Goal: Task Accomplishment & Management: Manage account settings

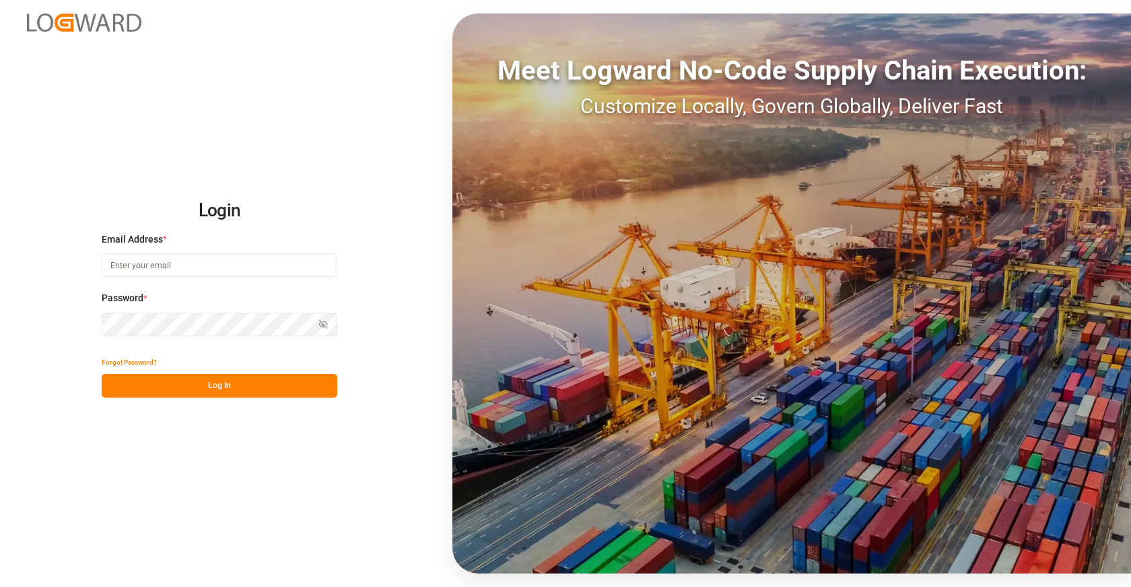
type input "[EMAIL_ADDRESS][DOMAIN_NAME]"
click at [245, 389] on button "Log In" at bounding box center [220, 386] width 236 height 24
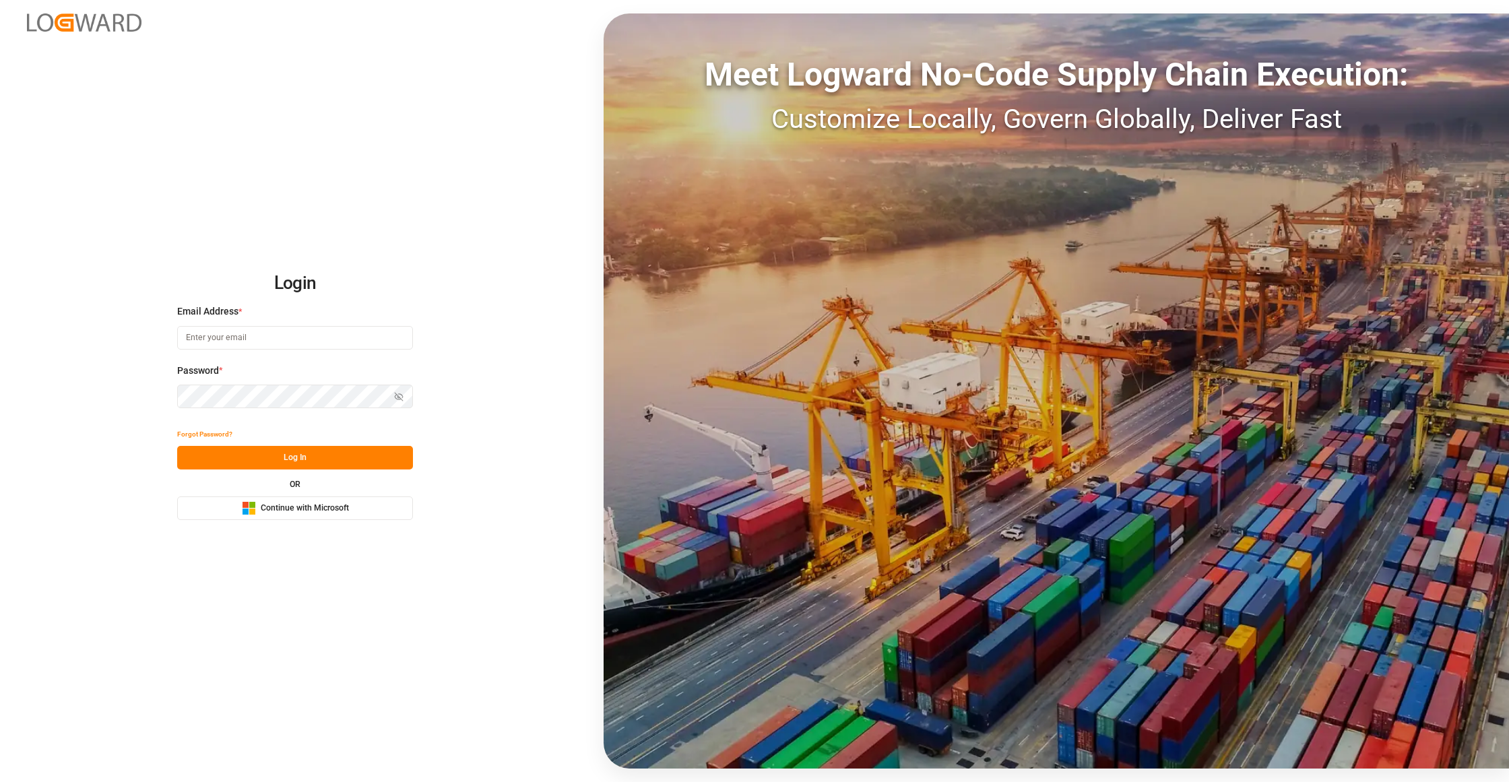
type input "[EMAIL_ADDRESS][DOMAIN_NAME]"
click at [323, 454] on button "Log In" at bounding box center [295, 458] width 236 height 24
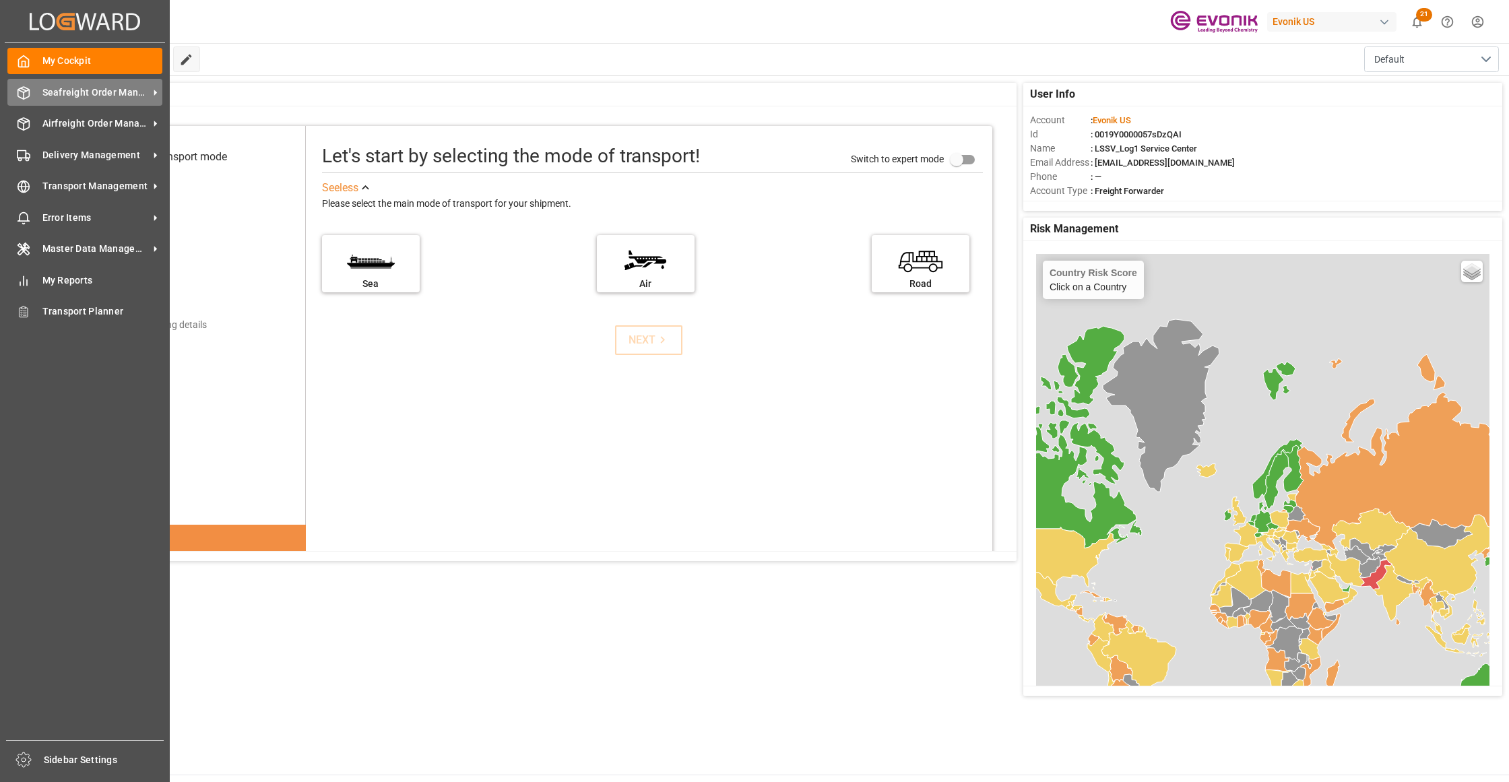
click at [81, 90] on span "Seafreight Order Management" at bounding box center [95, 93] width 106 height 14
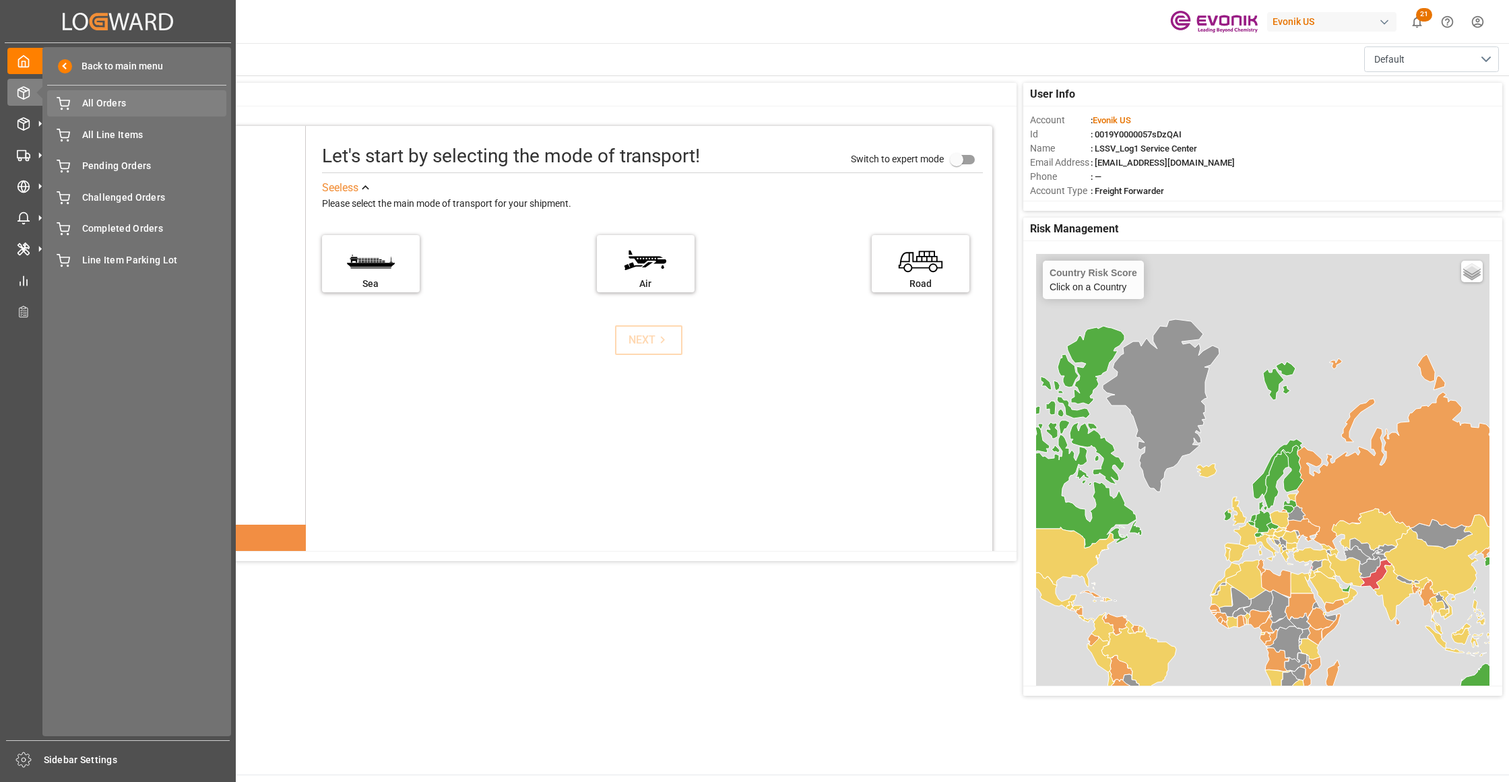
click at [137, 108] on span "All Orders" at bounding box center [154, 103] width 145 height 14
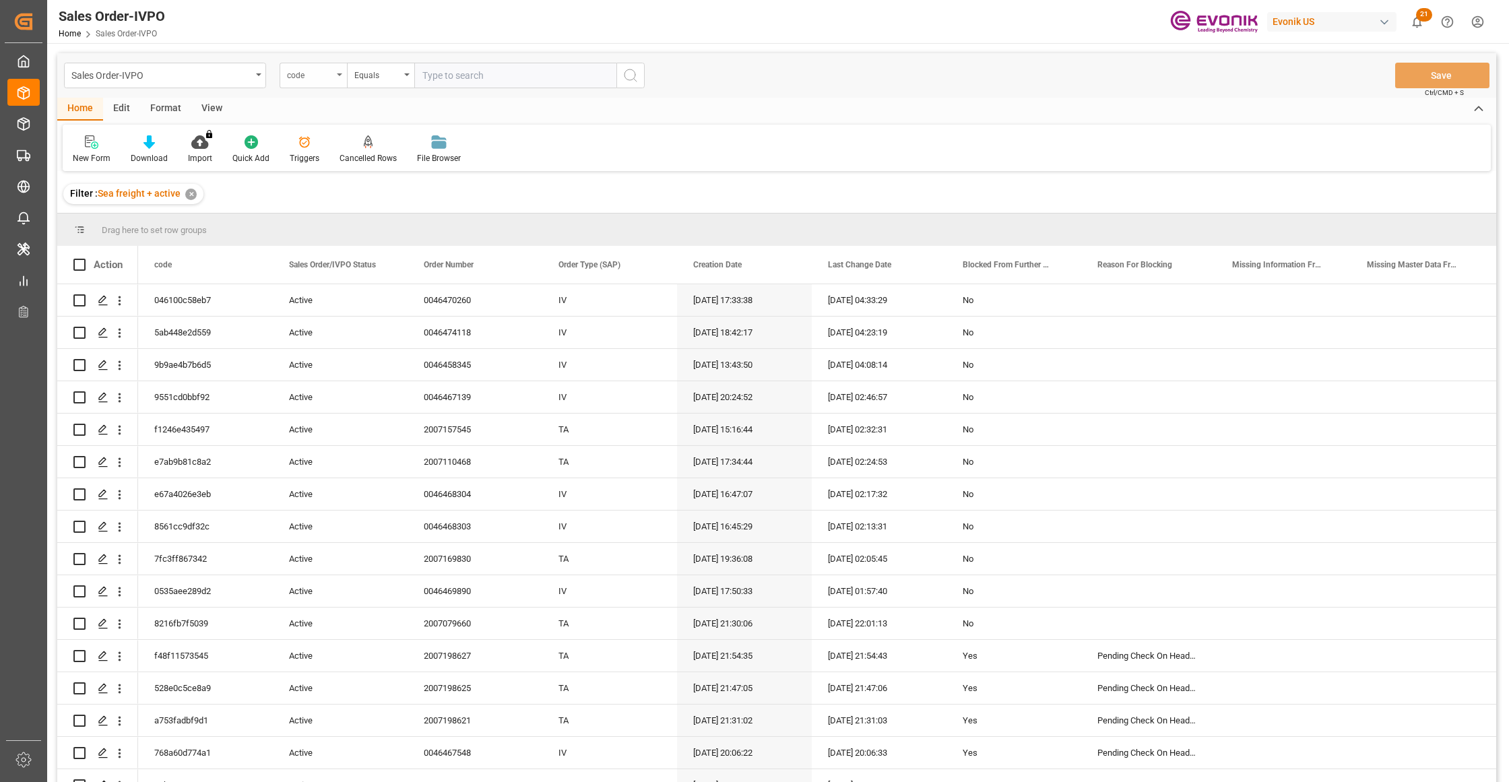
click at [326, 78] on div "code" at bounding box center [310, 73] width 46 height 15
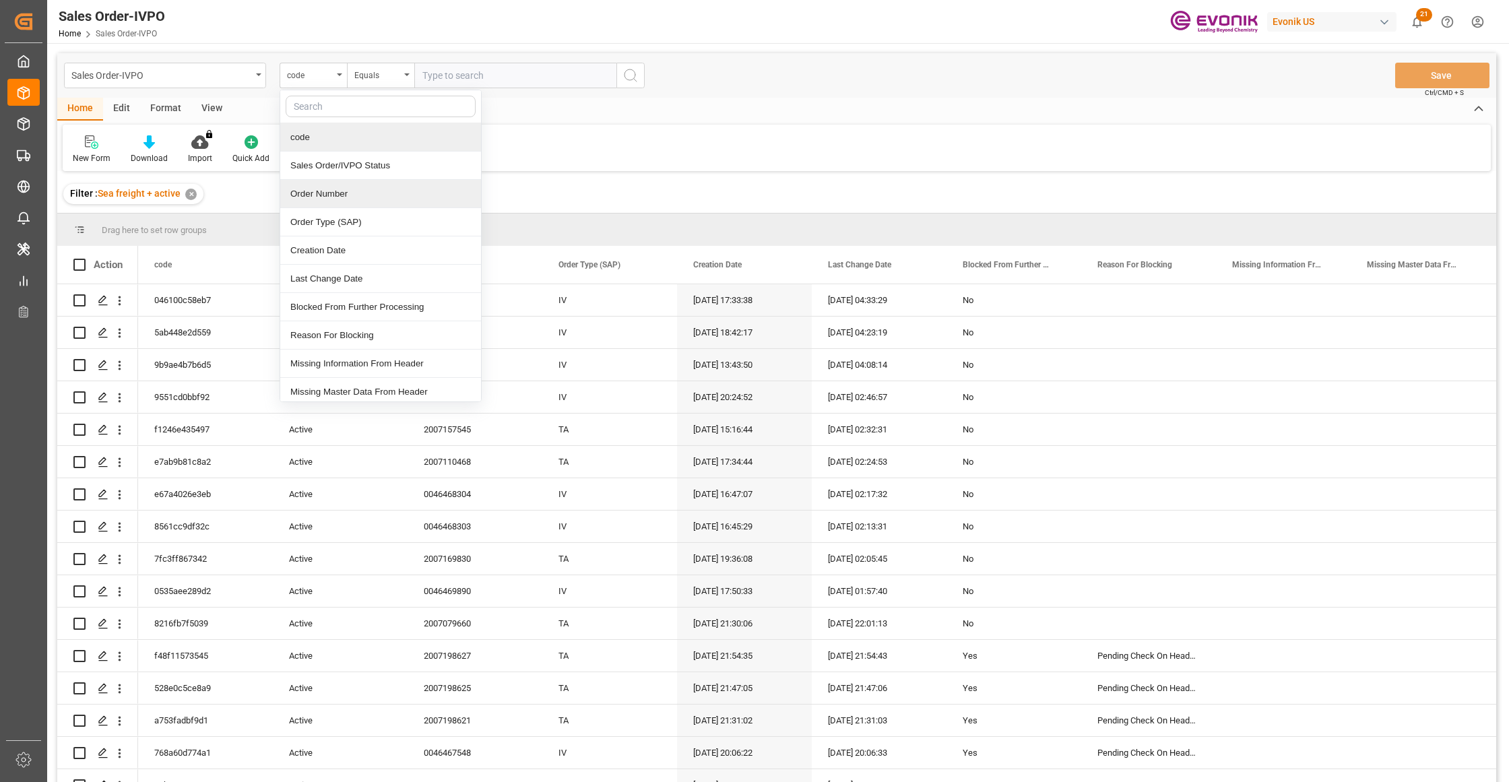
click at [340, 195] on div "Order Number" at bounding box center [380, 194] width 201 height 28
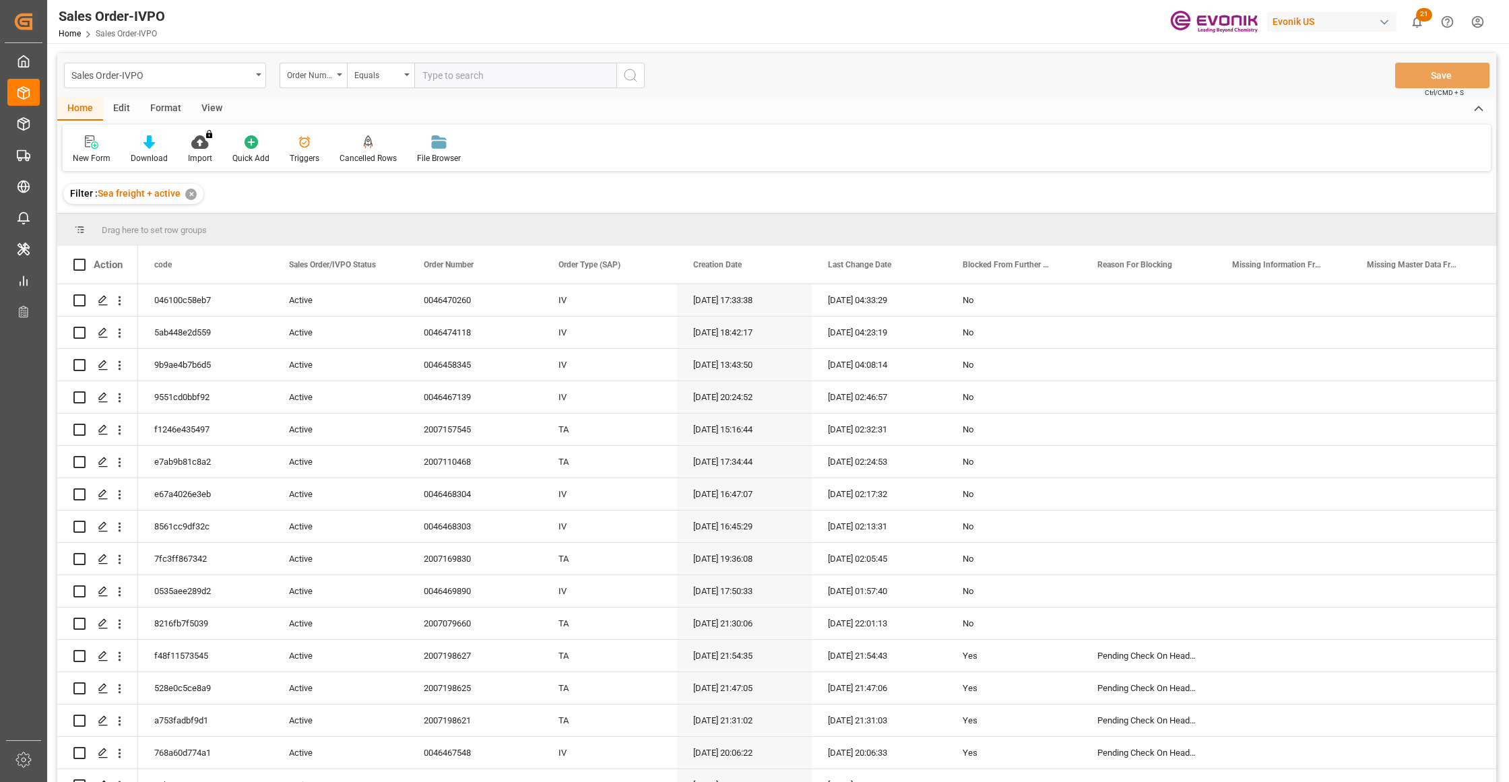
click at [478, 78] on input "text" at bounding box center [515, 76] width 202 height 26
paste input "2007123580"
type input "2007123580"
click at [626, 76] on icon "search button" at bounding box center [630, 75] width 16 height 16
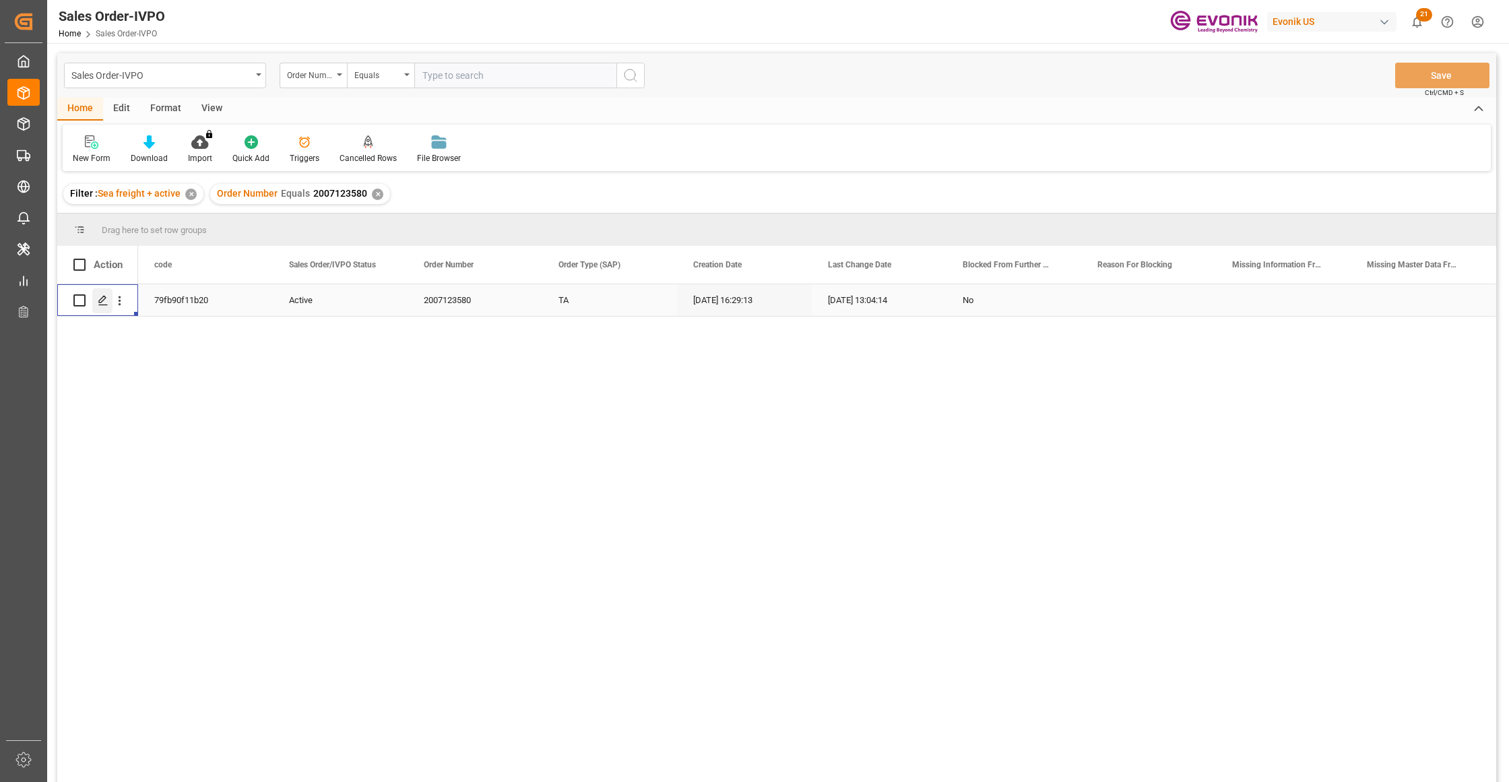
click at [101, 306] on div "Press SPACE to select this row." at bounding box center [102, 300] width 20 height 25
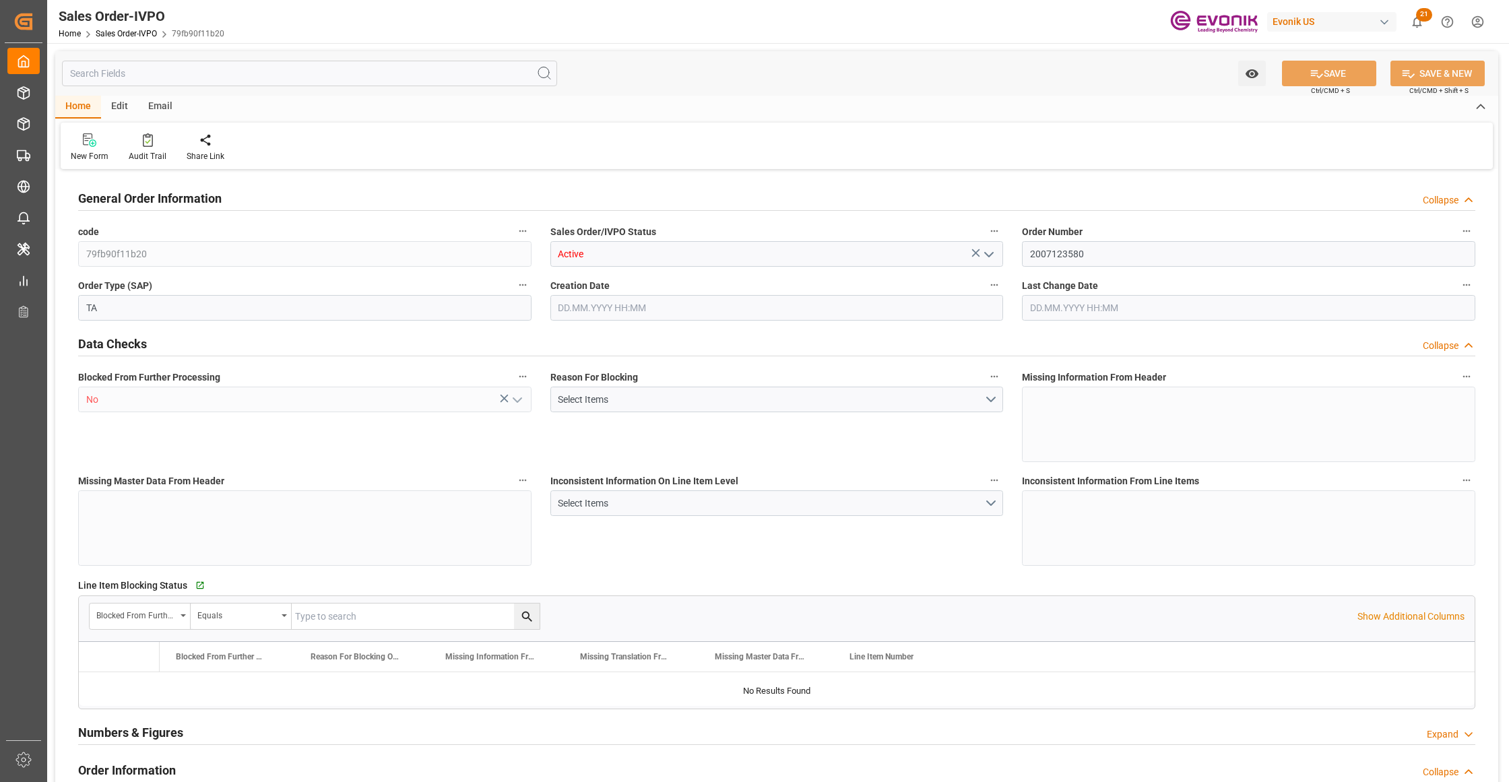
type input "DOCAU"
type input "0"
type input "1"
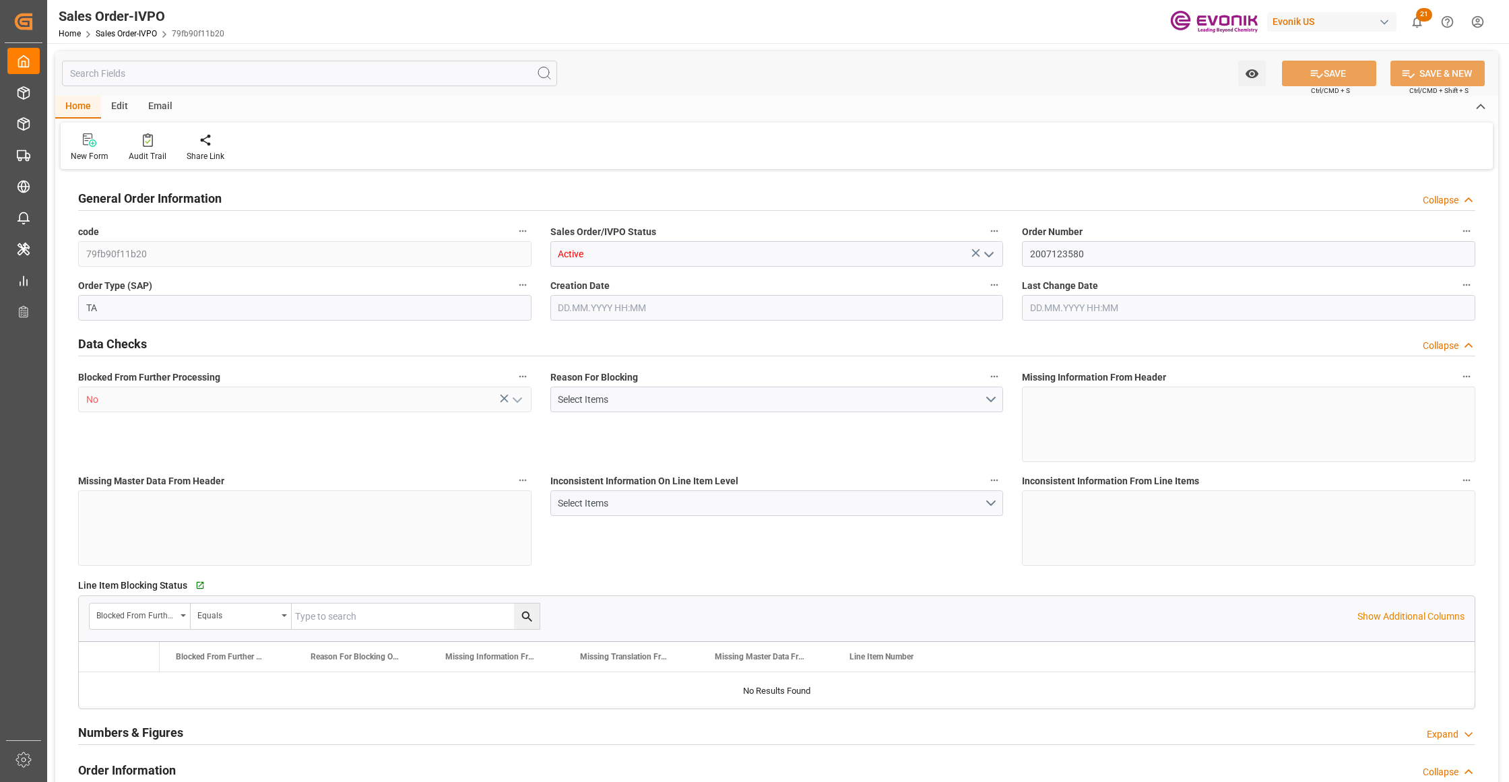
type input "4739.52"
type input "45.8938"
type input "19000"
type input "60"
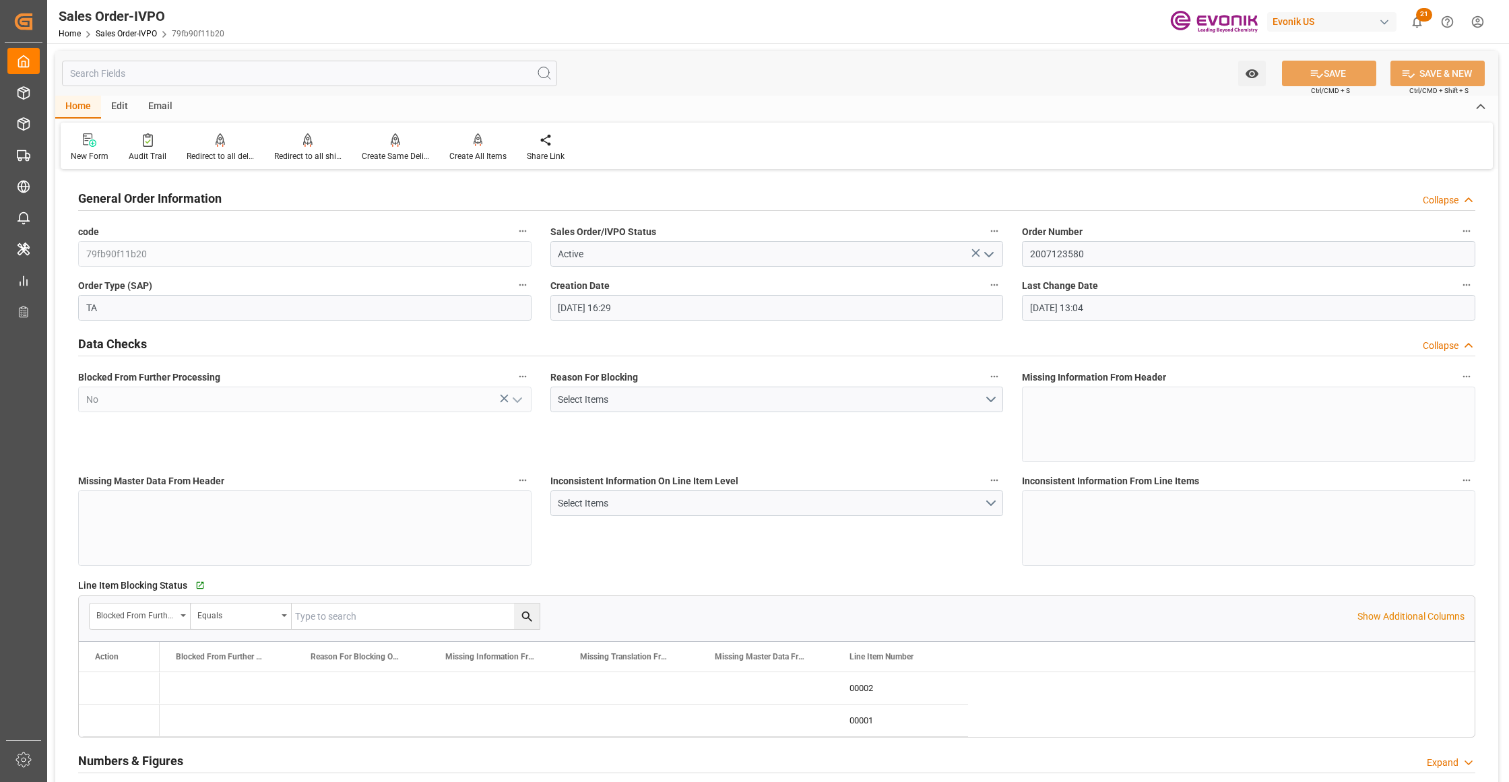
type input "01.08.2025 16:29"
type input "[DATE] 13:04"
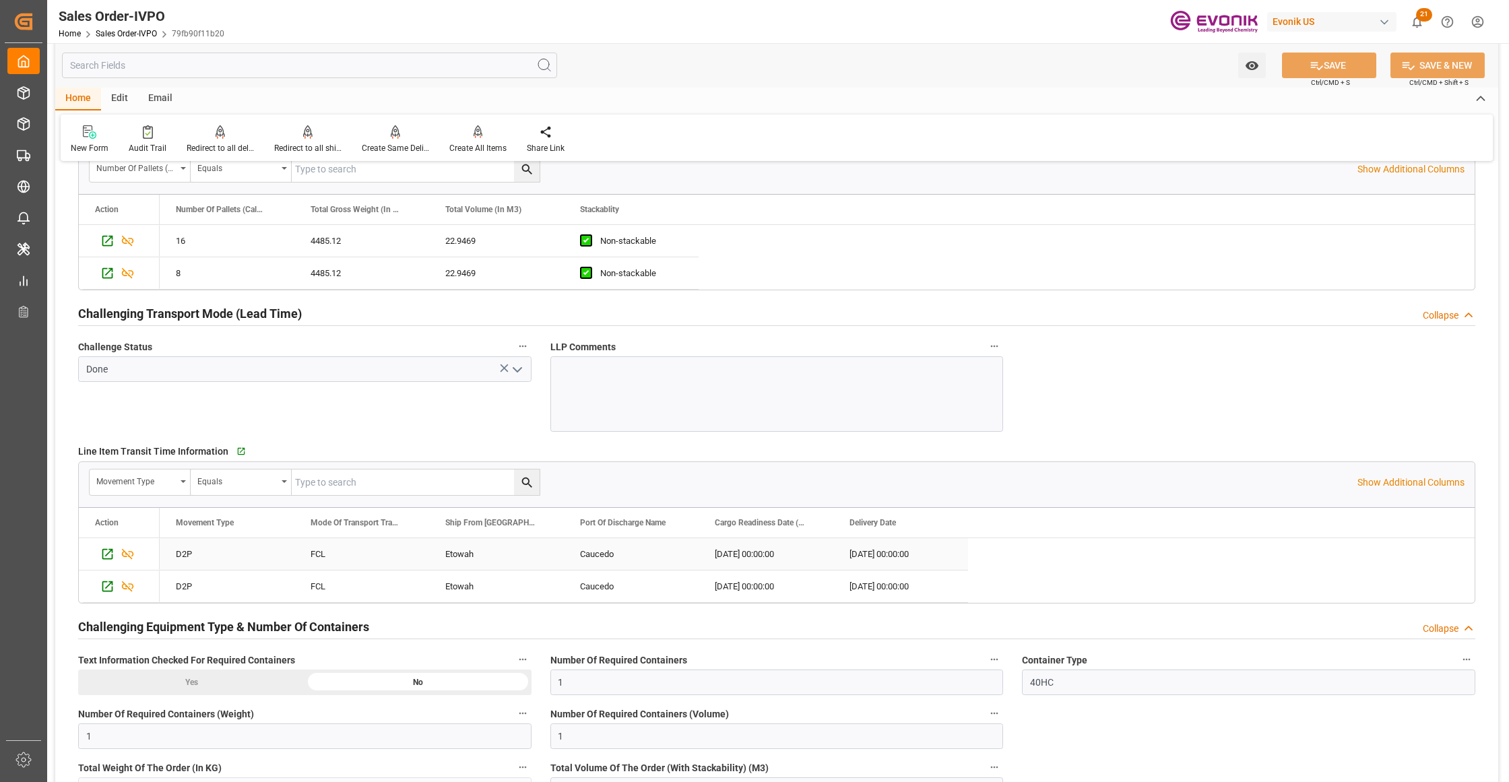
scroll to position [2395, 0]
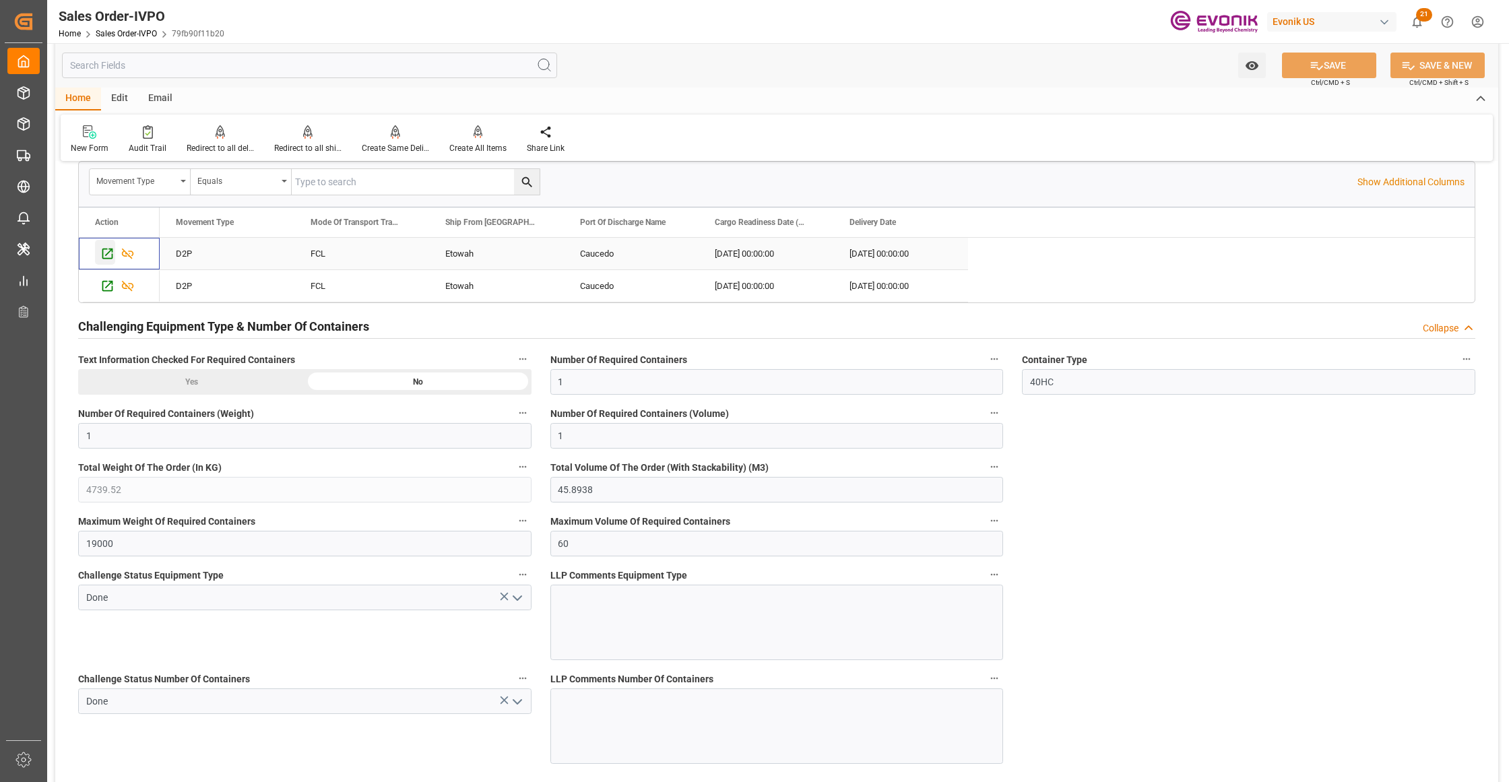
click at [106, 259] on icon "Press SPACE to select this row." at bounding box center [107, 254] width 11 height 11
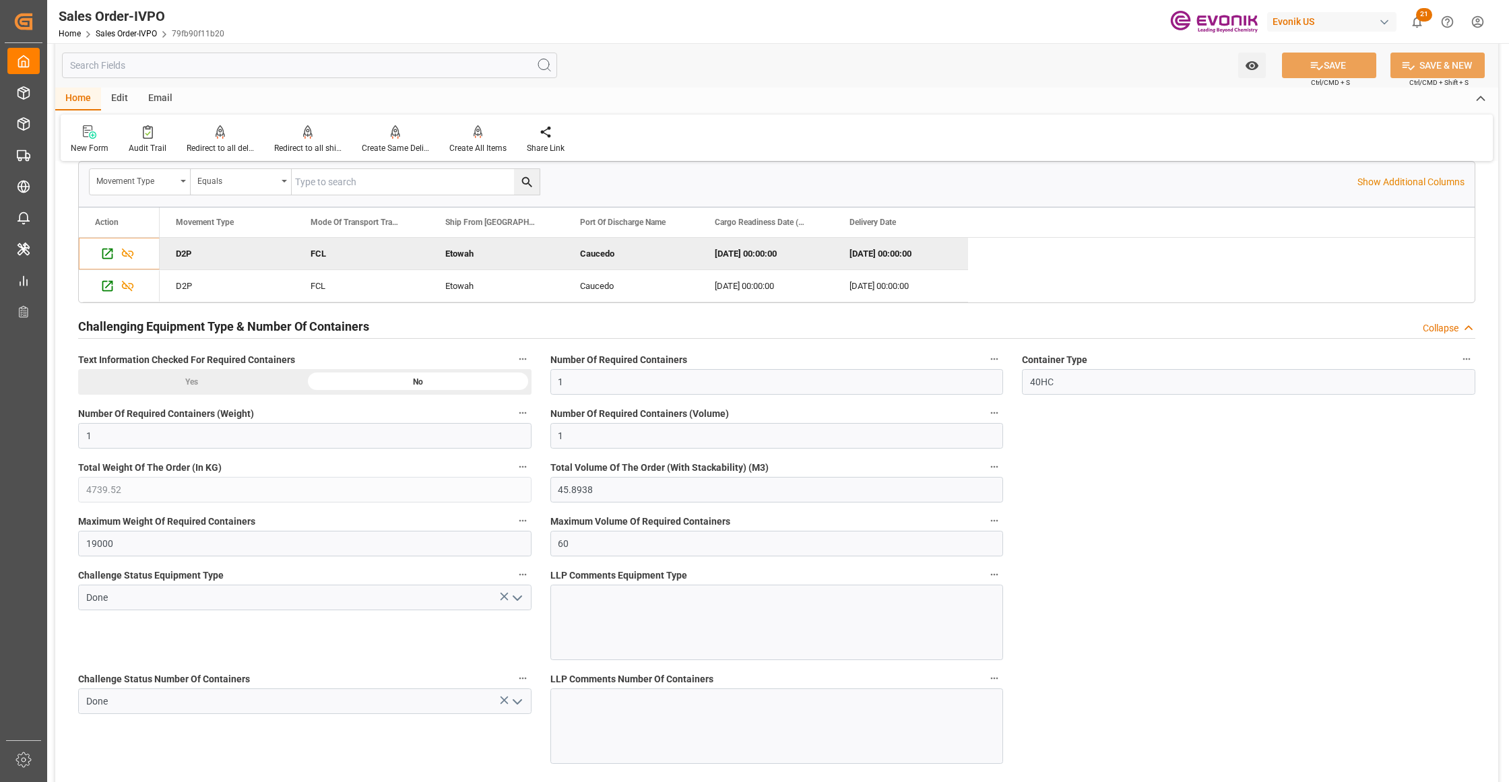
click at [343, 184] on input "text" at bounding box center [416, 182] width 248 height 26
paste input "2007123580"
type input "2007123580"
click at [526, 179] on button "search button" at bounding box center [527, 182] width 26 height 26
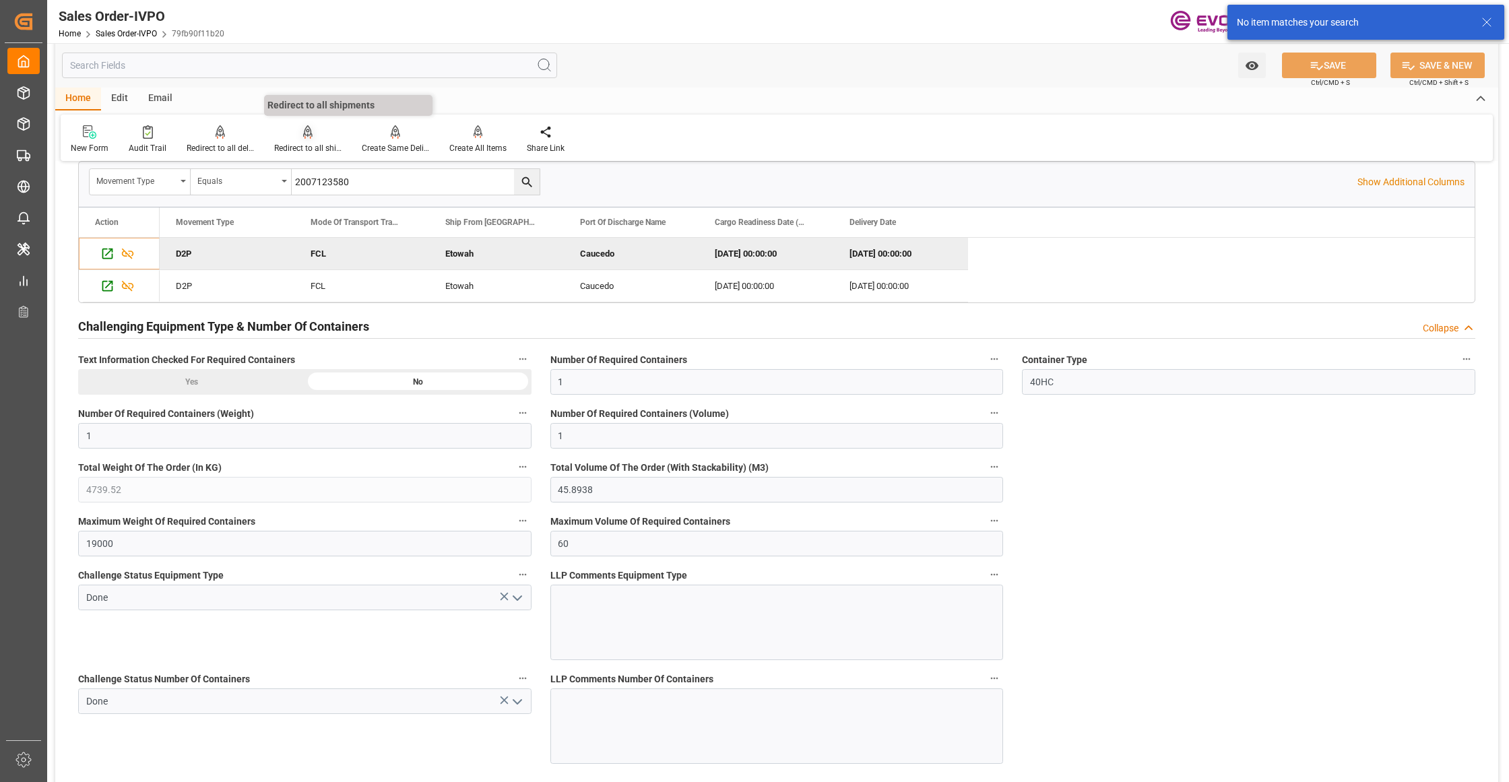
click at [308, 135] on icon at bounding box center [307, 131] width 9 height 13
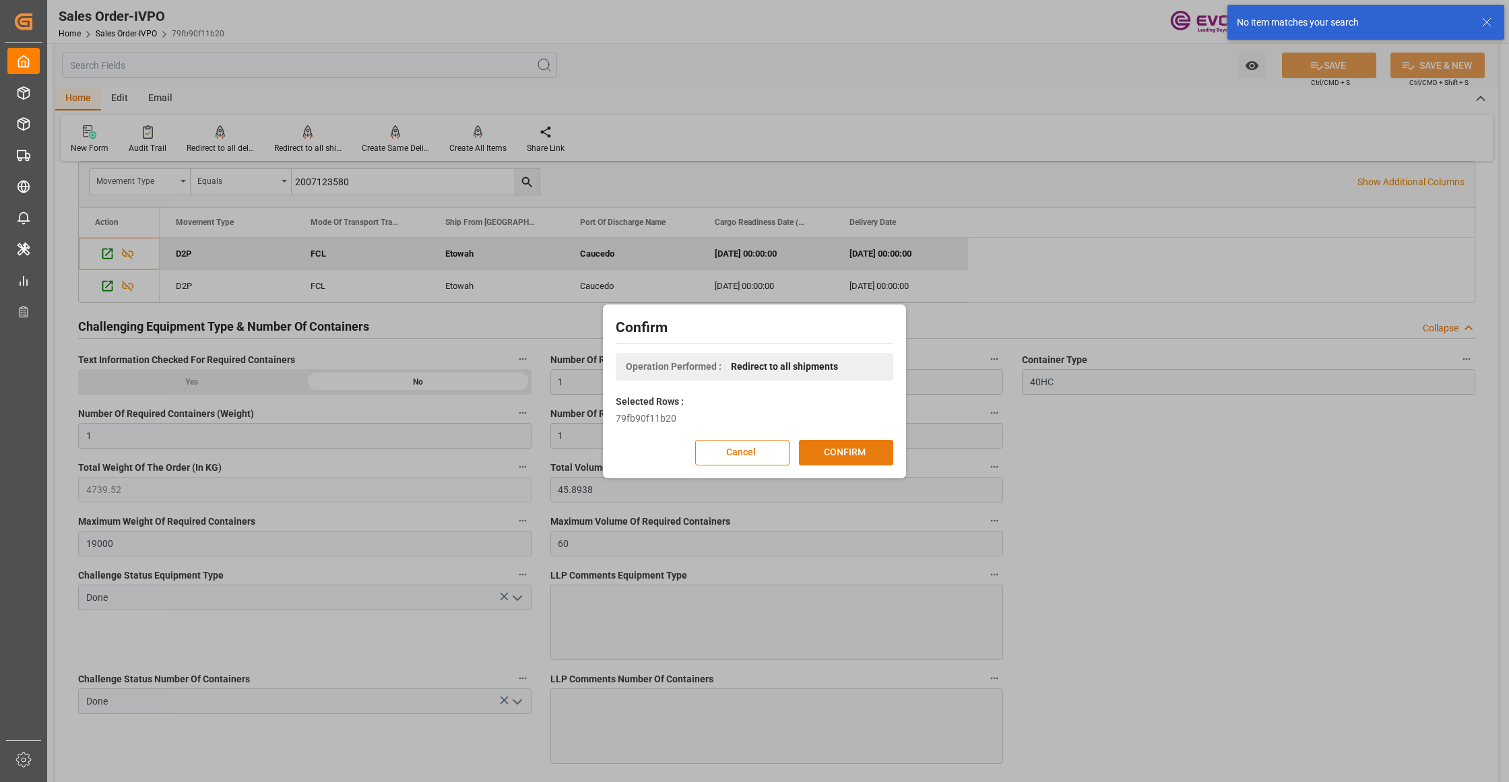
click at [834, 456] on button "CONFIRM" at bounding box center [846, 453] width 94 height 26
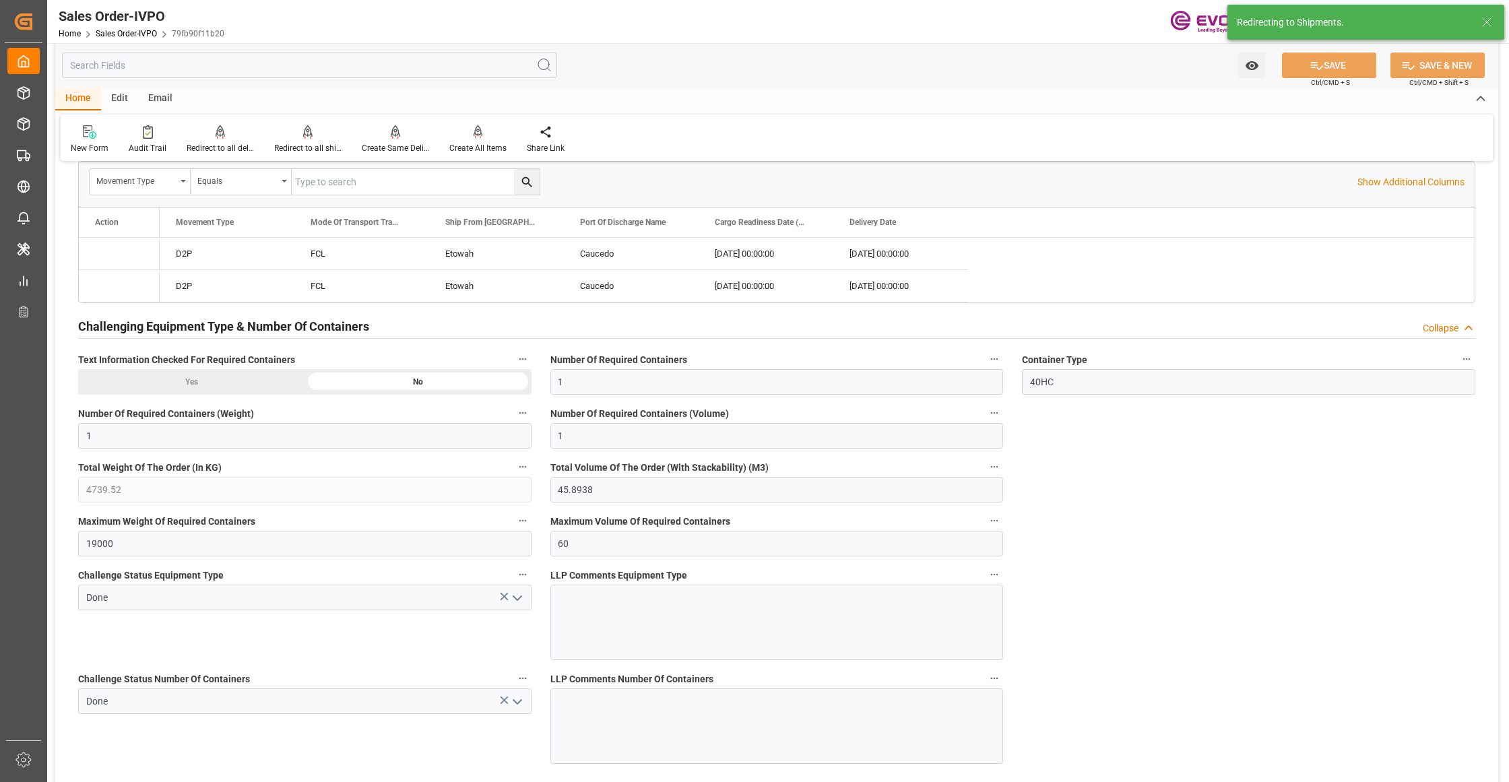
type input "01.08.2025 16:29"
type input "24.09.2025 13:04"
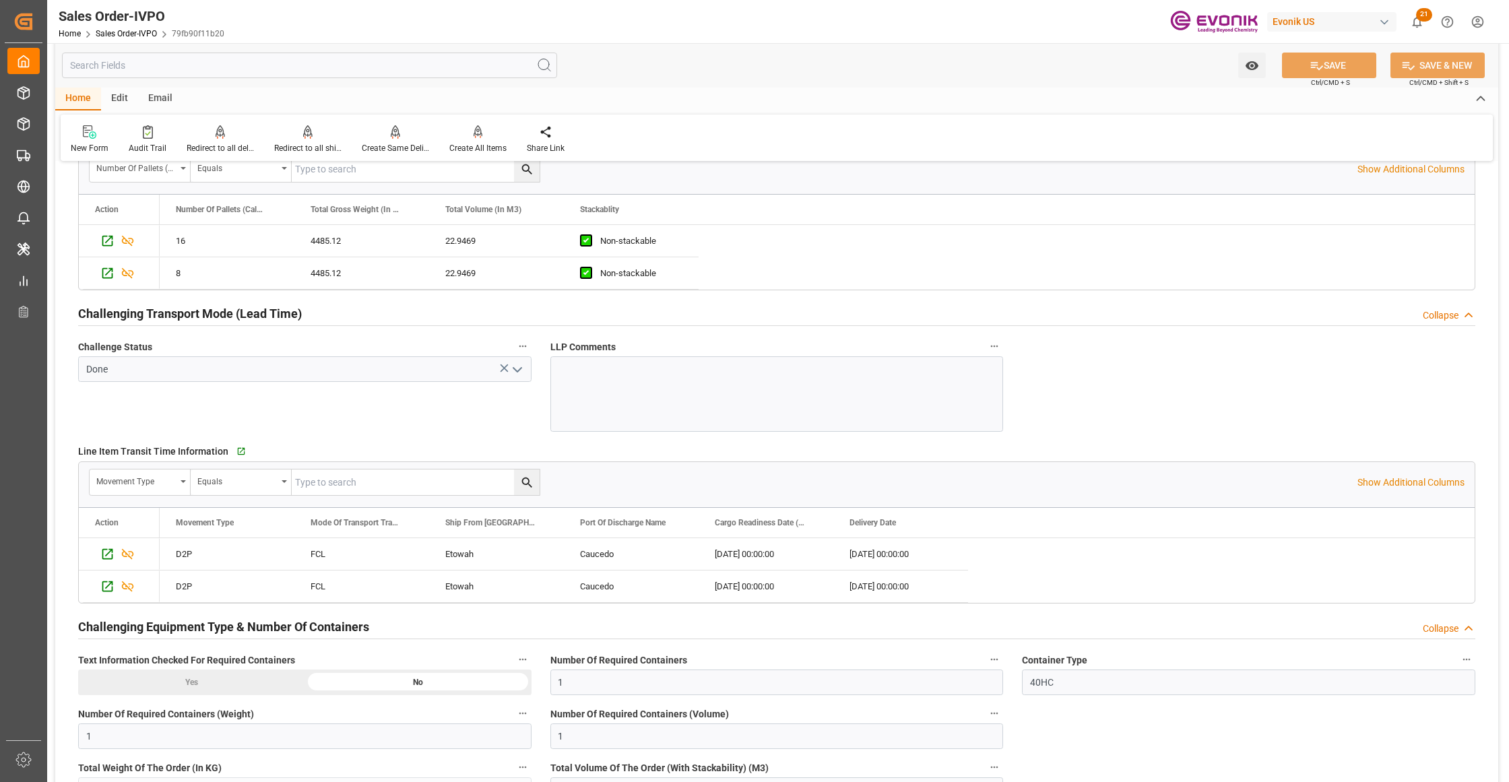
scroll to position [1796, 0]
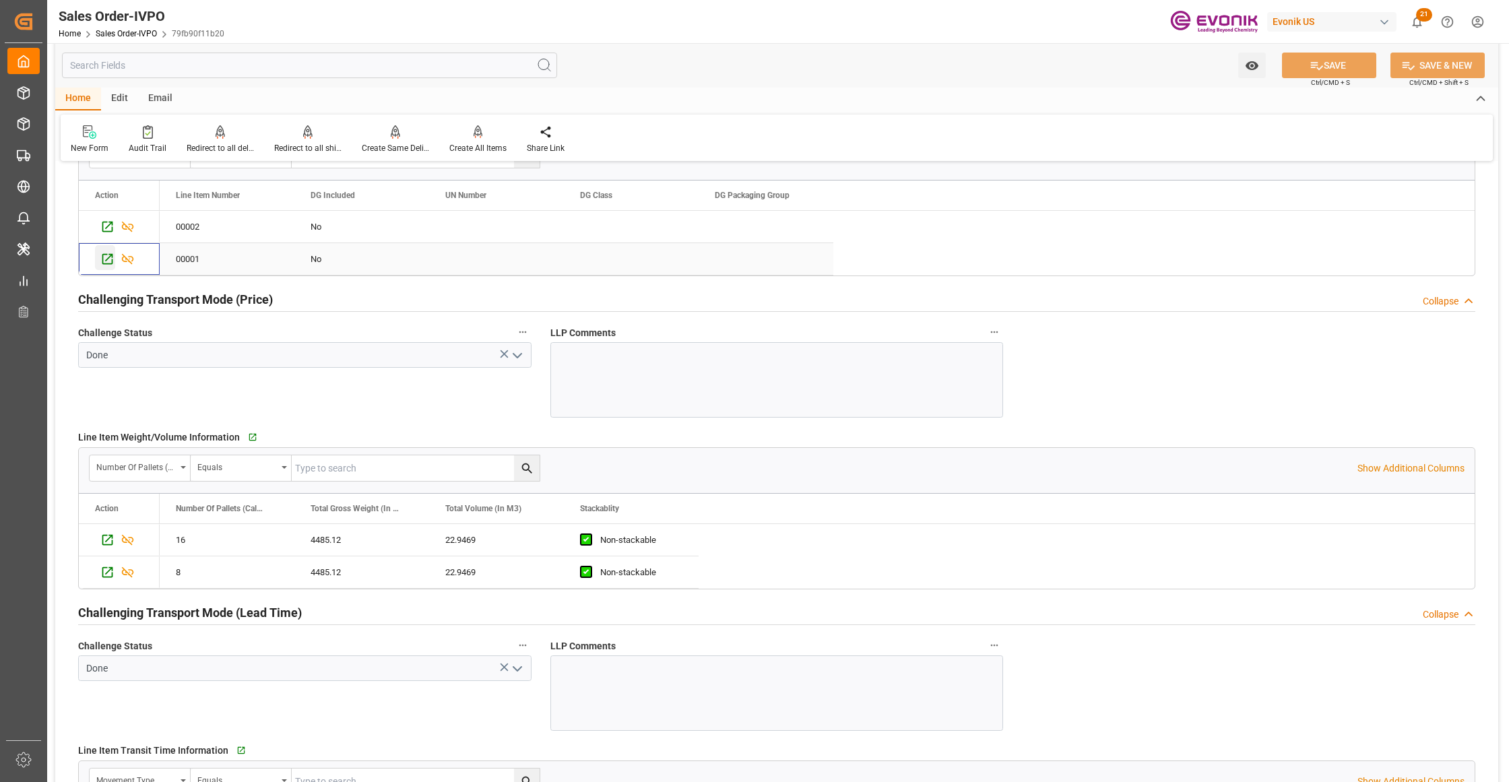
click at [103, 266] on icon "Press SPACE to select this row." at bounding box center [107, 259] width 14 height 14
click at [106, 229] on icon "Press SPACE to select this row." at bounding box center [107, 227] width 14 height 14
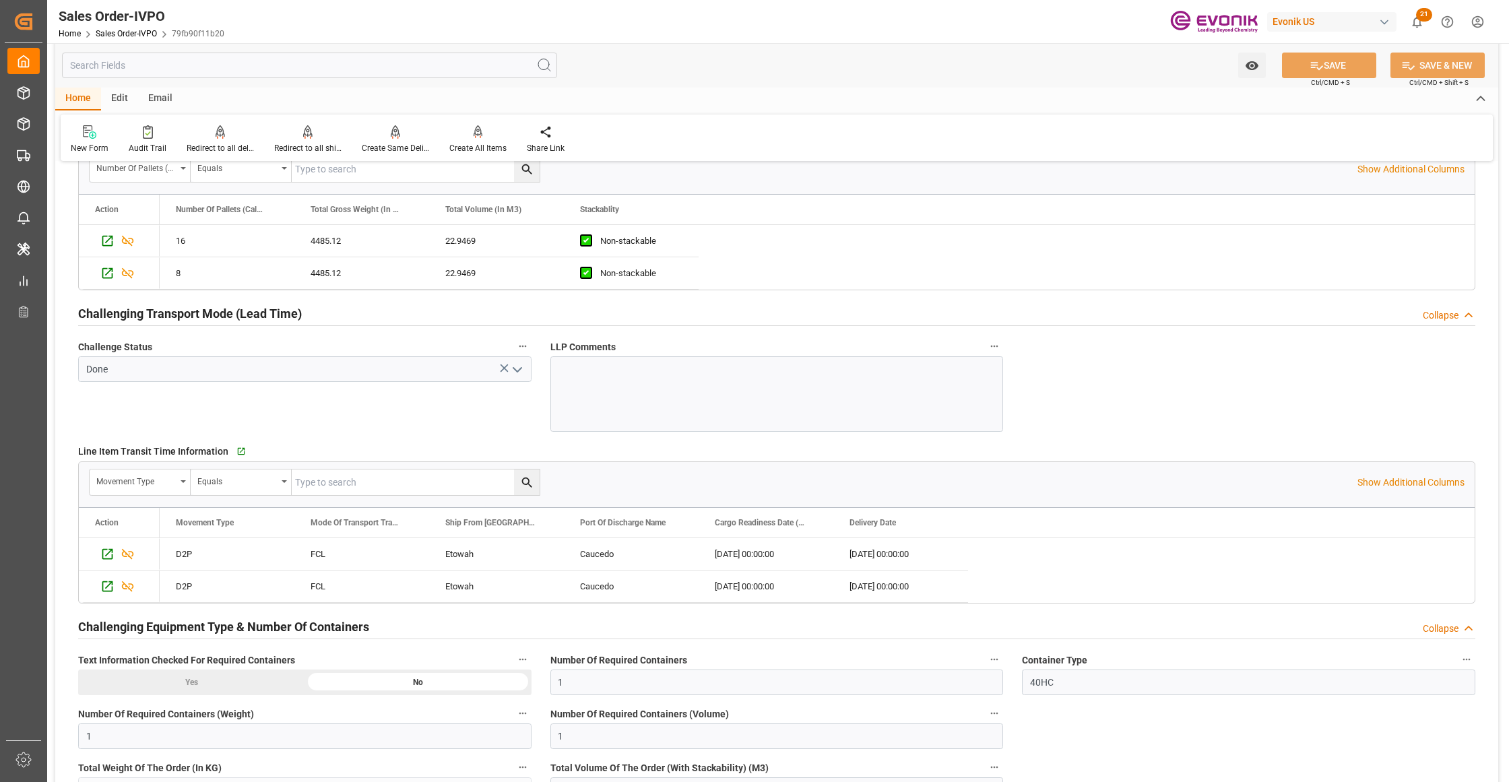
scroll to position [2395, 0]
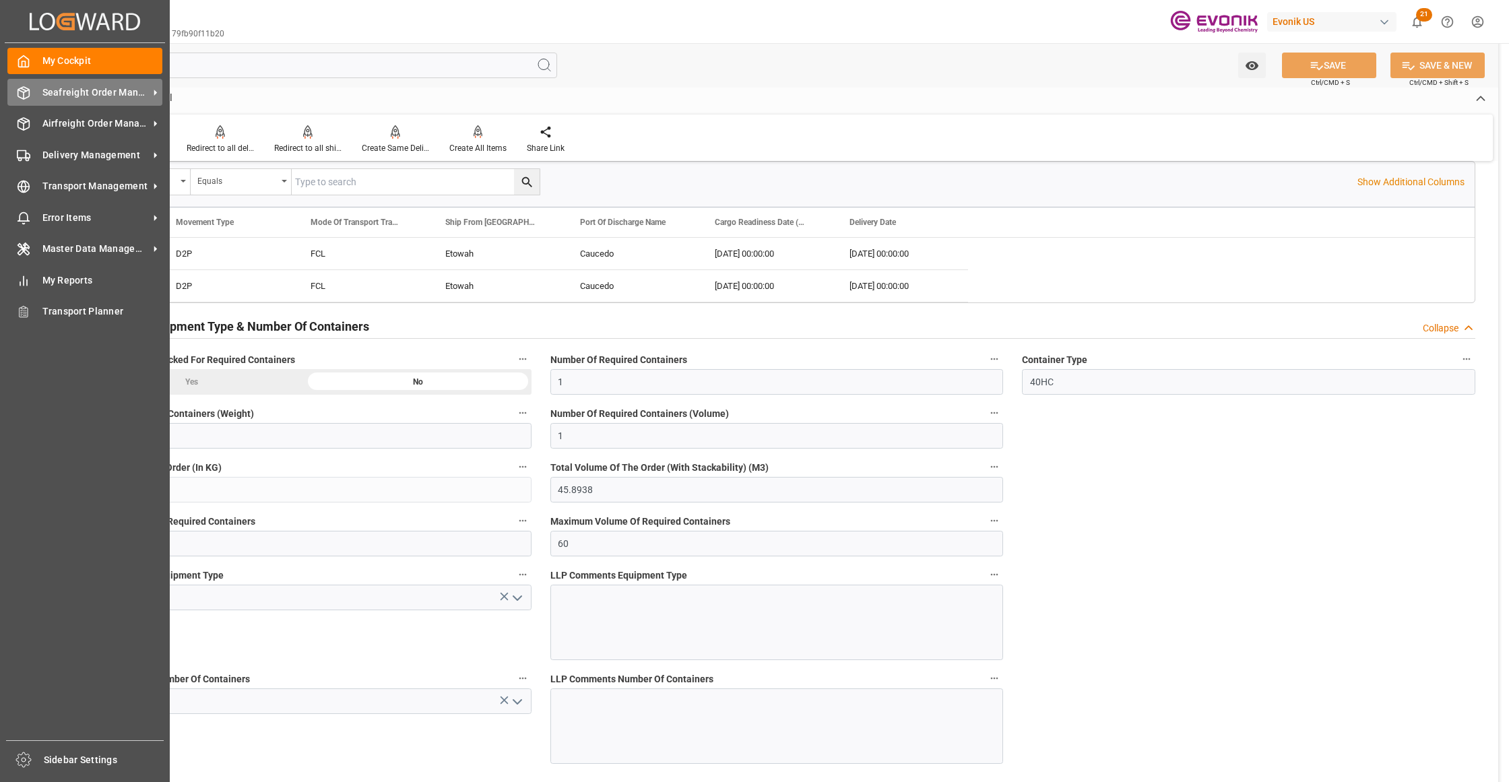
click at [81, 89] on span "Seafreight Order Management" at bounding box center [95, 93] width 106 height 14
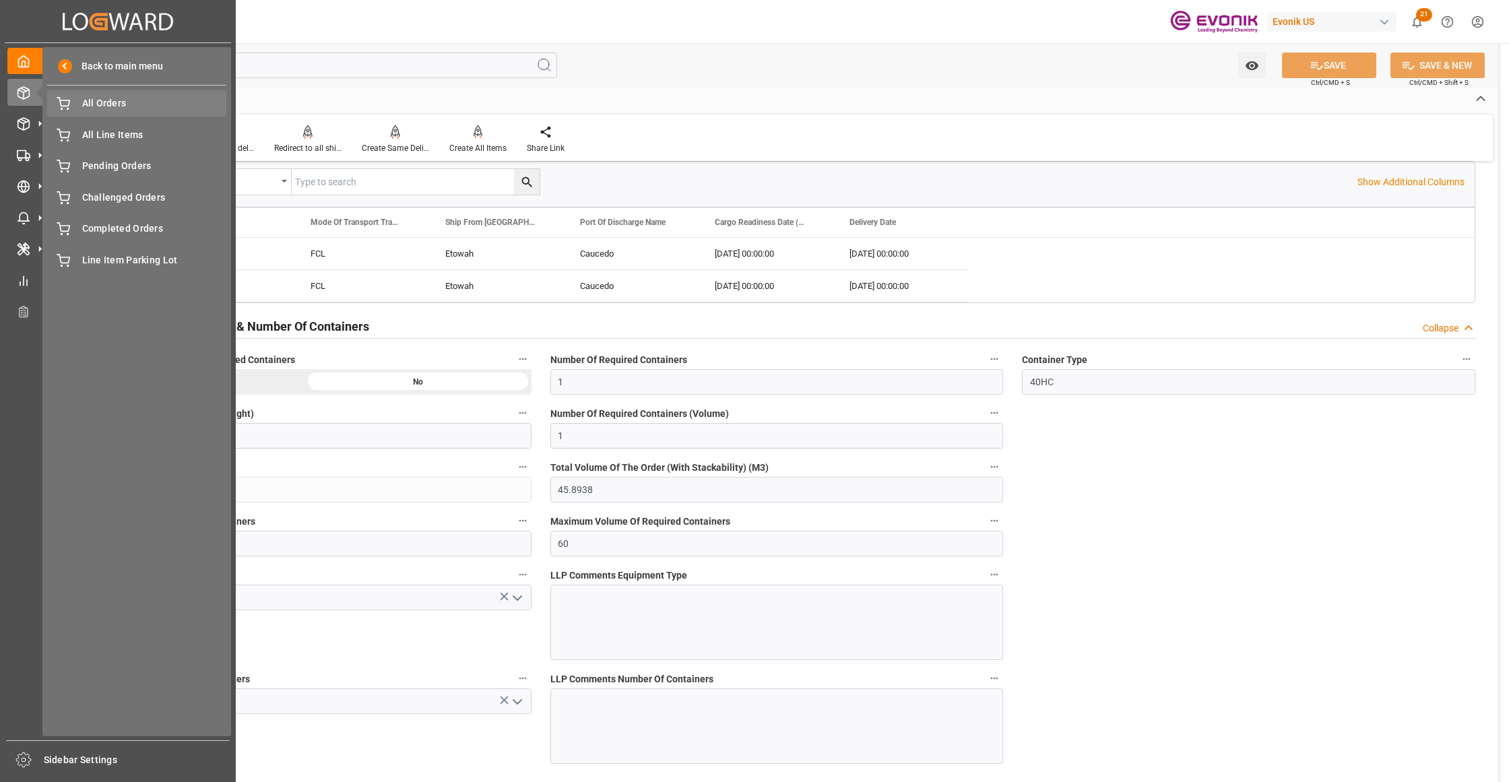
click at [112, 108] on span "All Orders" at bounding box center [154, 103] width 145 height 14
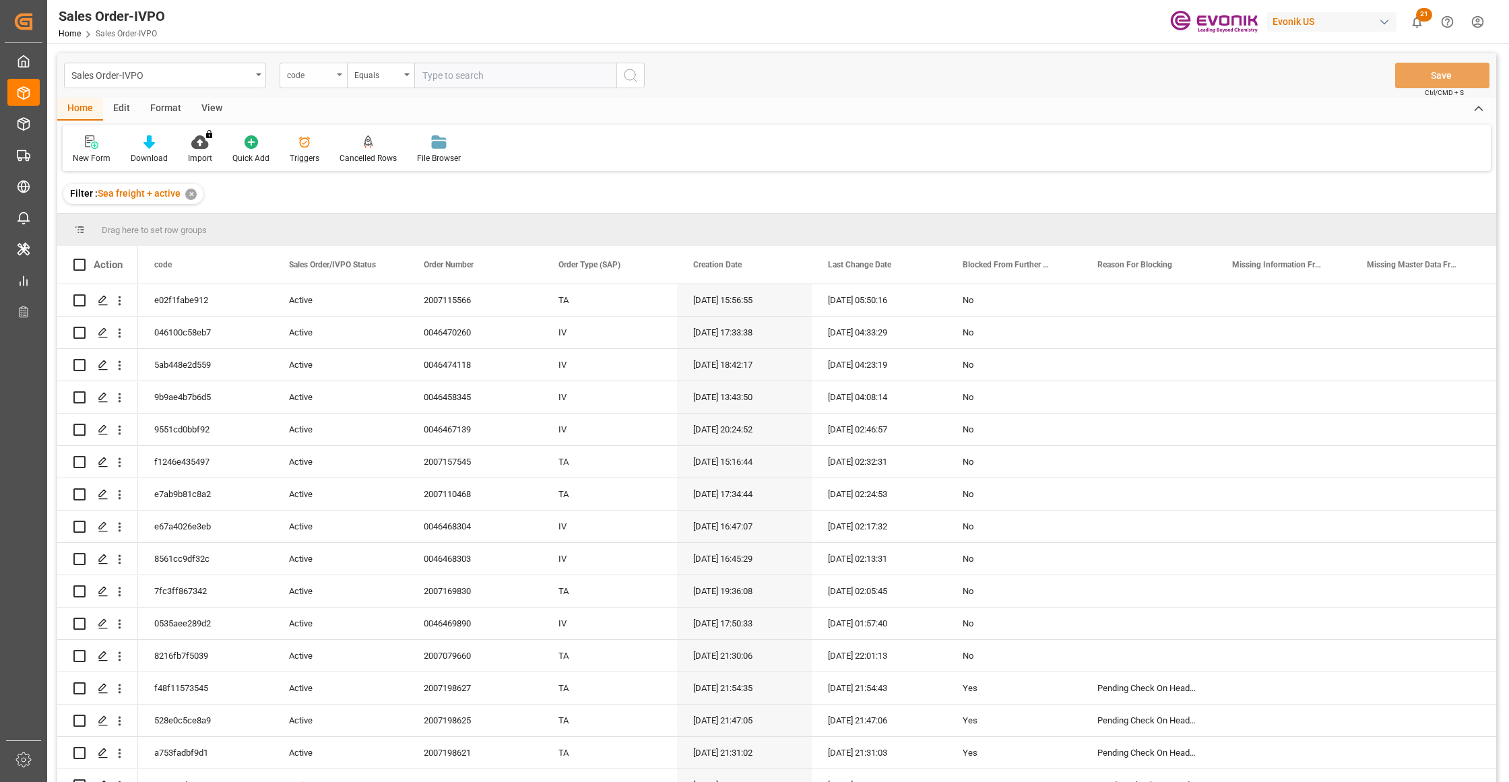
click at [329, 79] on div "code" at bounding box center [310, 73] width 46 height 15
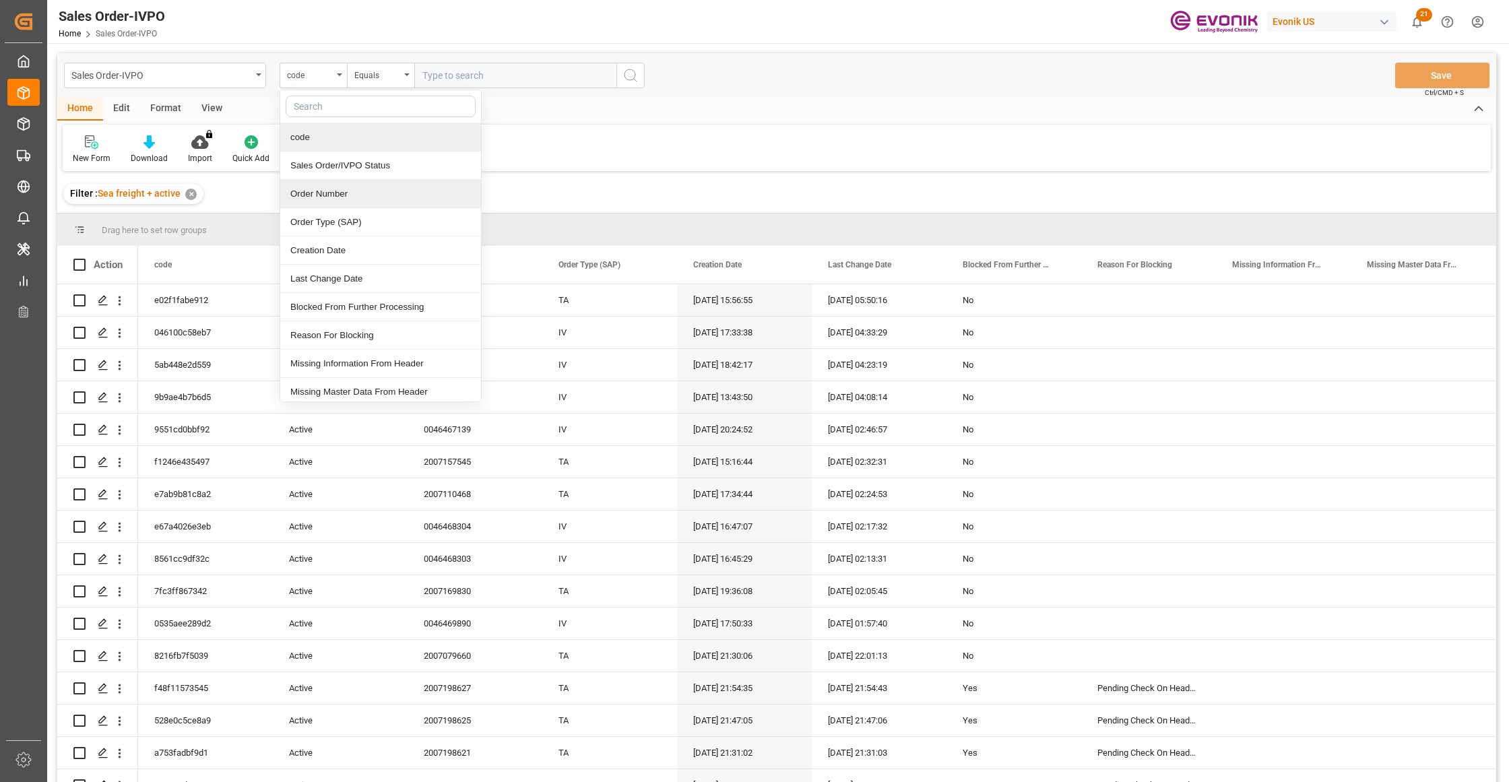
click at [351, 194] on div "Order Number" at bounding box center [380, 194] width 201 height 28
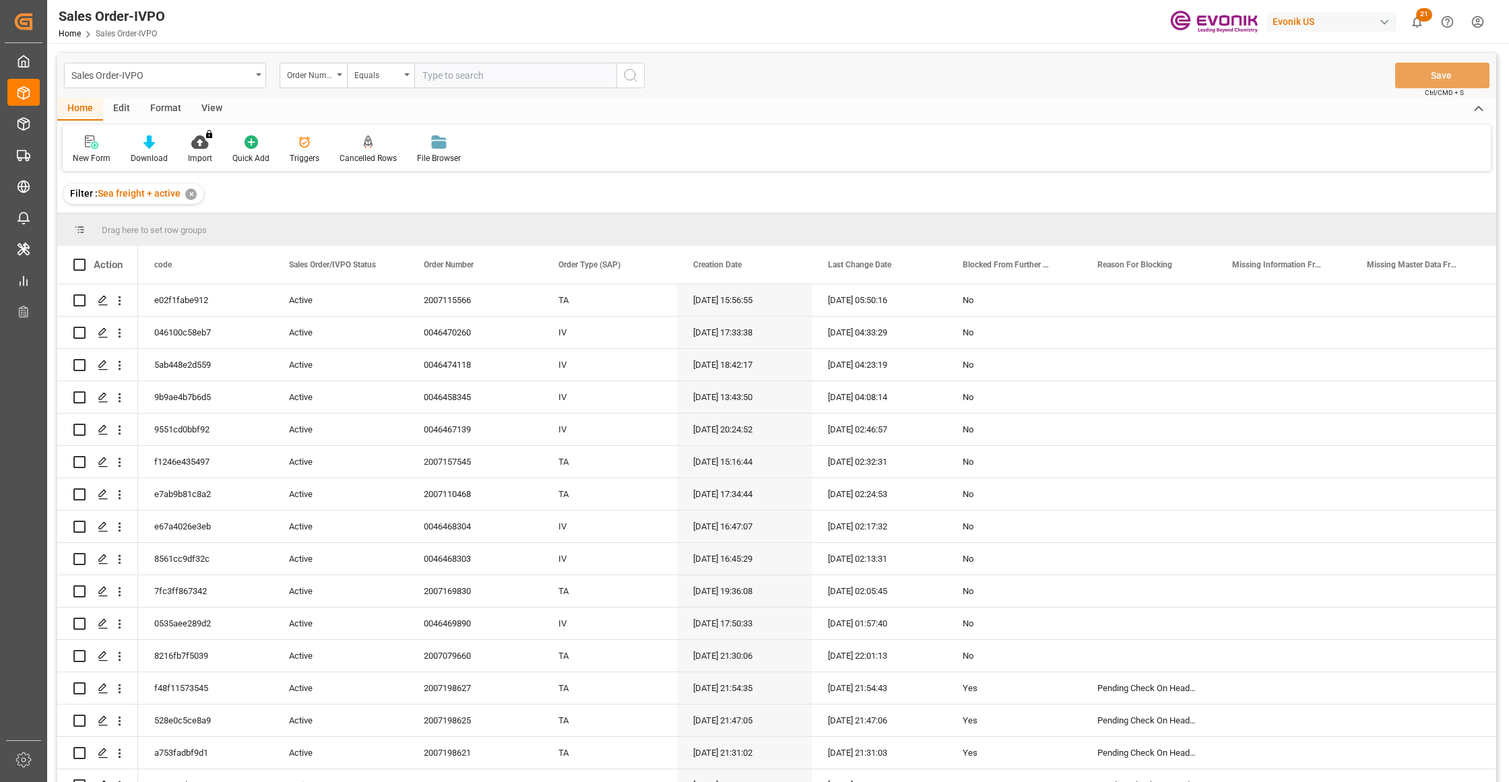
click at [453, 66] on input "text" at bounding box center [515, 76] width 202 height 26
paste input "0046474413"
type input "0046474413"
click at [628, 79] on circle "search button" at bounding box center [629, 74] width 11 height 11
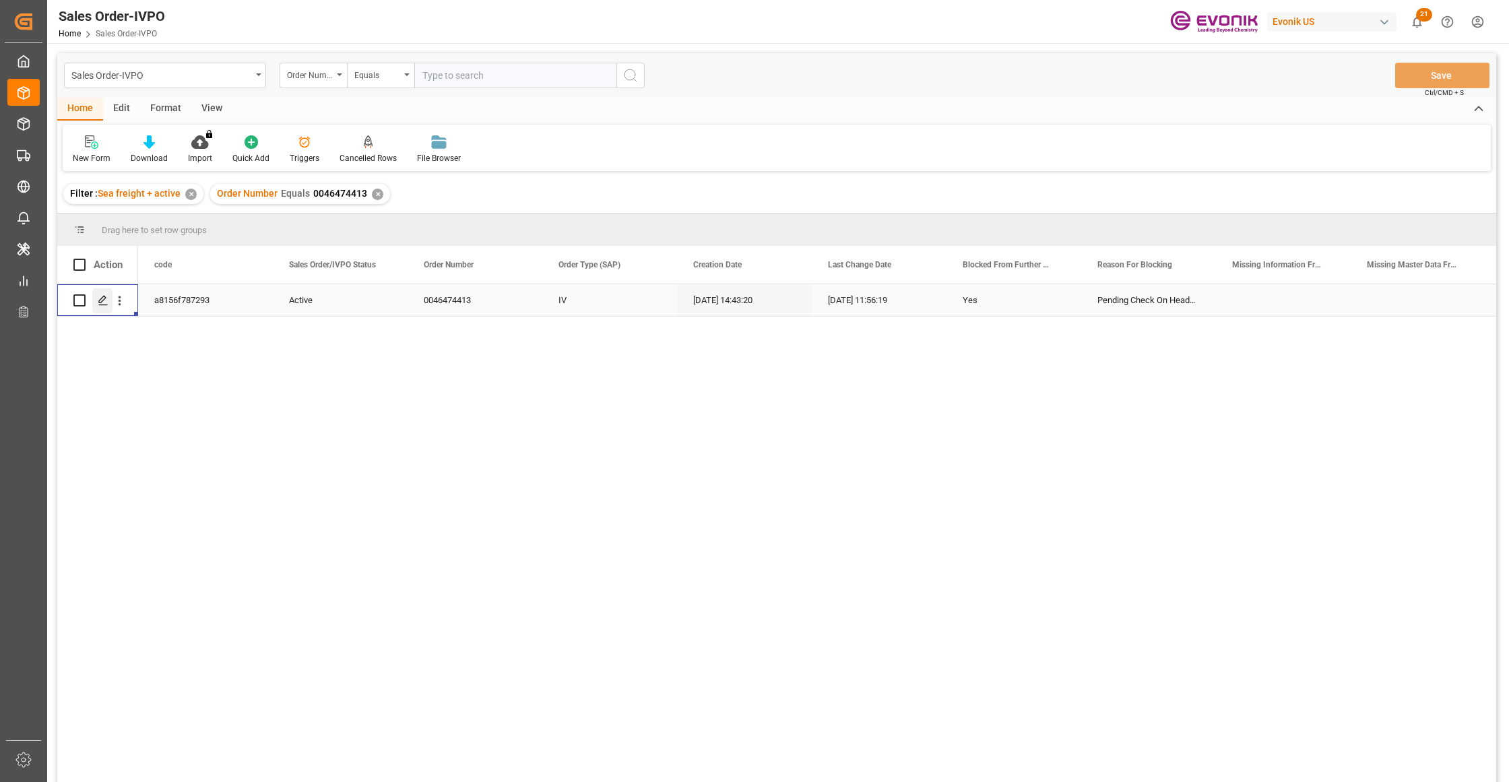
click at [100, 304] on icon "Press SPACE to select this row." at bounding box center [103, 300] width 11 height 11
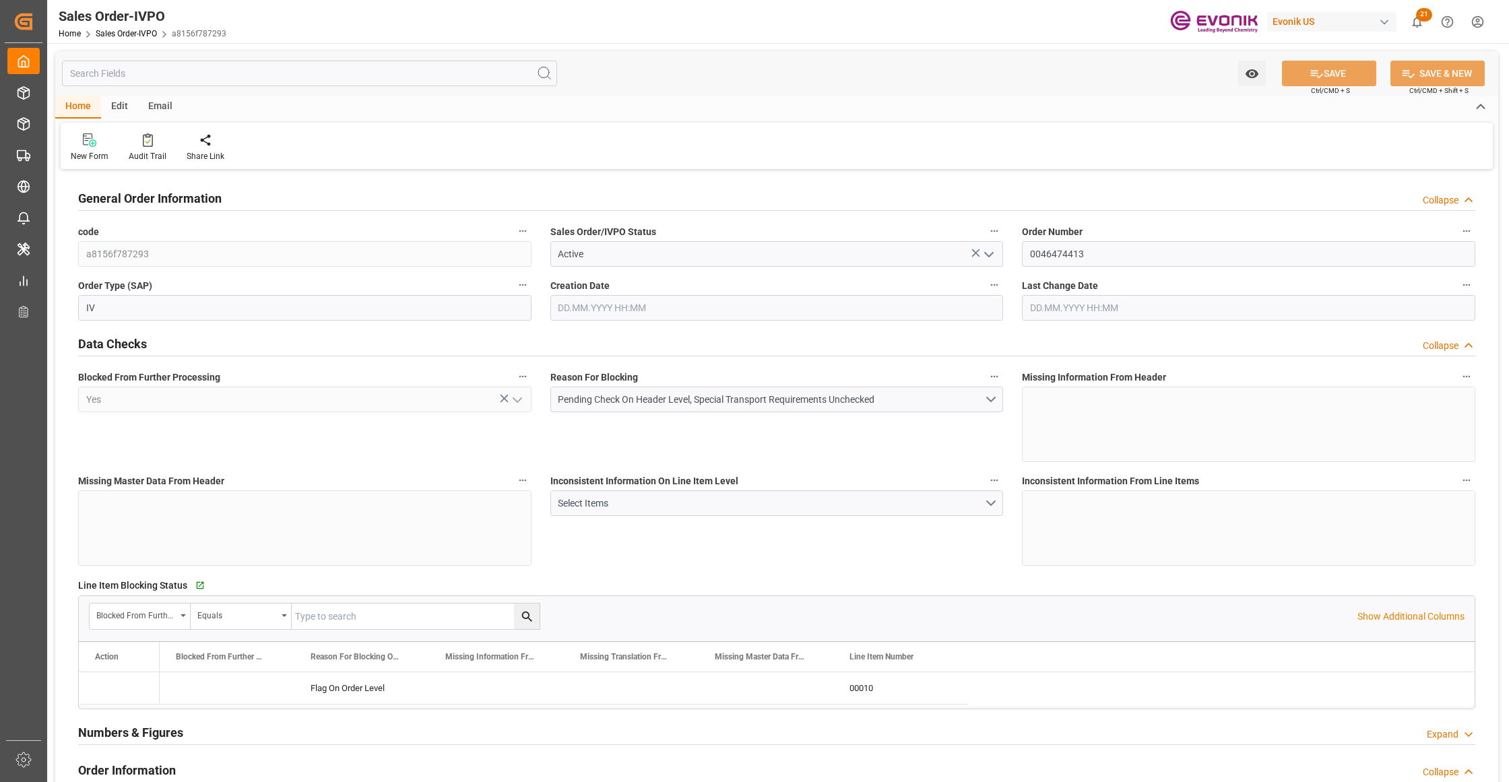
type input "NLRTM"
type input "0"
type input "1"
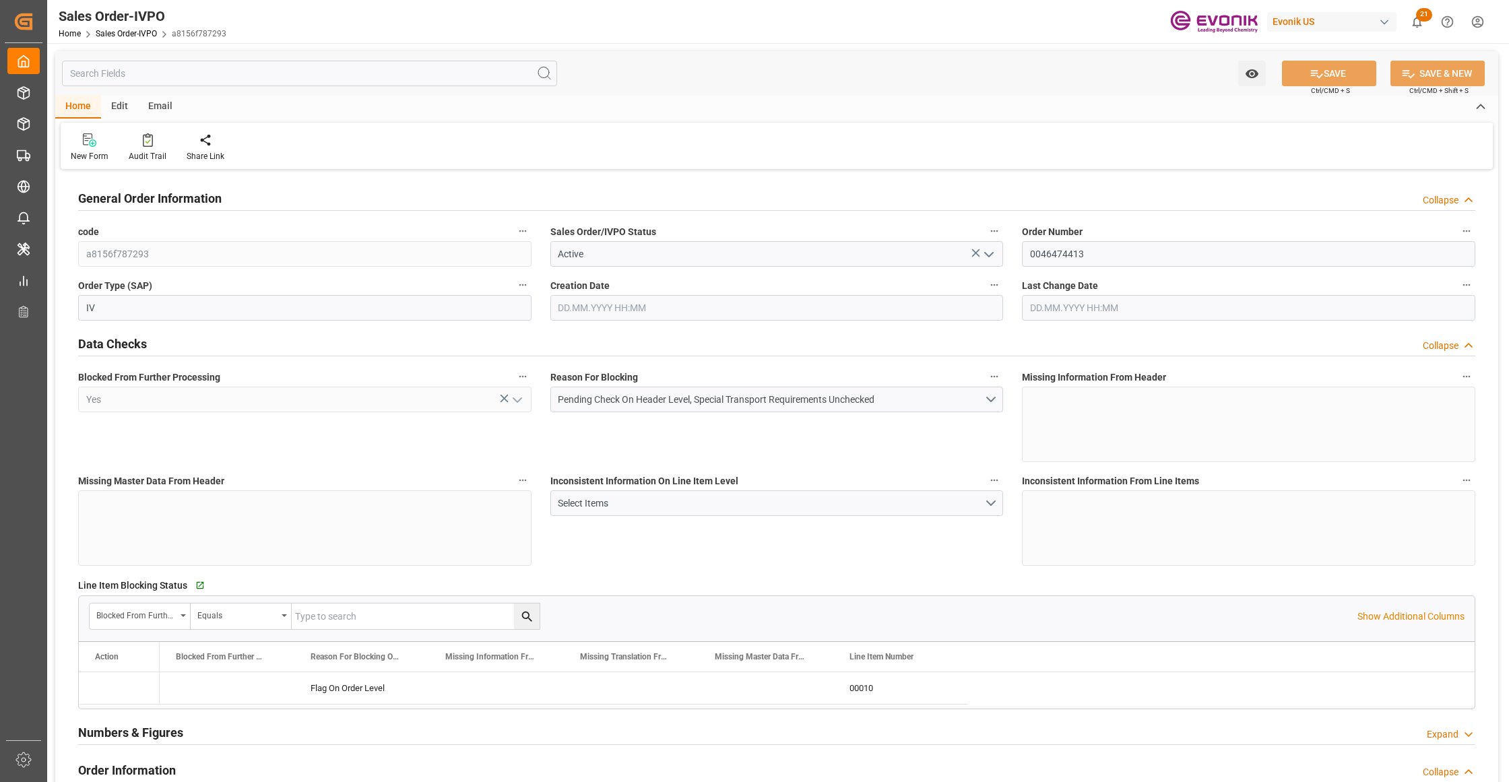
type input "5290"
type input "7.2329"
type input "17000"
type input "30"
type input "22.09.2025 14:43"
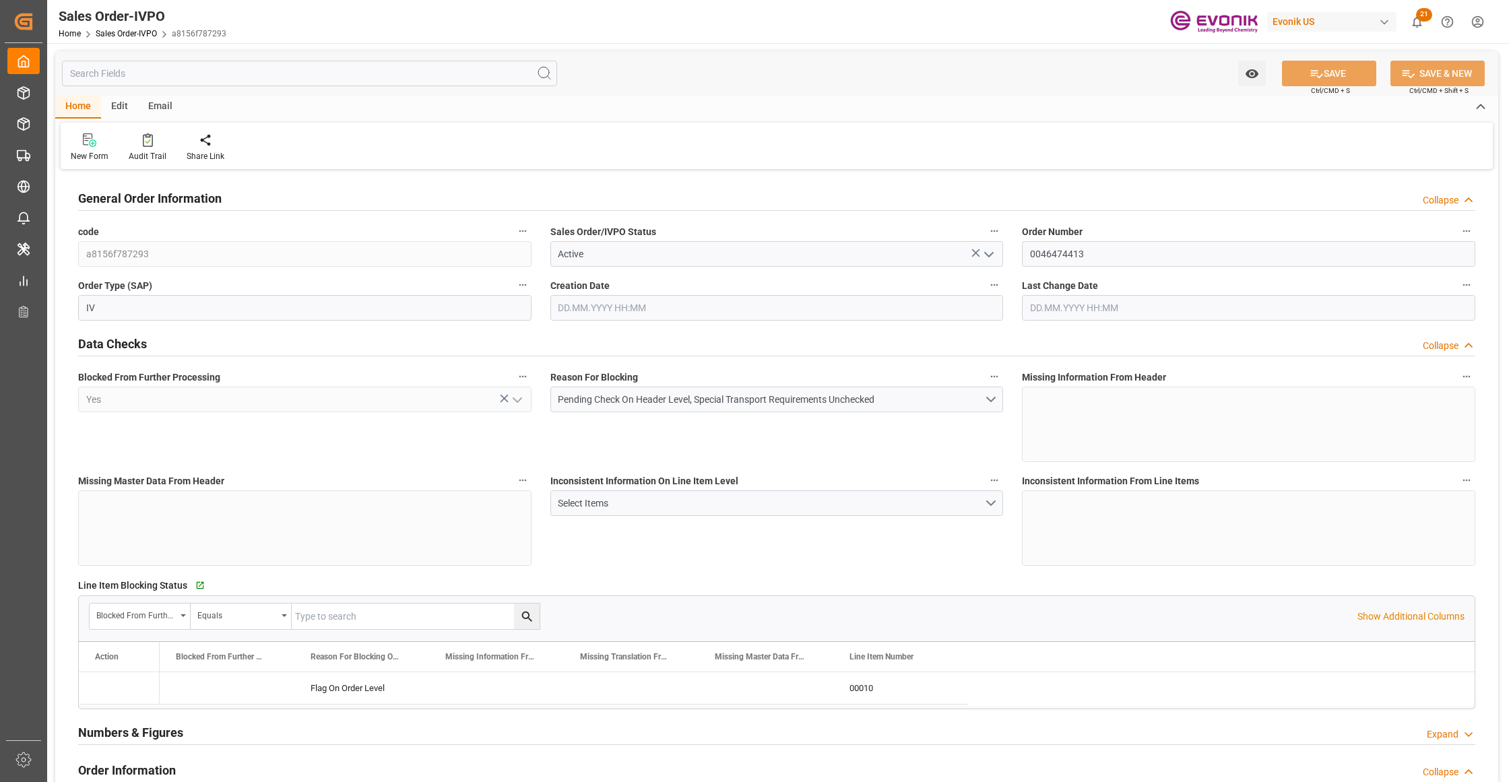
type input "24.09.2025 11:56"
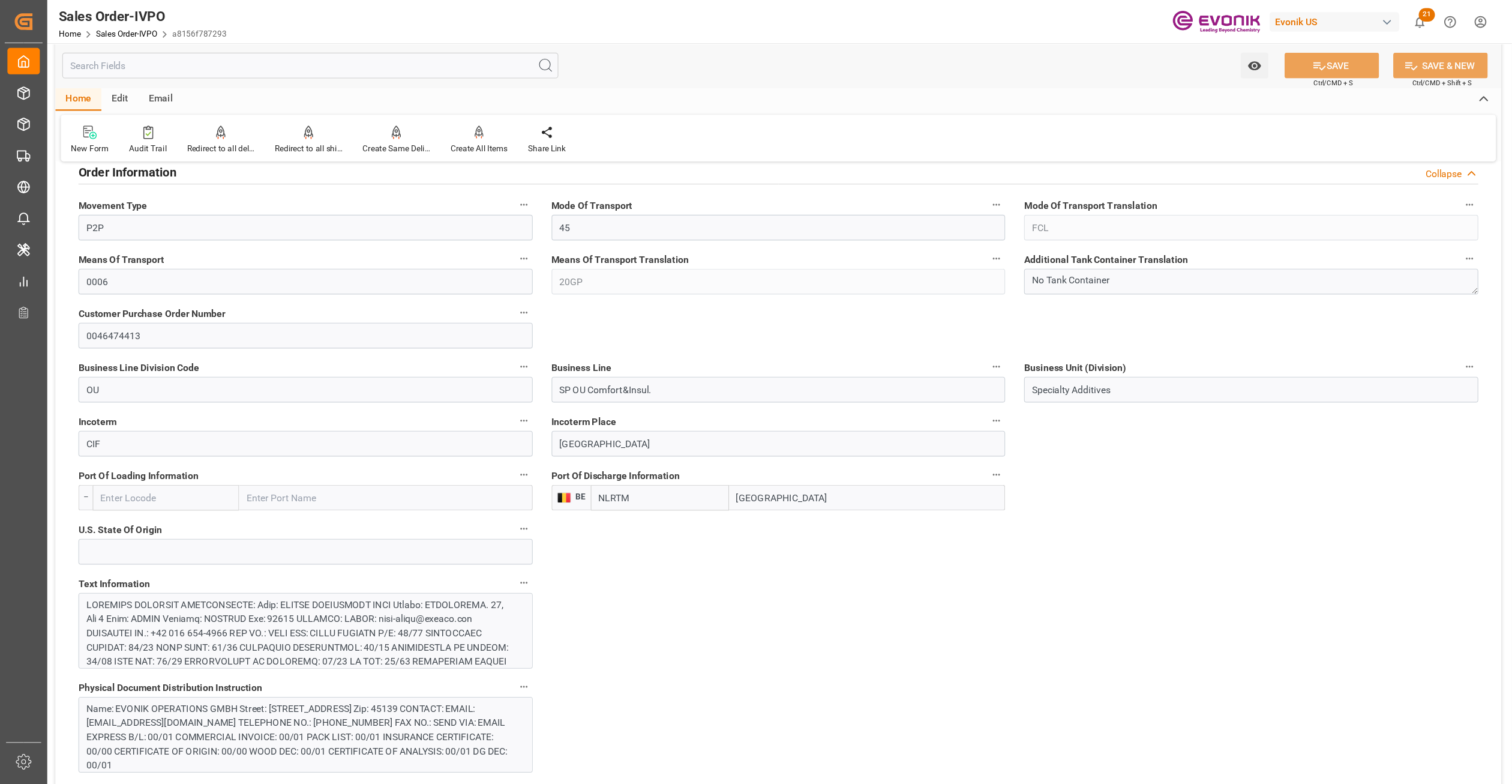
scroll to position [534, 0]
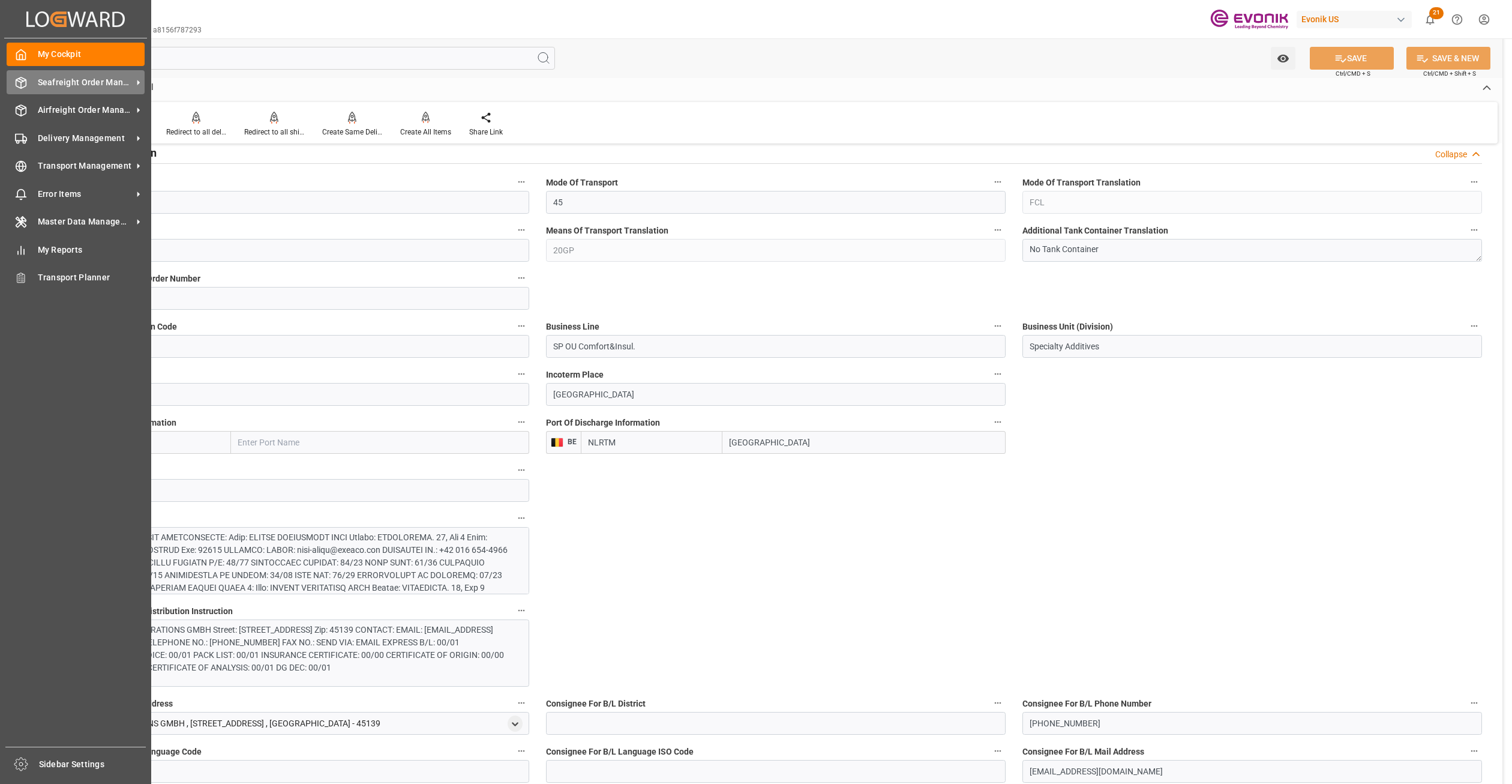
click at [60, 89] on div "Seafreight Order Management Seafreight Order Management" at bounding box center [75, 82] width 138 height 23
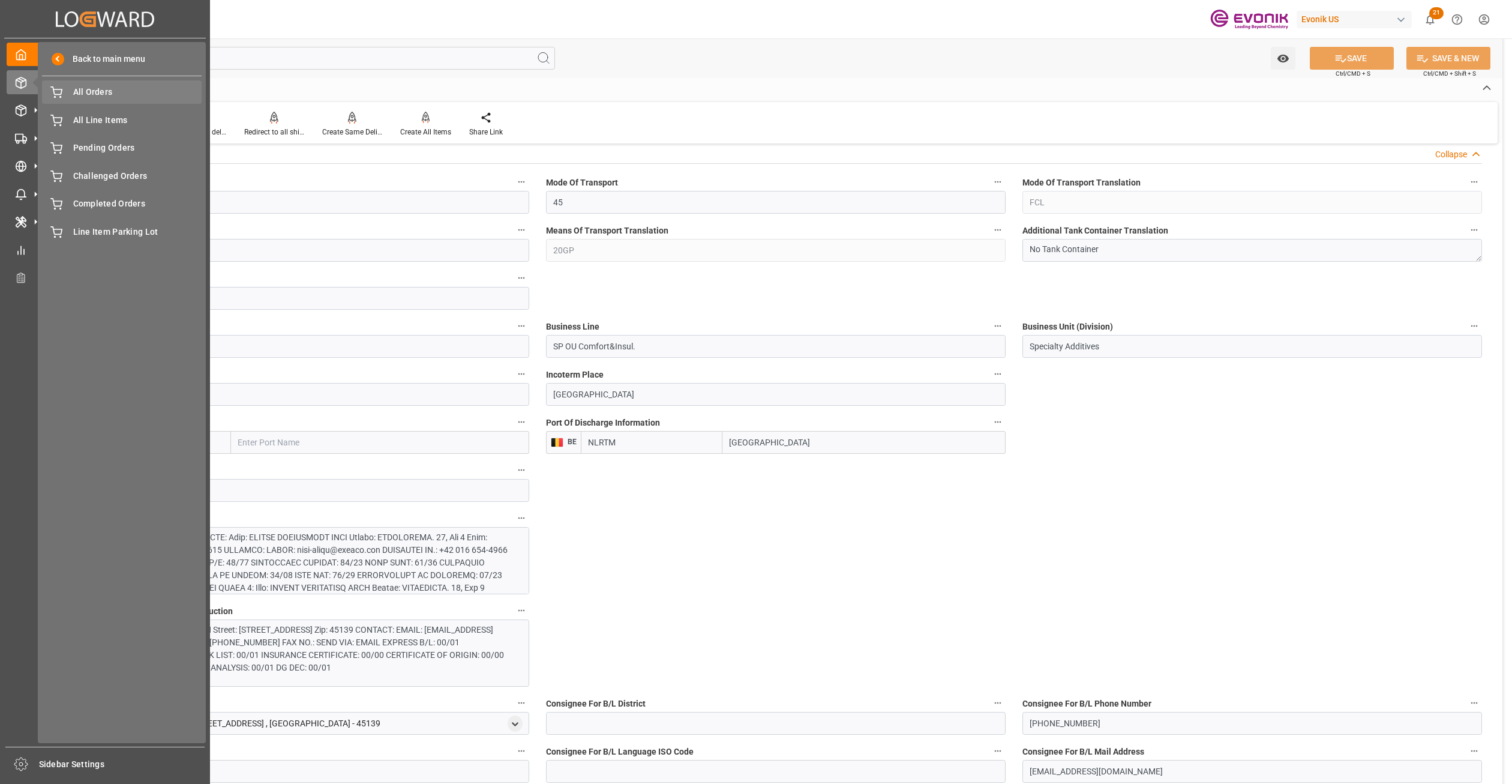
click at [94, 91] on span "All Orders" at bounding box center [137, 92] width 129 height 12
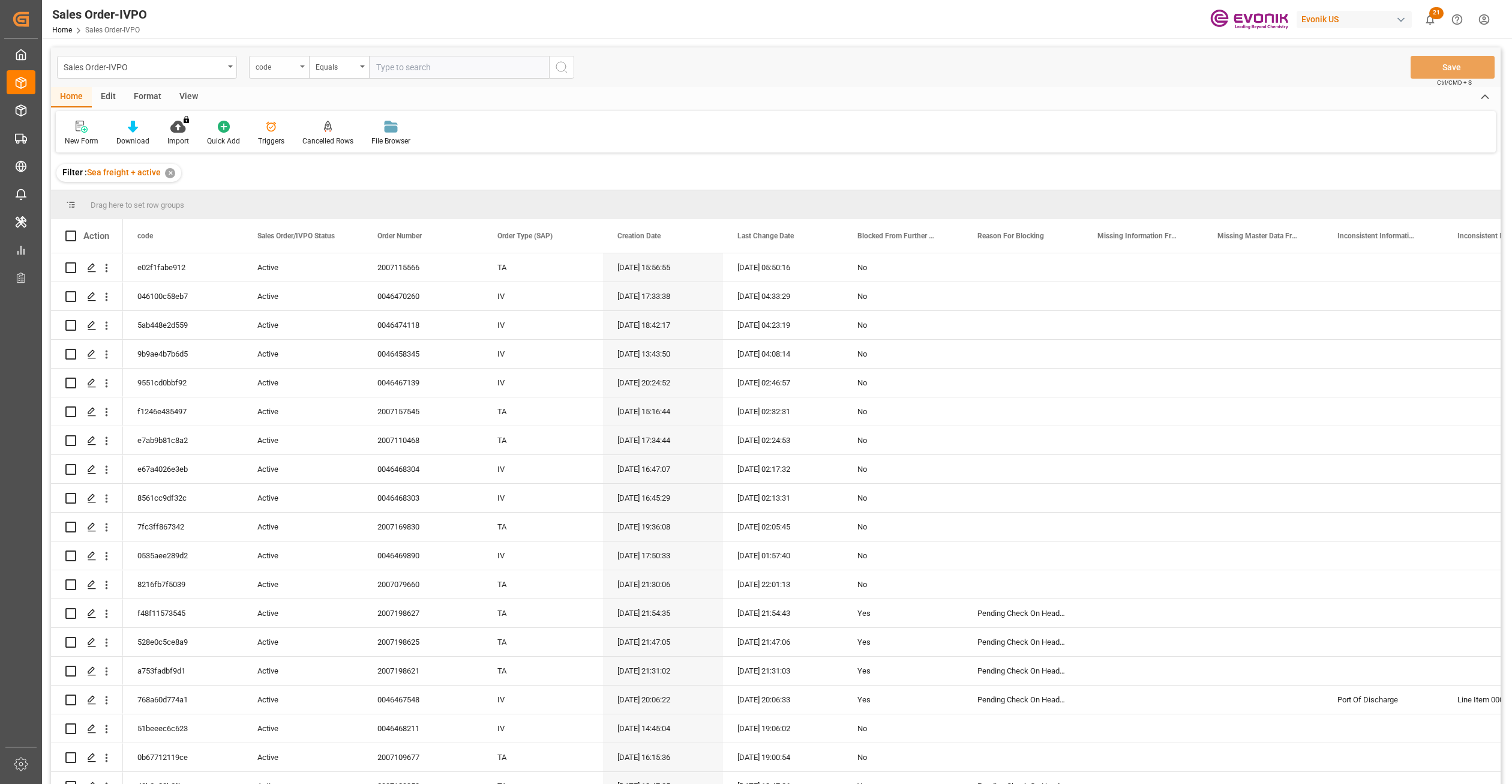
click at [290, 65] on div "code" at bounding box center [276, 65] width 41 height 13
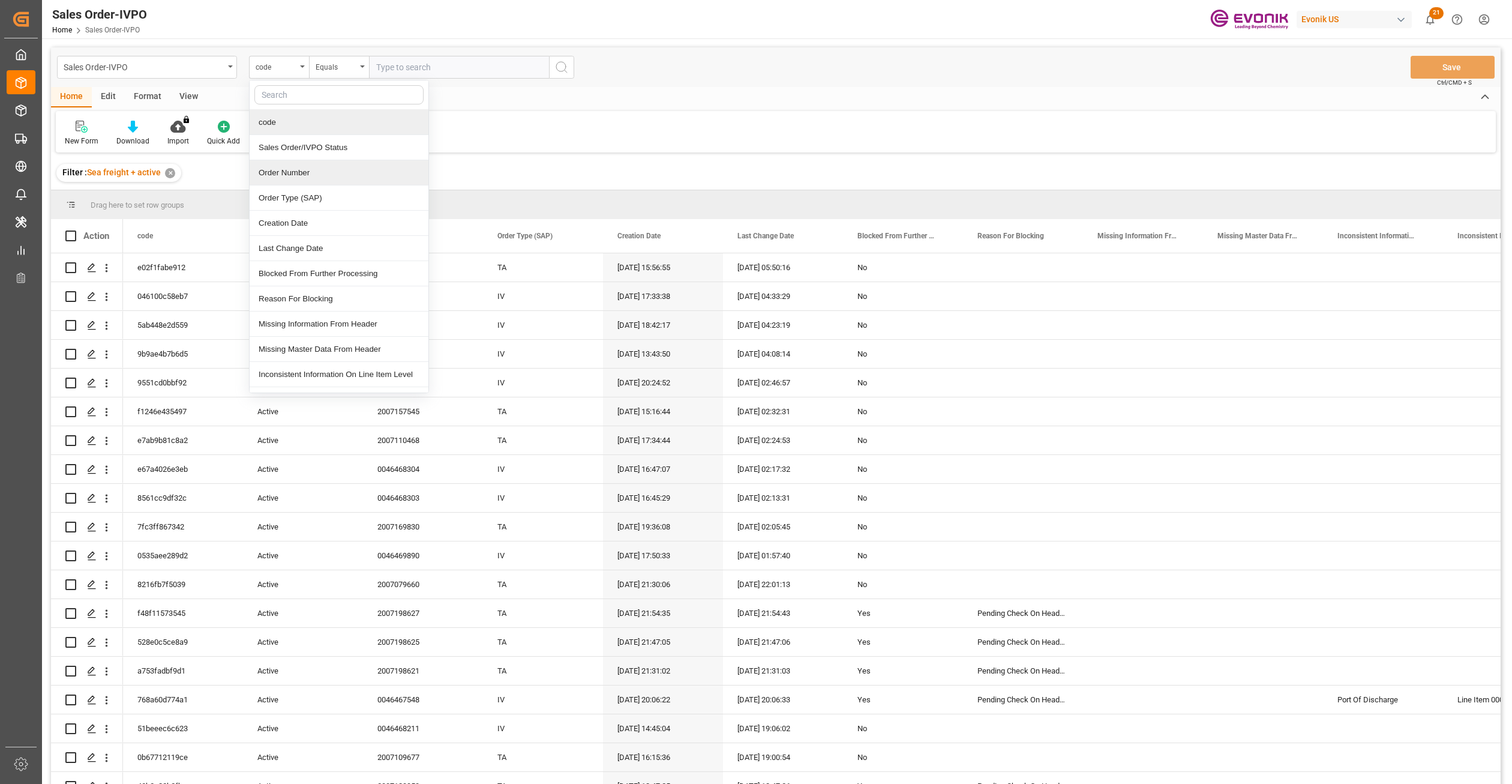
click at [331, 178] on div "Order Number" at bounding box center [339, 173] width 179 height 25
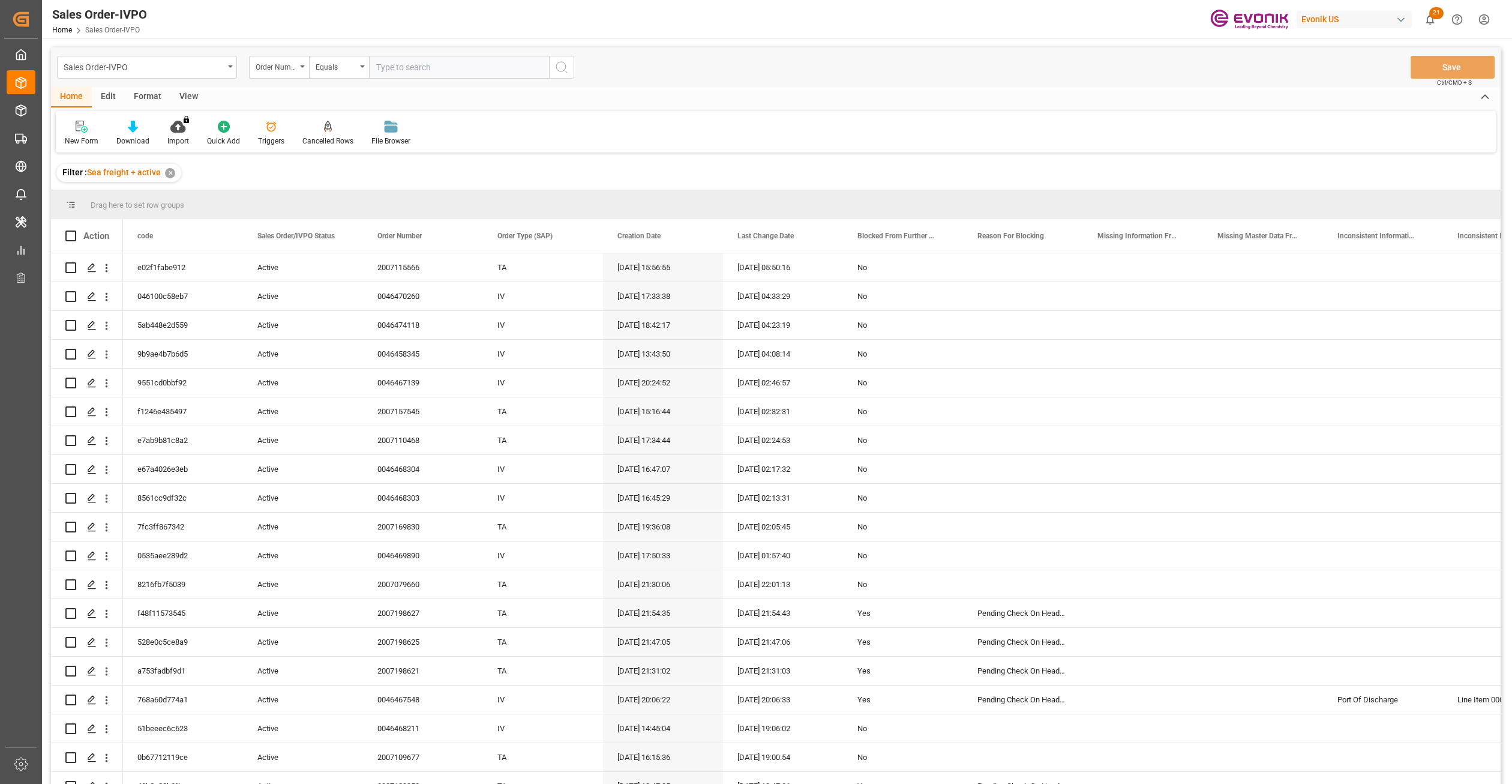
click at [407, 65] on input "text" at bounding box center [459, 68] width 180 height 23
paste input "2007164341"
type input "2007164341"
click at [560, 69] on icon "search button" at bounding box center [561, 67] width 14 height 14
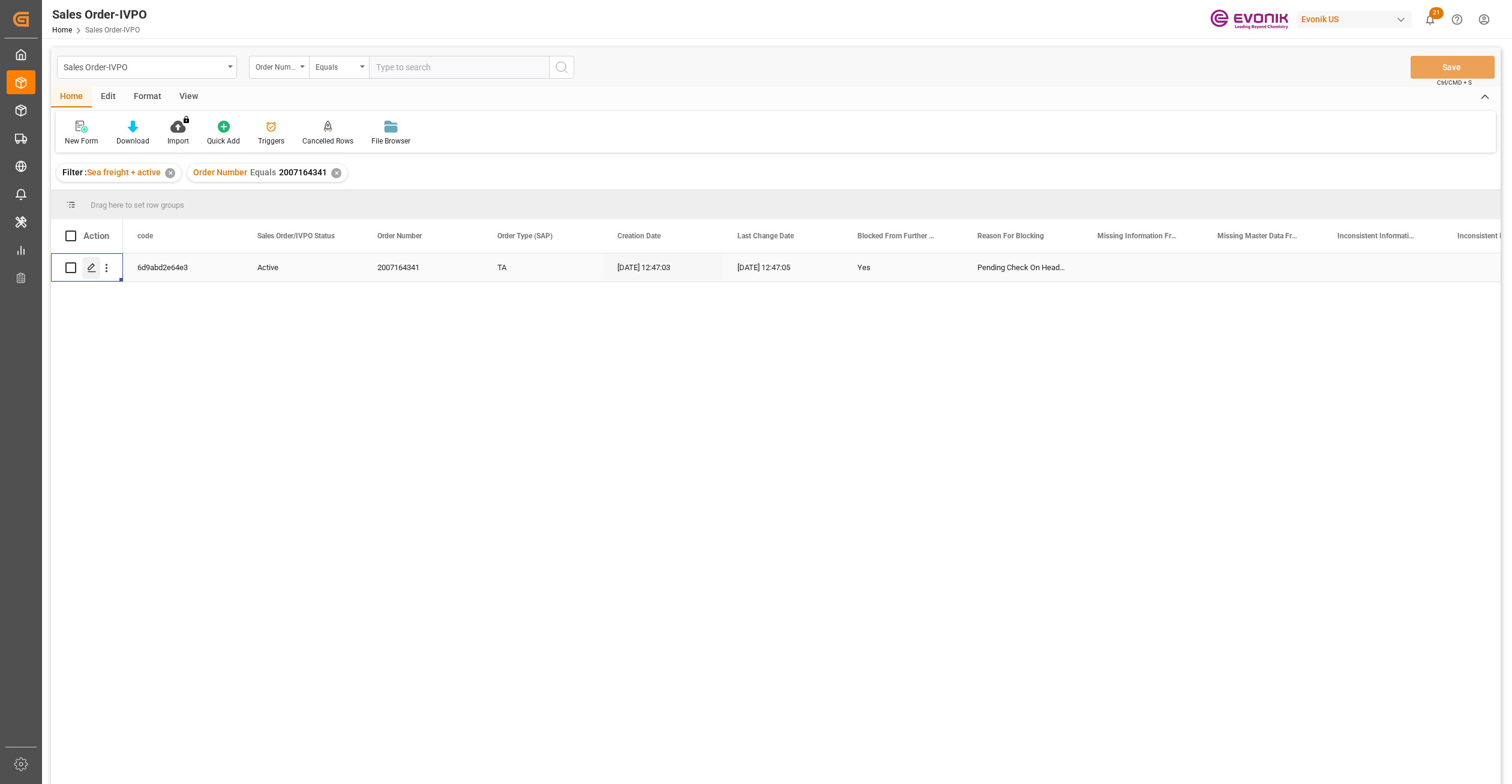
click at [88, 269] on polygon "Press SPACE to select this row." at bounding box center [91, 266] width 6 height 6
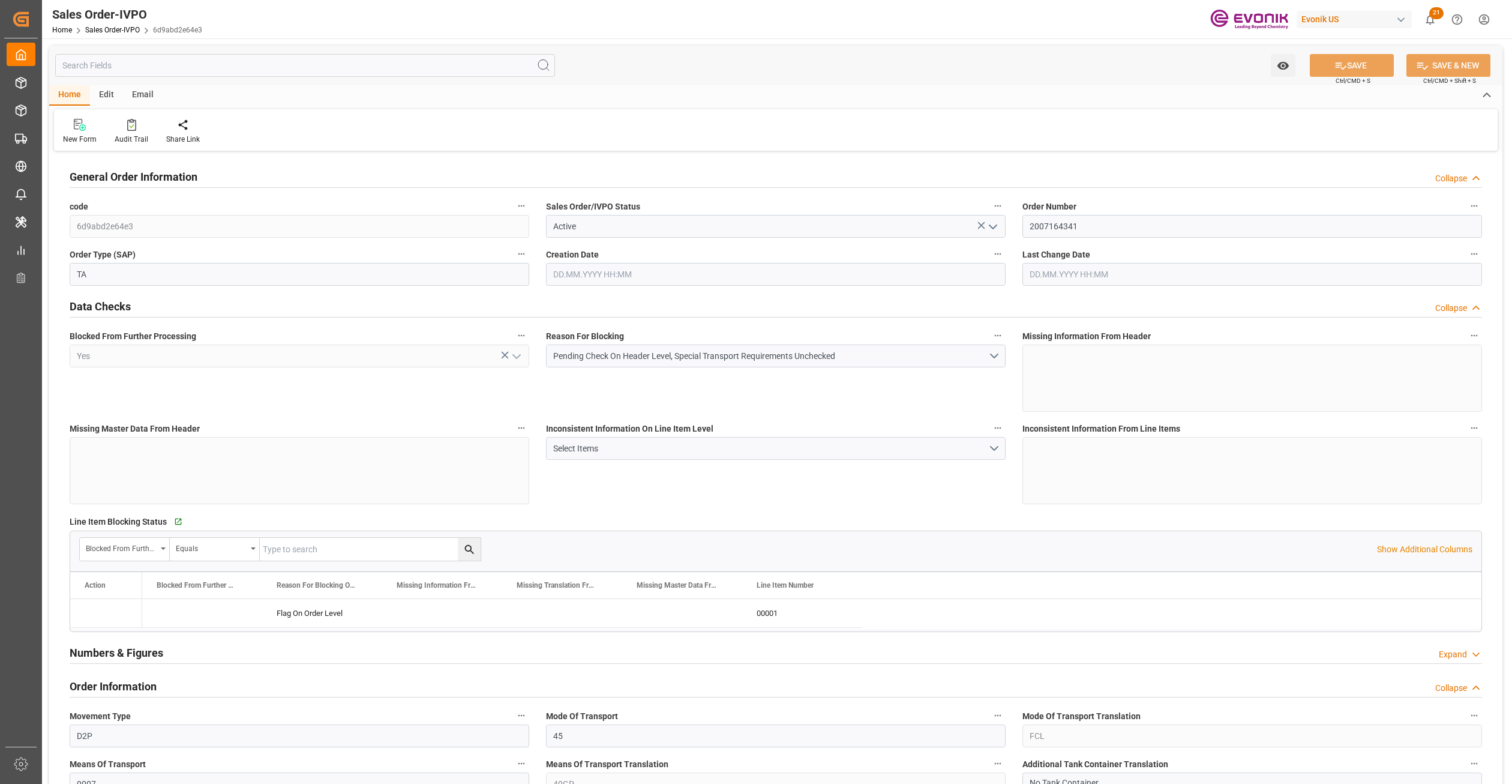
type input "ECGYE"
type input "0"
type input "1"
type input "20548"
type input "24.09.2025 12:47"
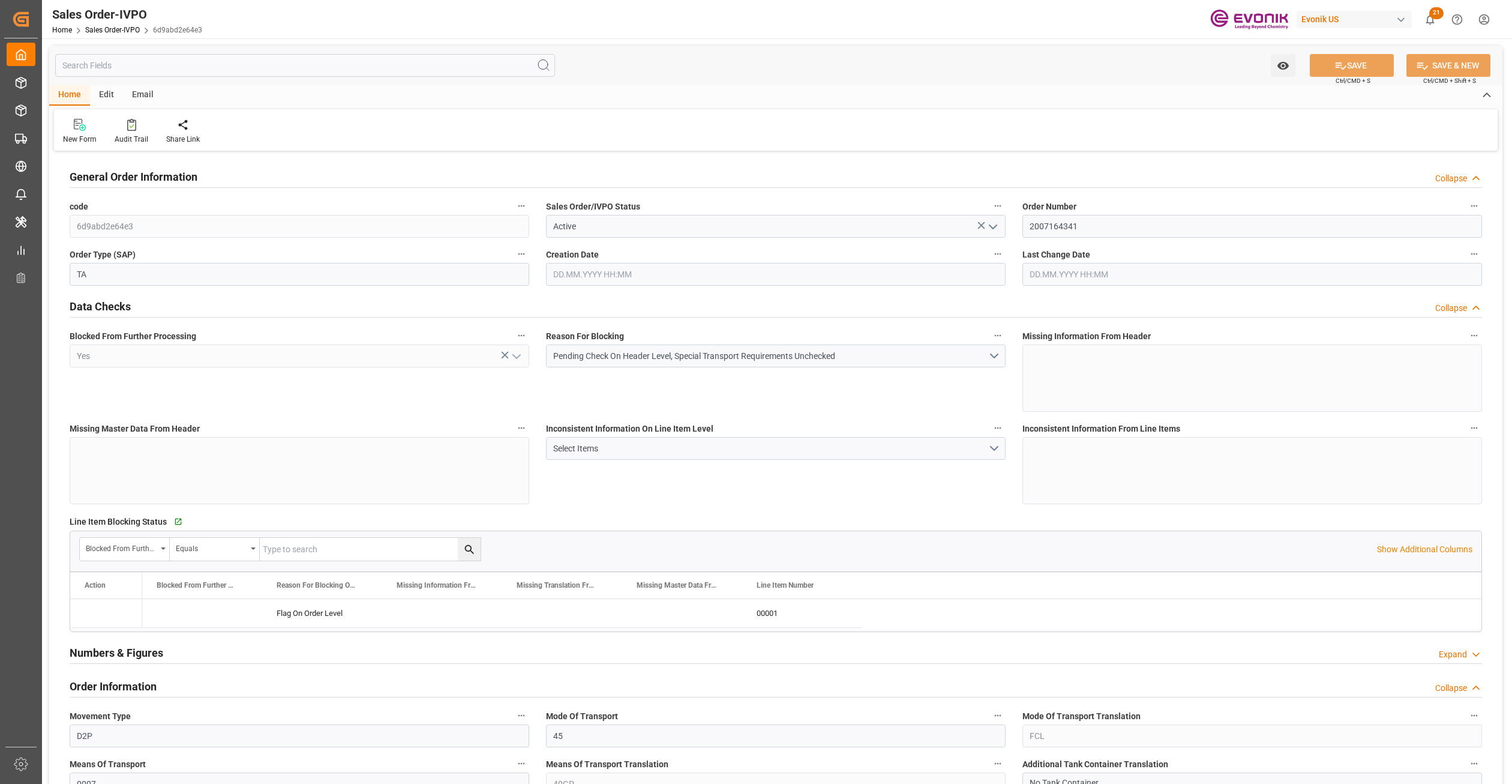
type input "24.09.2025 12:47"
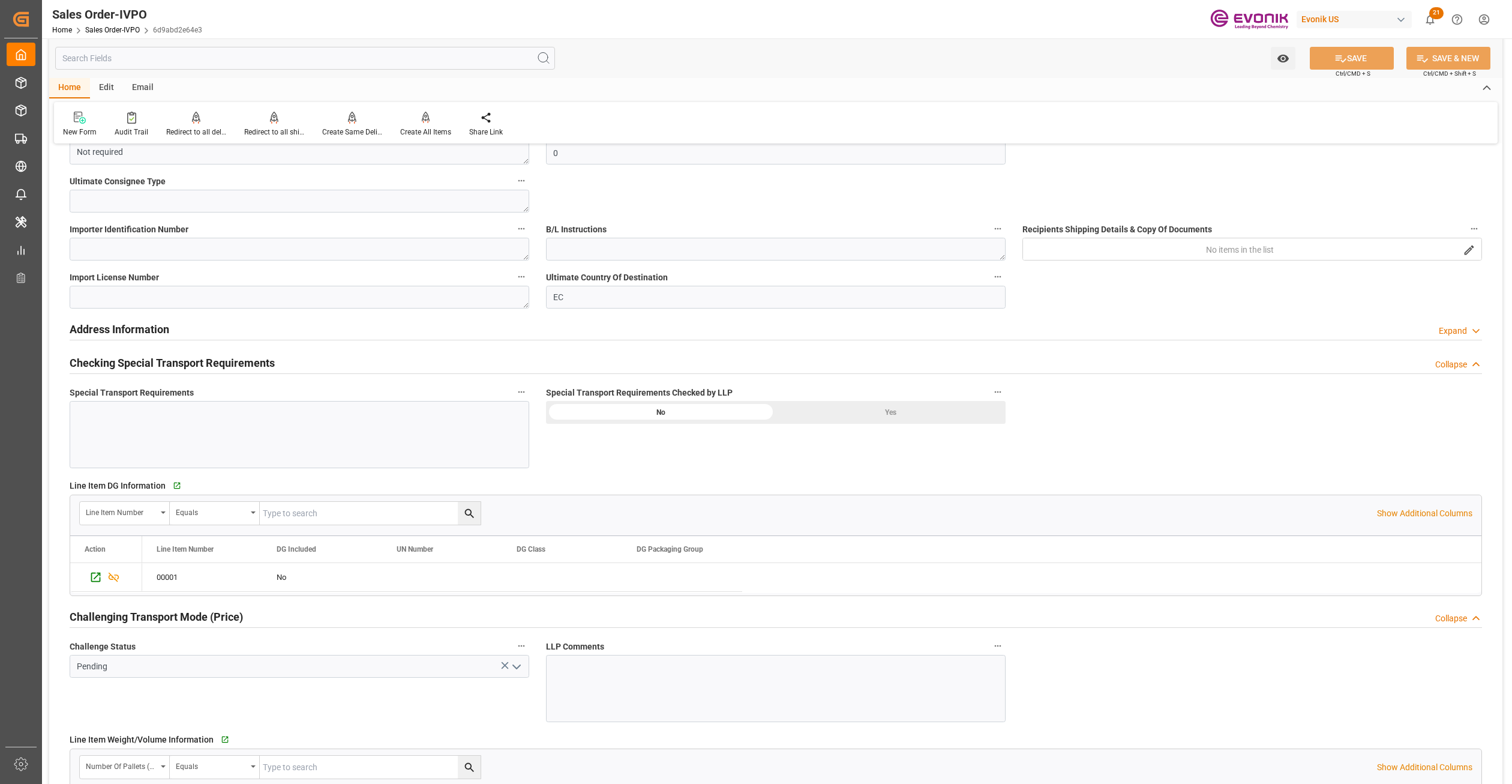
scroll to position [600, 0]
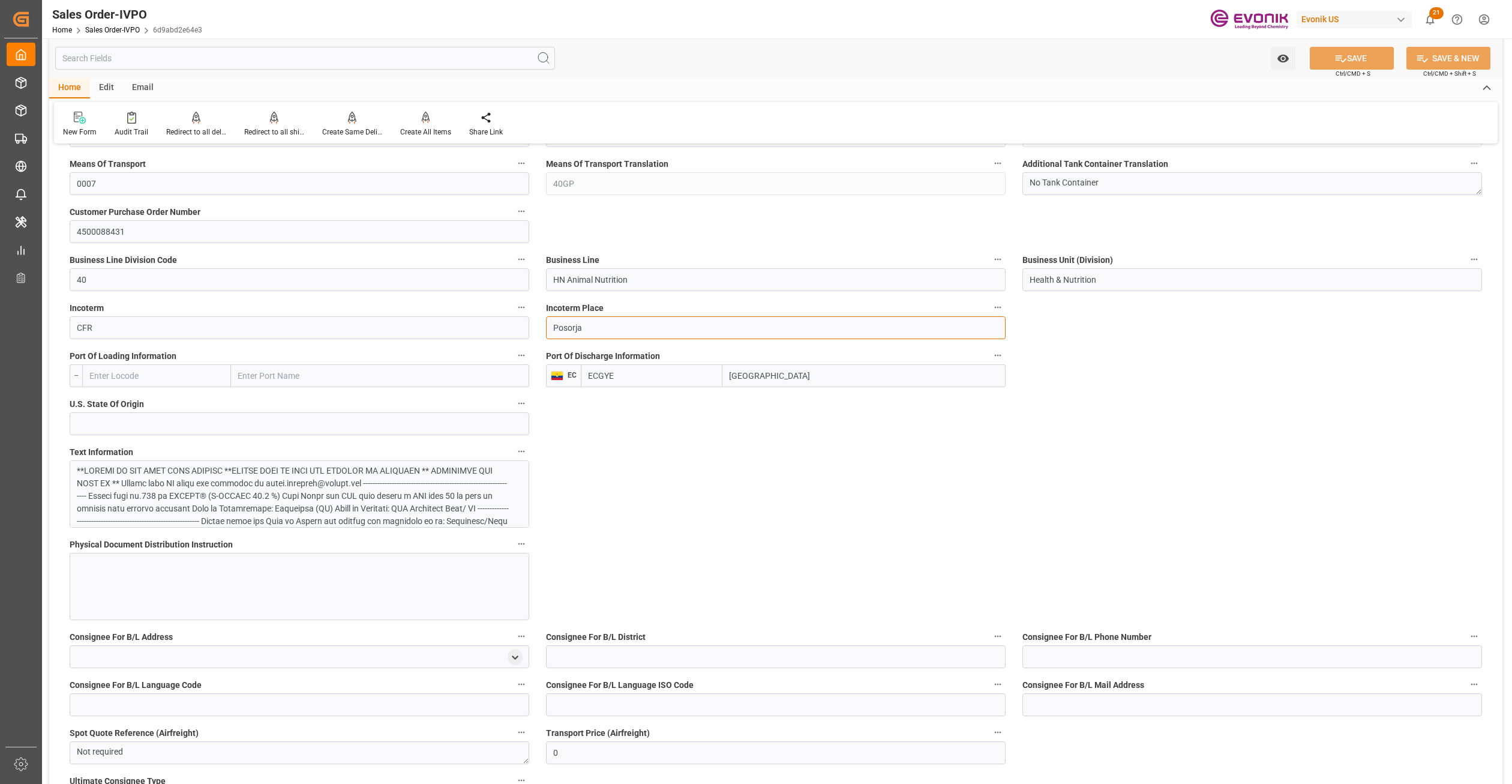
click at [567, 330] on input "Posorja" at bounding box center [776, 328] width 460 height 23
click at [748, 372] on input "Guayaquil" at bounding box center [864, 376] width 283 height 23
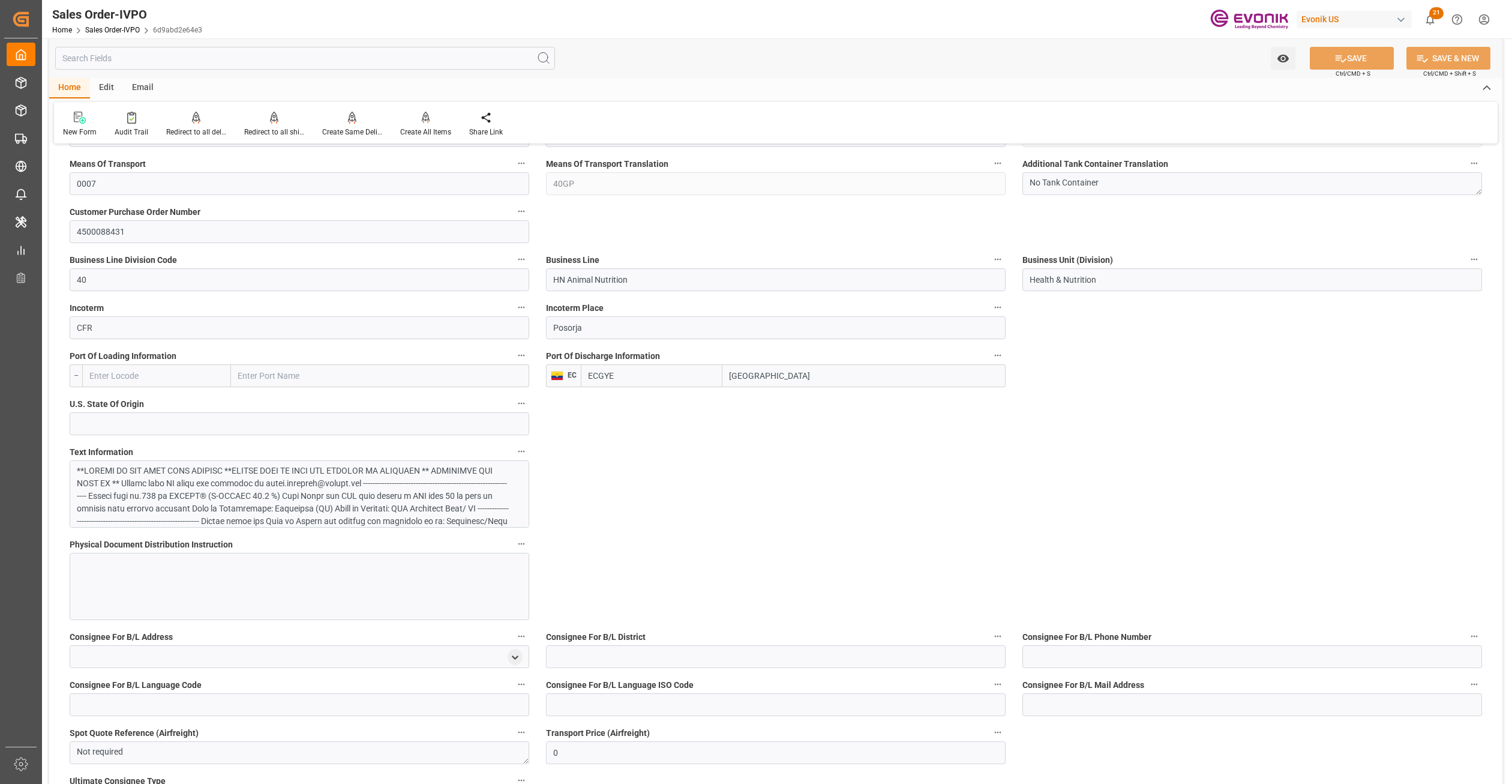
click at [748, 372] on input "Guayaquil" at bounding box center [864, 376] width 283 height 23
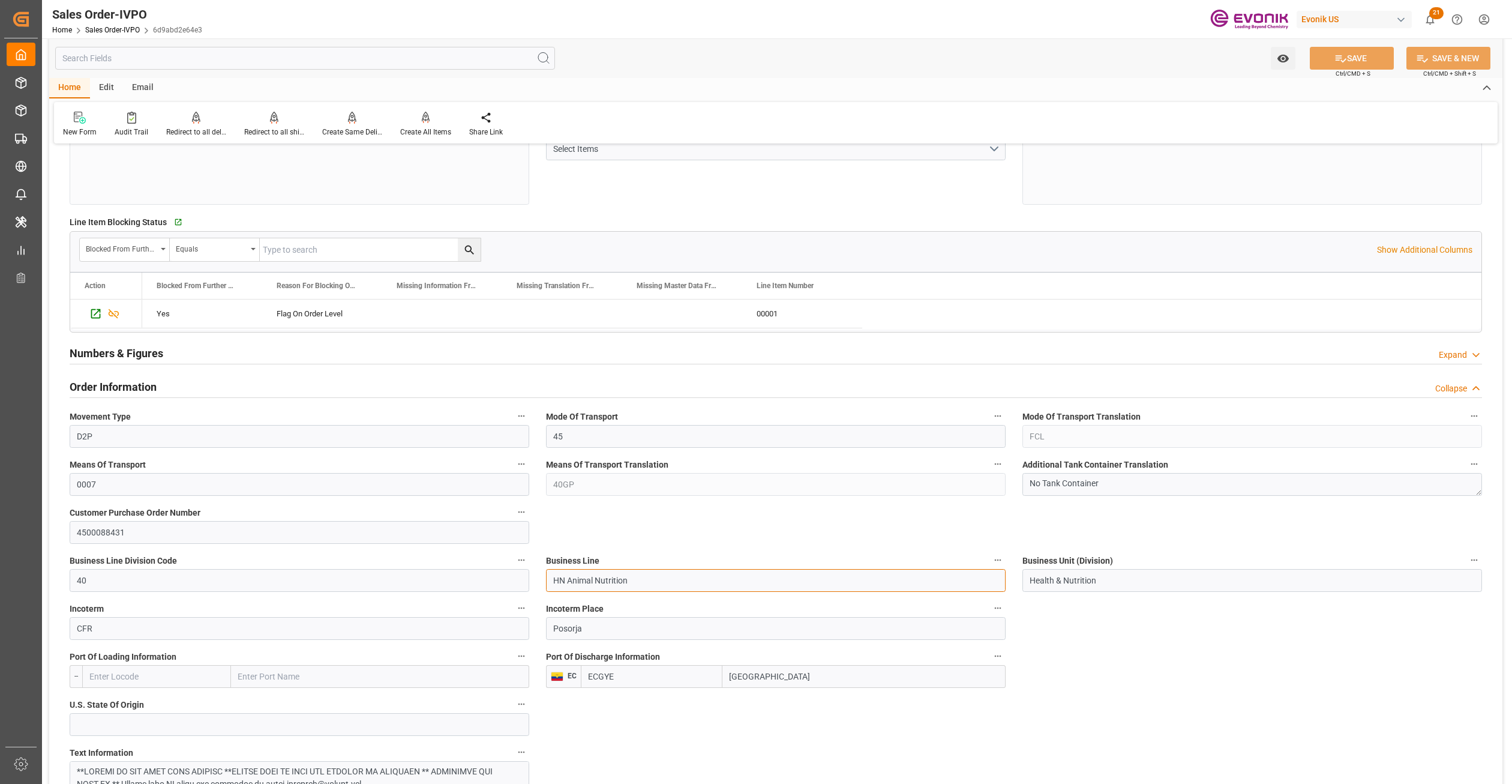
drag, startPoint x: 637, startPoint y: 584, endPoint x: 545, endPoint y: 585, distance: 92.0
click at [546, 585] on input "HN Animal Nutrition" at bounding box center [776, 580] width 460 height 23
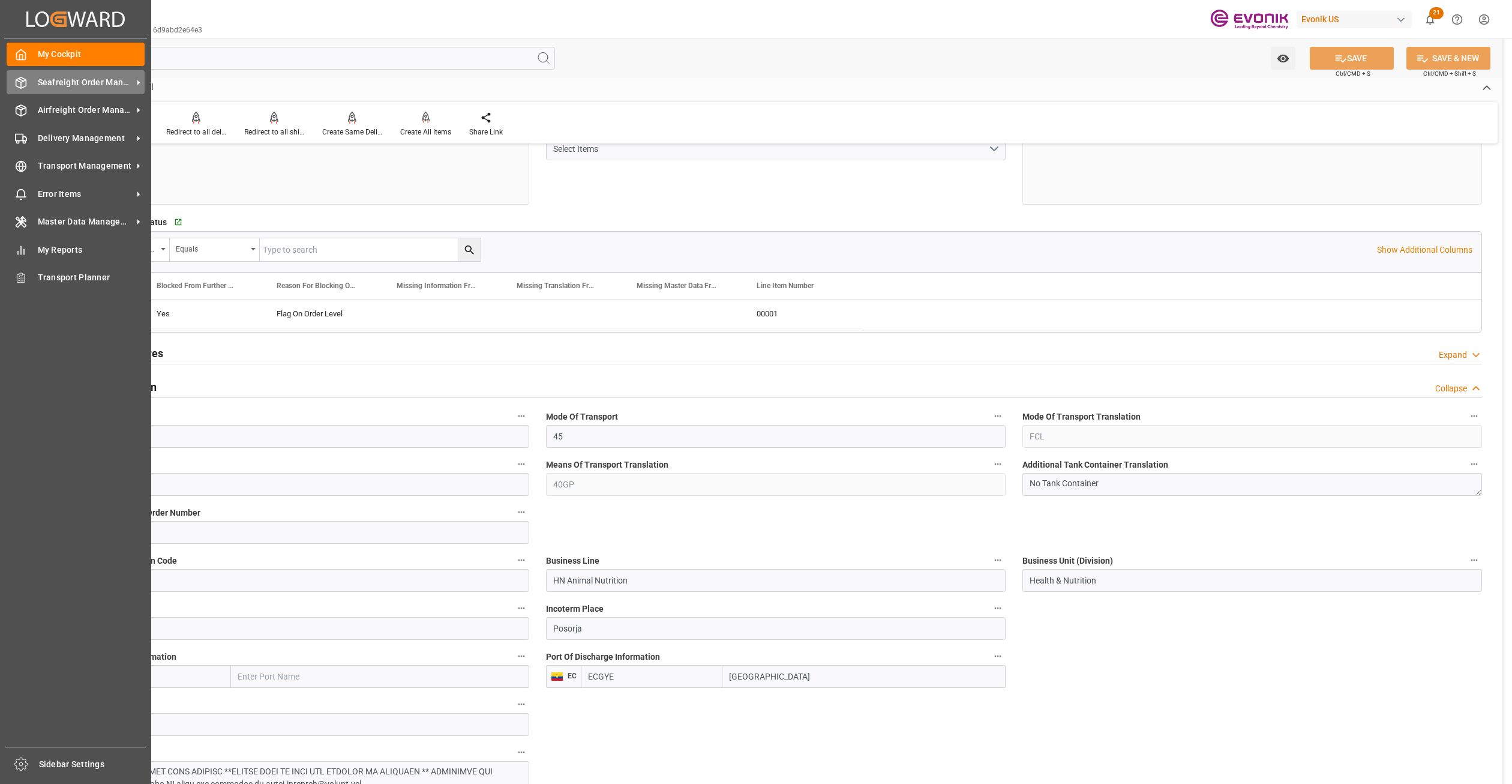
click at [60, 81] on span "Seafreight Order Management" at bounding box center [85, 83] width 94 height 12
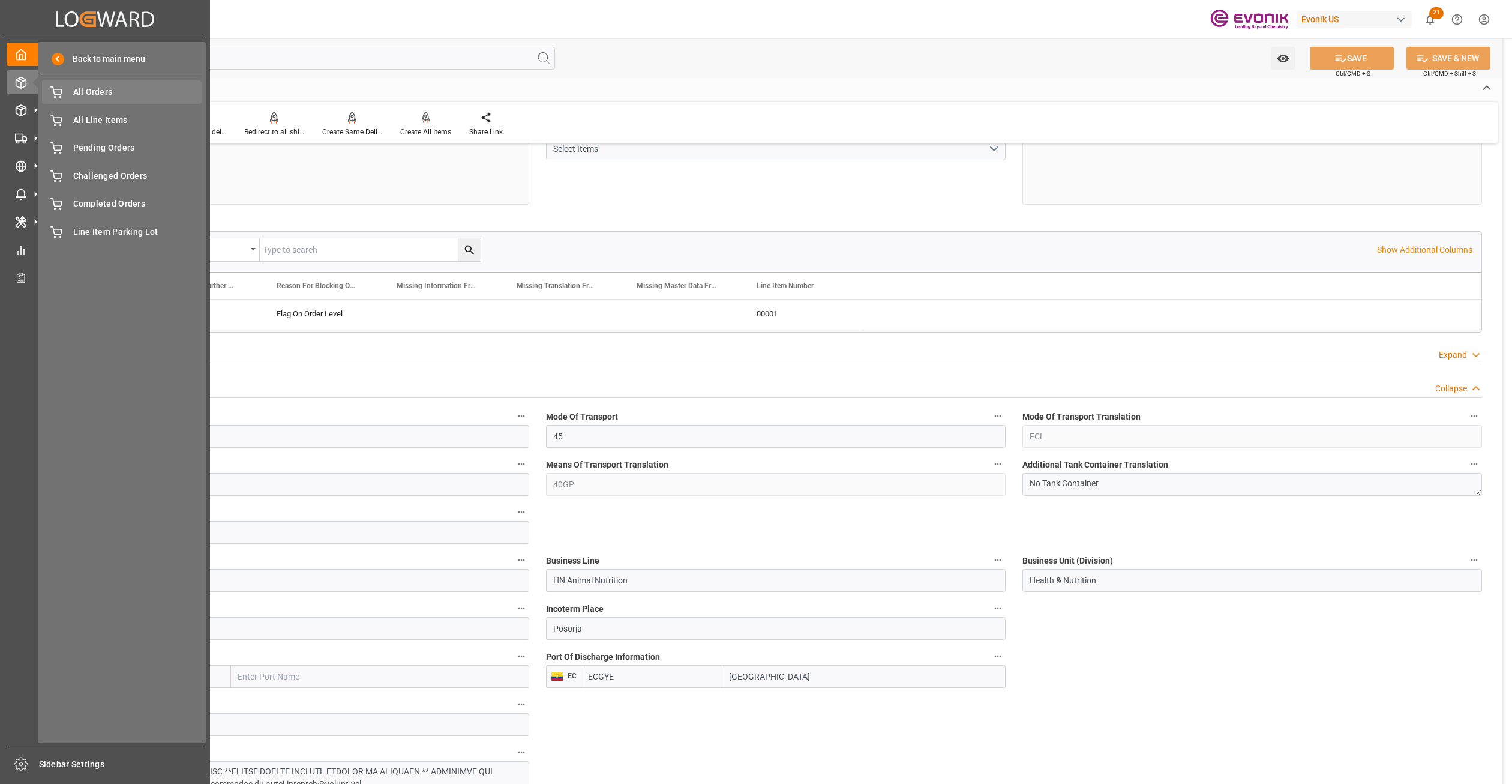
click at [80, 92] on span "All Orders" at bounding box center [137, 92] width 129 height 12
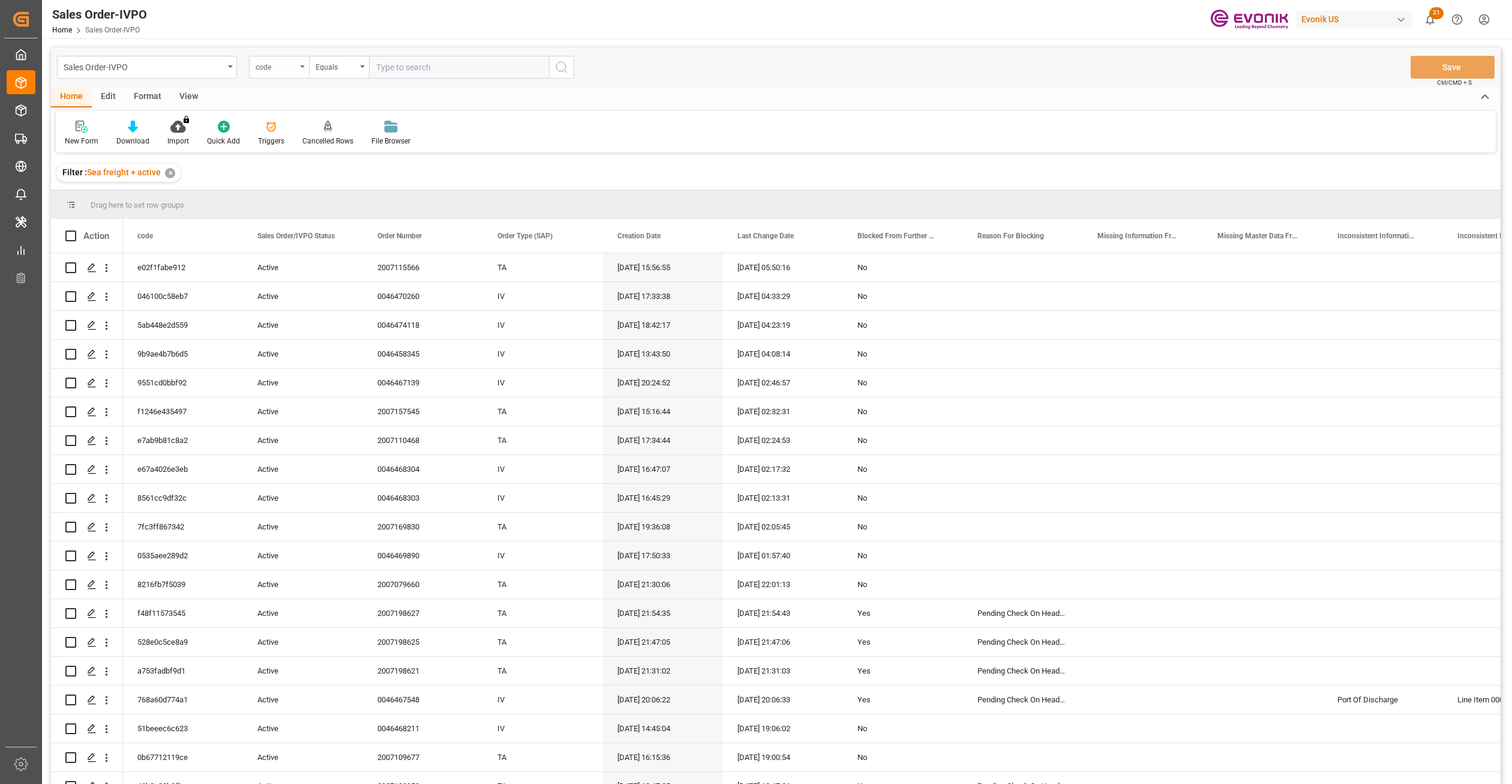
click at [283, 69] on div "code" at bounding box center [276, 65] width 41 height 13
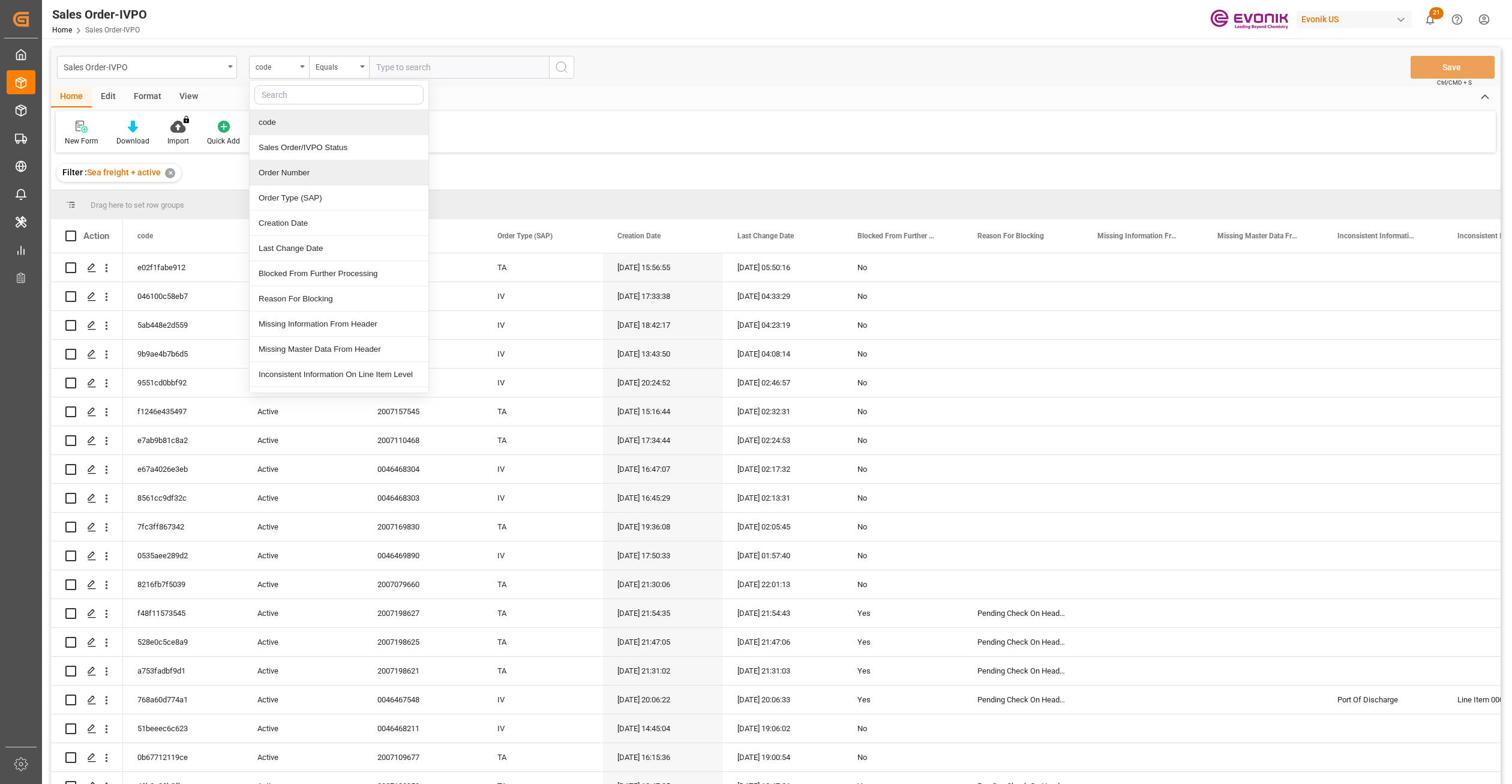
click at [328, 175] on div "Order Number" at bounding box center [339, 173] width 179 height 25
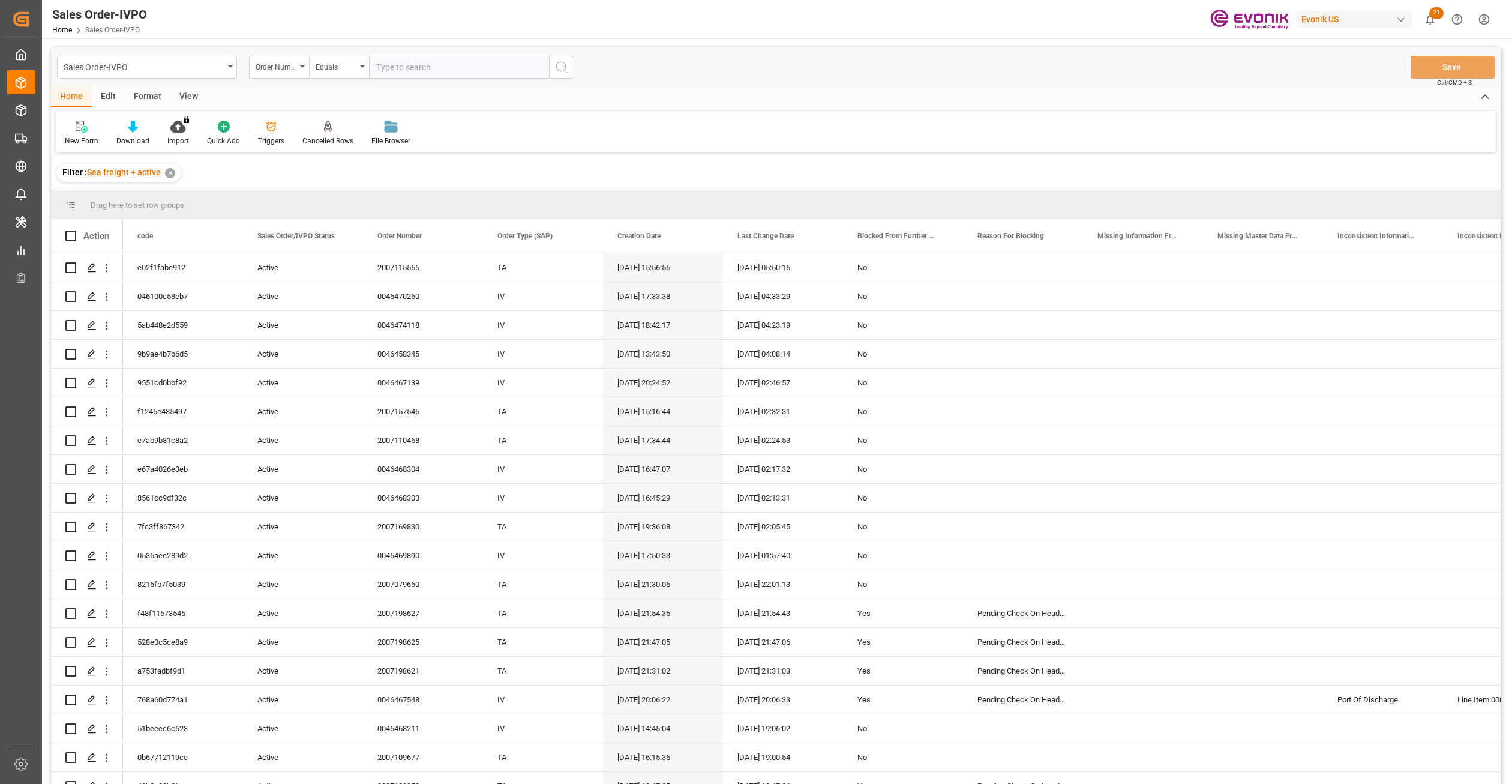
click at [411, 63] on input "text" at bounding box center [459, 68] width 180 height 23
paste input "0046467548"
type input "0046467548"
click at [562, 70] on circle "search button" at bounding box center [560, 66] width 10 height 10
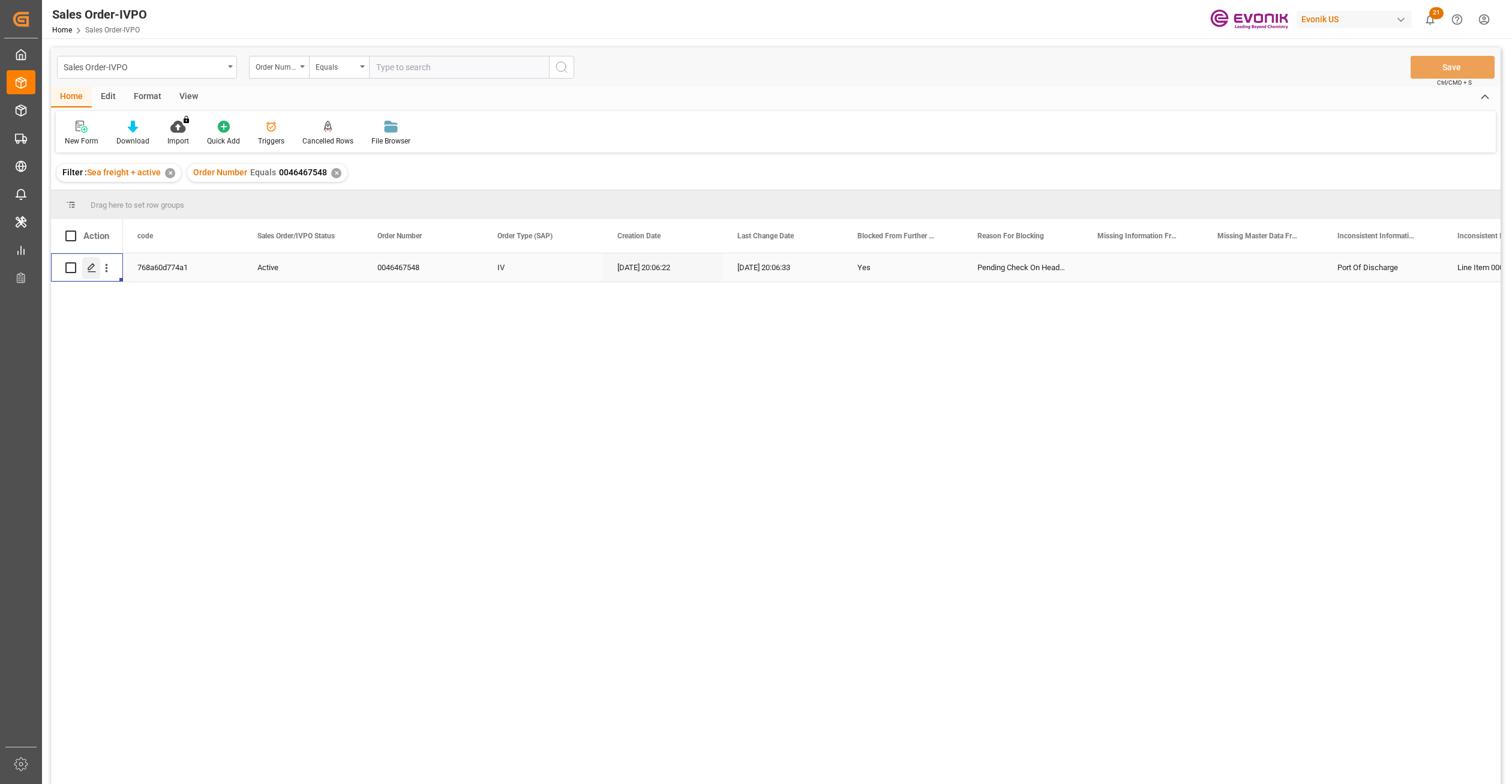
click at [88, 271] on icon "Press SPACE to select this row." at bounding box center [92, 267] width 10 height 10
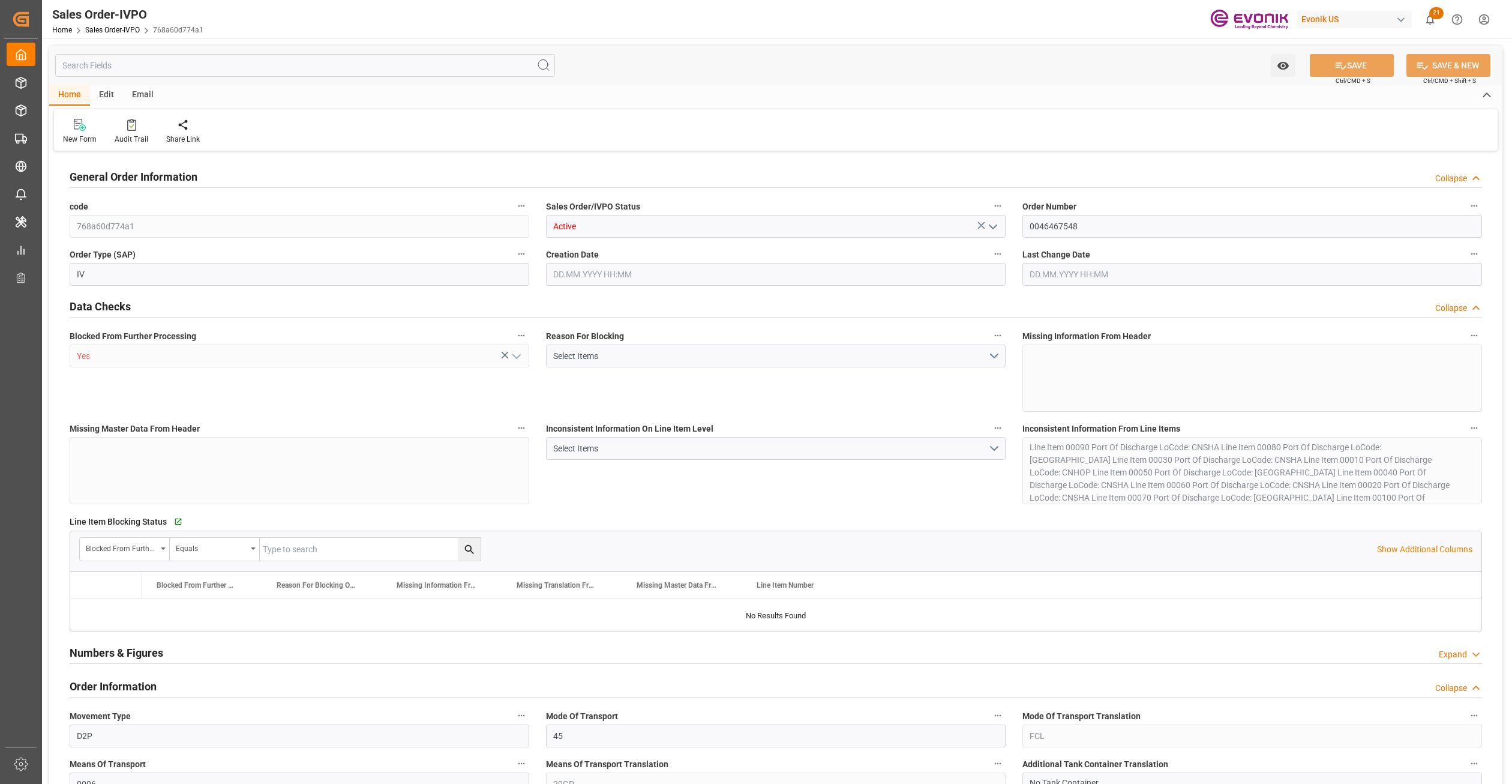
type input "0"
type input "1"
type input "13158.84"
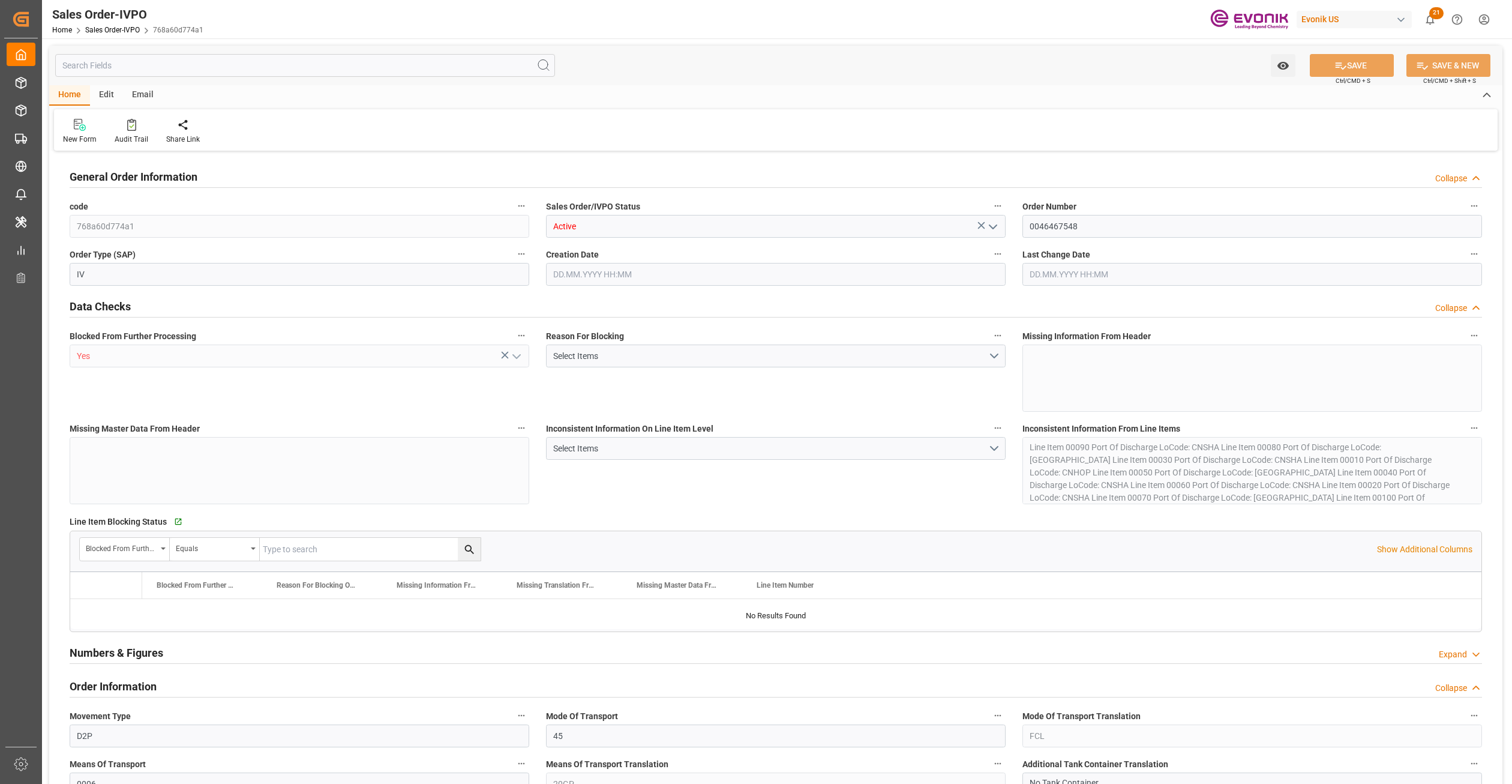
type input "14.3409"
type input "17000"
type input "30"
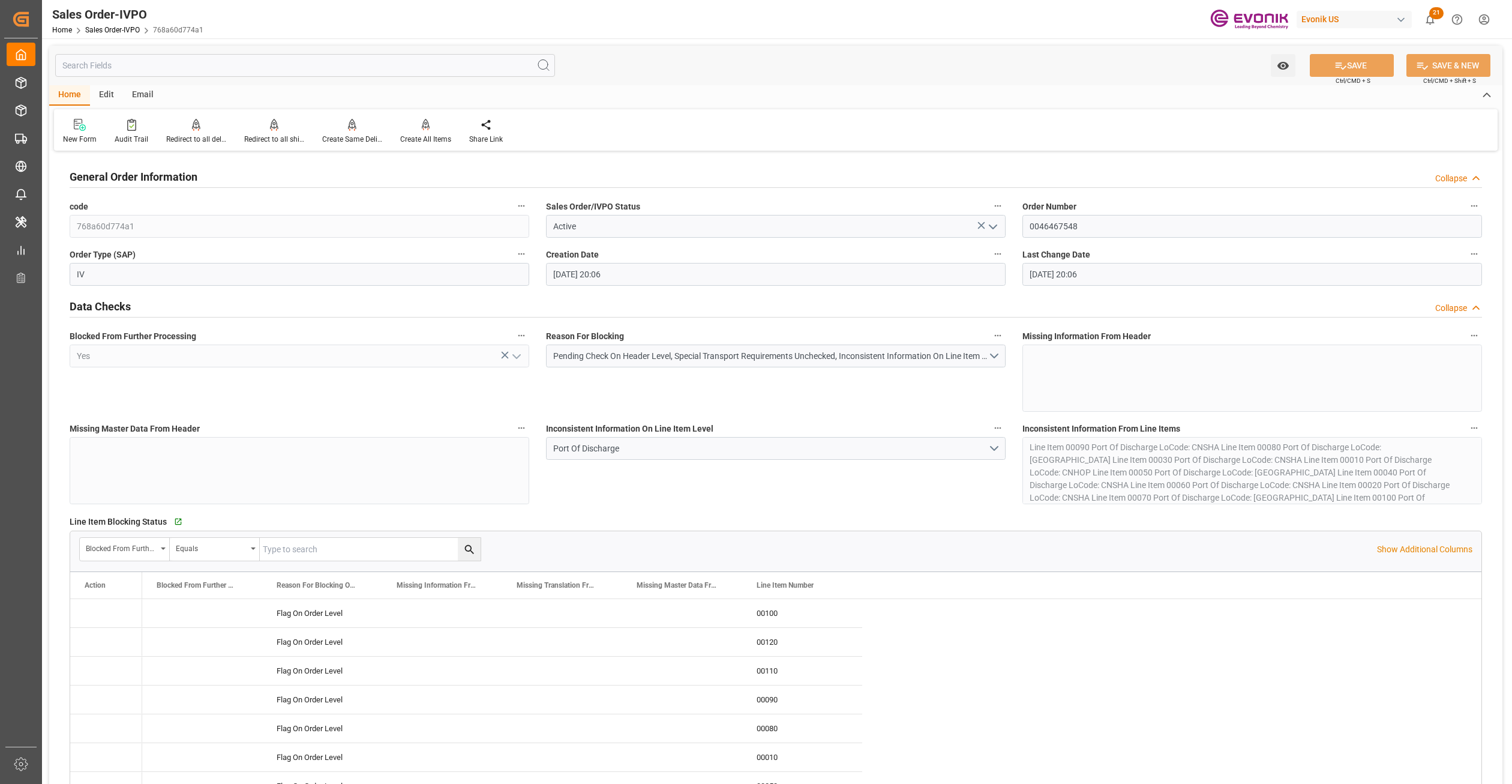
type input "[DATE] 20:06"
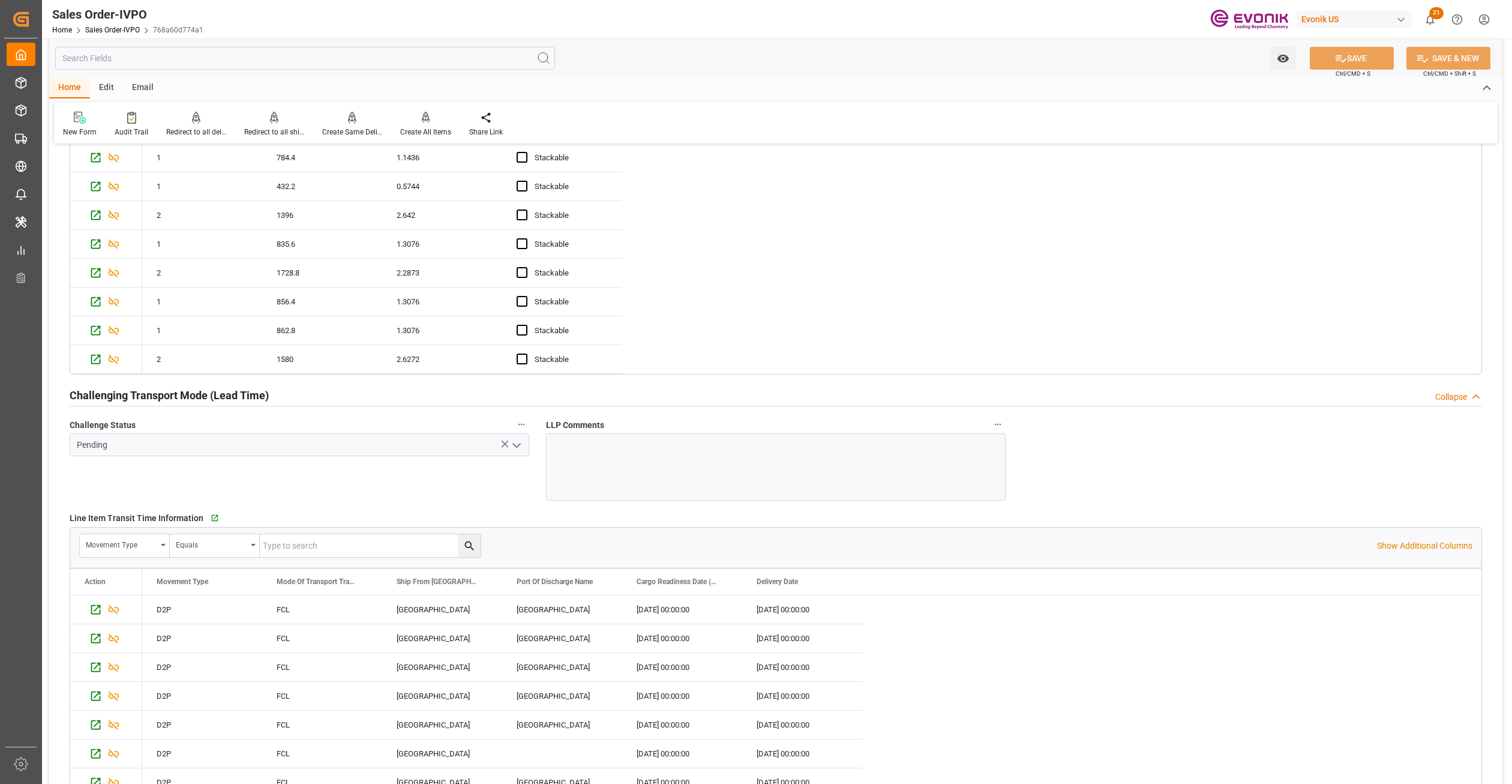
scroll to position [2914, 0]
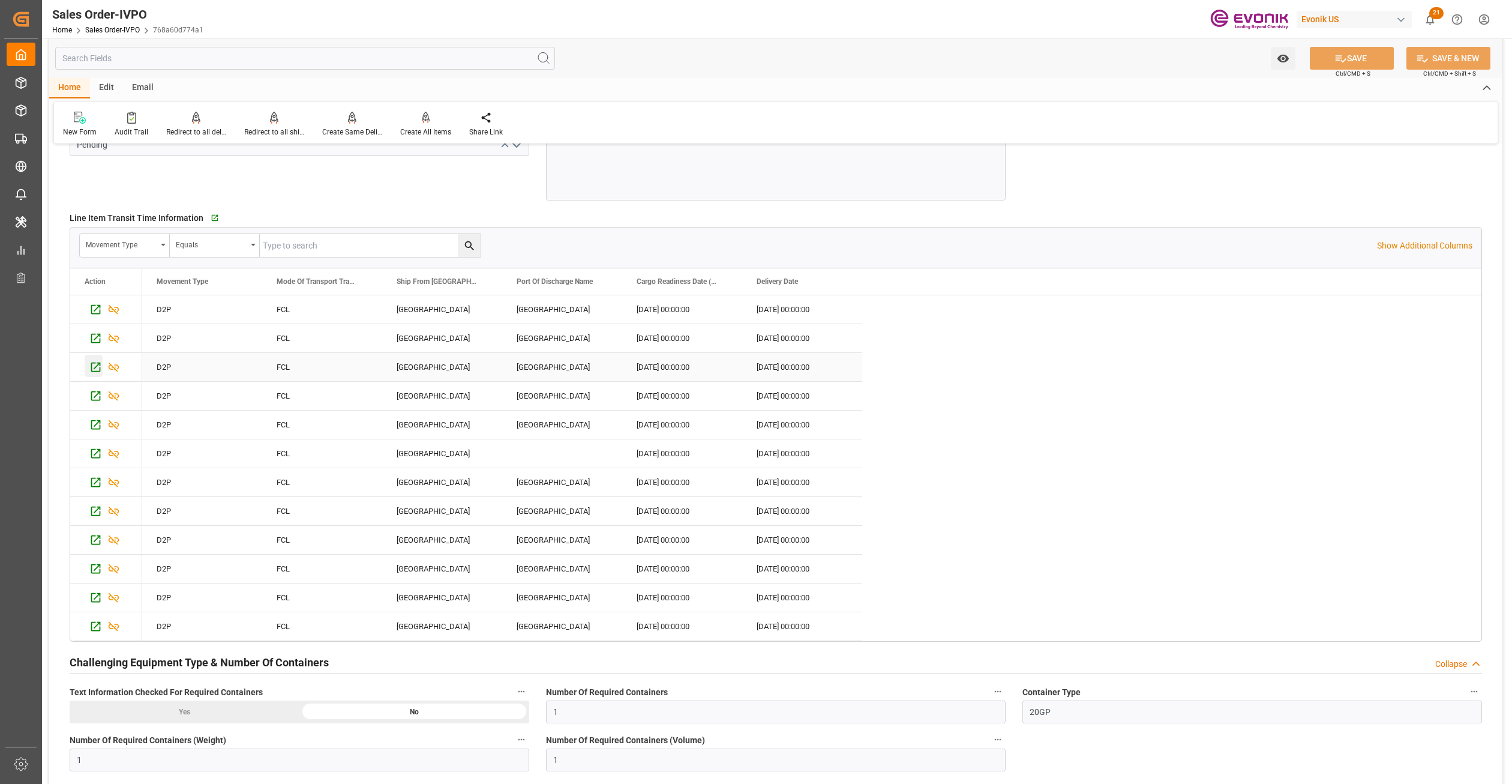
click at [93, 373] on icon "Press SPACE to select this row." at bounding box center [95, 367] width 12 height 12
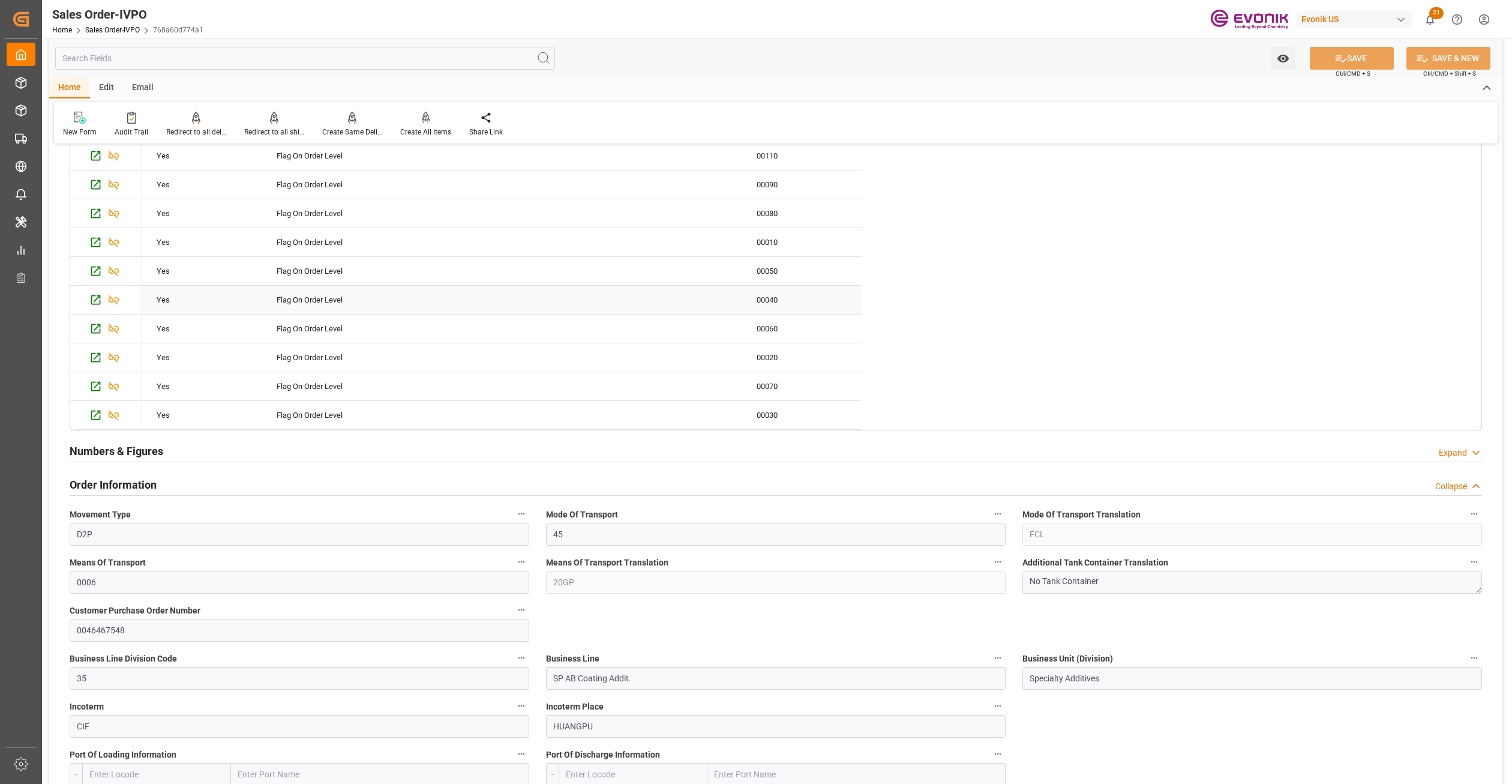
scroll to position [814, 0]
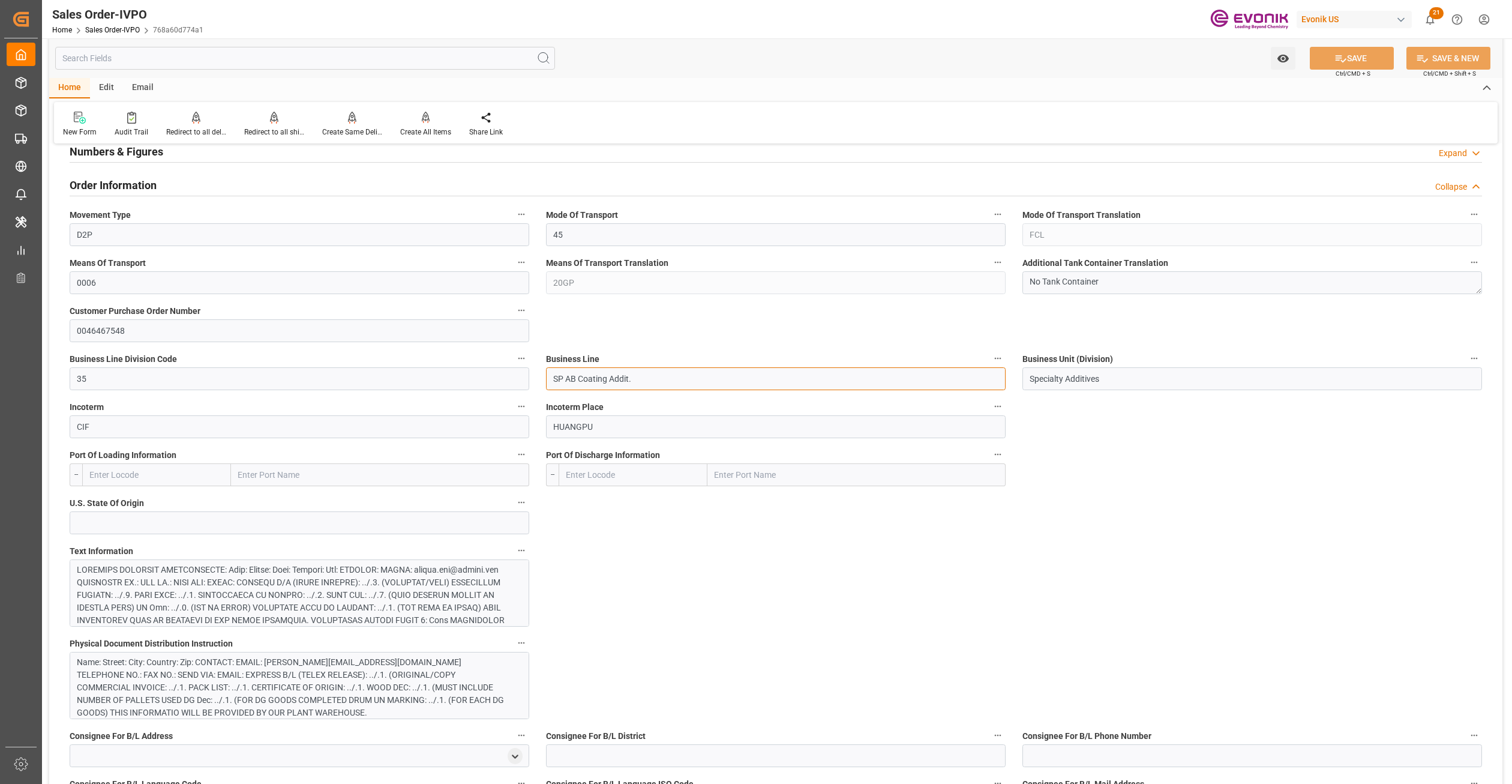
drag, startPoint x: 654, startPoint y: 381, endPoint x: 532, endPoint y: 385, distance: 122.1
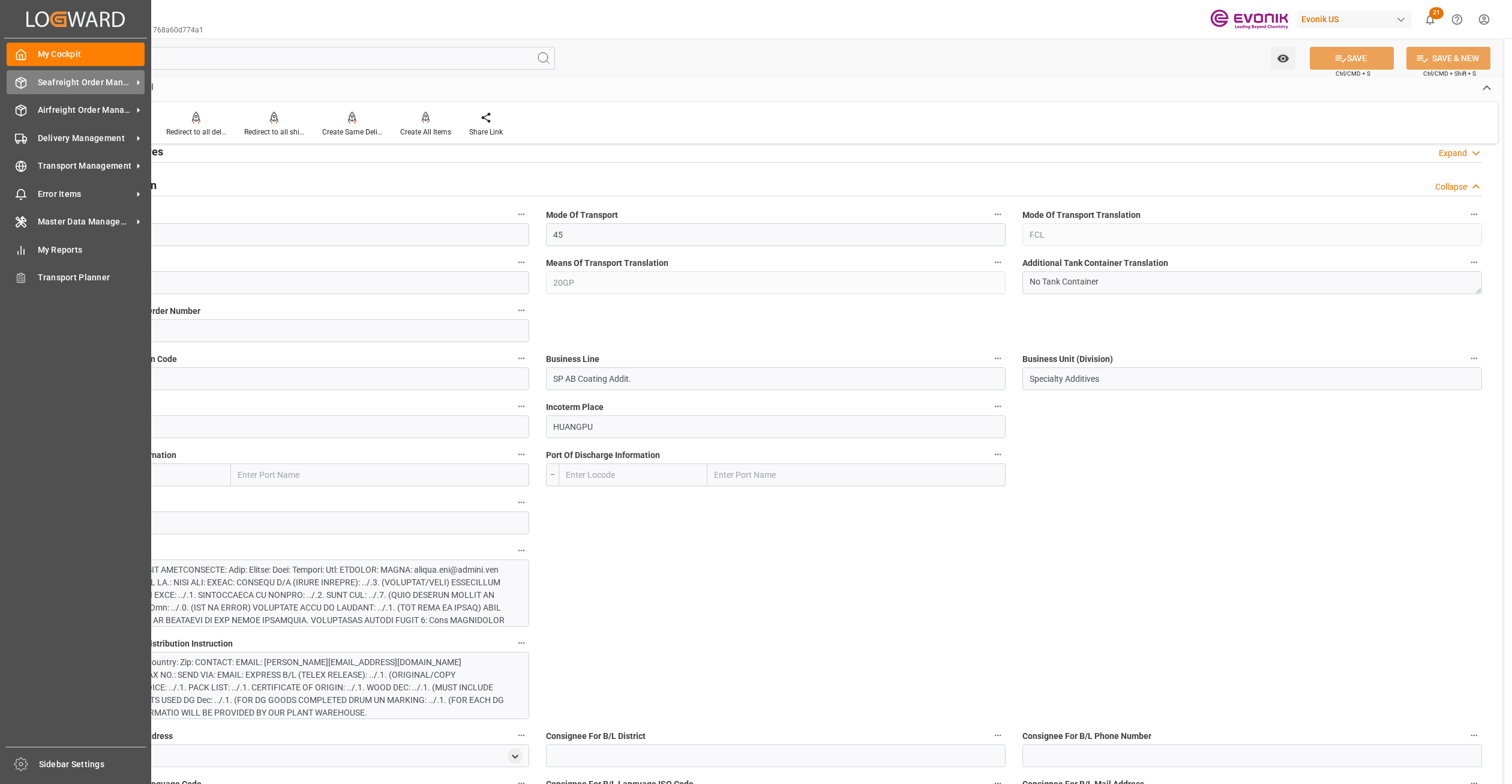
click at [65, 81] on span "Seafreight Order Management" at bounding box center [85, 83] width 94 height 12
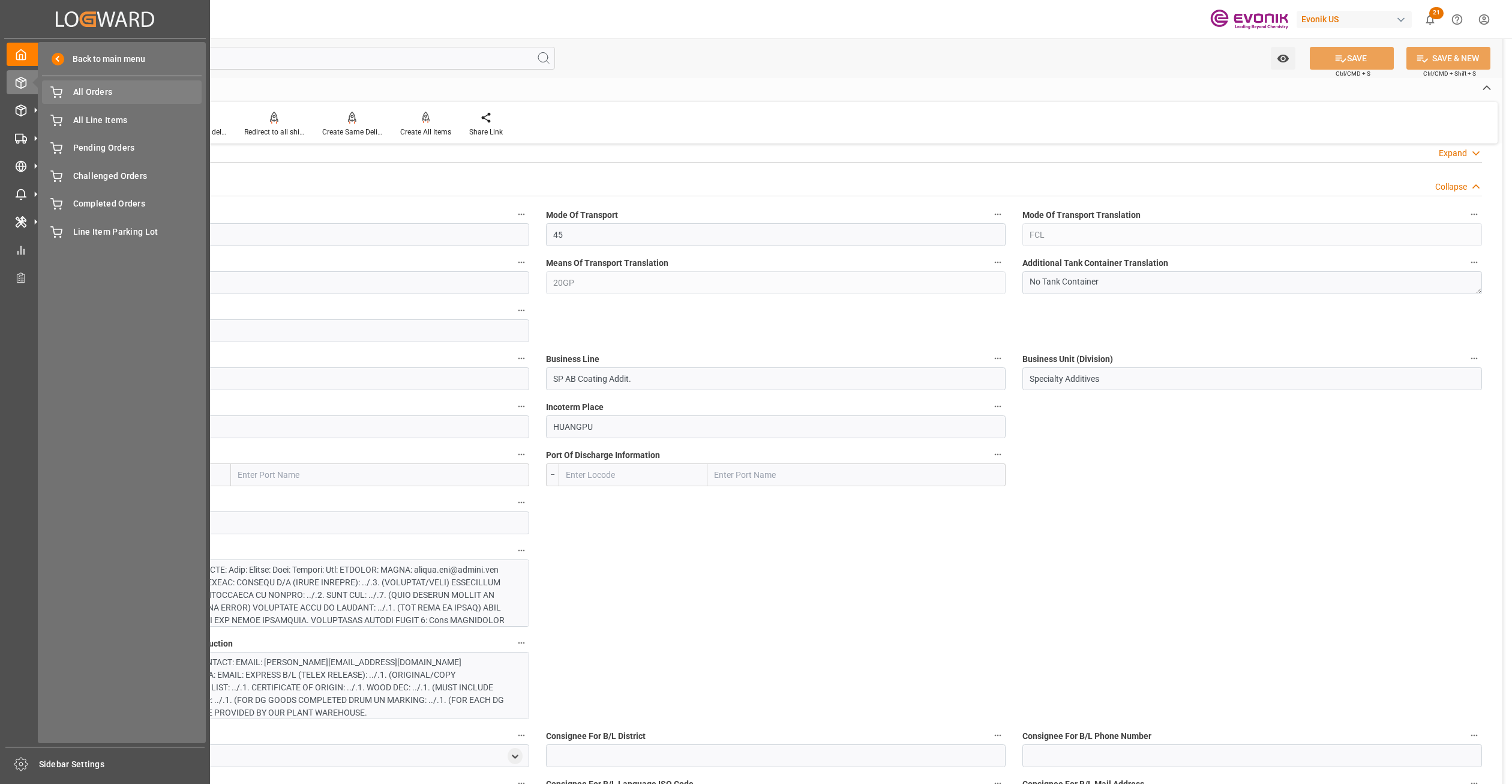
click at [94, 96] on span "All Orders" at bounding box center [137, 92] width 129 height 12
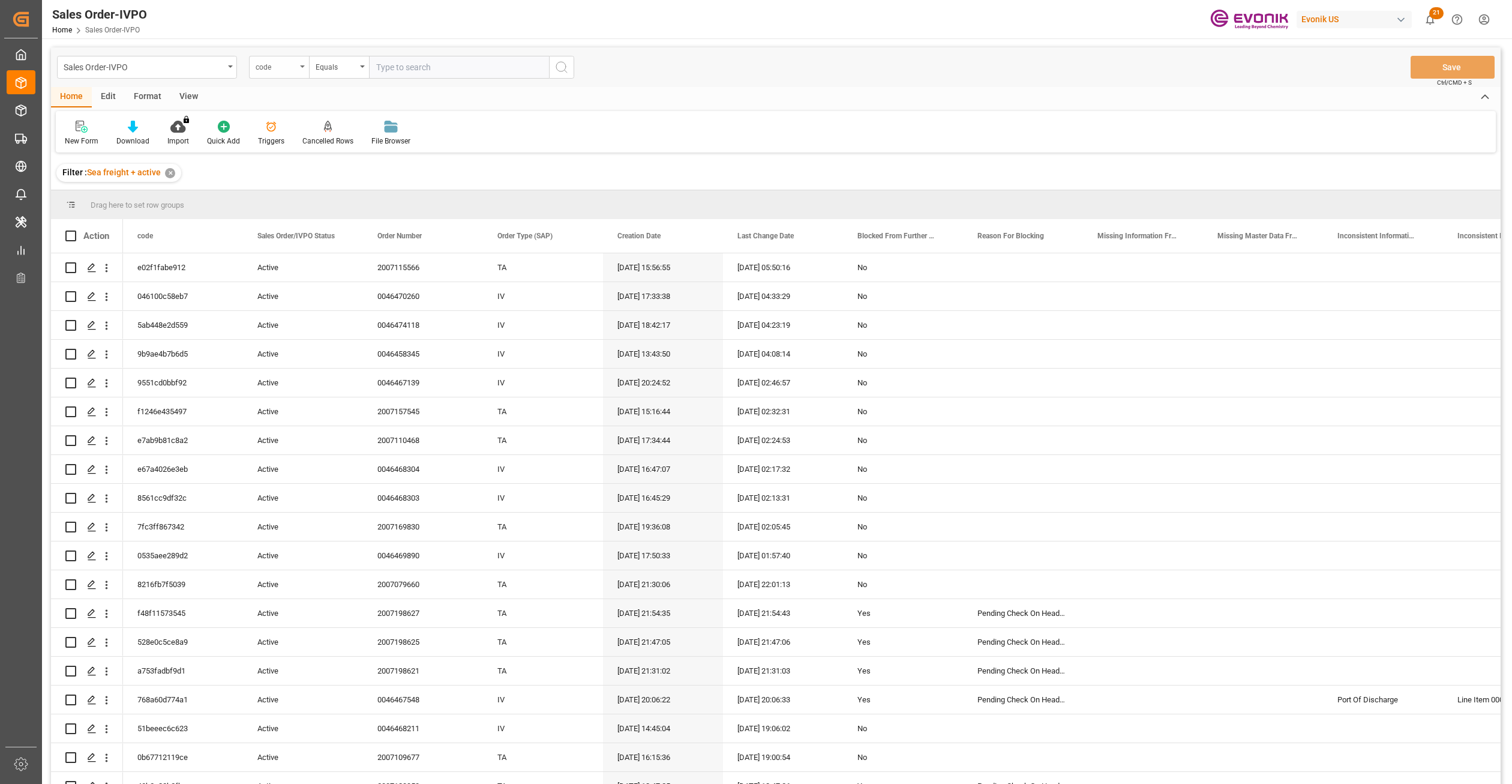
click at [276, 72] on div "code" at bounding box center [278, 68] width 60 height 23
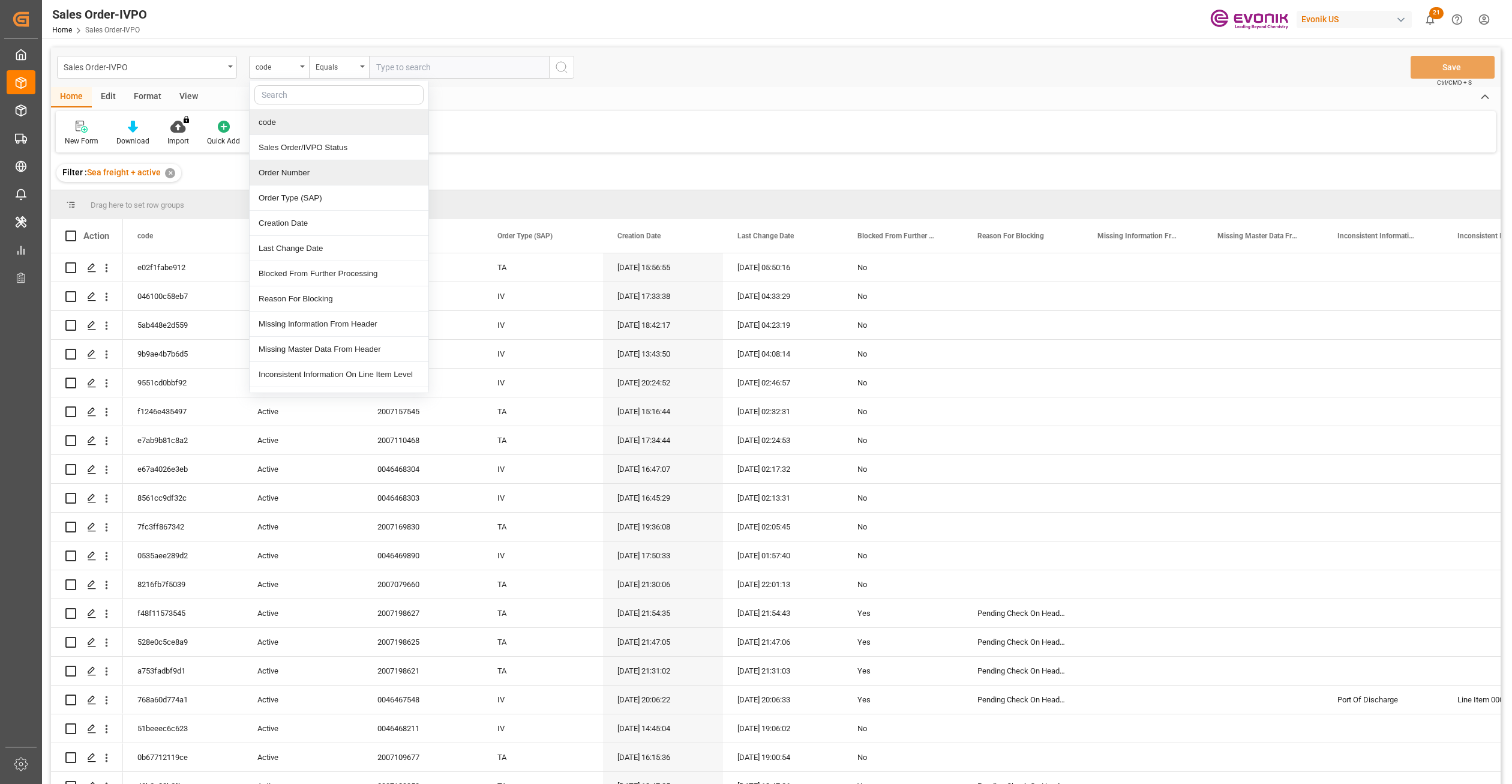
click at [344, 181] on div "Order Number" at bounding box center [339, 173] width 179 height 25
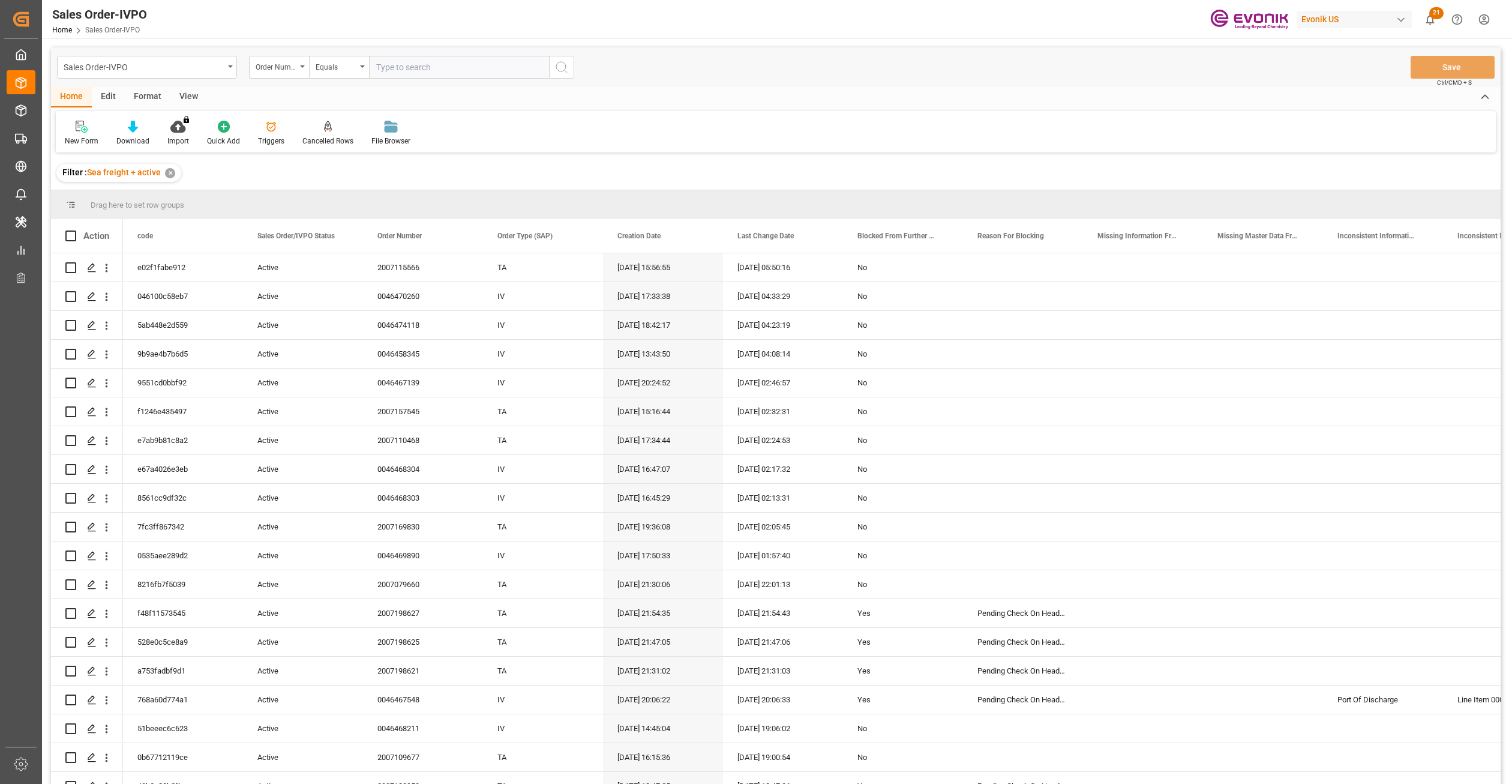
click at [388, 65] on input "text" at bounding box center [459, 68] width 180 height 23
paste input "2007123580"
type input "2007123580"
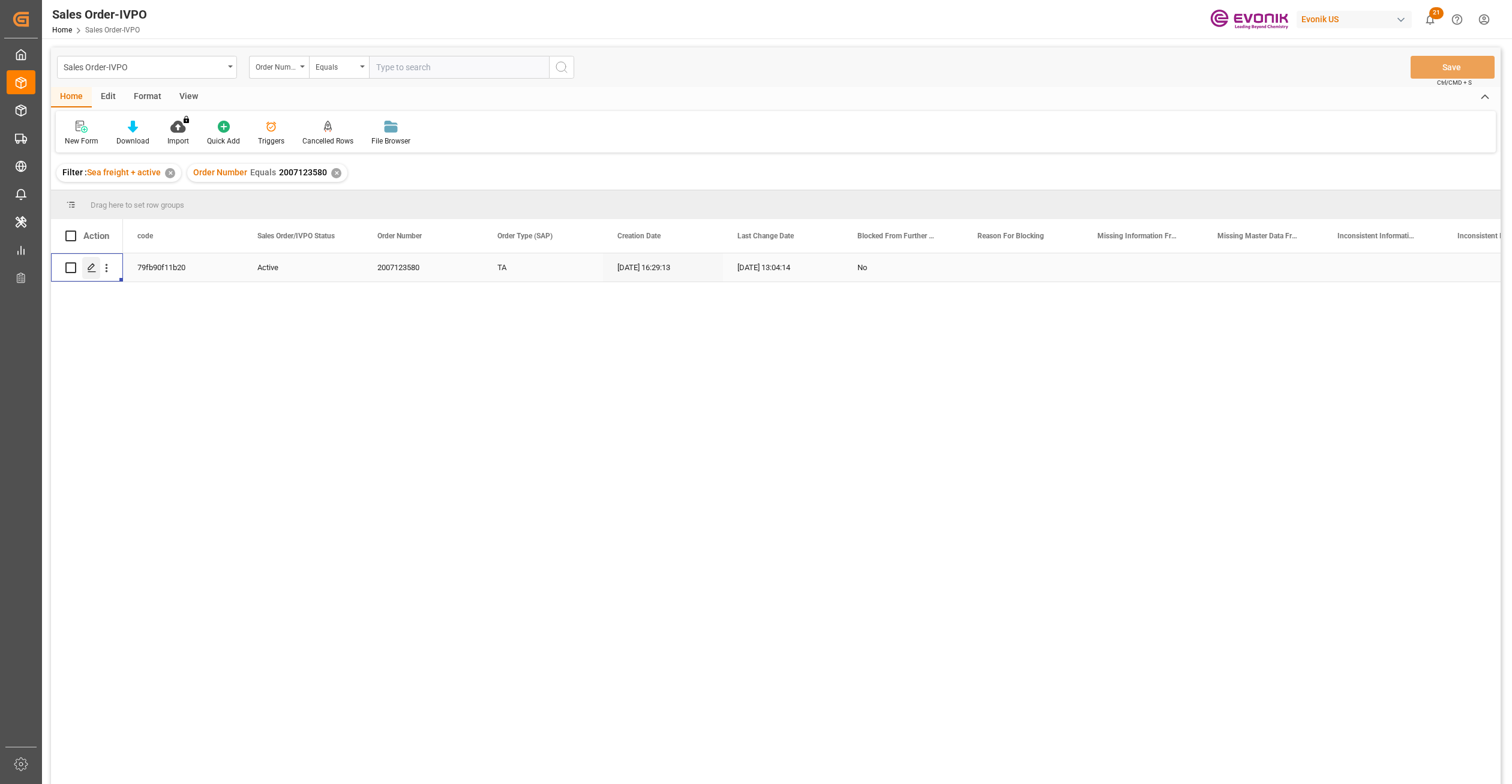
click at [90, 271] on icon "Press SPACE to select this row." at bounding box center [92, 267] width 10 height 10
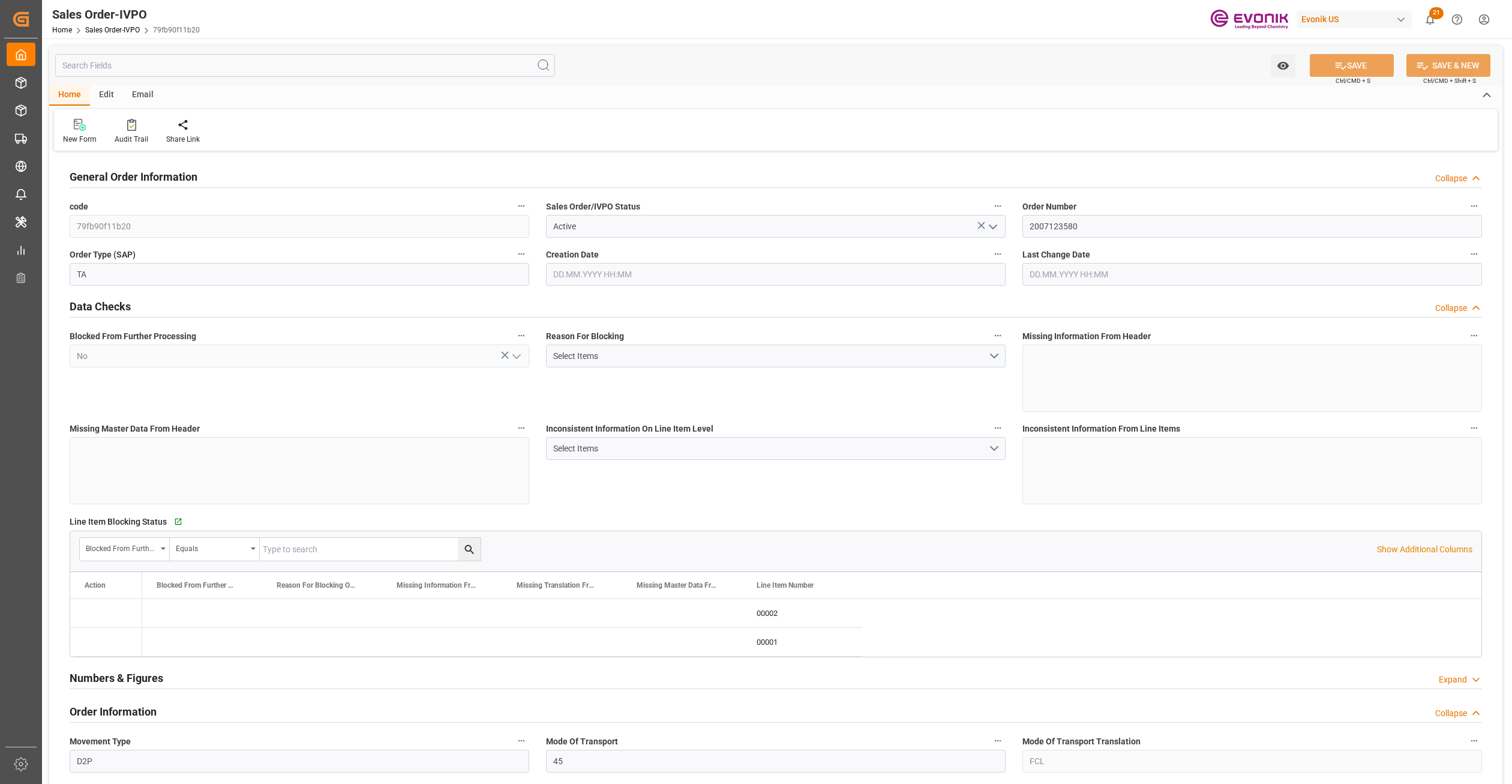
type input "DOCAU"
type input "0"
type input "1"
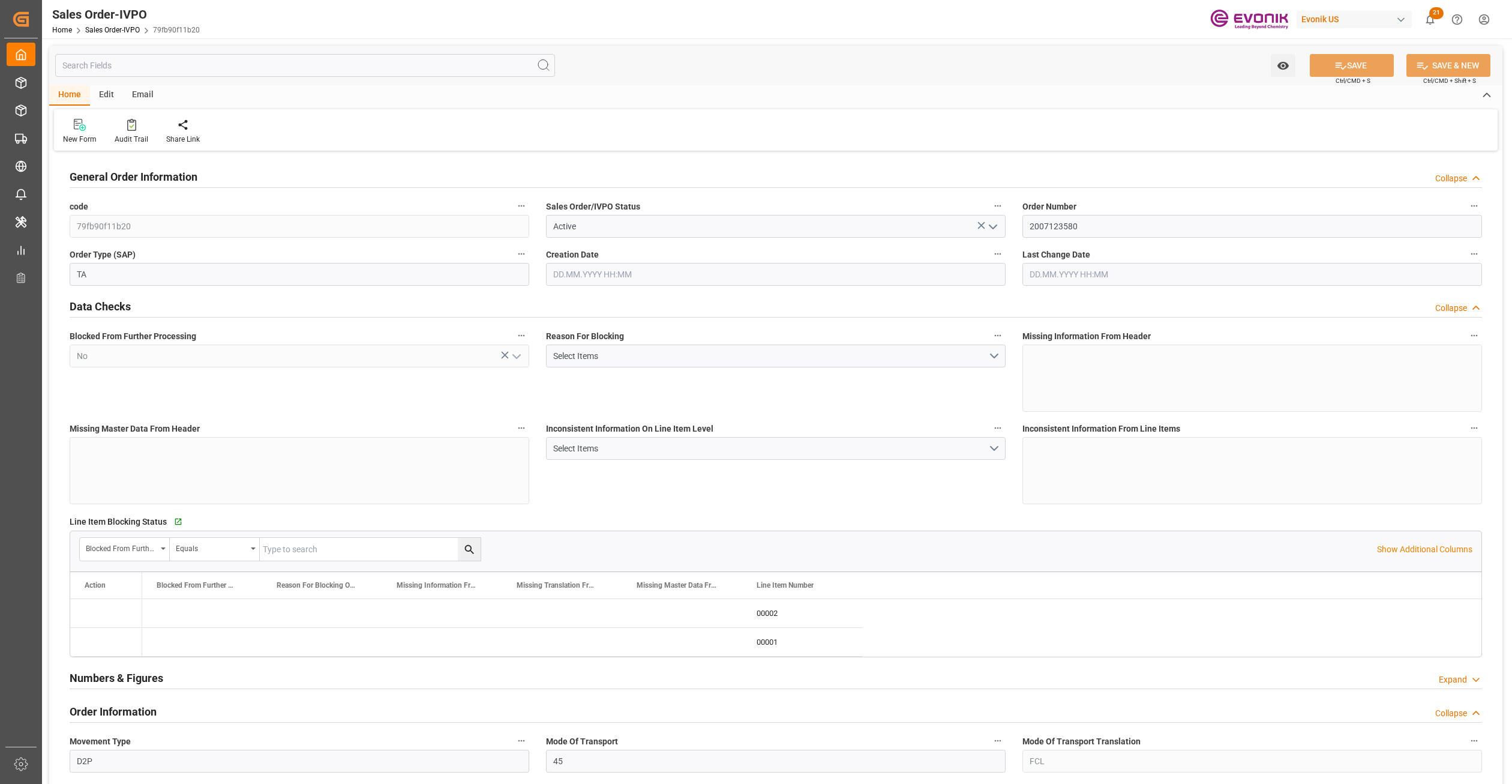
type input "4739.52"
type input "45.8938"
type input "19000"
type input "60"
type input "01.08.2025 16:29"
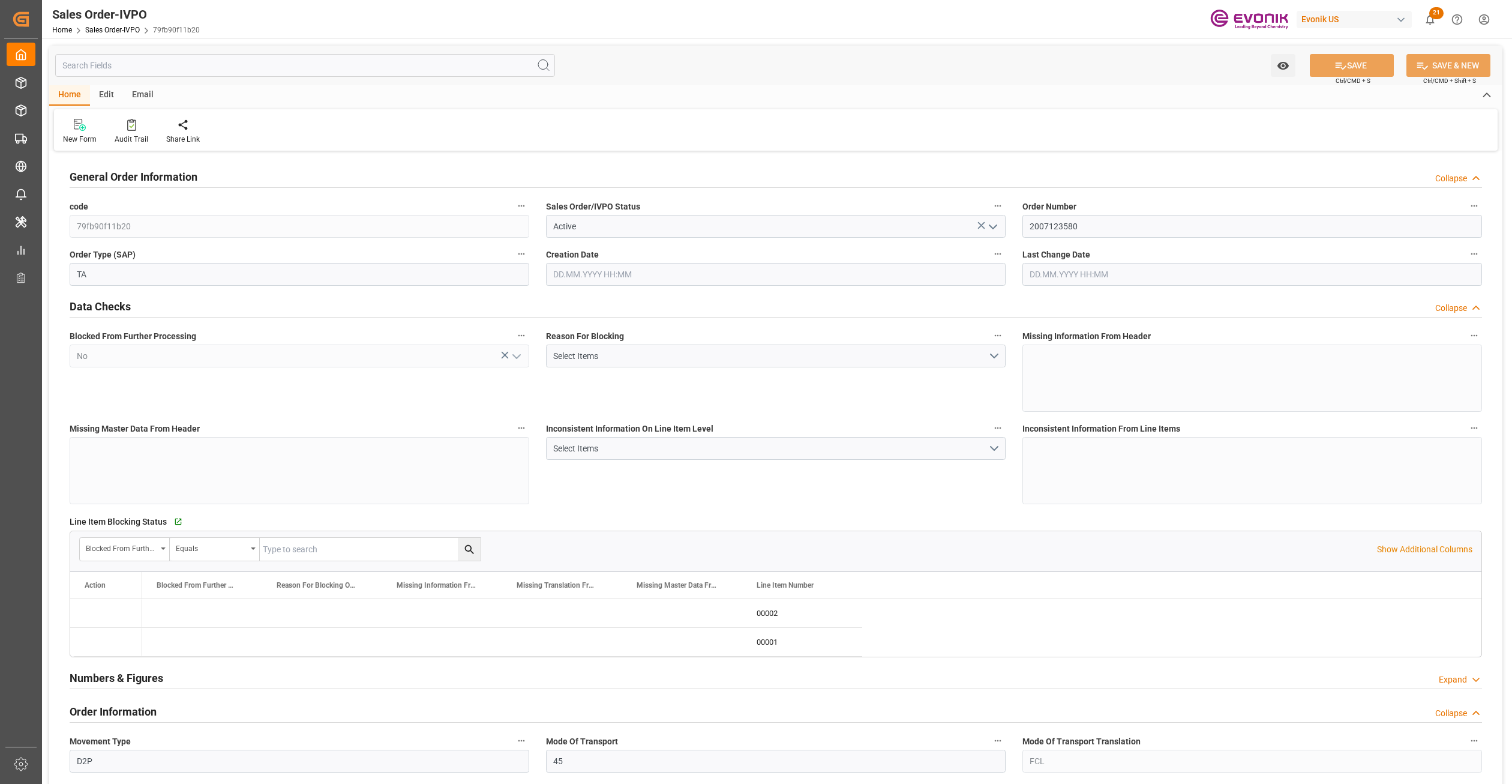
type input "24.09.2025 13:04"
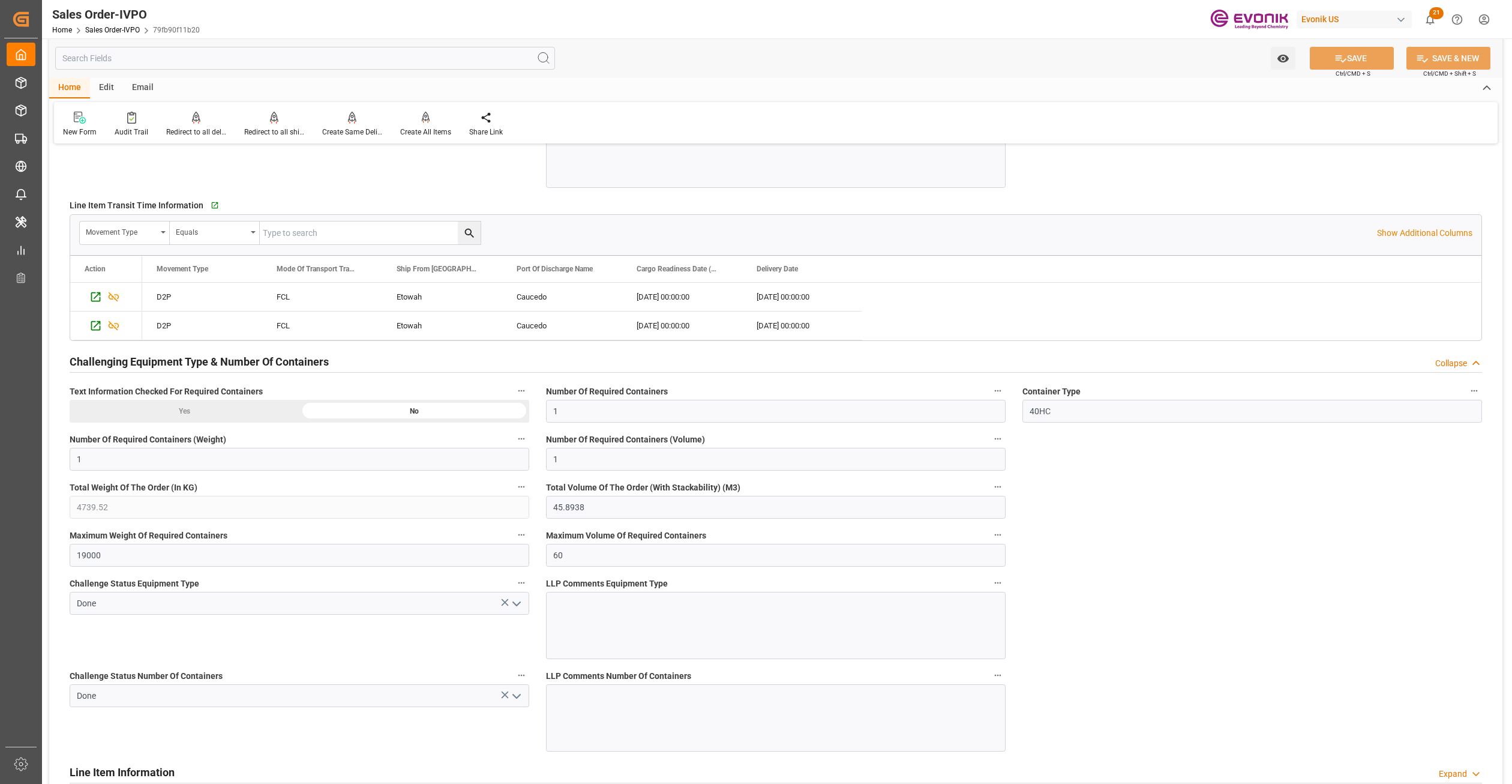
scroll to position [1762, 0]
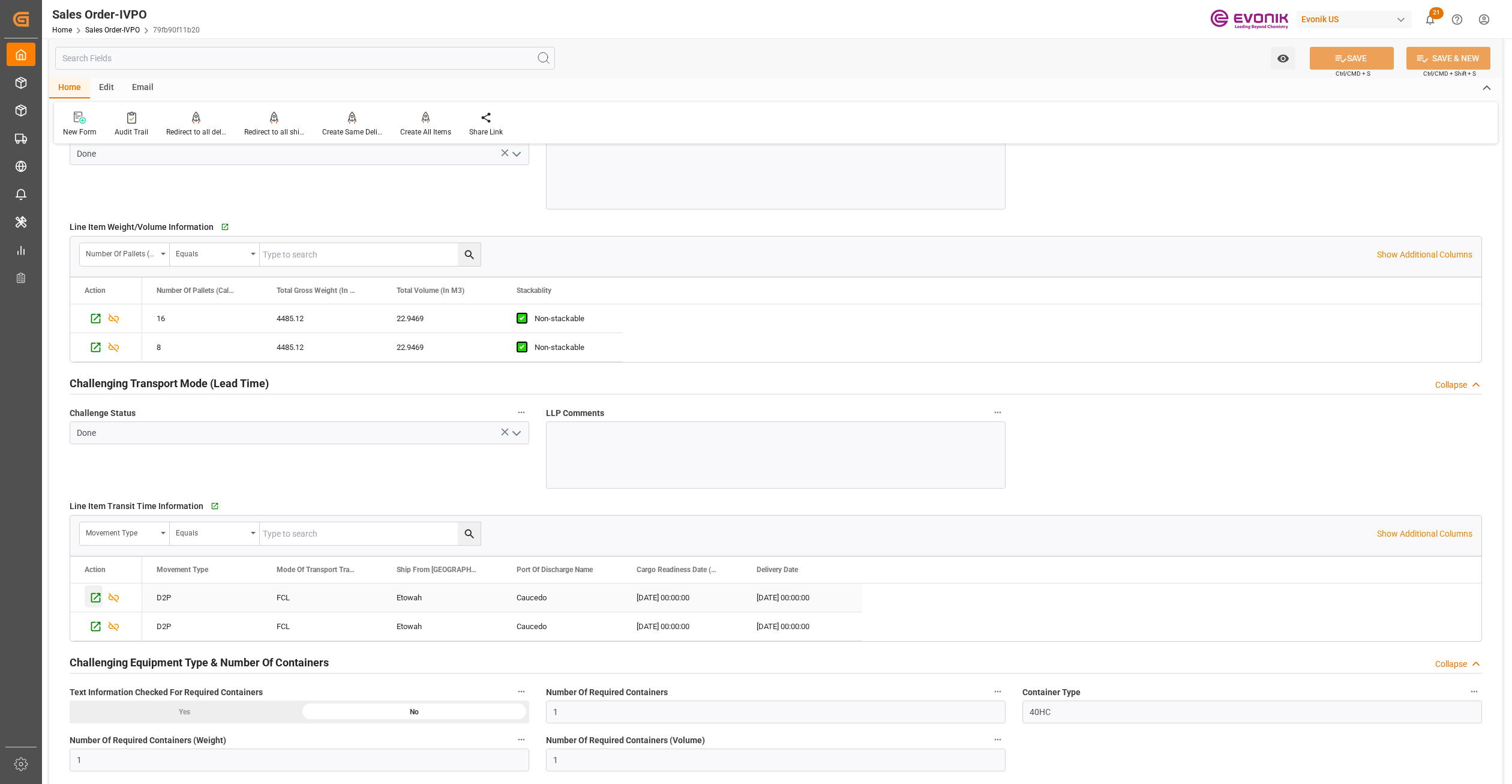
click at [92, 602] on icon "Press SPACE to select this row." at bounding box center [95, 597] width 10 height 10
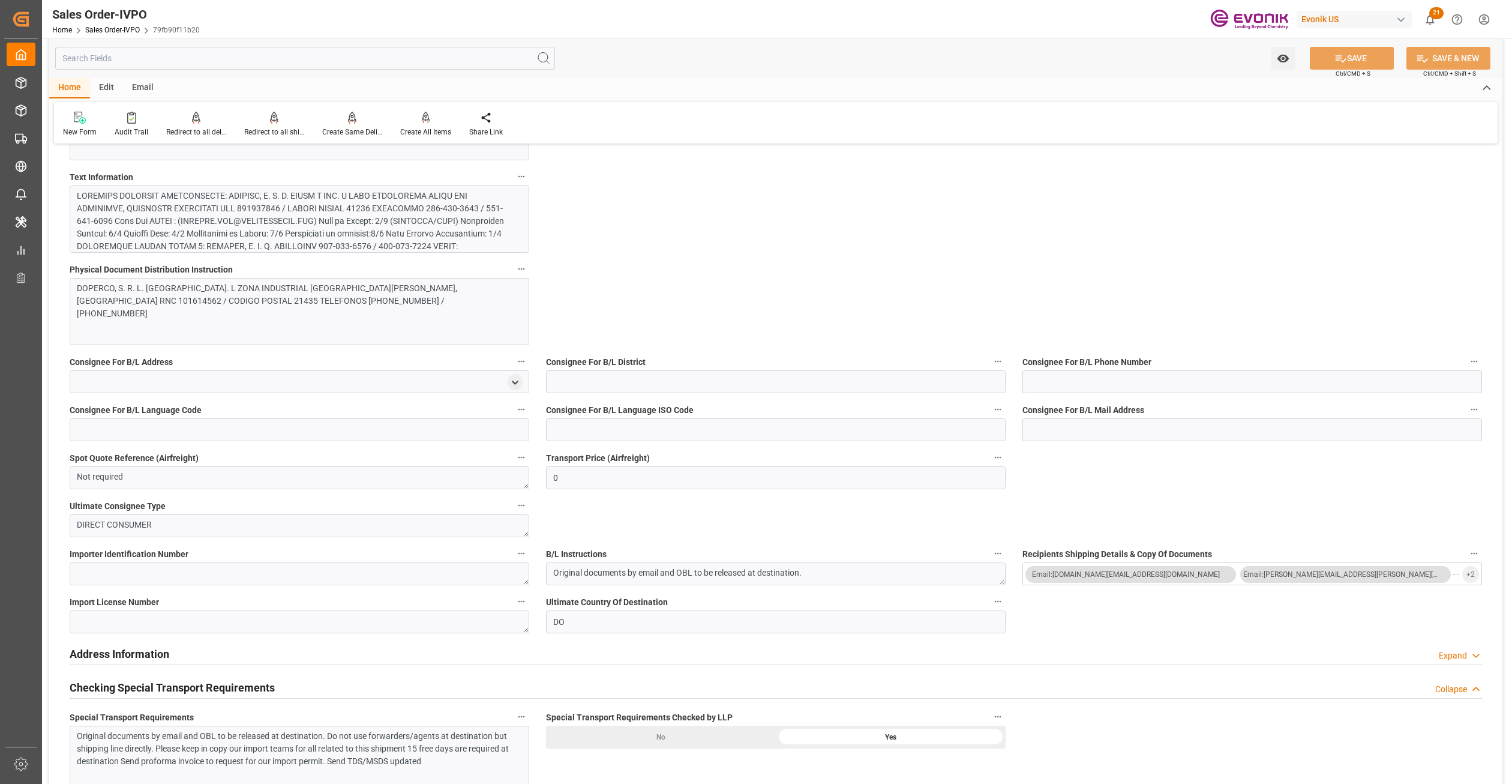
scroll to position [600, 0]
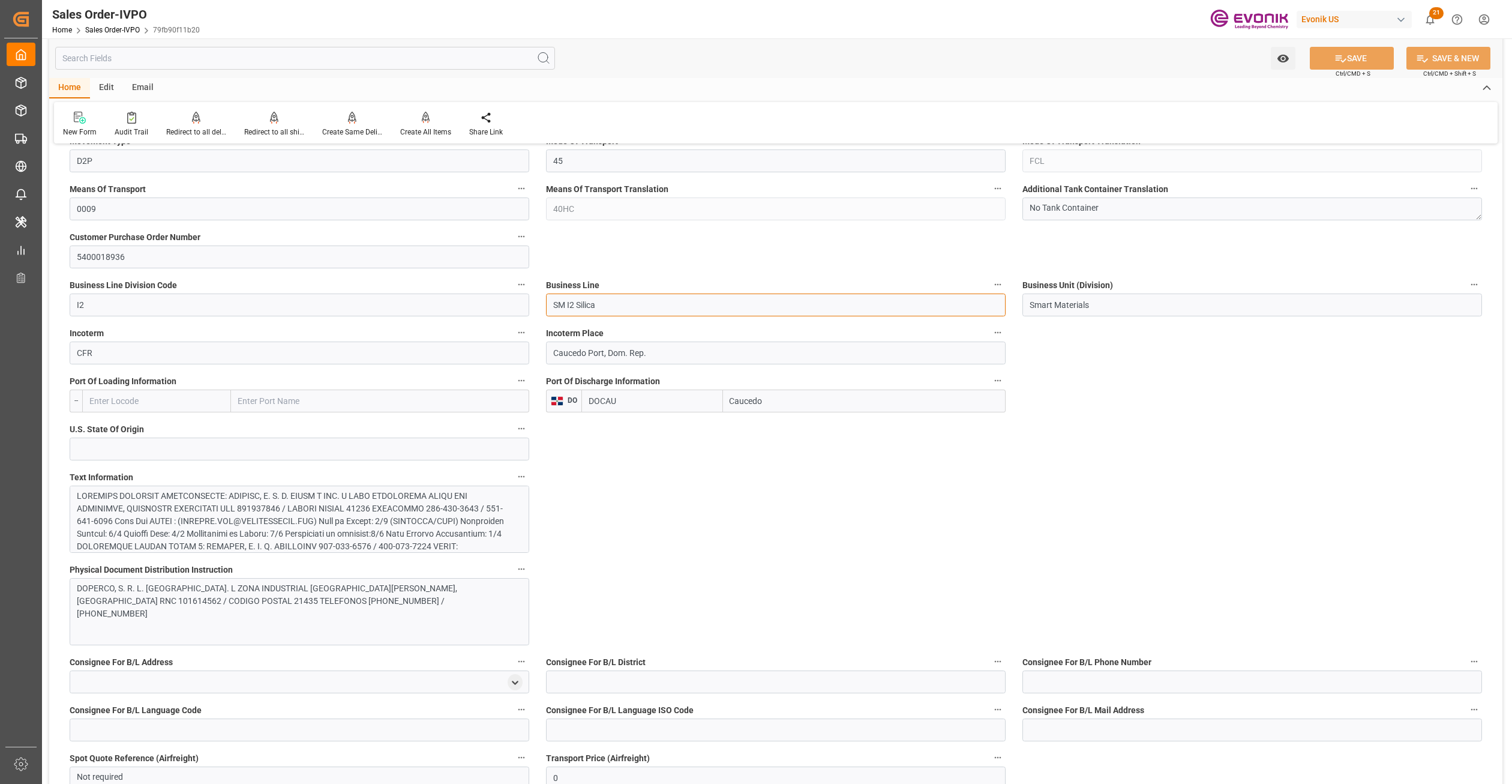
drag, startPoint x: 603, startPoint y: 307, endPoint x: 529, endPoint y: 310, distance: 74.1
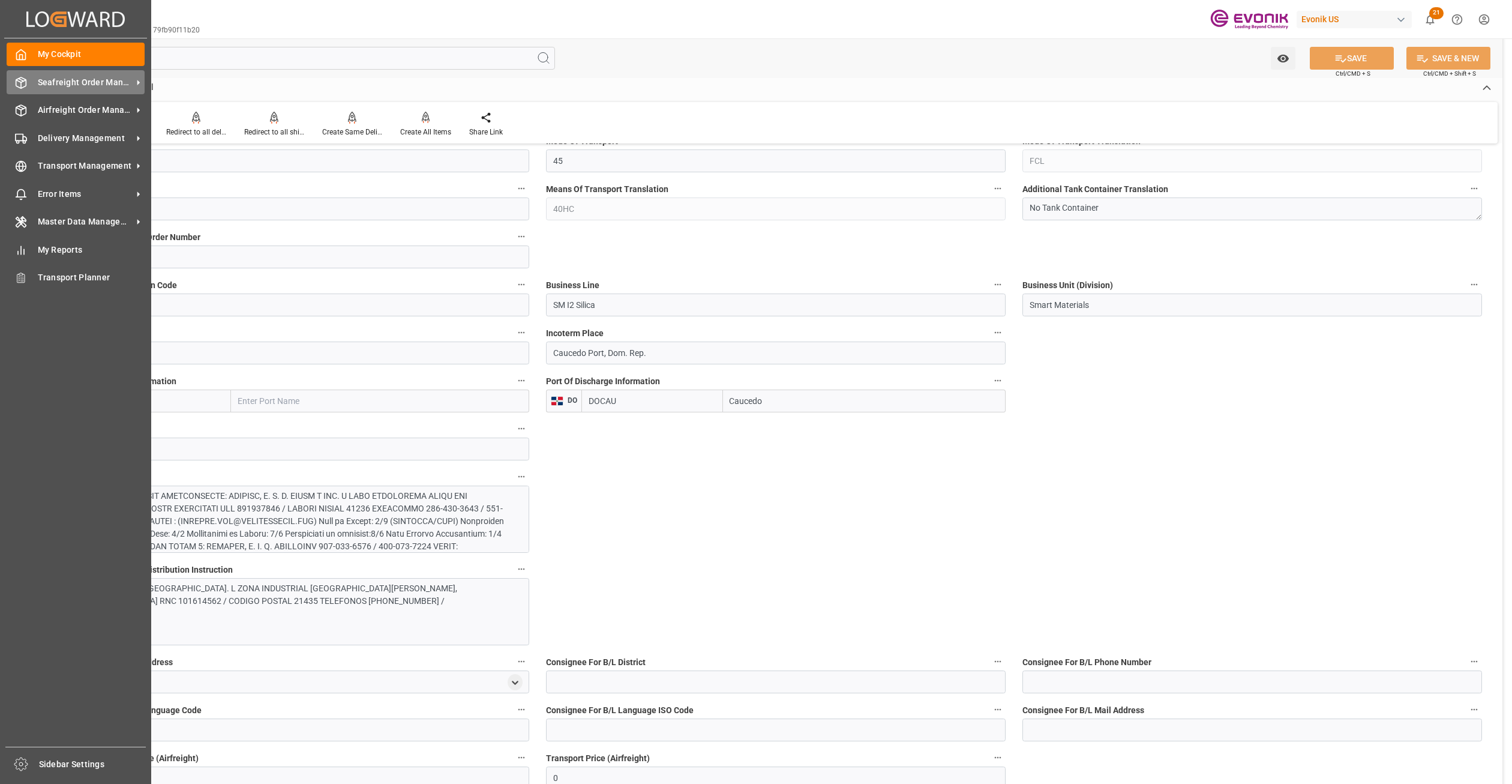
click at [75, 82] on span "Seafreight Order Management" at bounding box center [85, 83] width 94 height 12
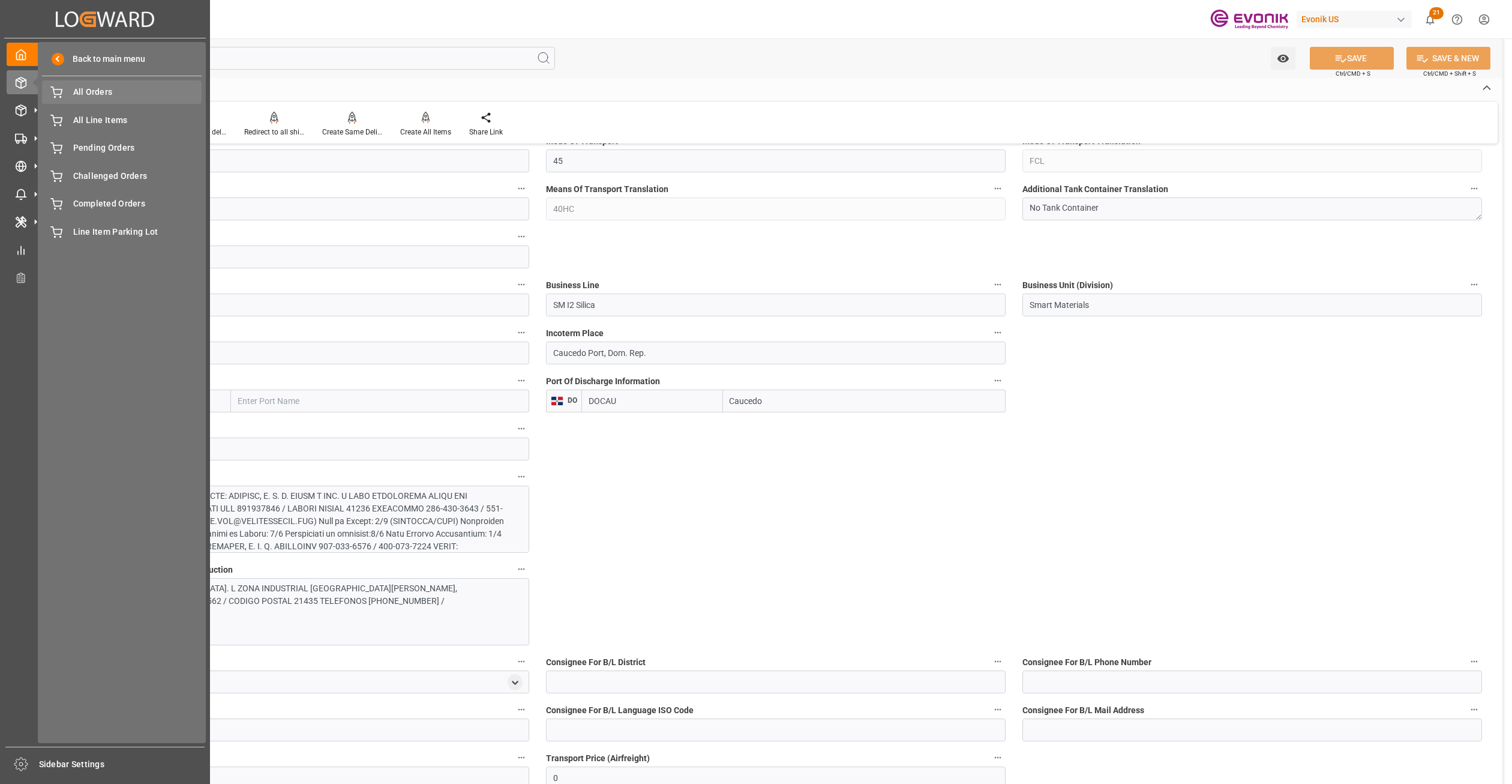
click at [99, 96] on span "All Orders" at bounding box center [137, 92] width 129 height 12
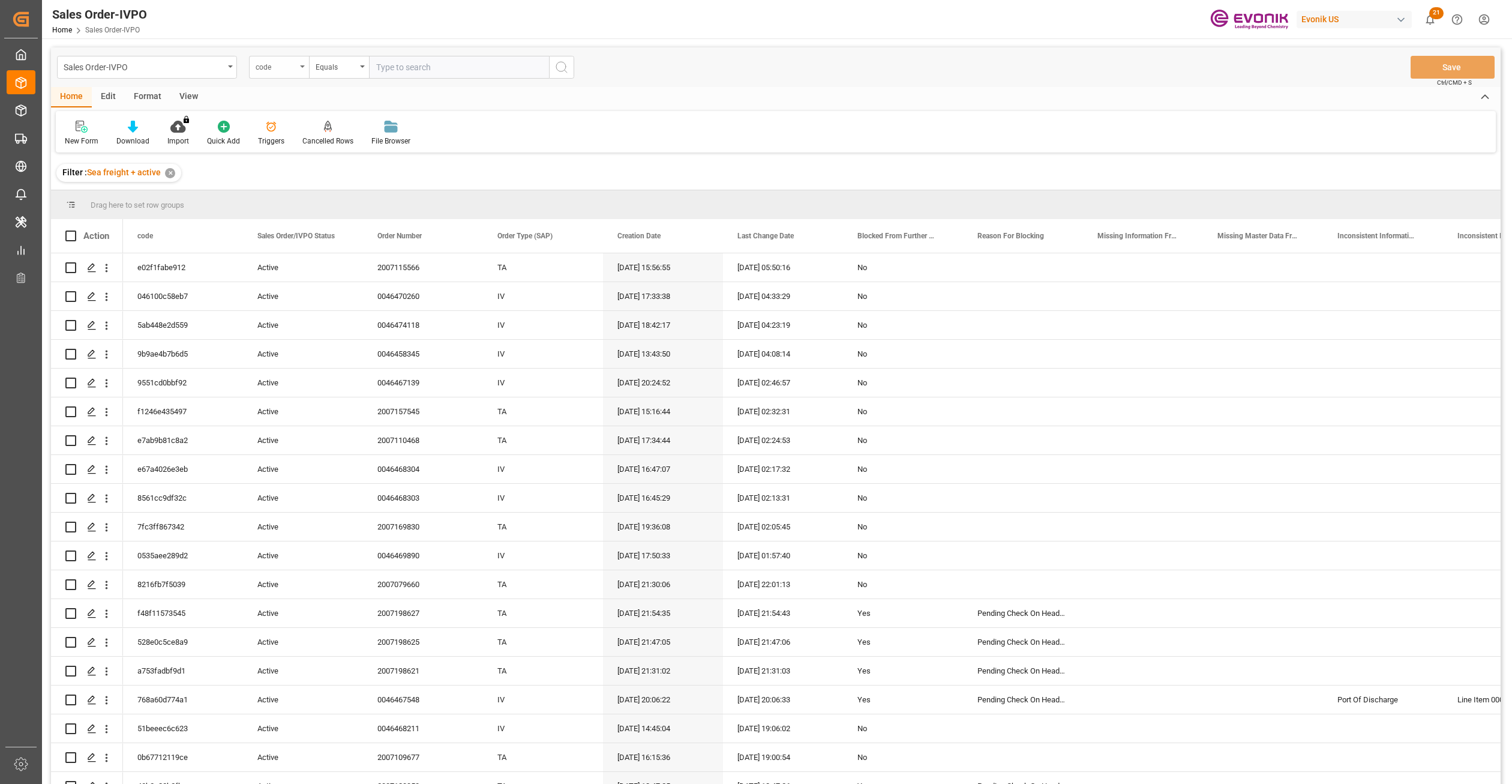
click at [279, 65] on div "code" at bounding box center [276, 65] width 41 height 13
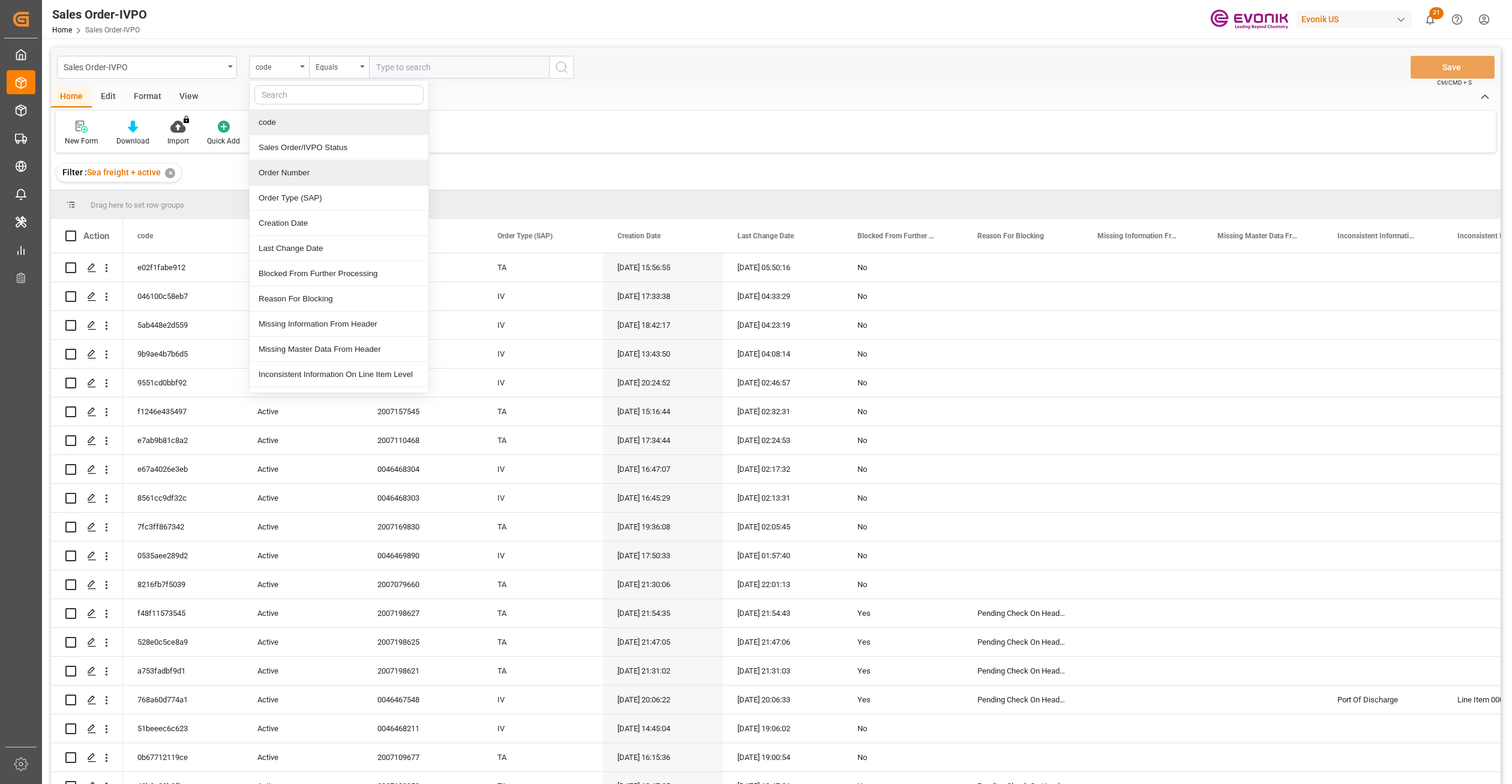
click at [321, 171] on div "Order Number" at bounding box center [339, 173] width 179 height 25
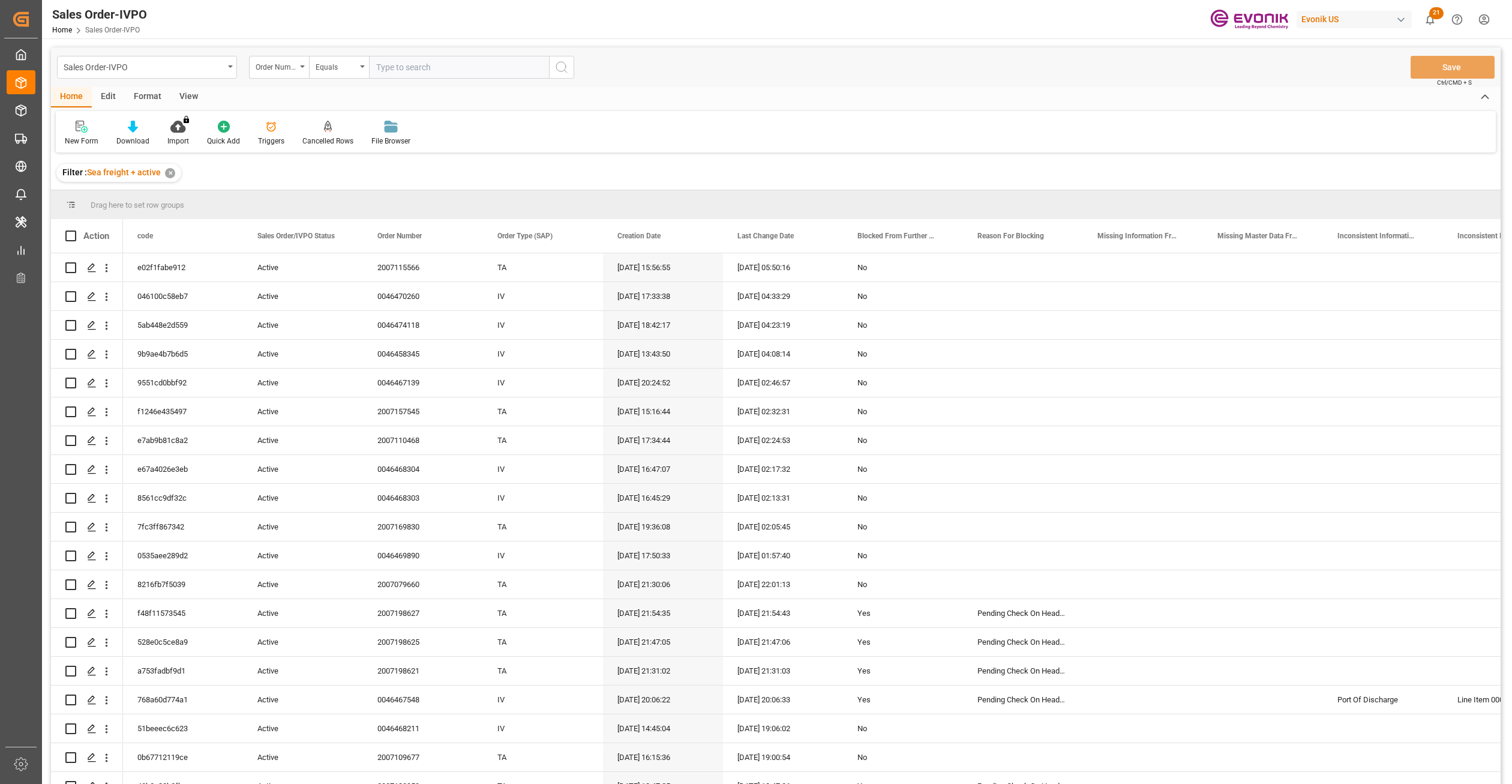
click at [398, 67] on input "text" at bounding box center [459, 68] width 180 height 23
paste input "2007188728"
type input "2007188728"
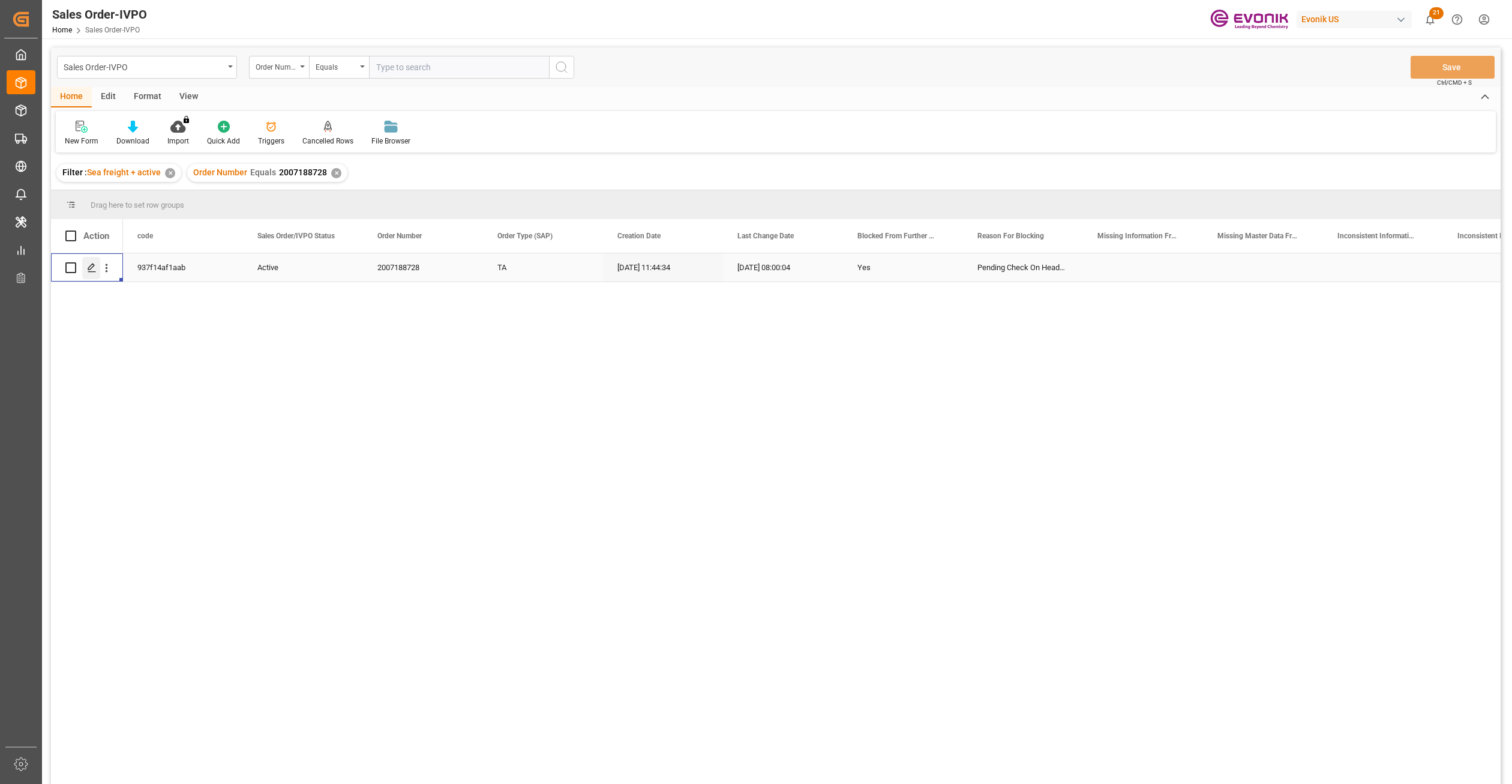
click at [82, 274] on div "Press SPACE to select this row." at bounding box center [91, 267] width 18 height 22
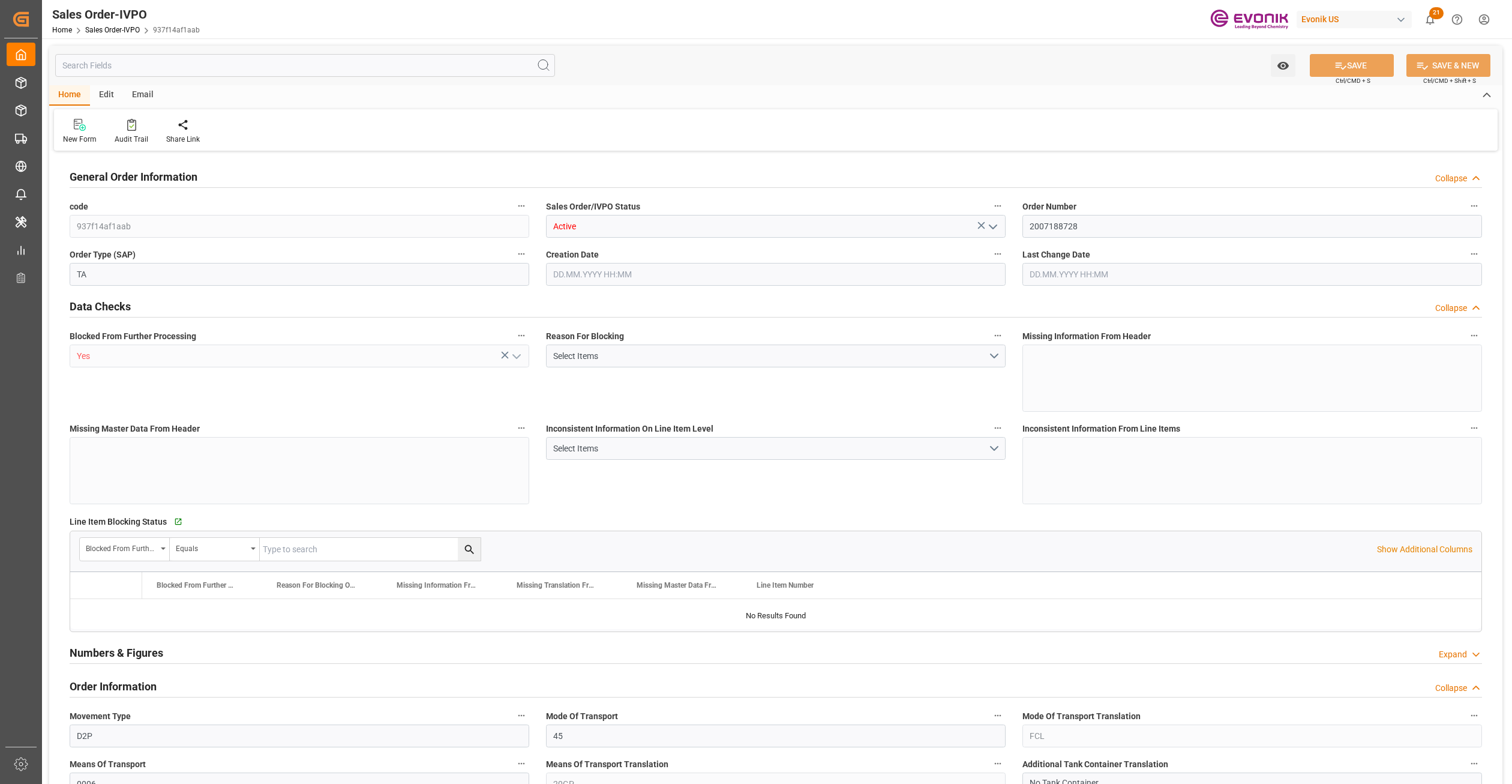
type input "PHMNN"
type input "0"
type input "1"
type input "2"
type input "1"
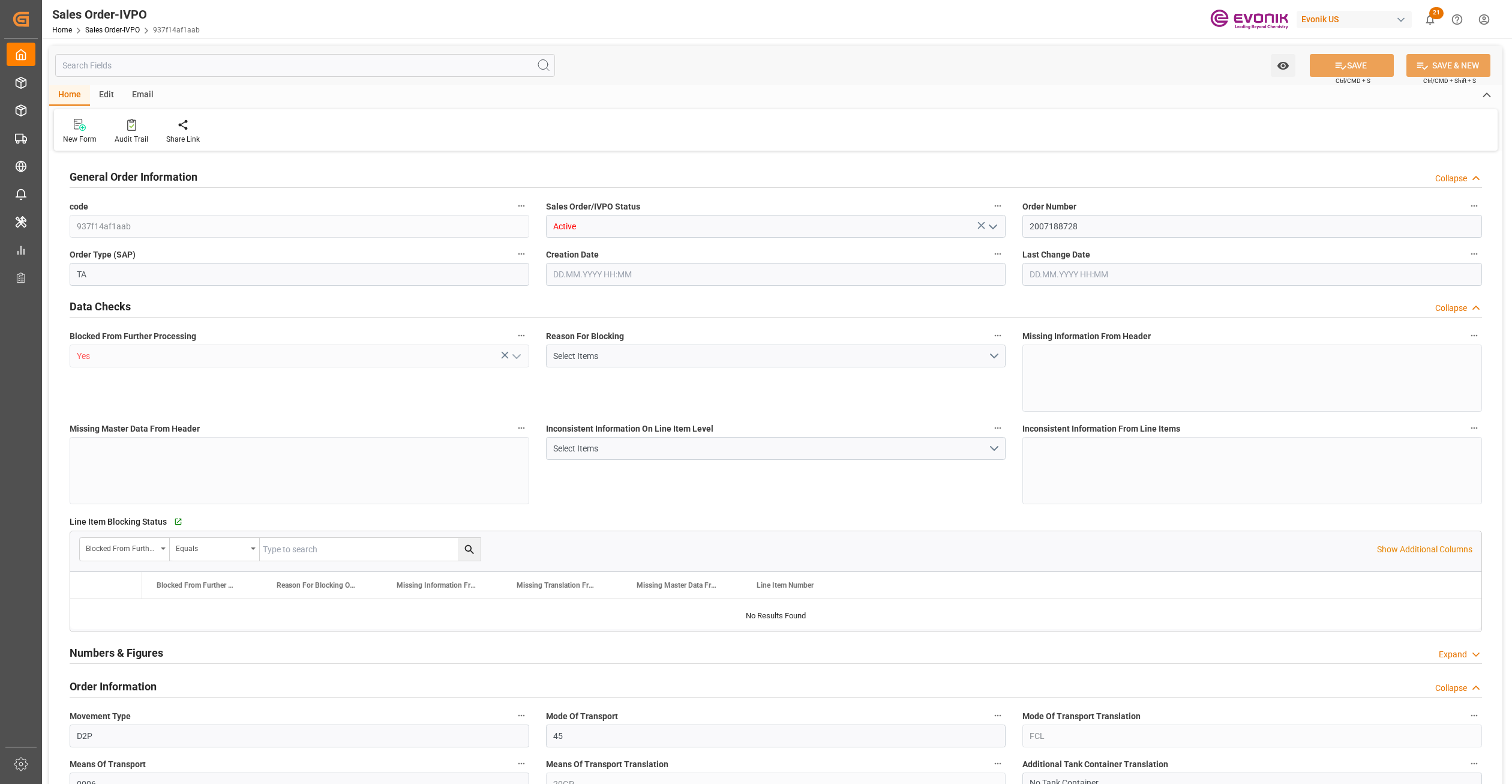
type input "18960"
type input "27.0742"
type input "17000"
type input "30"
type input "18.09.2025 11:44"
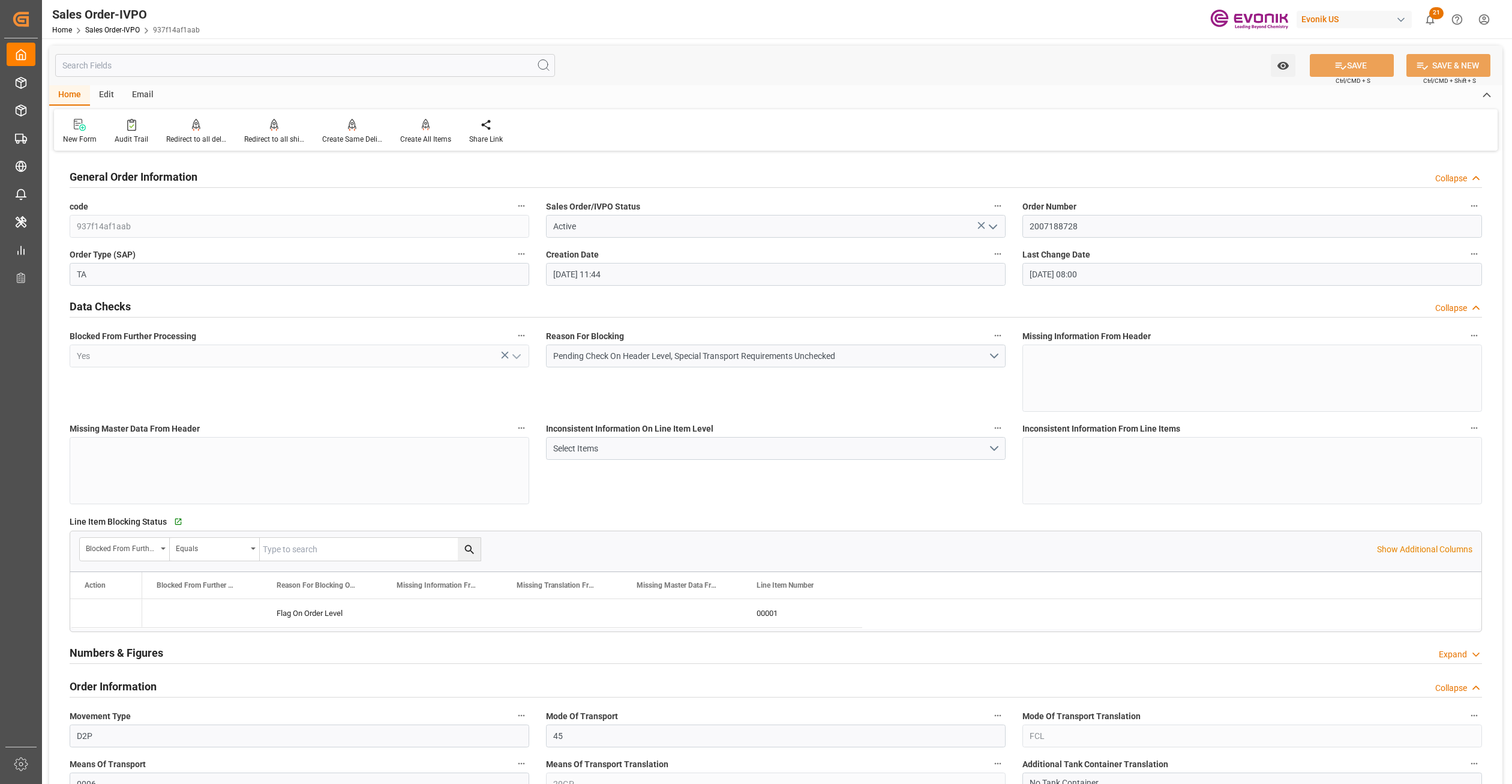
type input "23.09.2025 08:00"
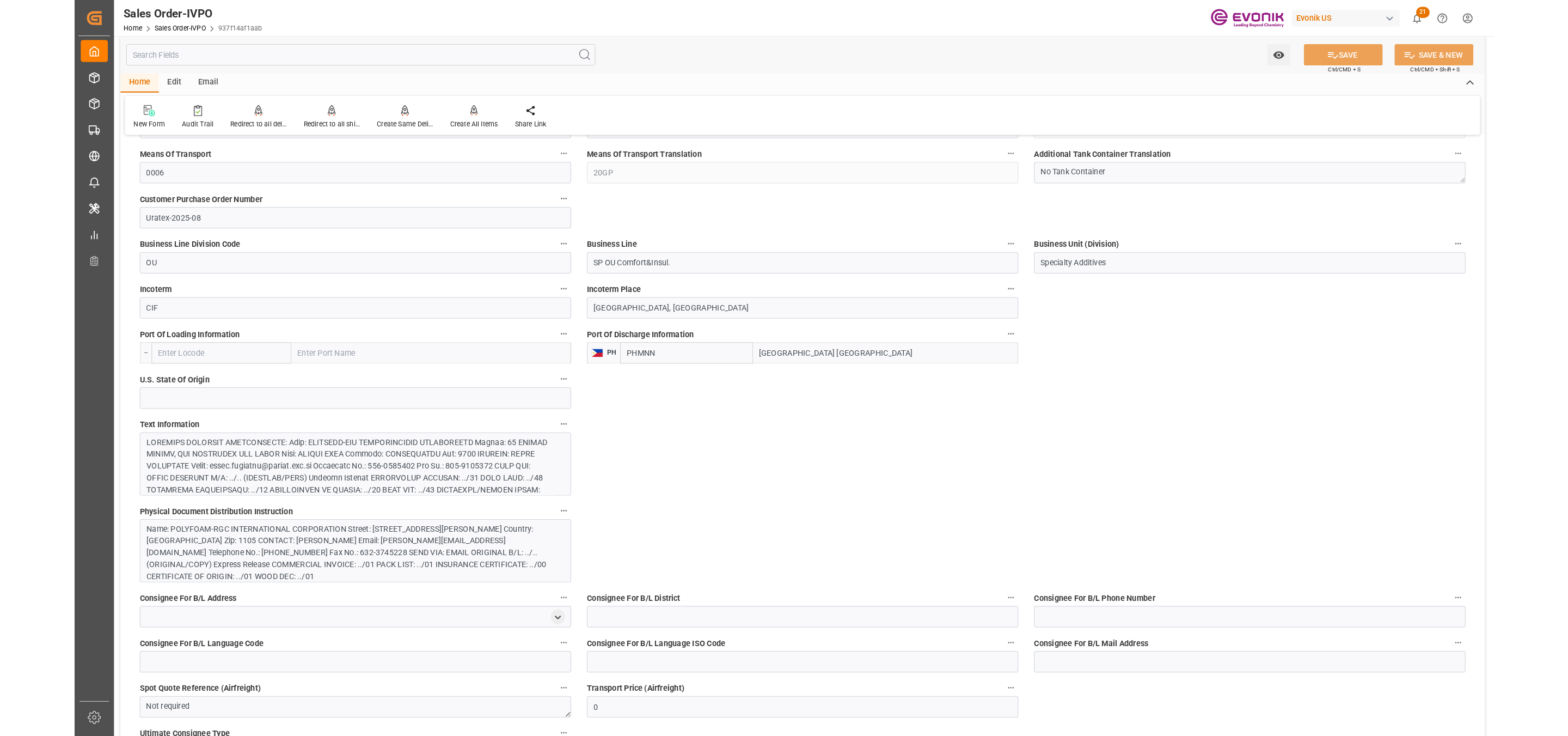
scroll to position [272, 0]
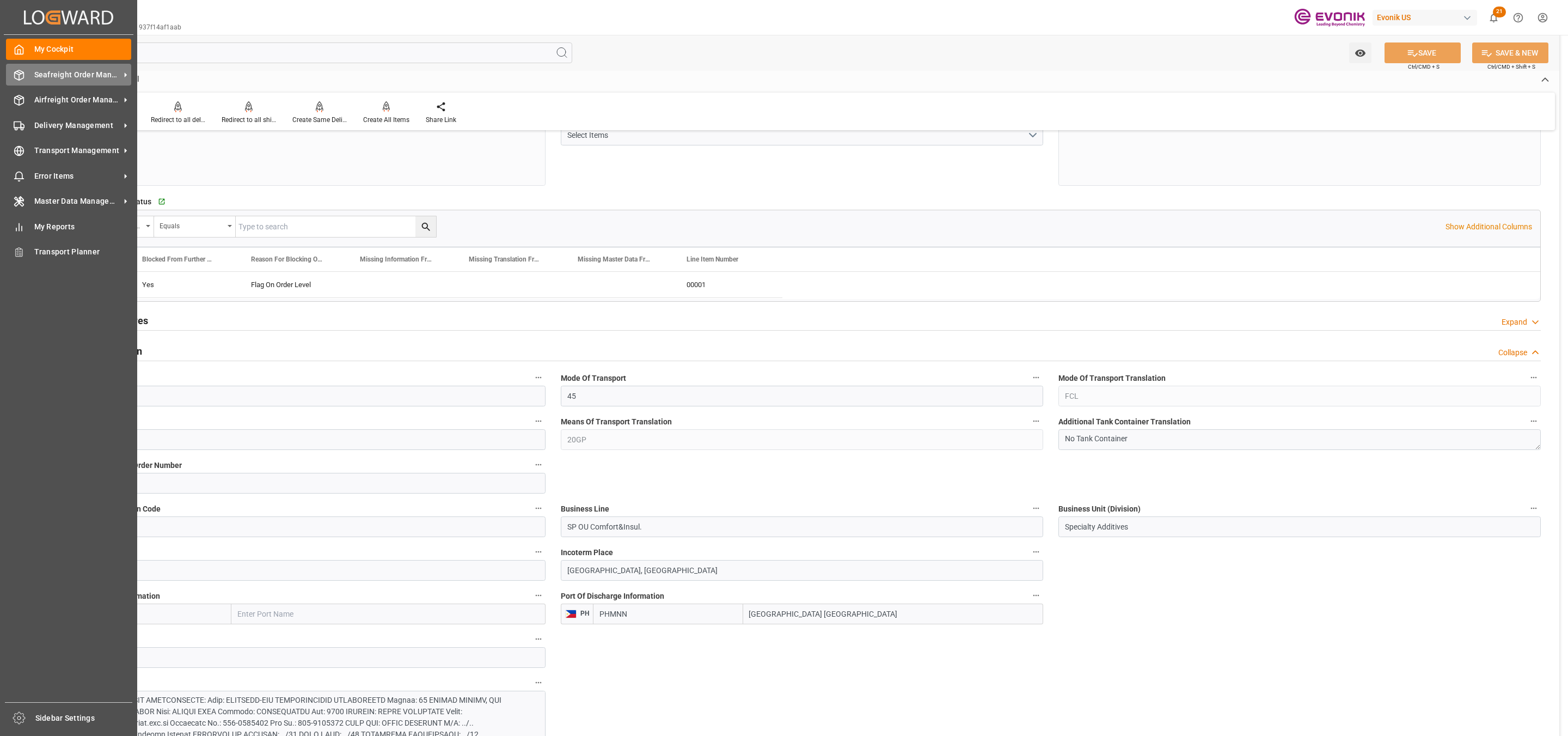
click at [74, 78] on span "Seafreight Order Management" at bounding box center [77, 75] width 86 height 11
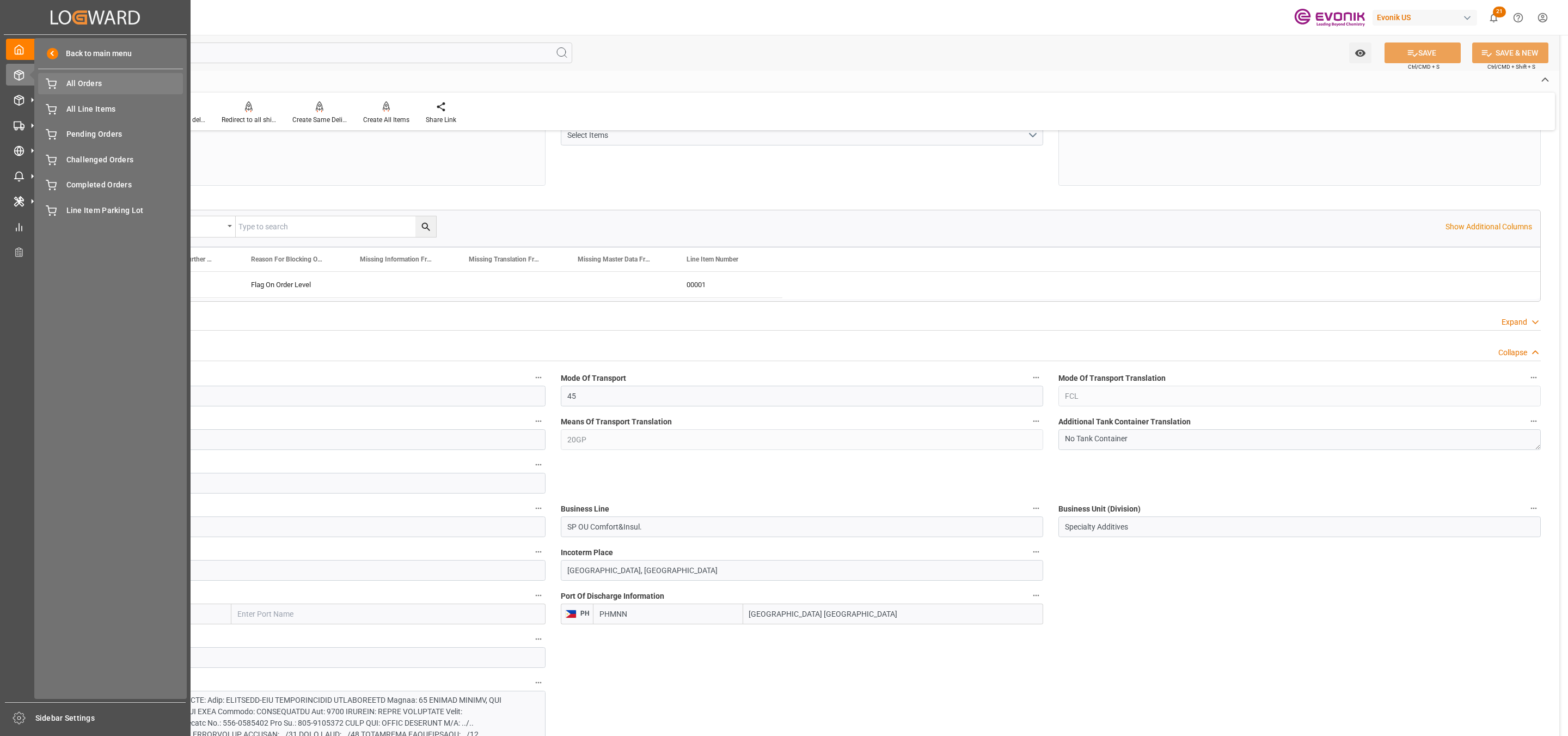
click at [86, 88] on span "All Orders" at bounding box center [124, 83] width 117 height 11
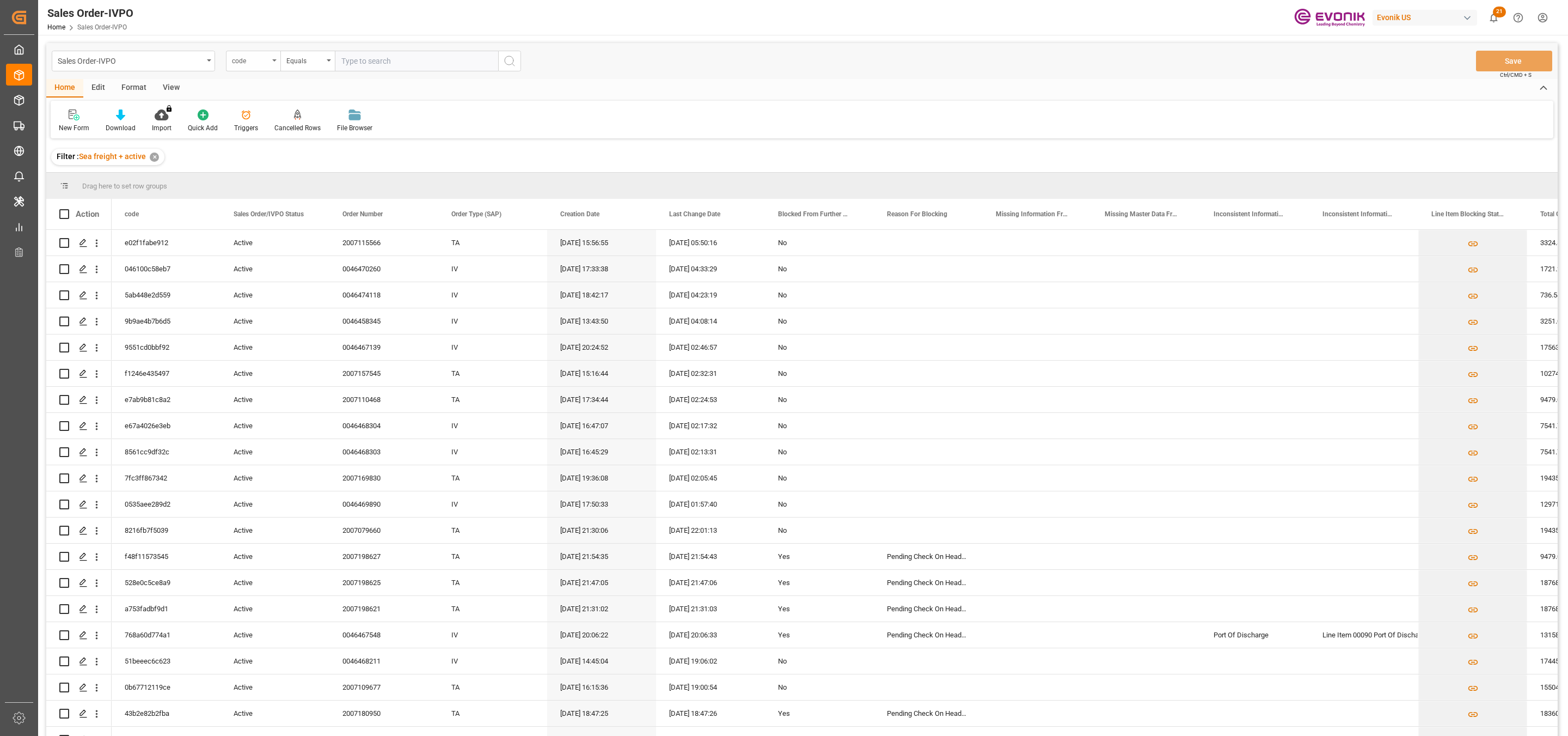
click at [252, 66] on div "code" at bounding box center [252, 61] width 54 height 21
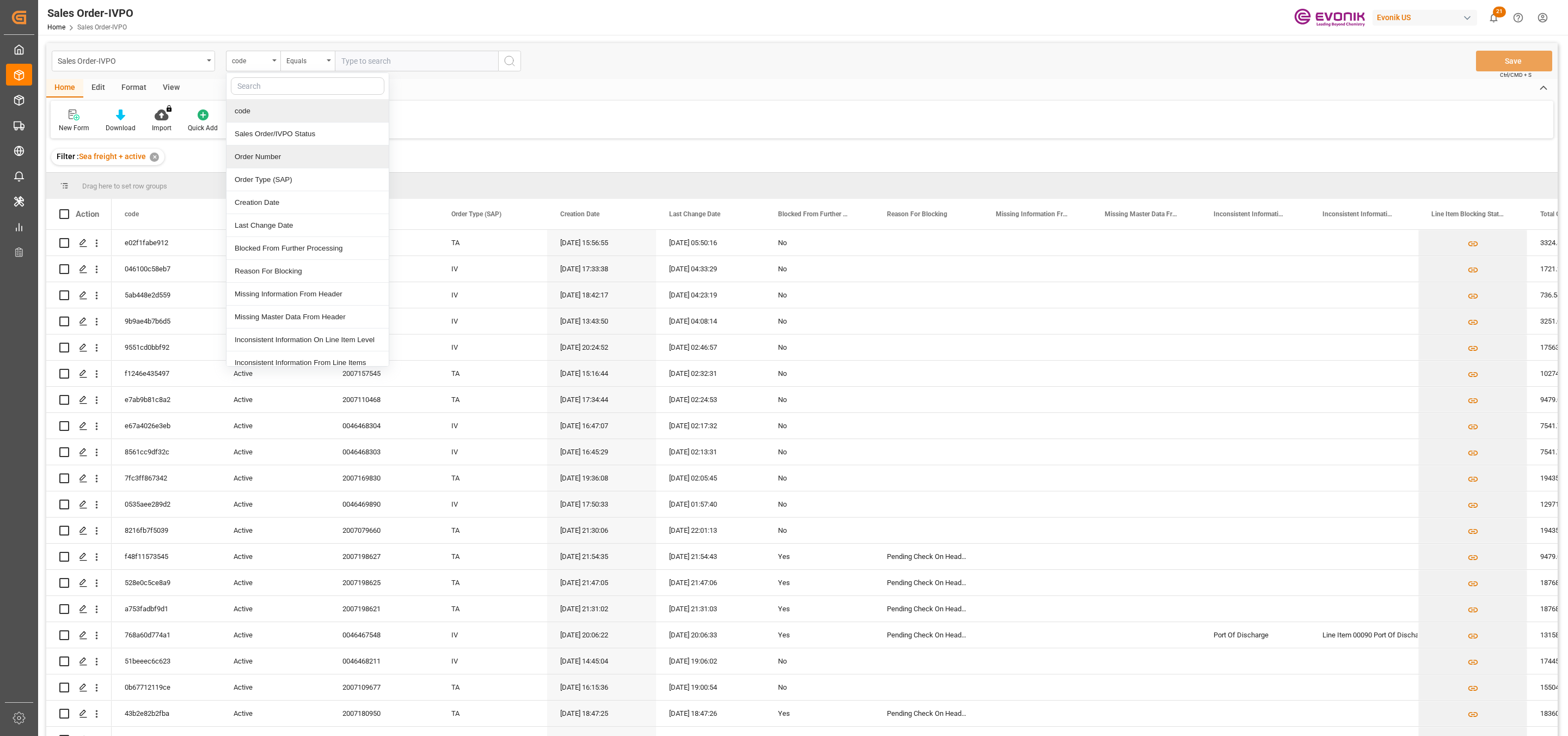
click at [278, 159] on div "Order Number" at bounding box center [307, 157] width 162 height 23
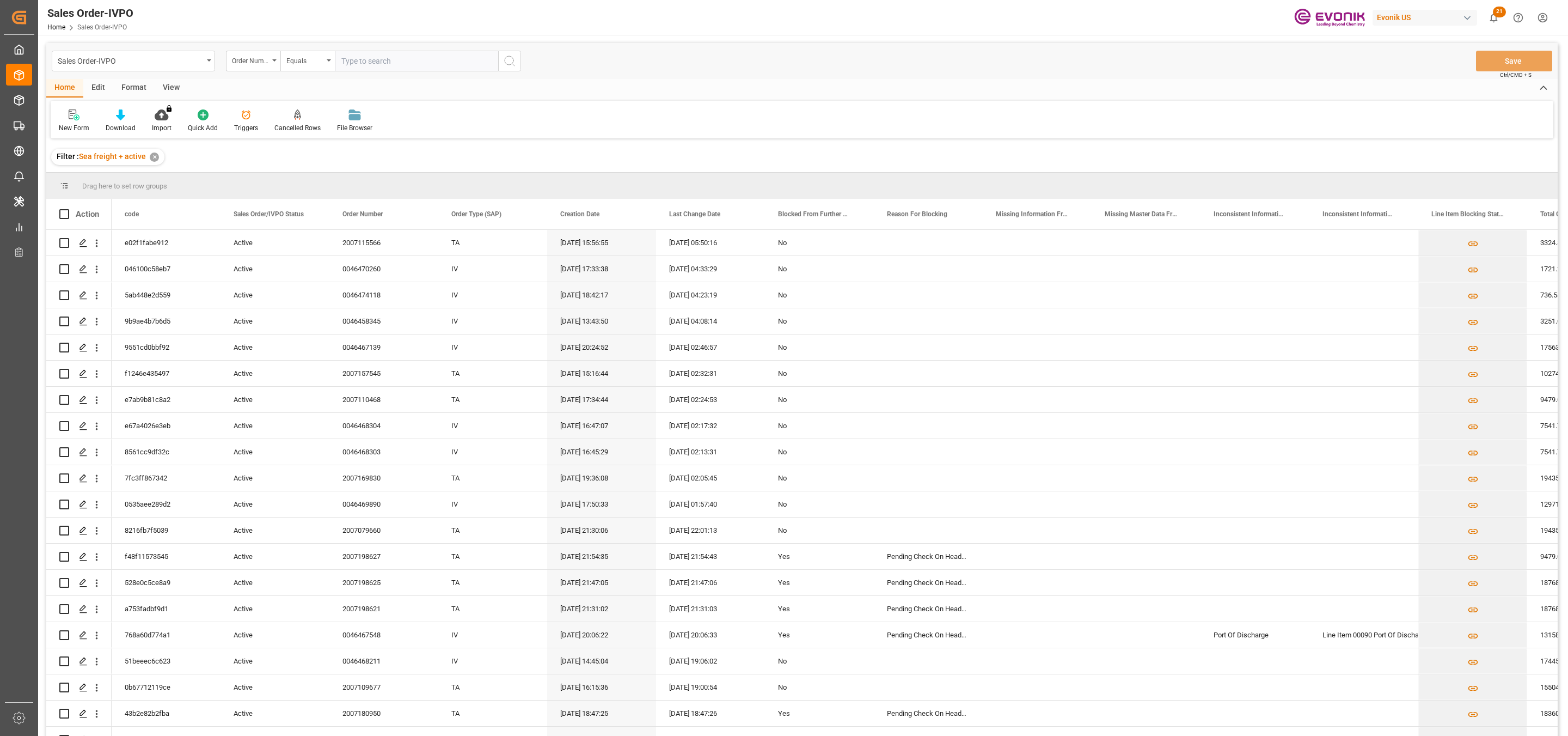
click at [356, 59] on input "text" at bounding box center [416, 61] width 163 height 21
paste input "46467083"
type input "46467083"
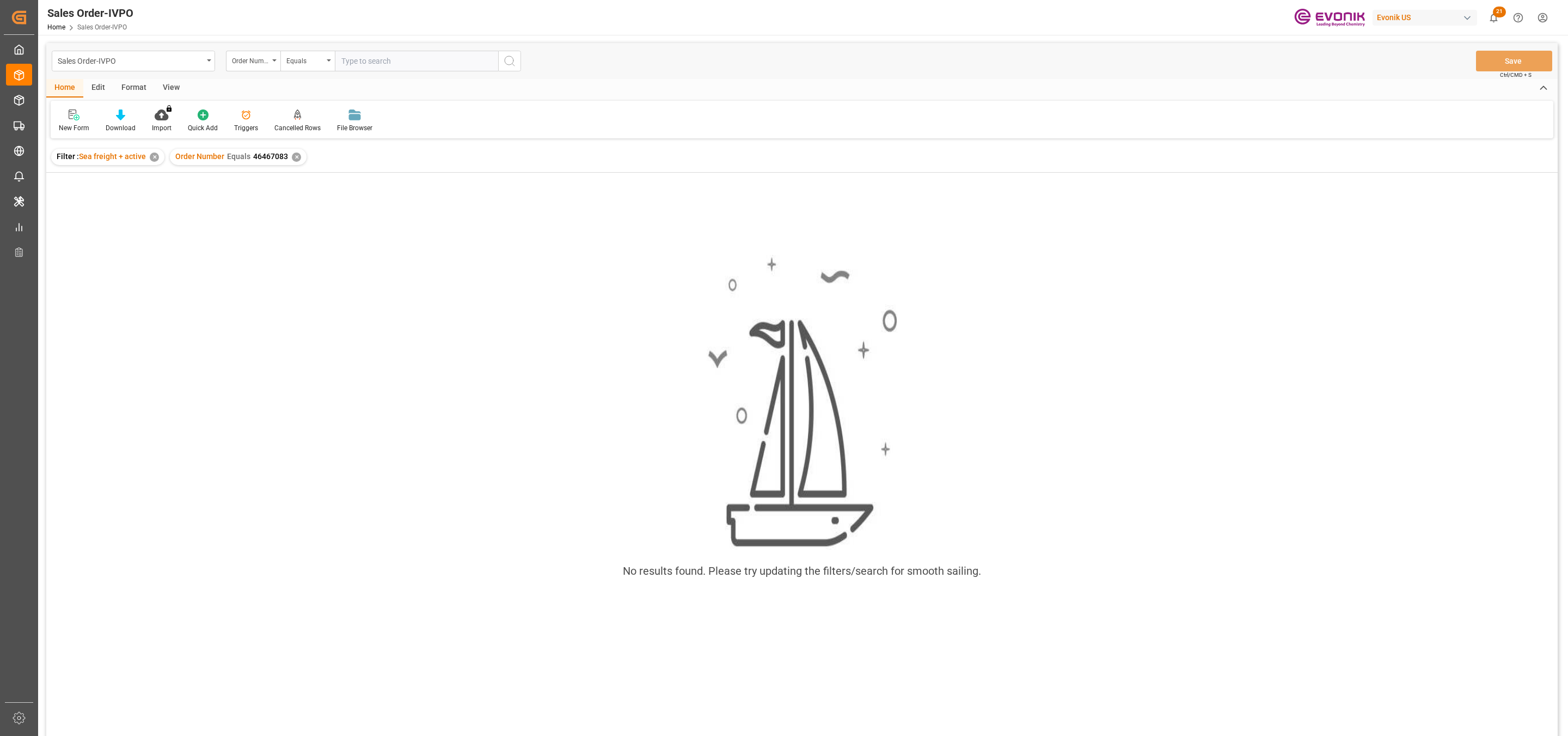
click at [361, 56] on input "text" at bounding box center [416, 61] width 163 height 21
type input "0046467083"
click at [289, 158] on div "Order Number Equals 46467083 ✕" at bounding box center [238, 157] width 137 height 16
click at [292, 155] on div "✕" at bounding box center [296, 157] width 9 height 9
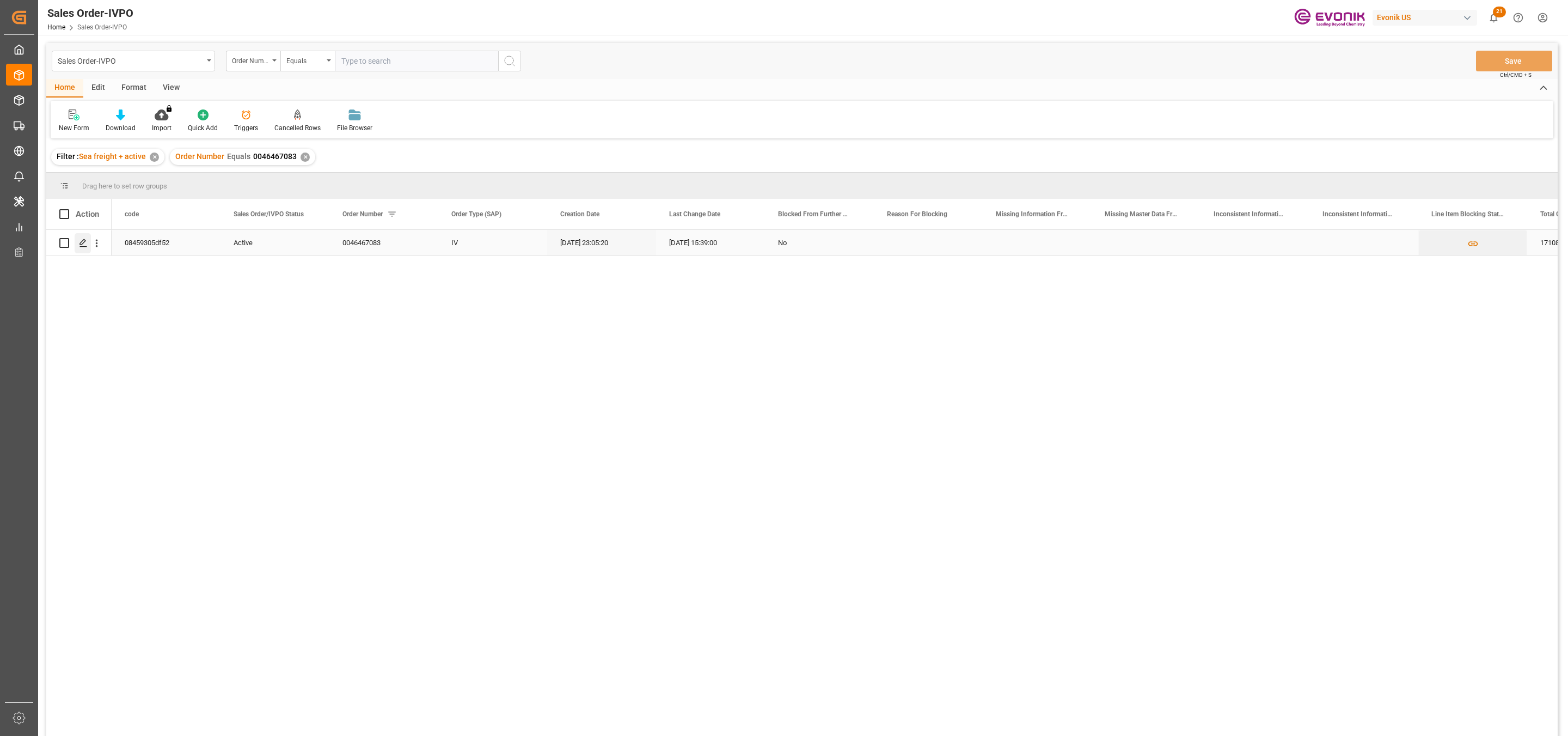
click at [78, 245] on div "Press SPACE to select this row." at bounding box center [82, 243] width 16 height 20
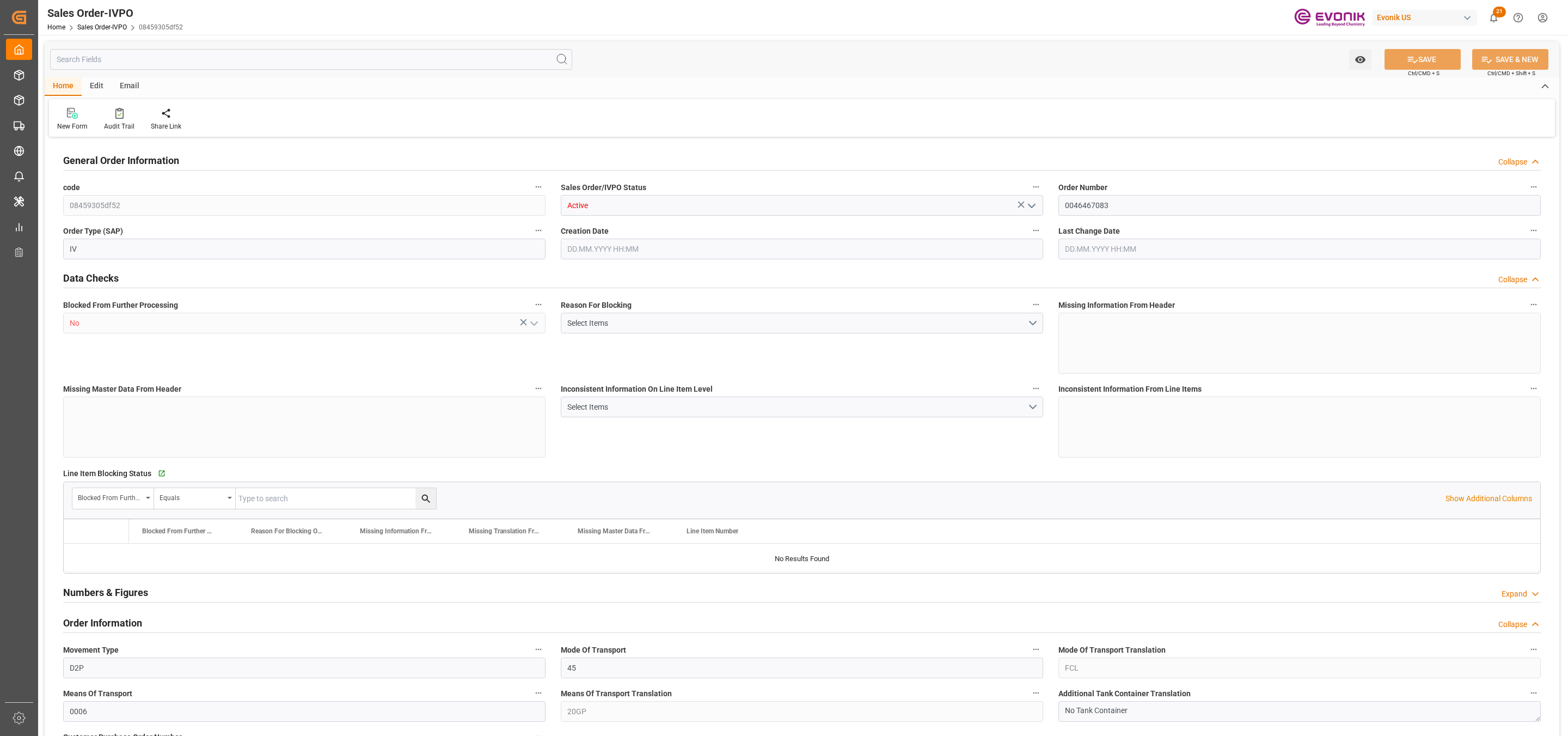
type input "CNSHA"
type input "0"
type input "1"
type input "2"
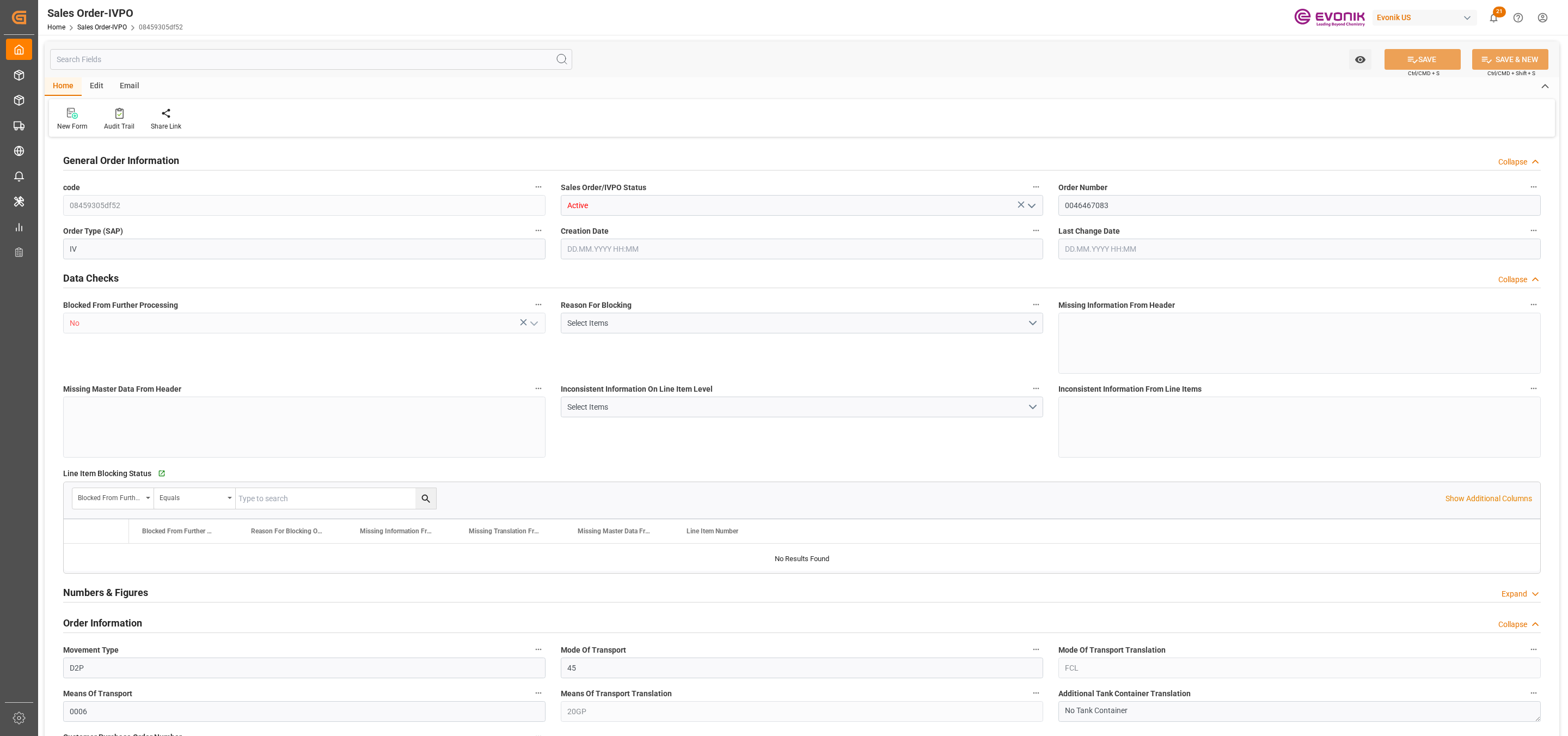
type input "17108.9"
type input "50.3442"
type input "17000"
type input "30"
type input "20.08.2025 23:05"
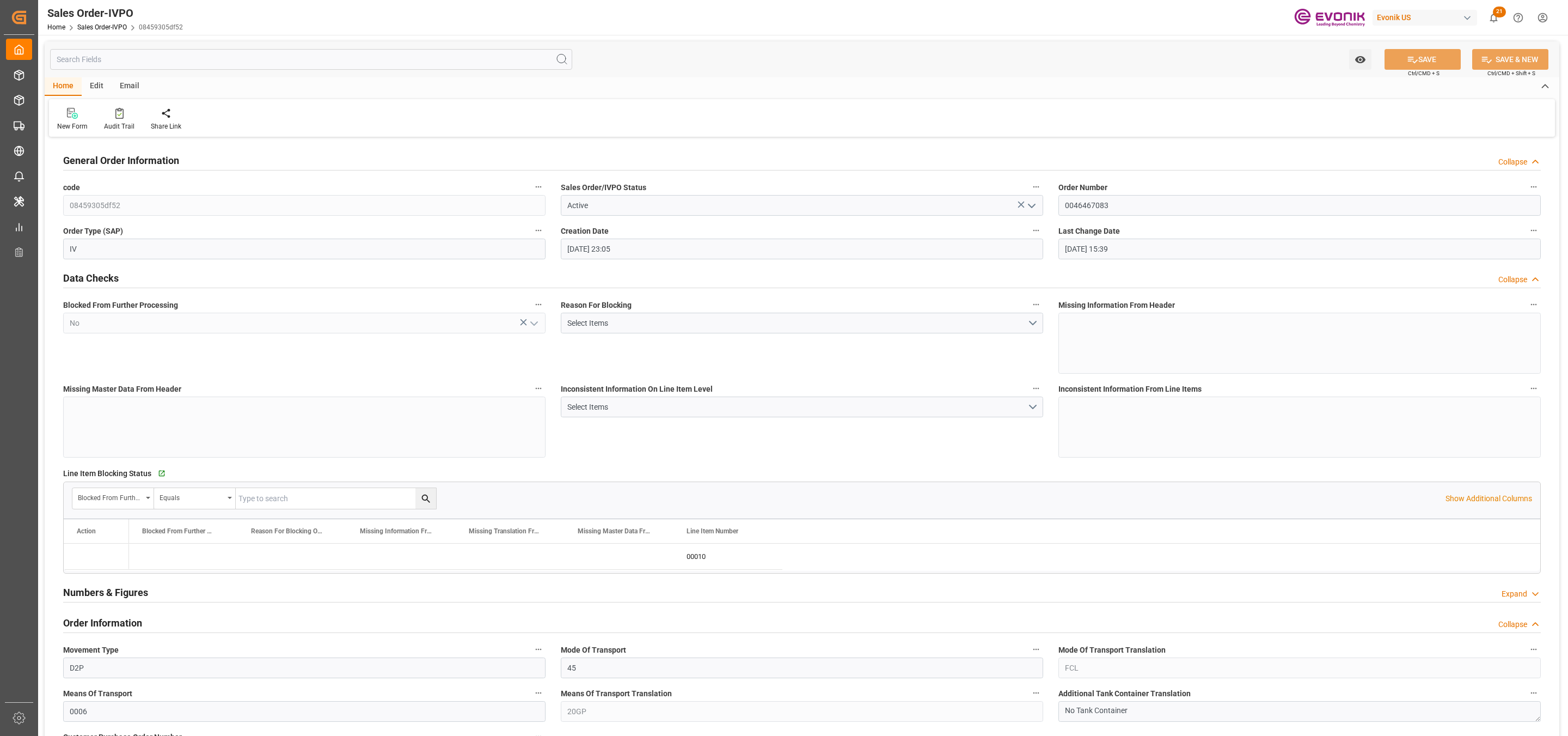
type input "24.09.2025 15:39"
click at [59, 197] on div "code 08459305df52" at bounding box center [305, 198] width 498 height 44
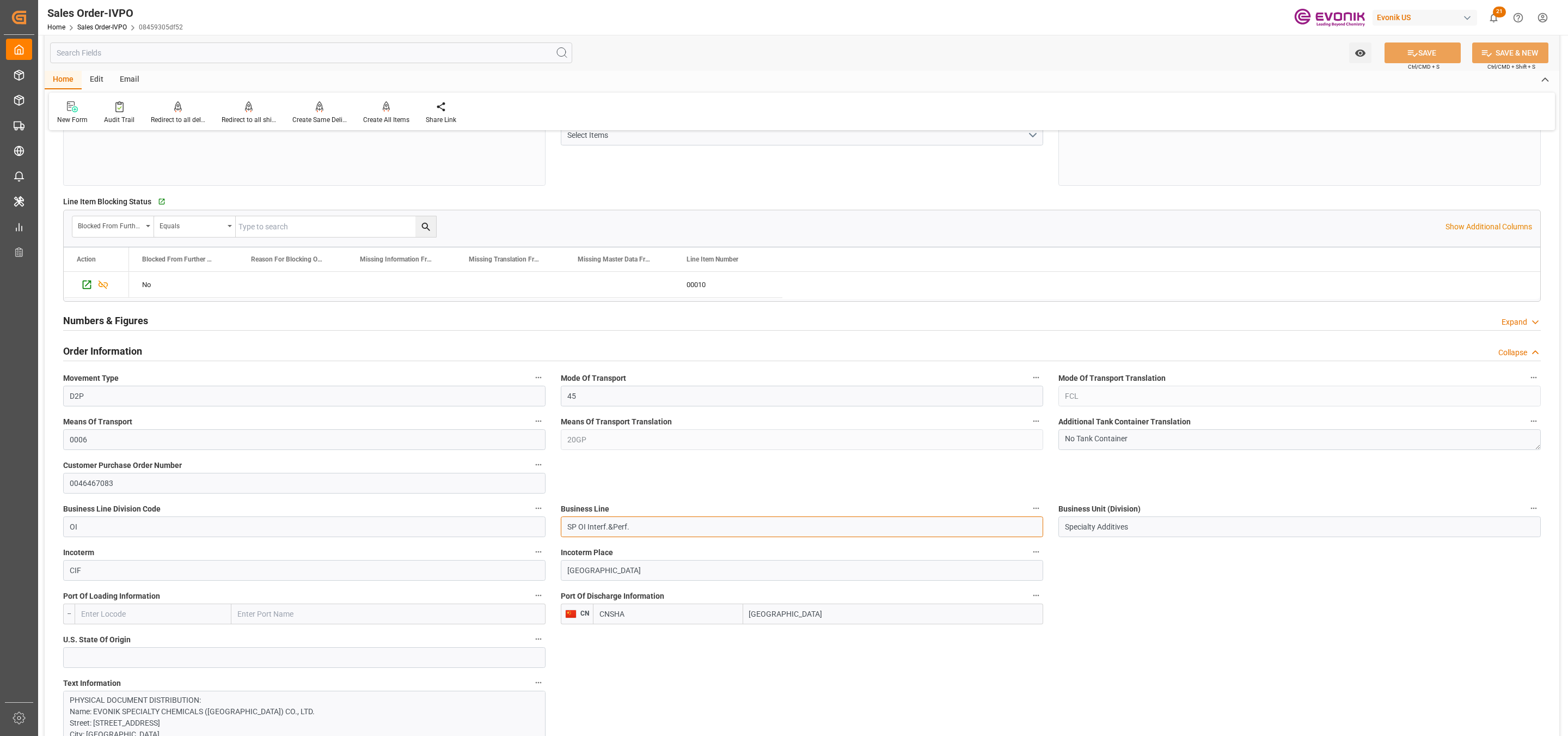
drag, startPoint x: 643, startPoint y: 535, endPoint x: 536, endPoint y: 522, distance: 107.8
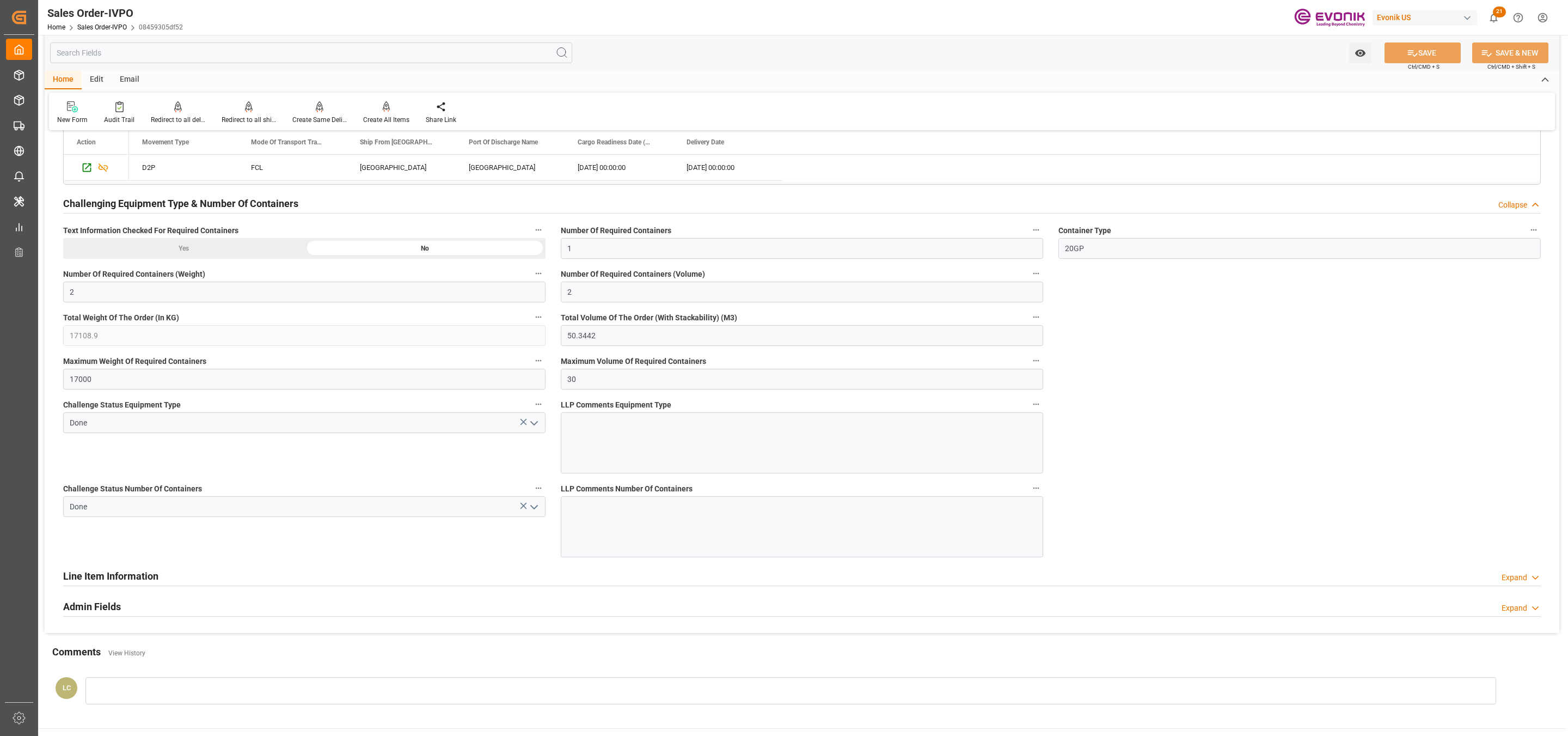
scroll to position [2028, 0]
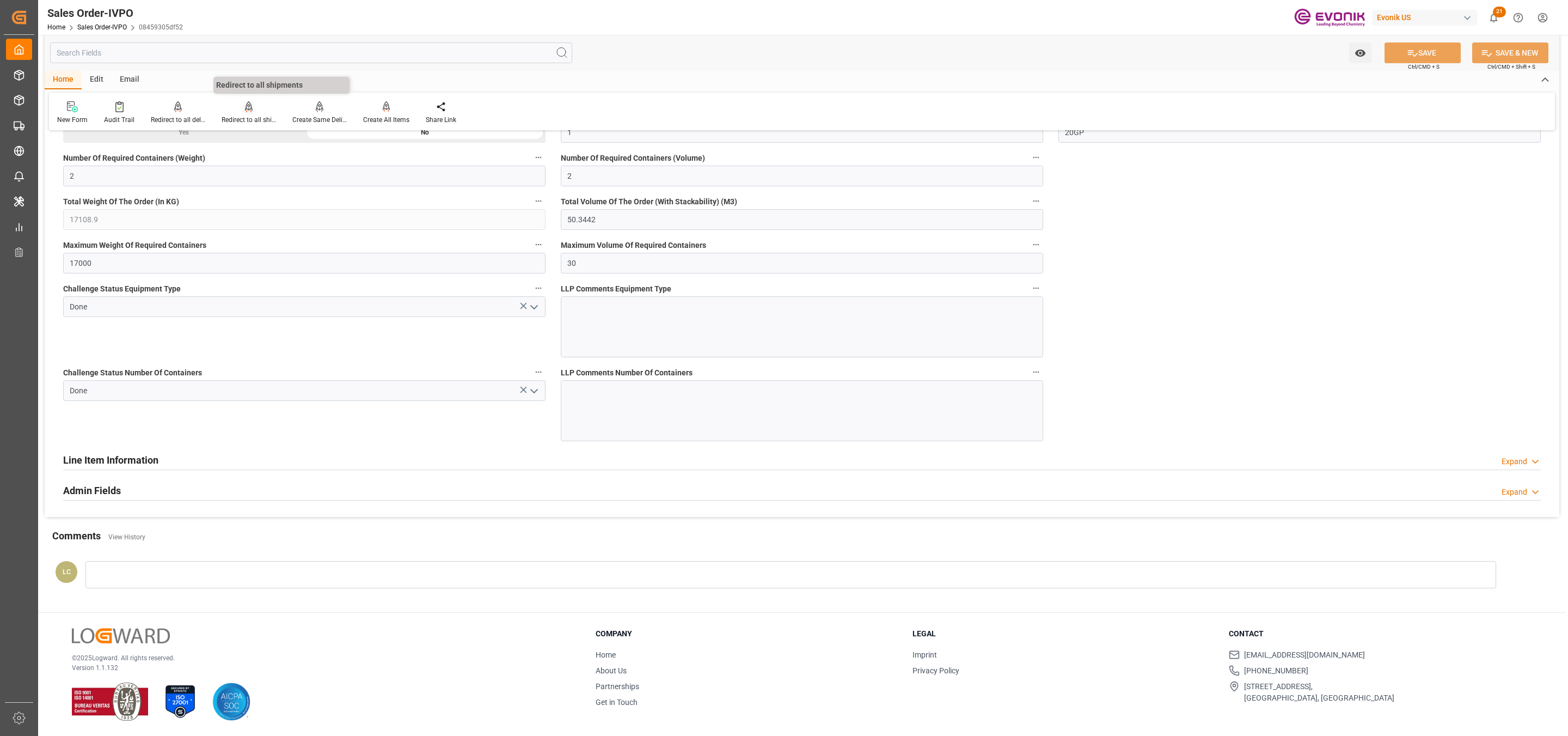
click at [239, 116] on div "Redirect to all shipments" at bounding box center [248, 120] width 54 height 10
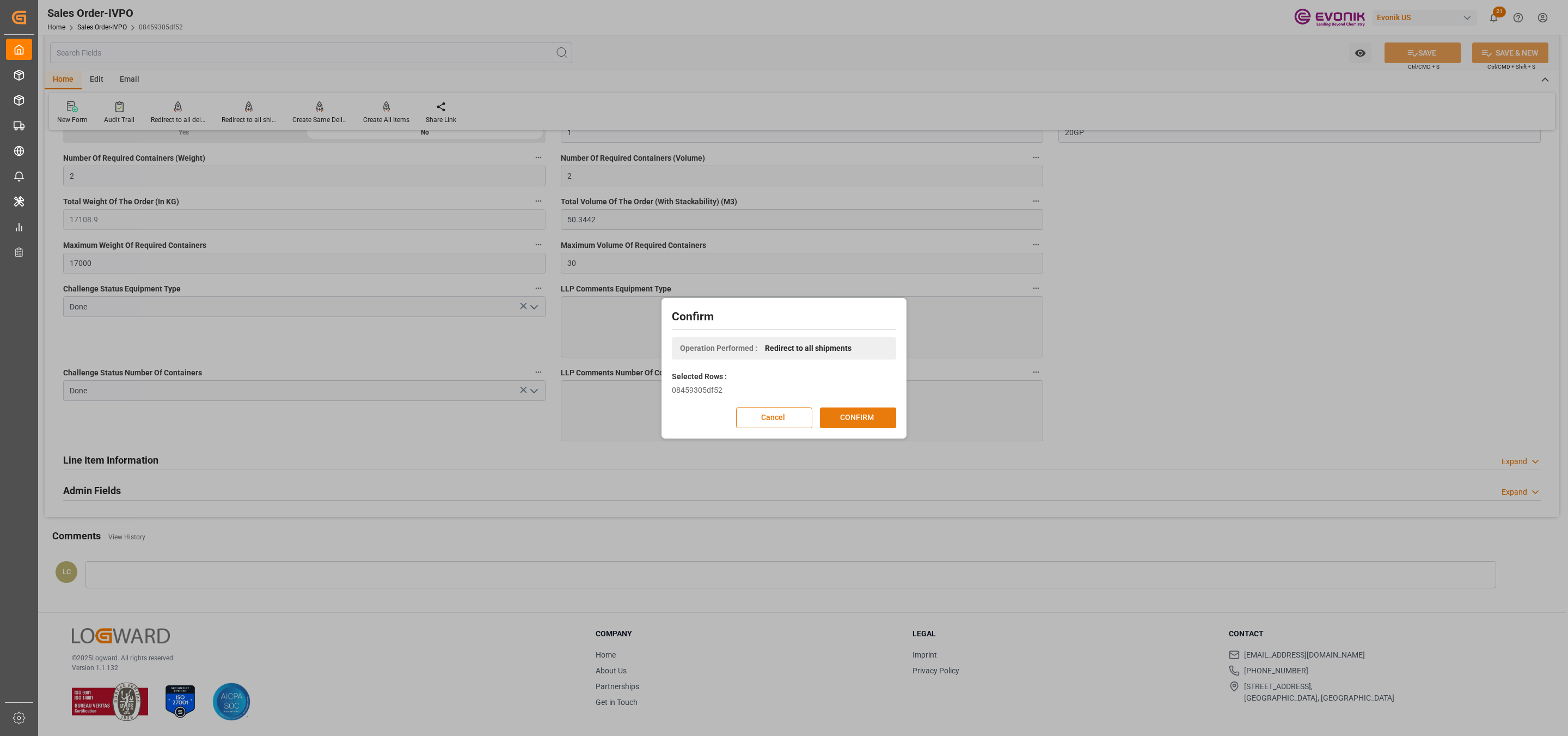
click at [866, 418] on button "CONFIRM" at bounding box center [858, 418] width 76 height 21
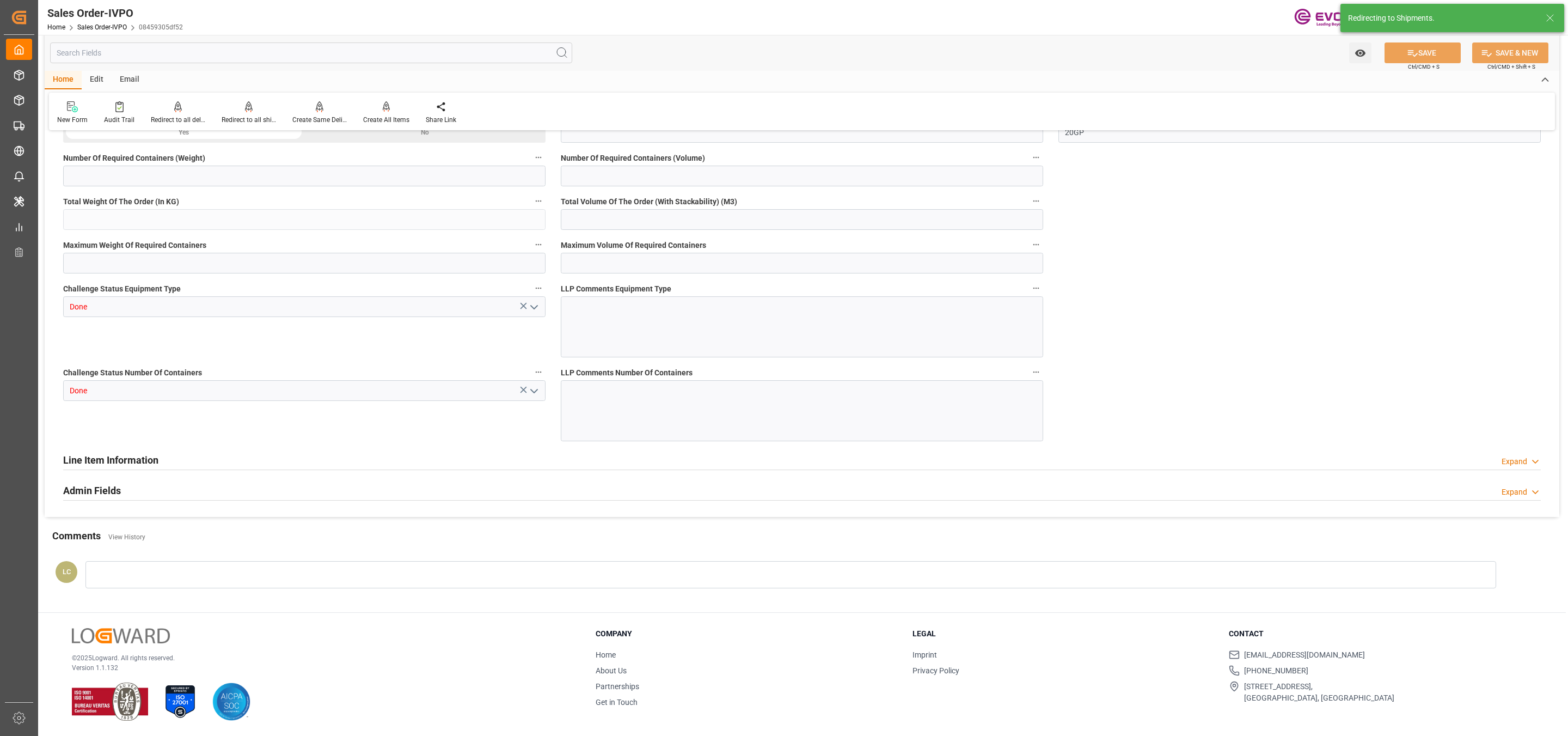
type input "CNSHA"
type input "0"
type input "1"
type input "2"
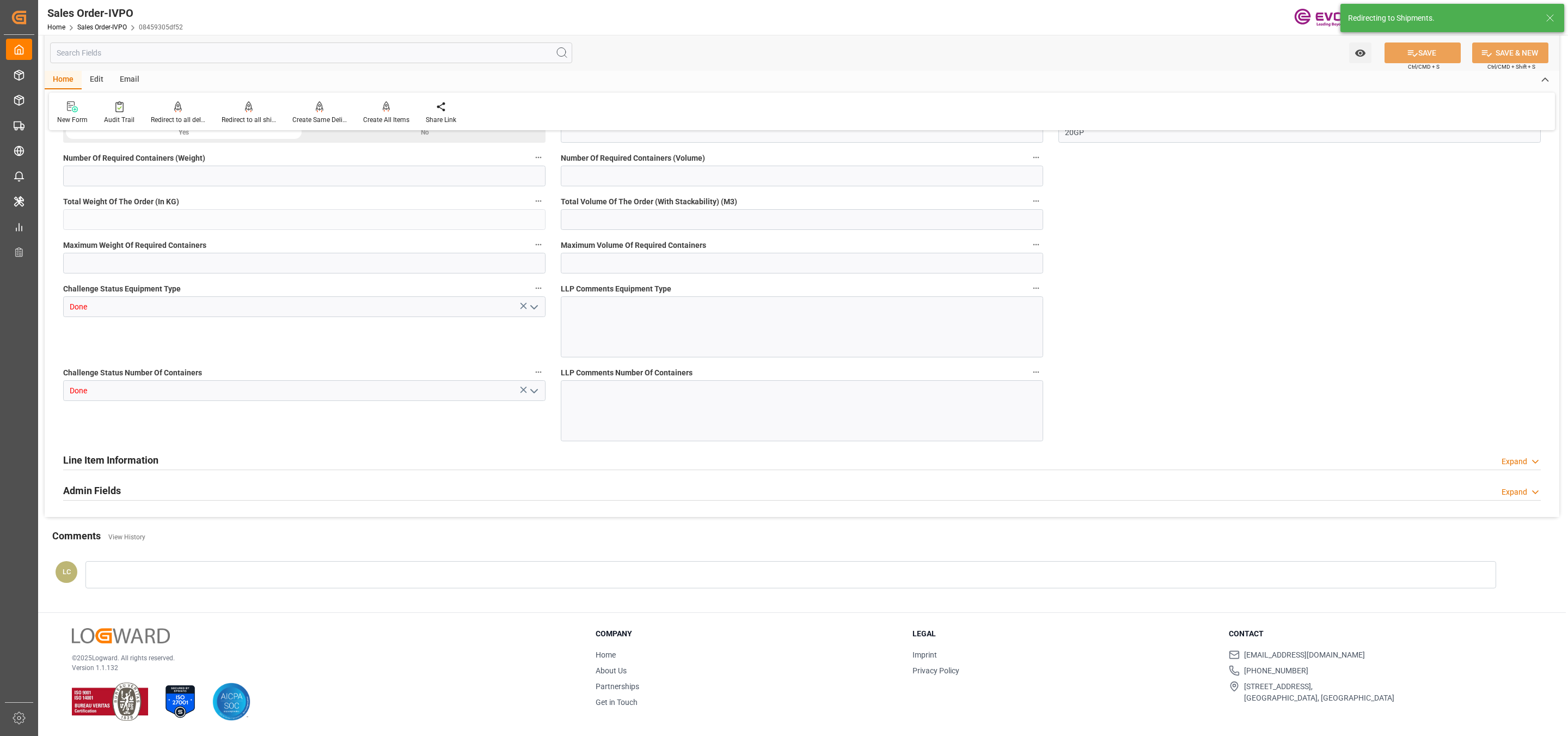
type input "17108.9"
type input "50.3442"
type input "17000"
type input "30"
type input "20.08.2025 23:05"
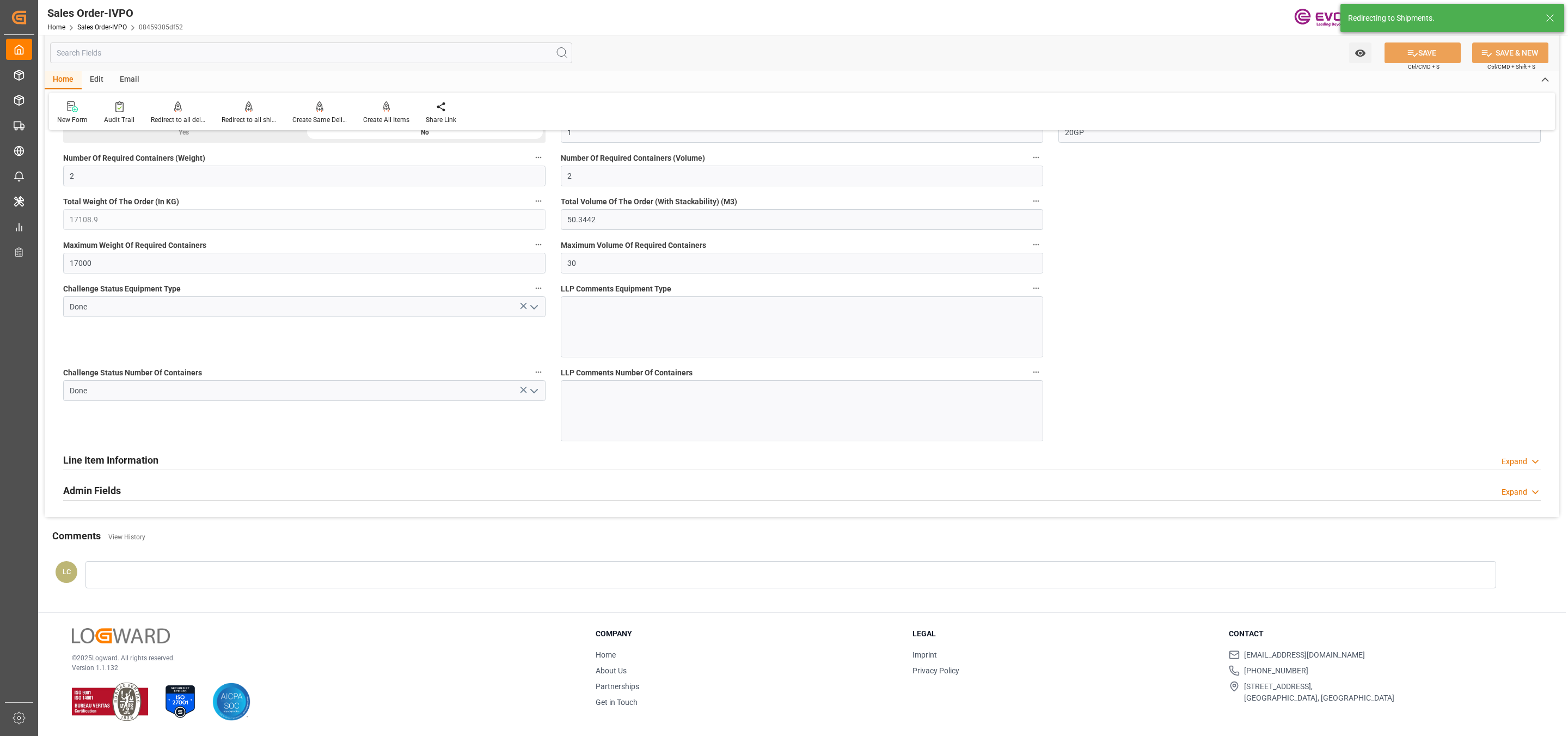
type input "24.09.2025 15:39"
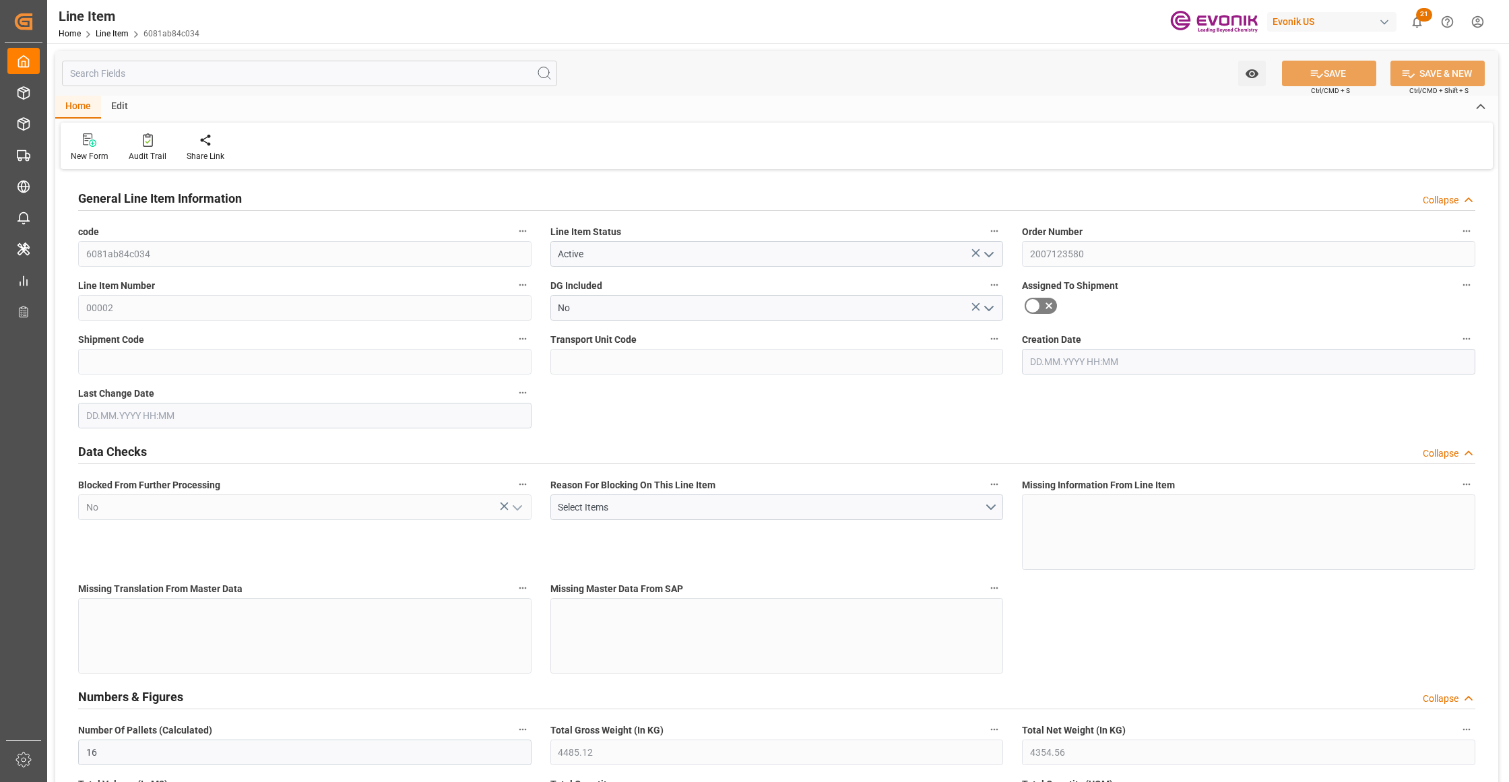
type input "16"
type input "4485.12"
type input "4354.56"
type input "22.9469"
type input "480"
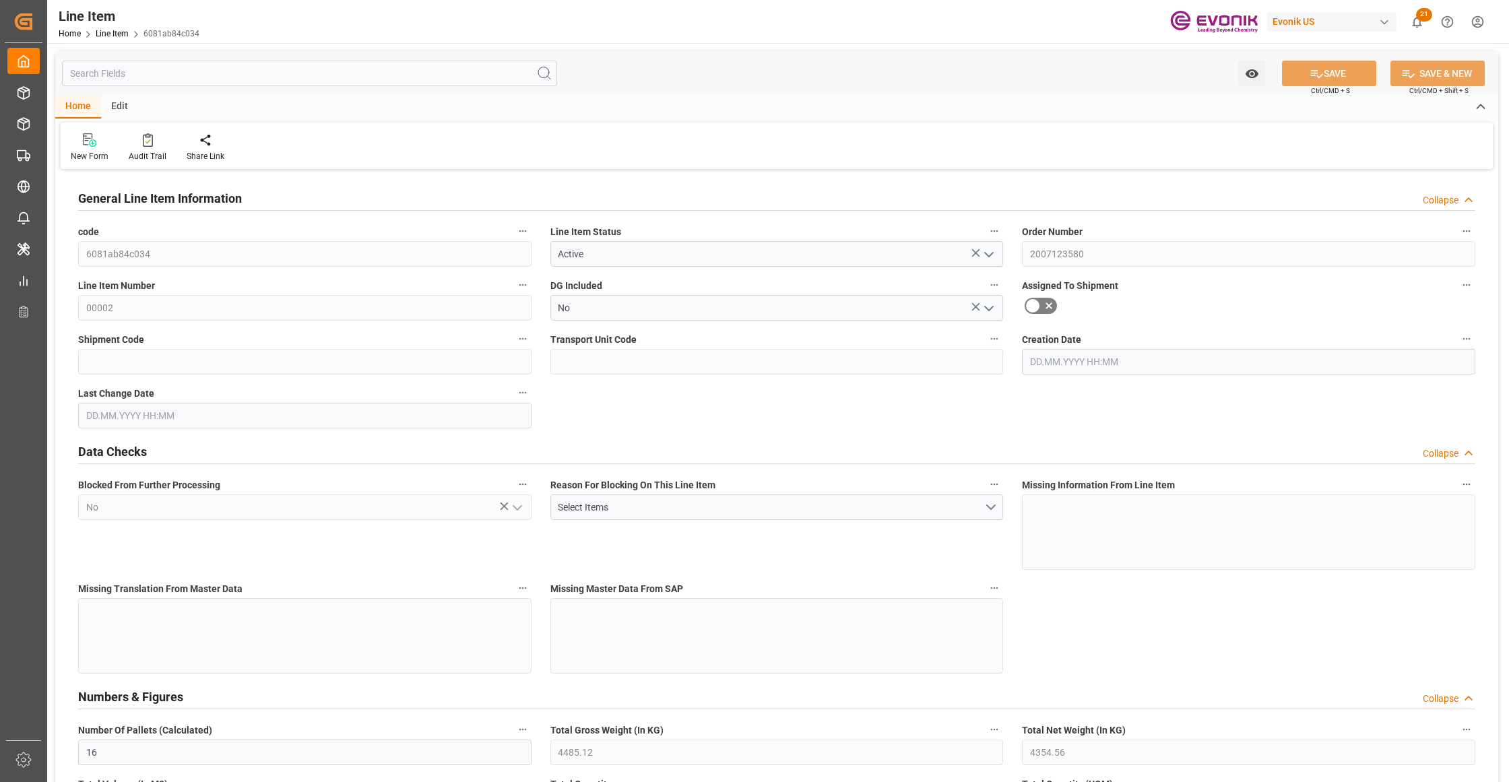
type input "16895.69"
type input "480"
type input "4485.12"
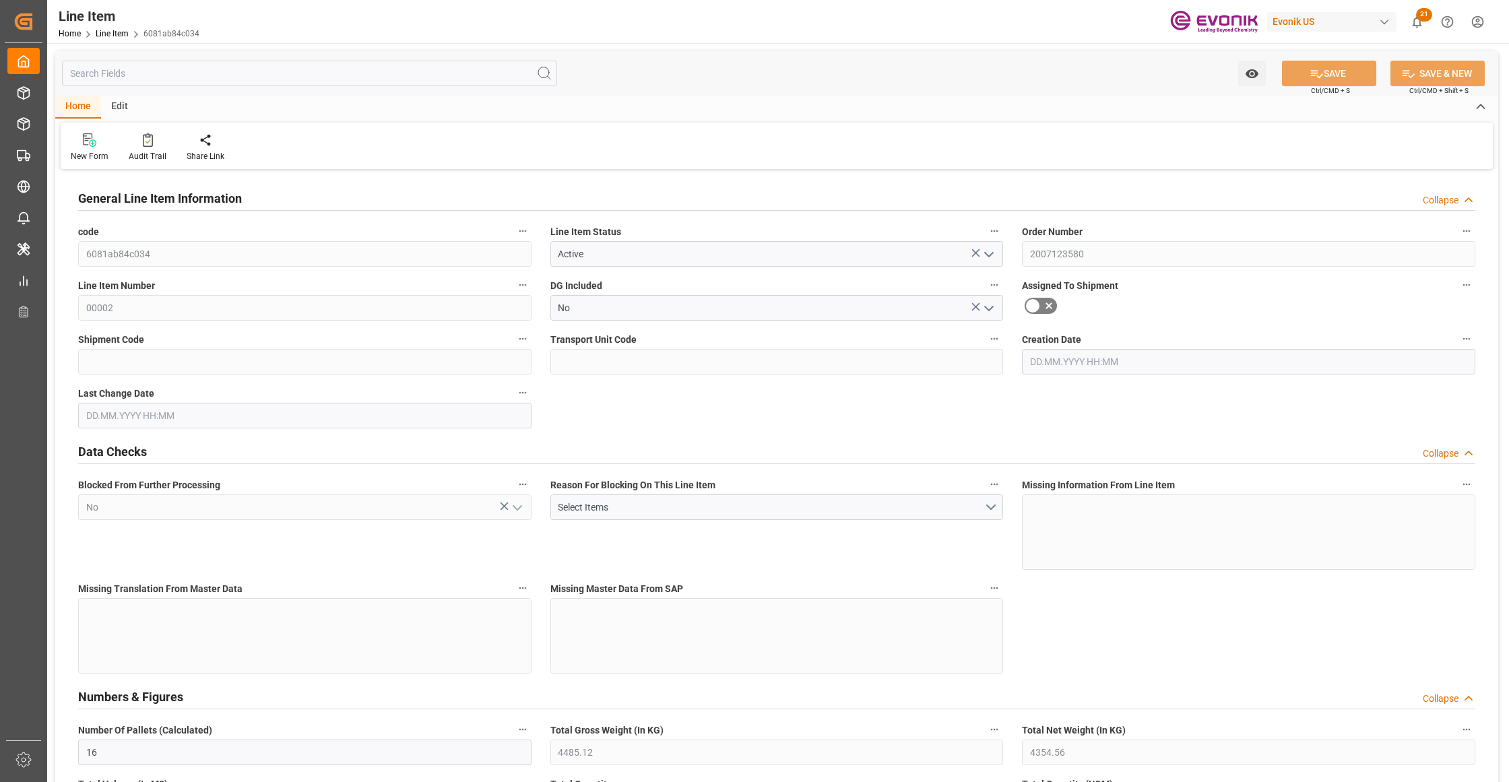
type input "4739.52"
type input "4354.56"
type input "22.9469"
type input "22946.88"
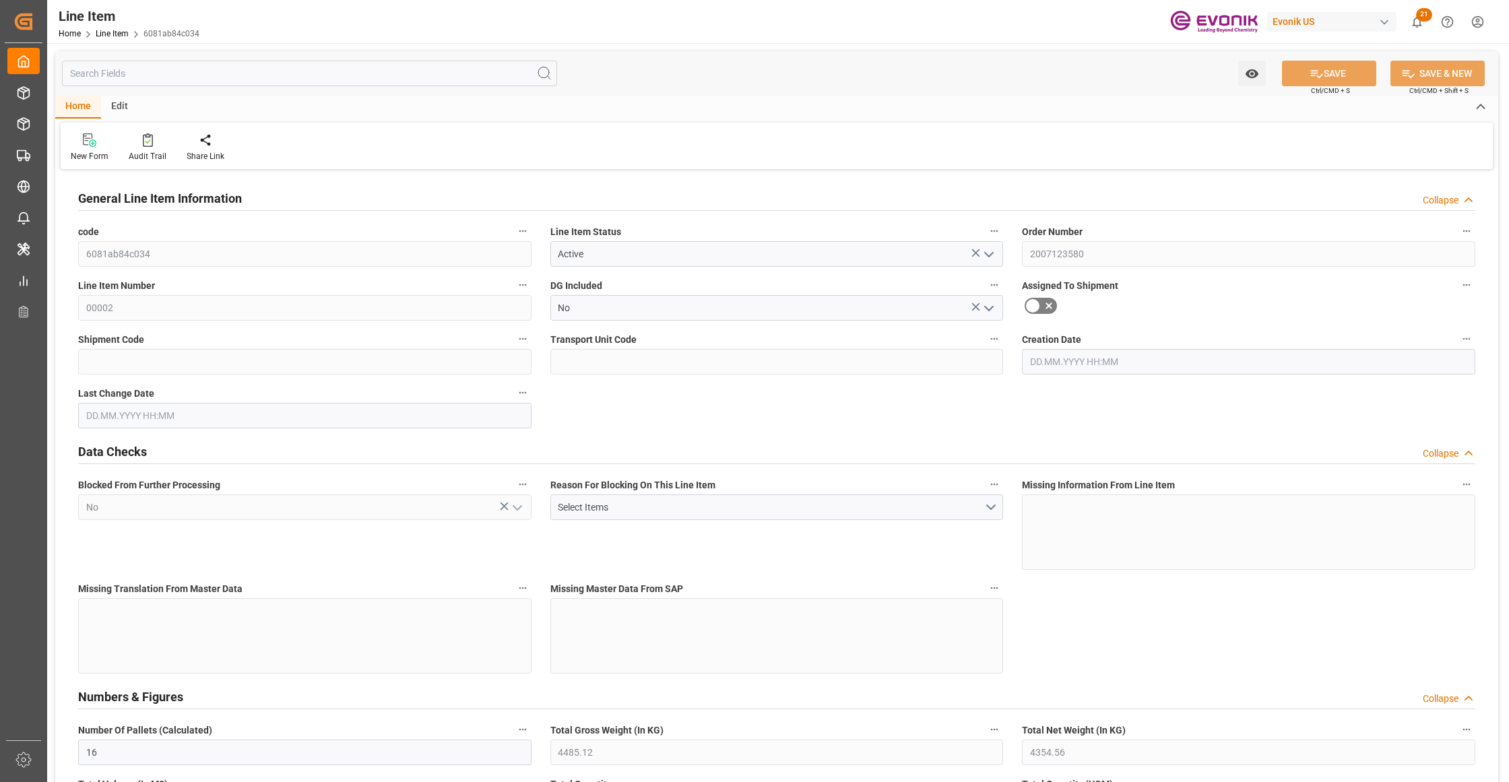
type input "0"
type input "24.09.2025 12:54"
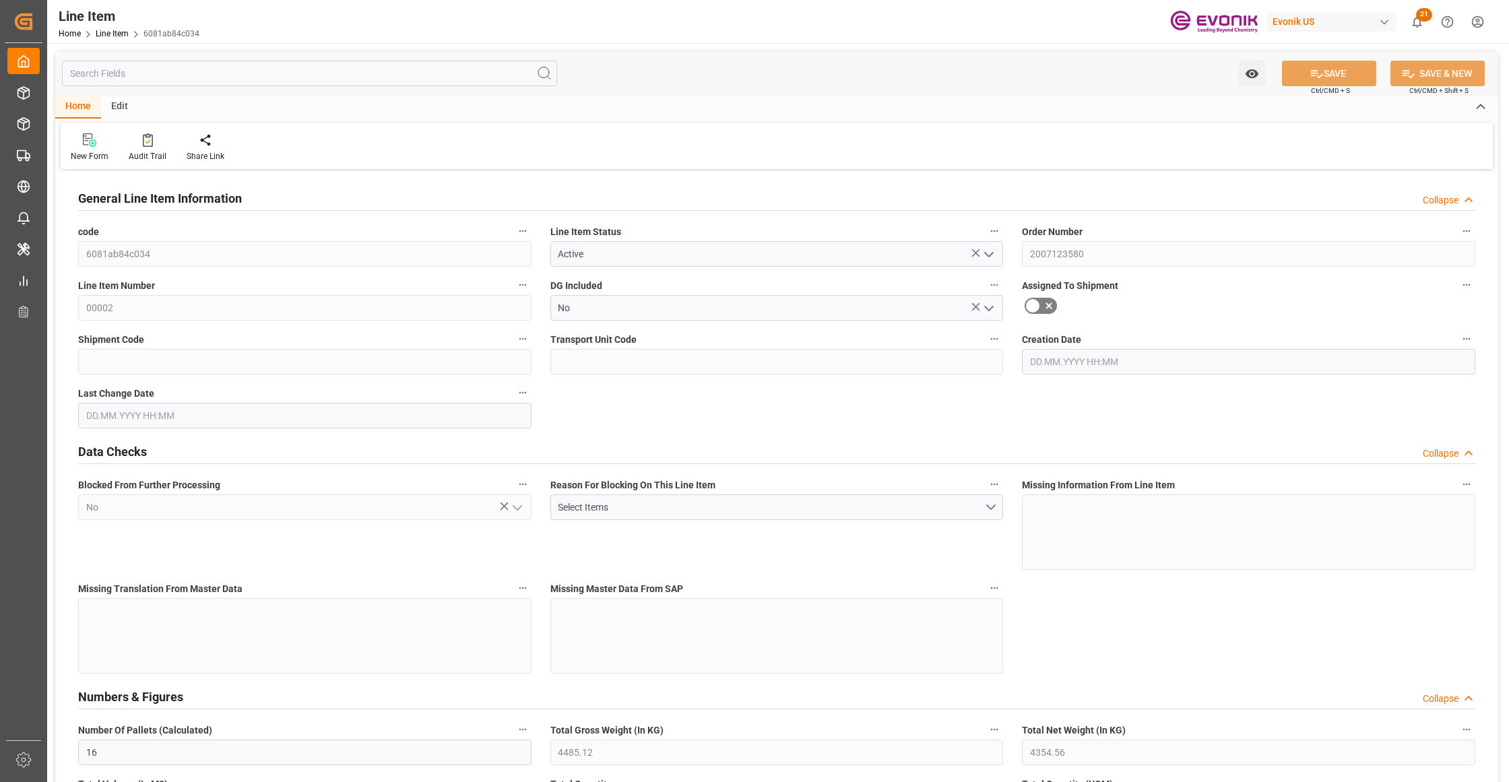
type input "[DATE] 13:04"
type input "20.10.2025"
type input "30.09.2025"
type input "23.09.2025"
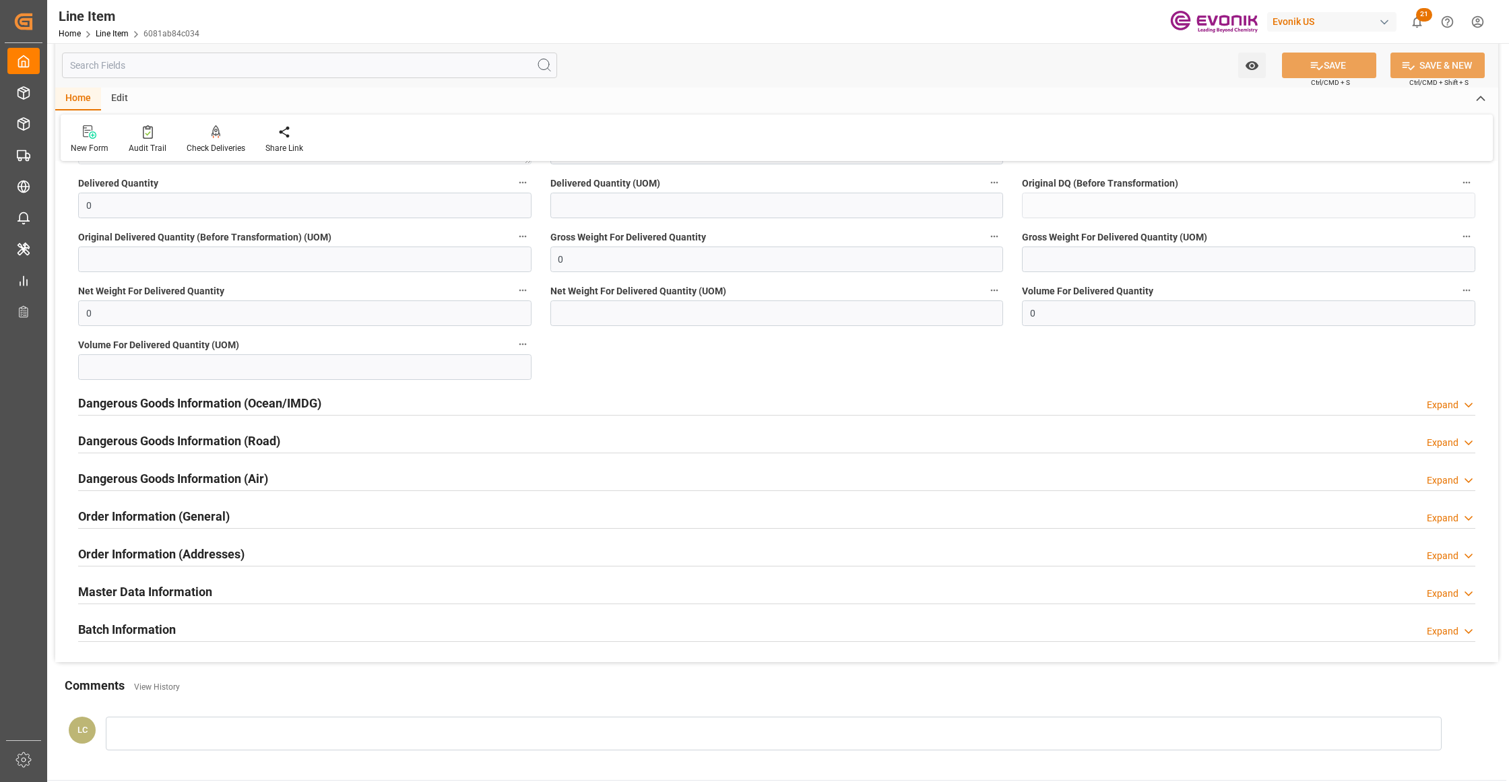
scroll to position [1649, 0]
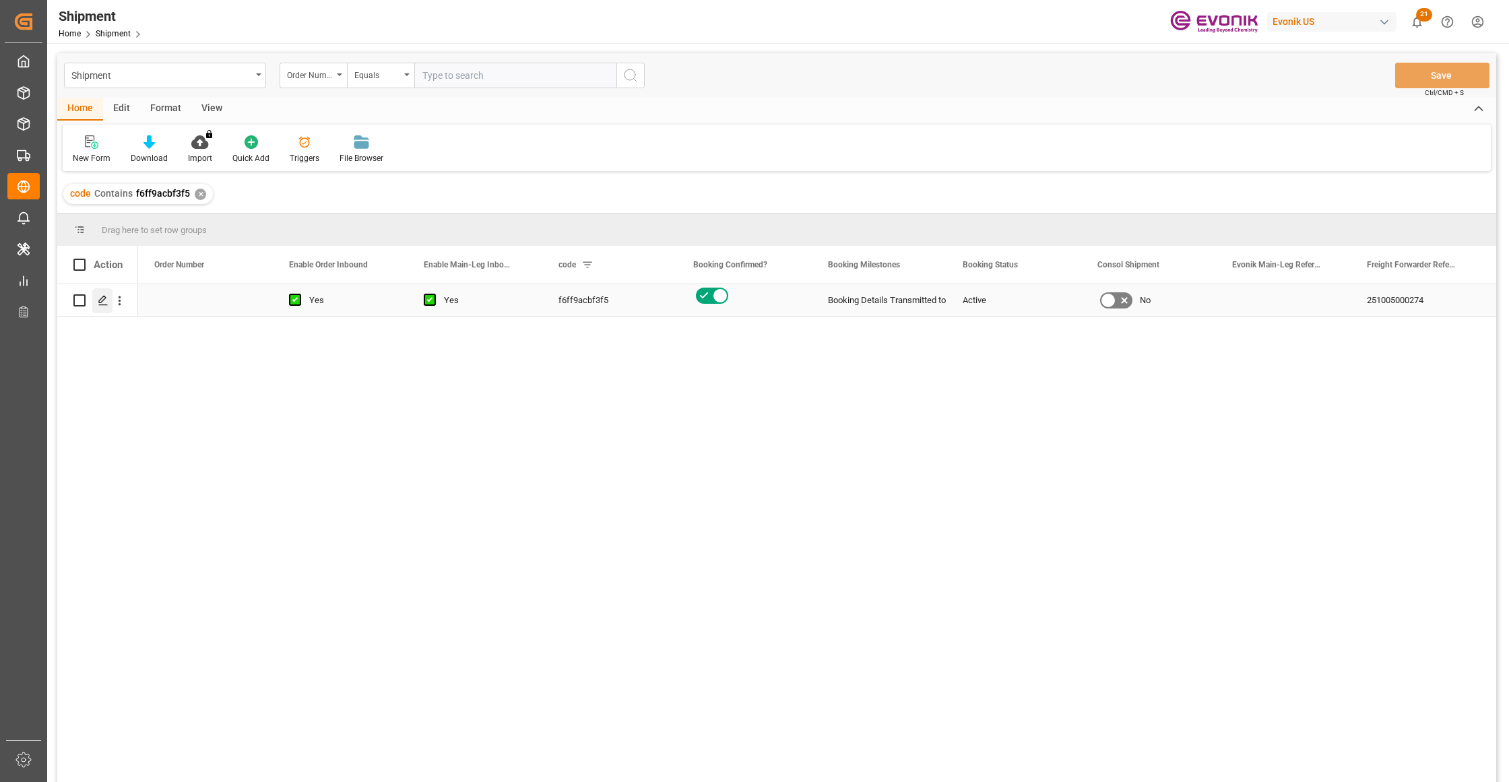
click at [96, 302] on div "Press SPACE to select this row." at bounding box center [102, 300] width 20 height 25
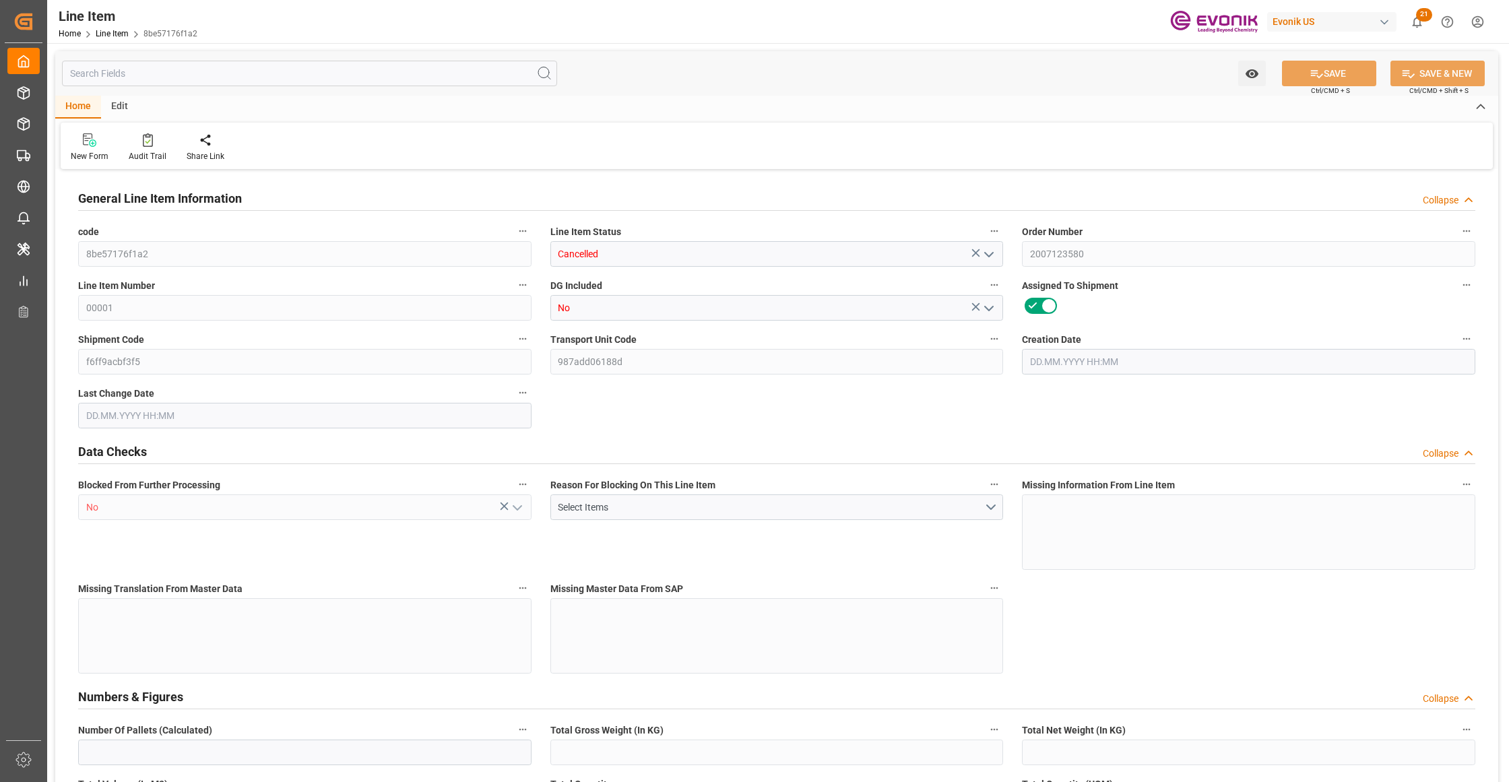
type input "8"
type input "4485.12"
type input "4354.56"
type input "22.9469"
type input "480"
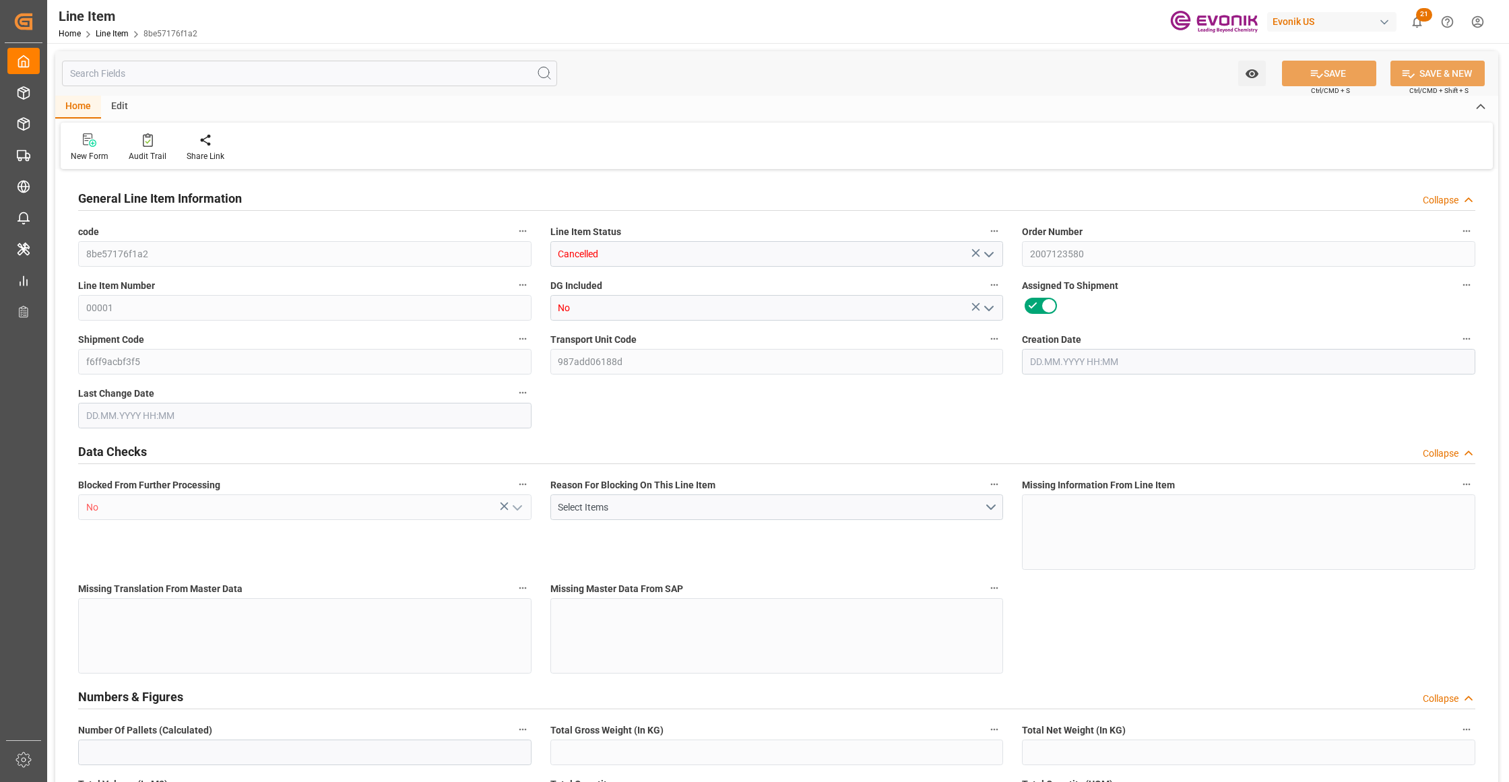
type input "16895.69"
type input "480"
type input "4485.12"
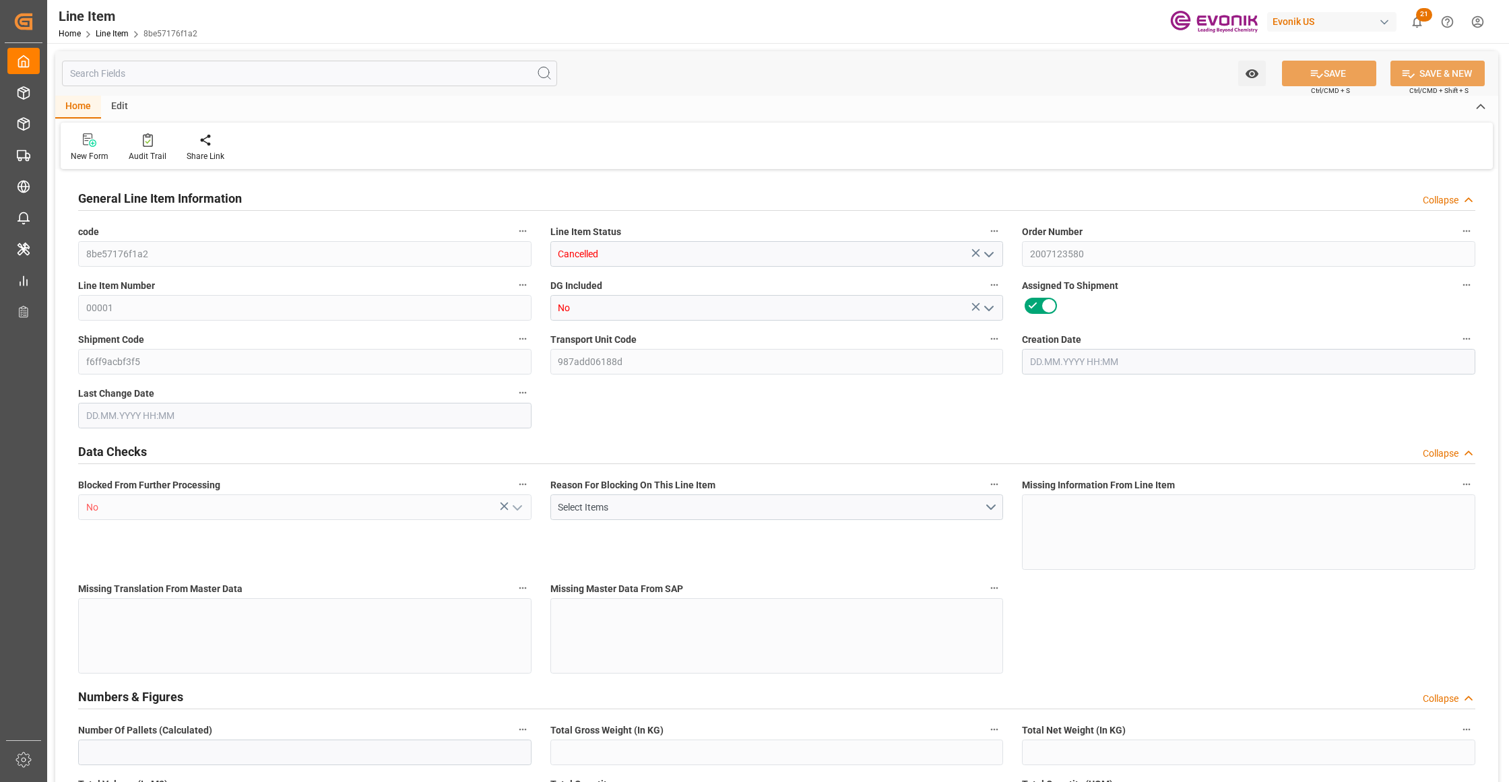
type input "4612.32"
type input "4354.56"
type input "22.9469"
type input "22946.88"
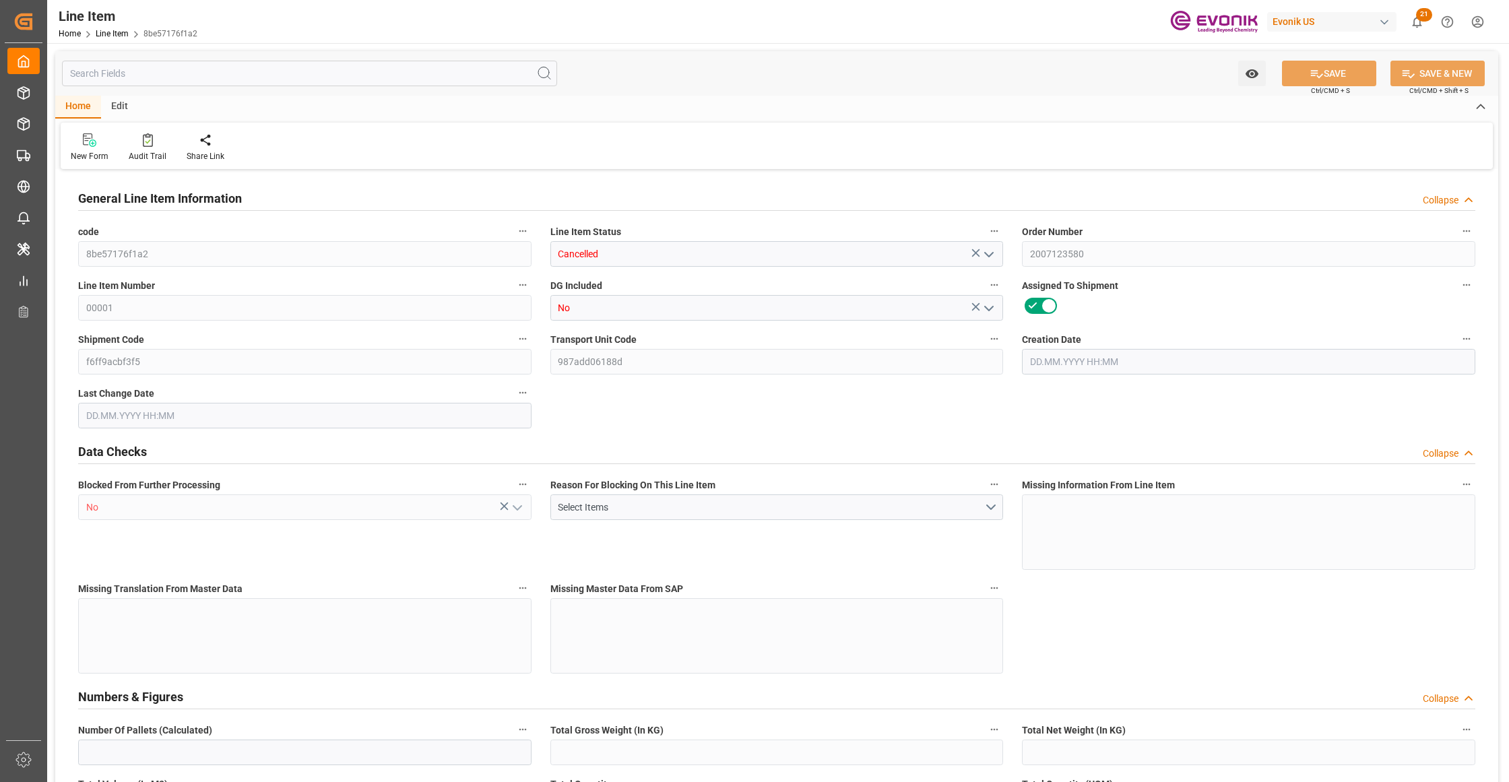
type input "0"
type input "01.08.2025 16:29"
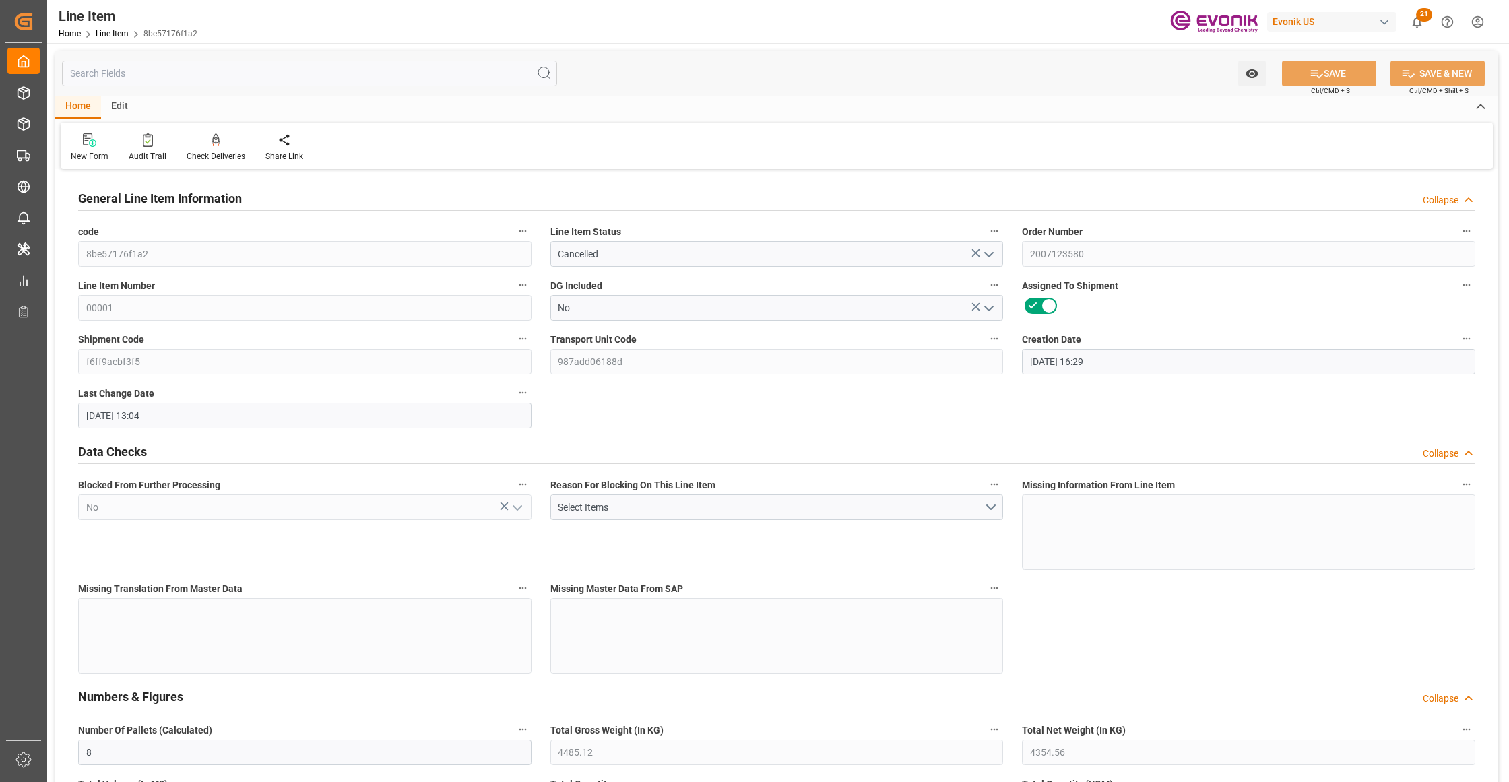
type input "24.09.2025 13:04"
type input "22.09.2025"
type input "02.09.2025"
type input "25.08.2025"
type input "16"
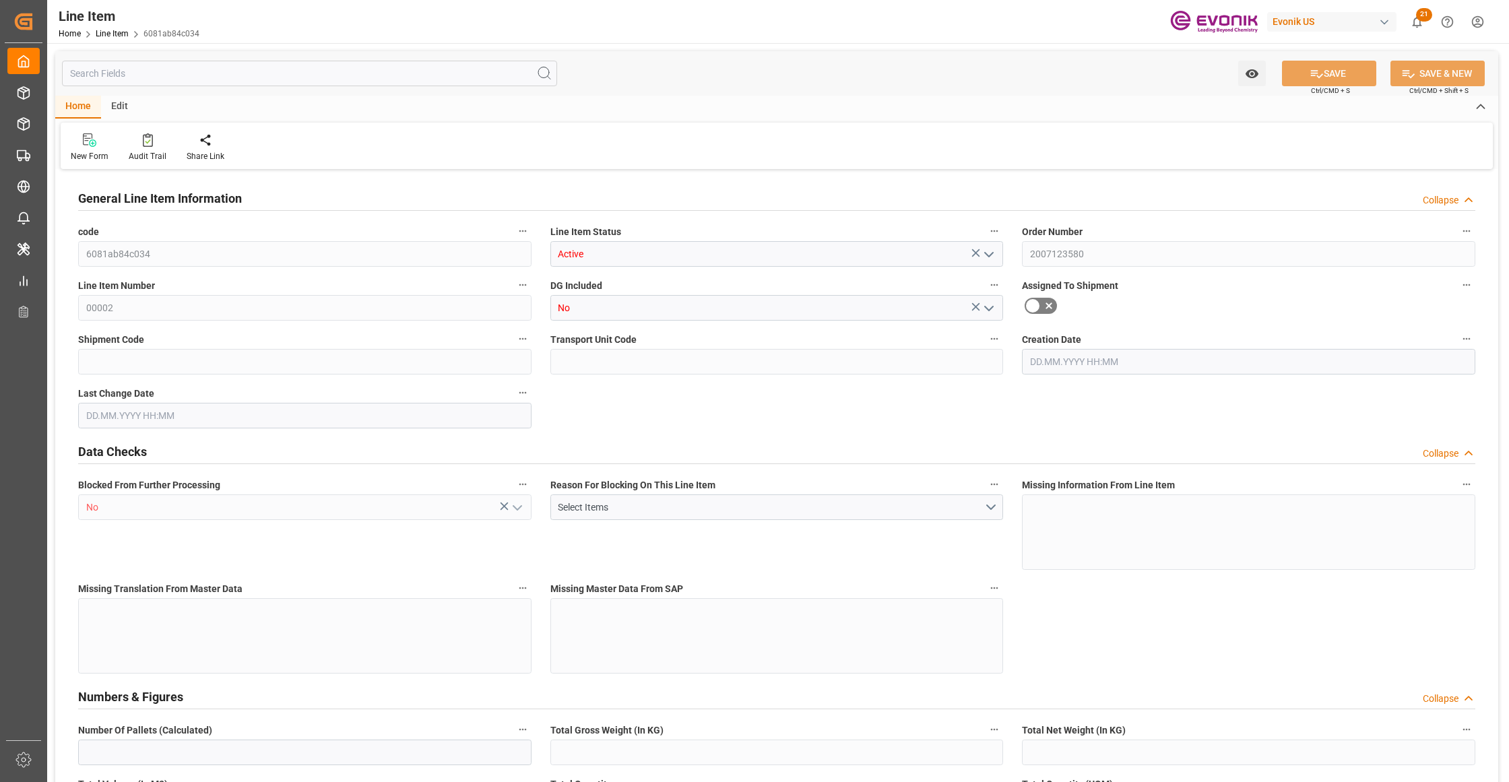
type input "4485.12"
type input "4354.56"
type input "22.9469"
type input "480"
type input "16895.69"
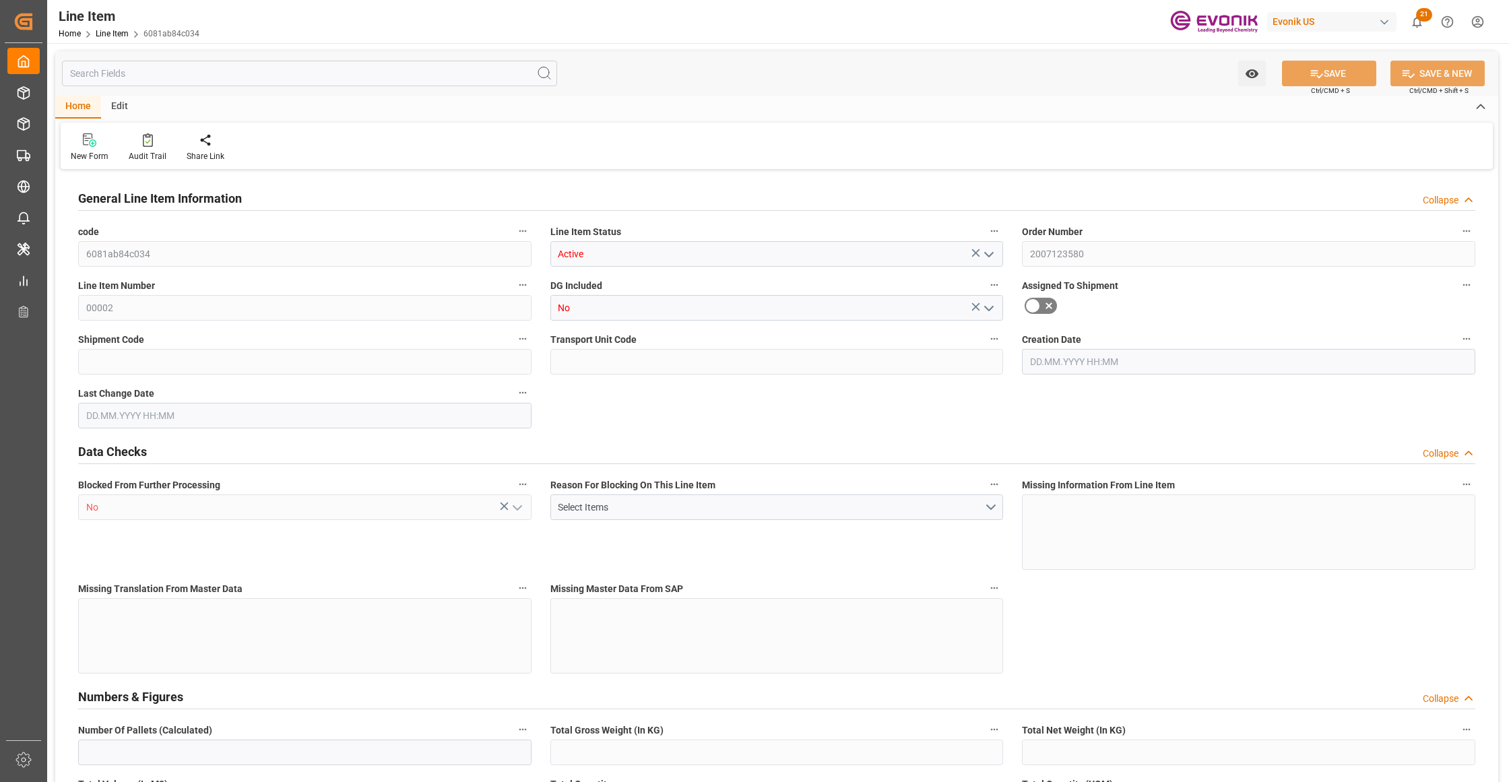
type input "480"
type input "4485.12"
type input "4739.52"
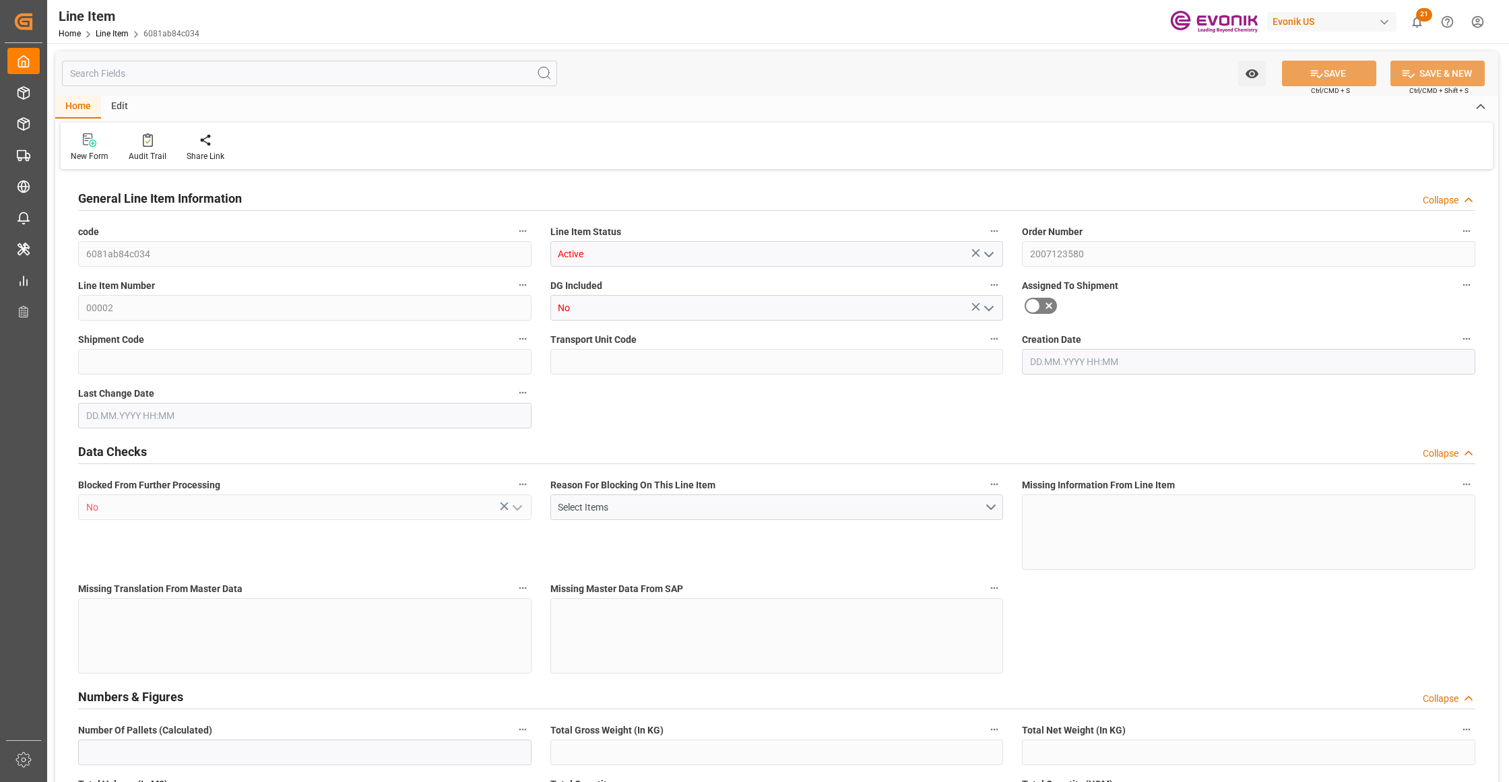
type input "4354.56"
type input "22.9469"
type input "22946.88"
type input "0"
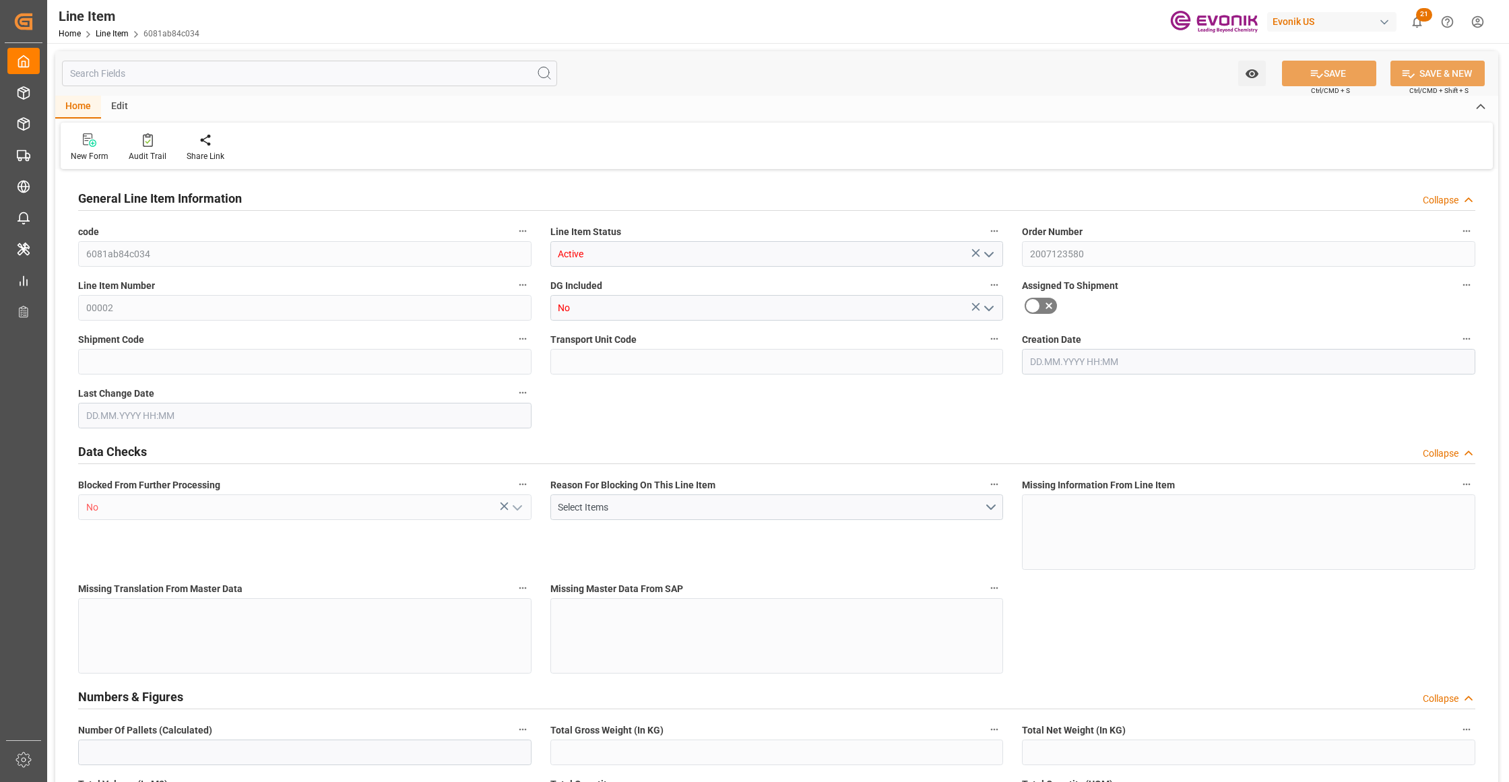
type input "0"
type input "24.09.2025 12:54"
type input "24.09.2025 13:04"
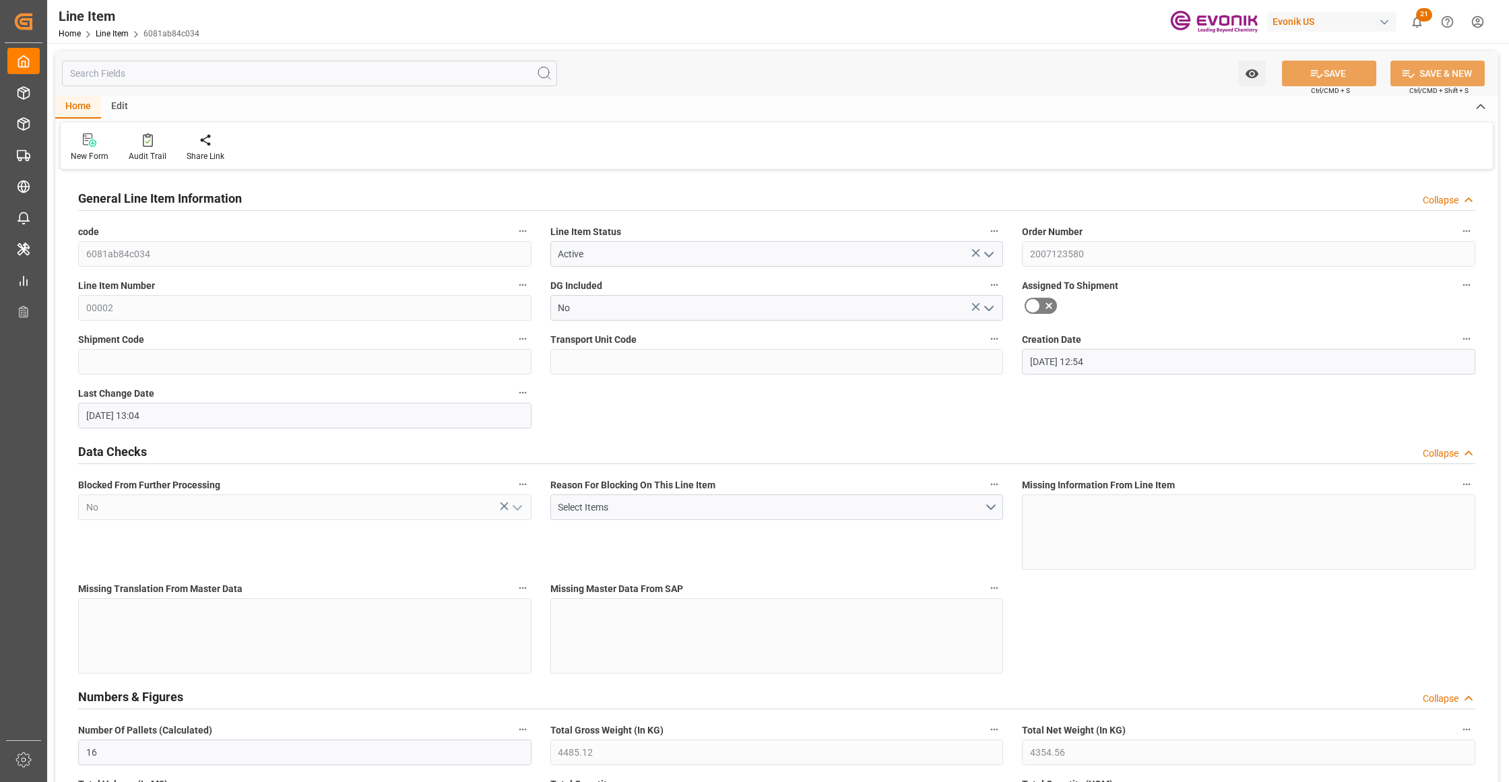
type input "20.10.2025"
type input "30.09.2025"
type input "23.09.2025"
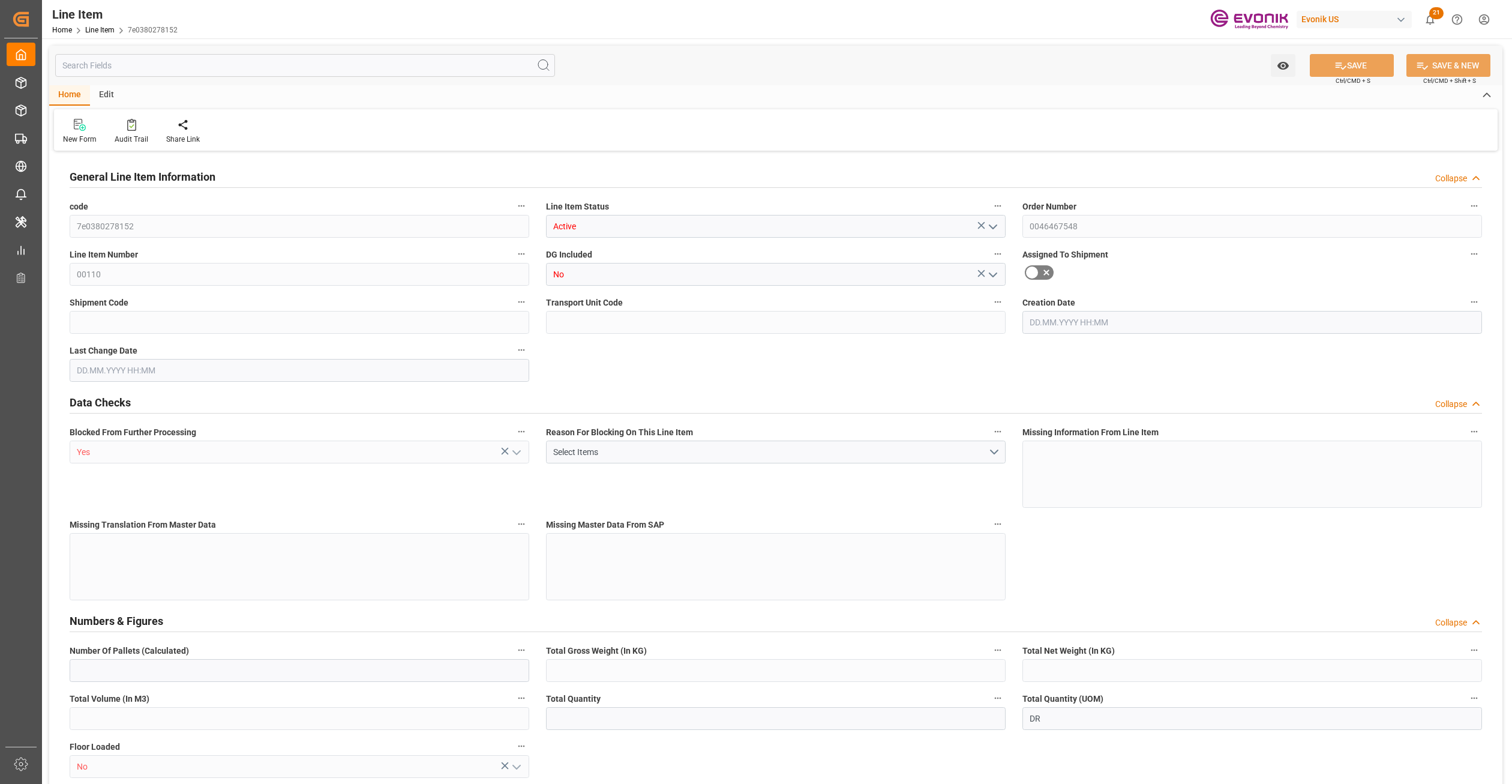
type input "1"
type input "893.02"
type input "860"
type input "1.3255"
type input "4"
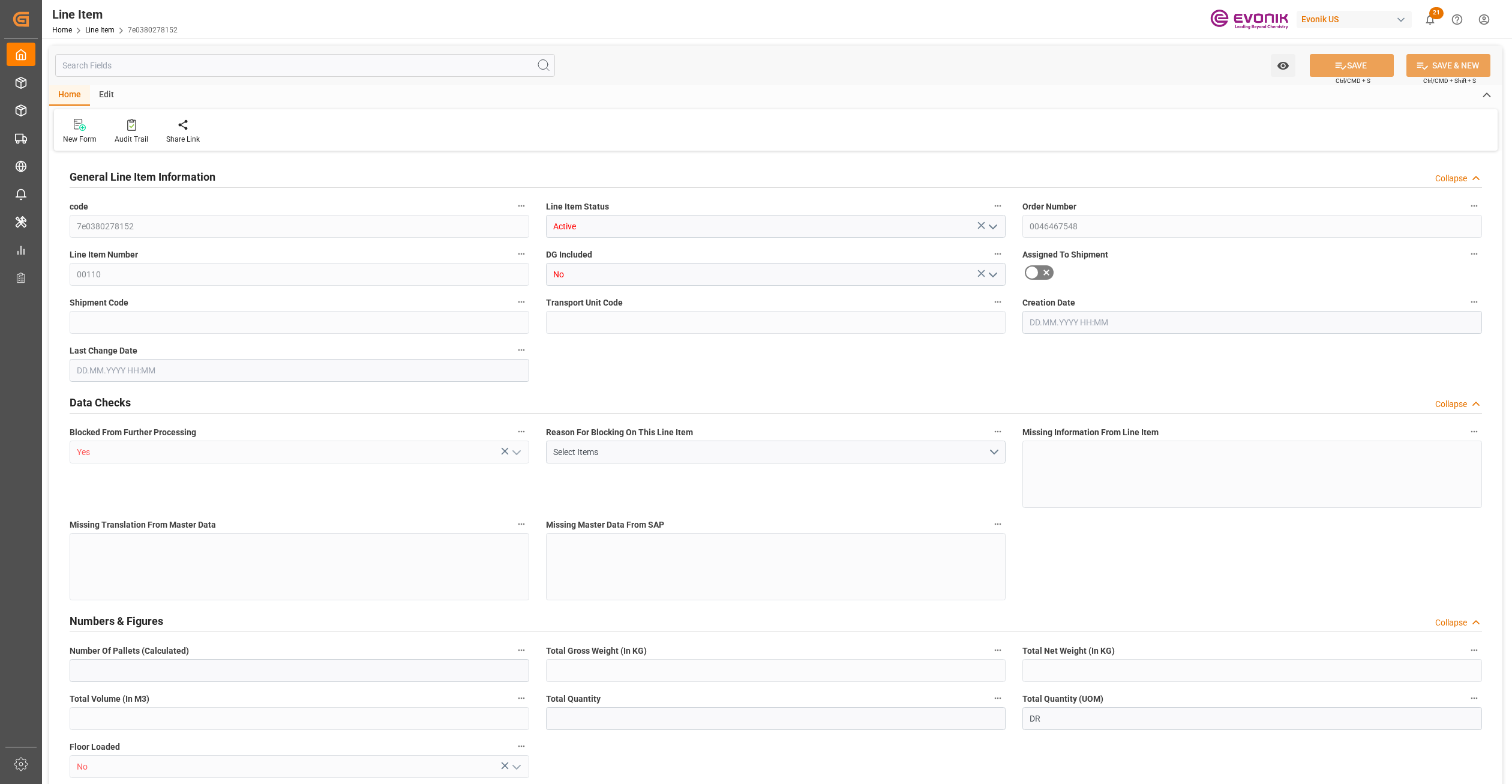
type input "5727.6"
type input "4"
type input "893.02"
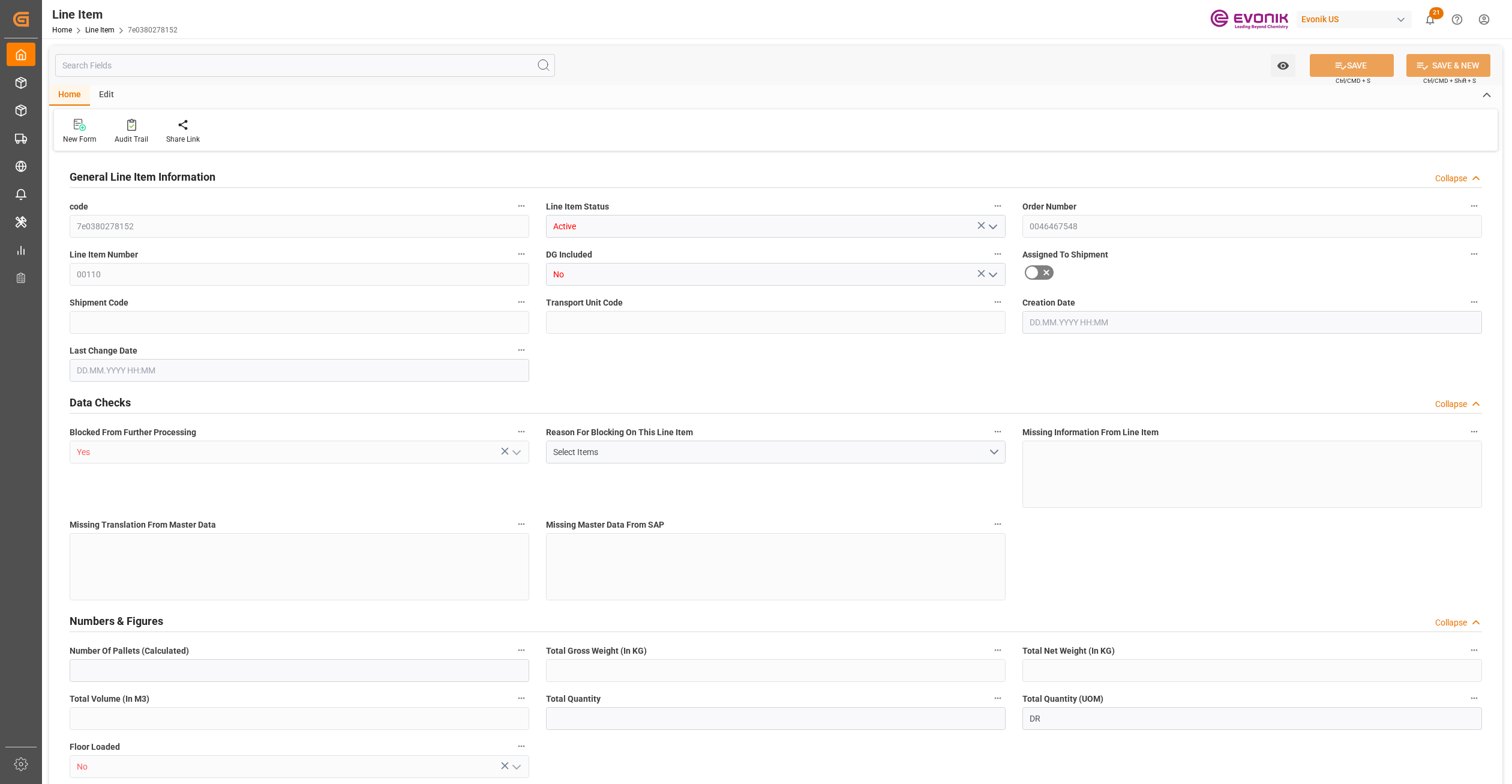
type input "918.02"
type input "860"
type input "1.3255"
type input "1325.476"
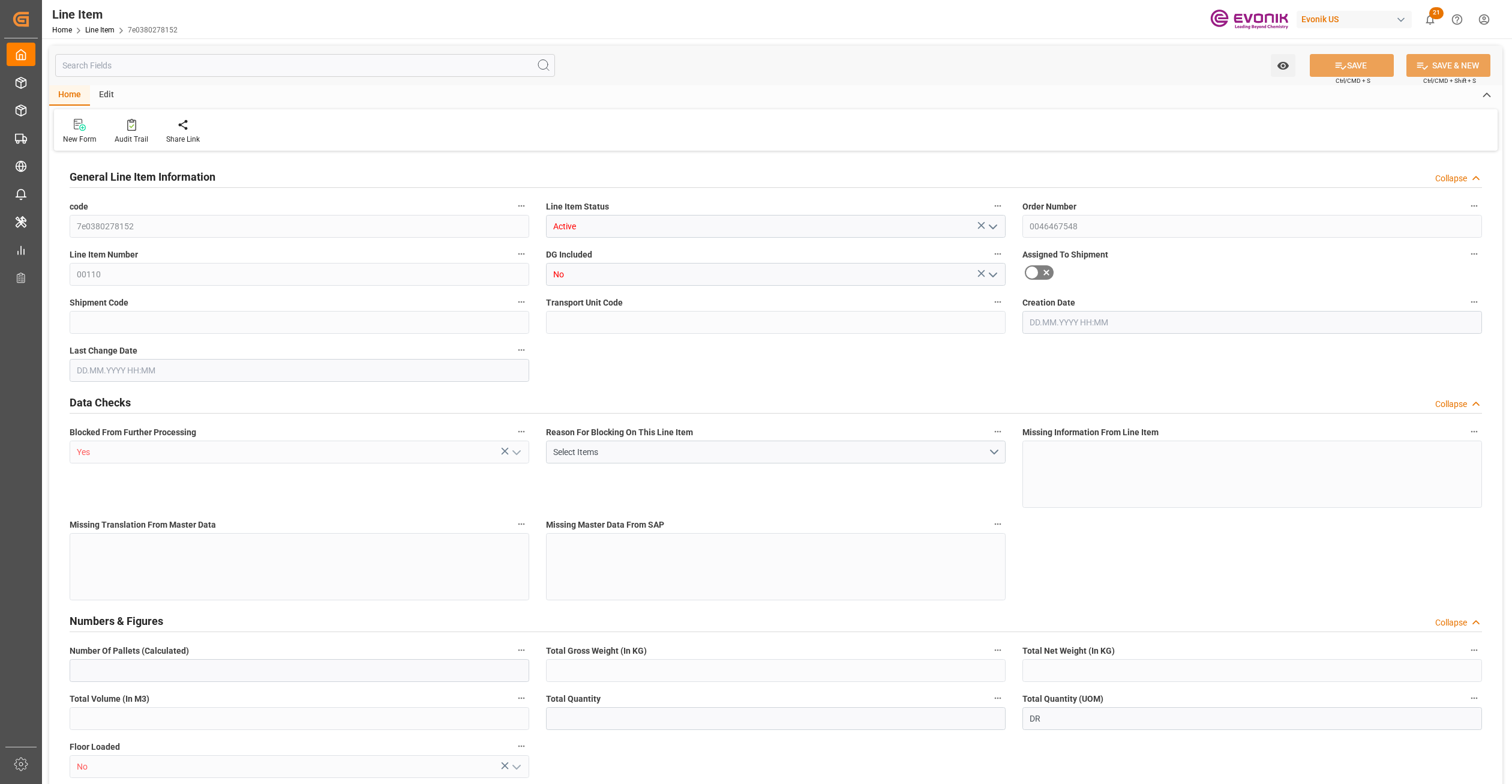
type input "0"
type input "24.09.2025 20:06"
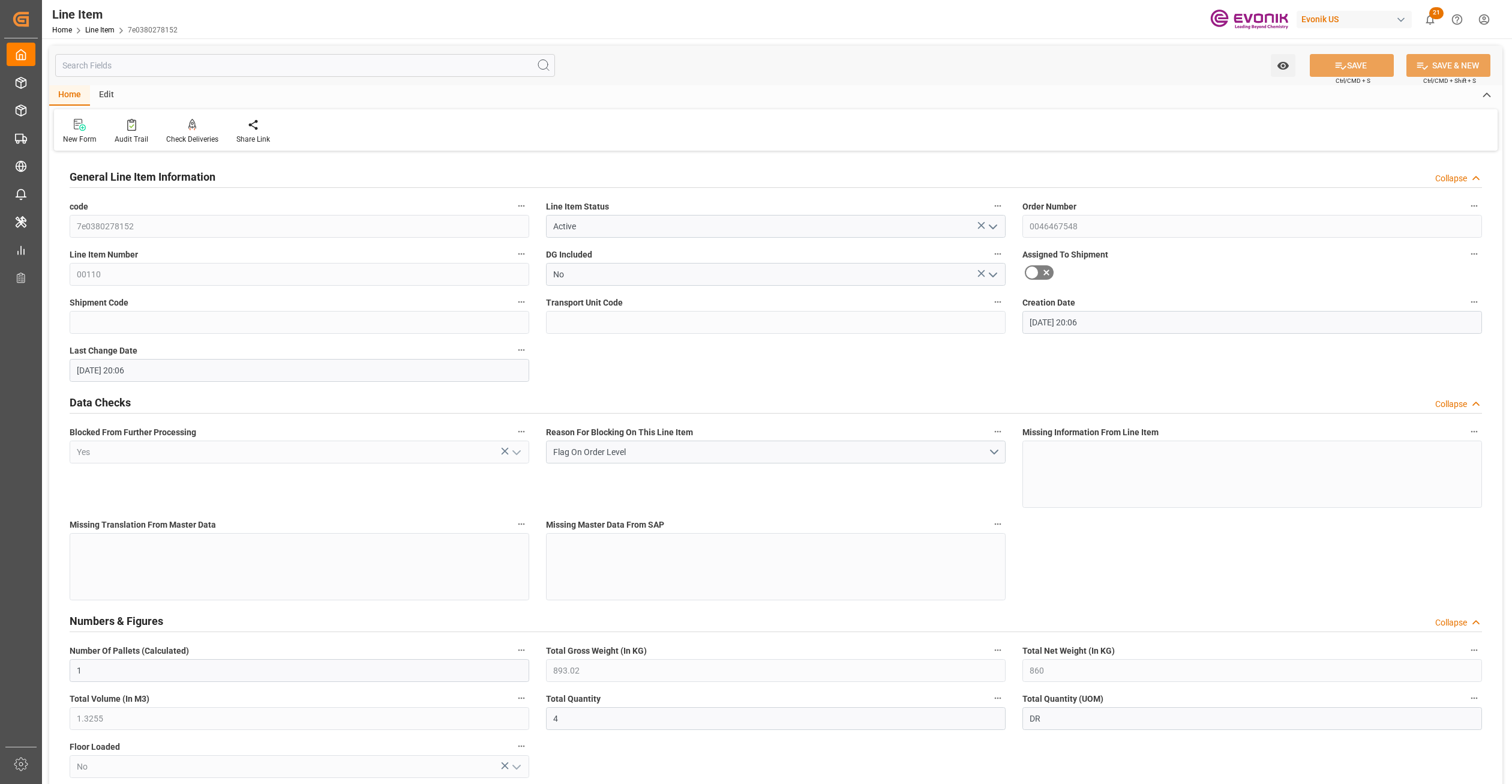
type input "24.09.2025 20:06"
type input "27.11.2025"
type input "02.10.2025"
type input "24.09.2025"
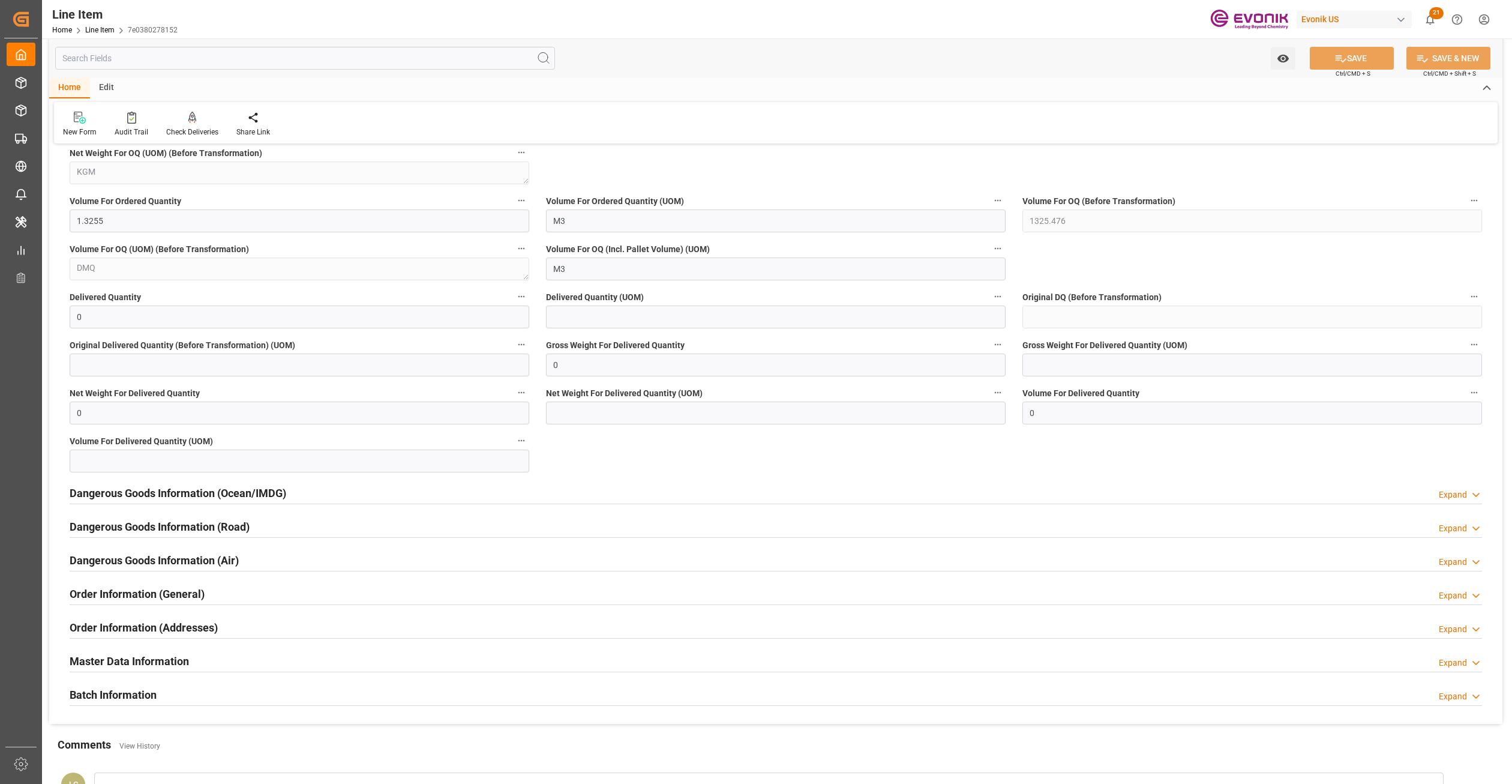
scroll to position [900, 0]
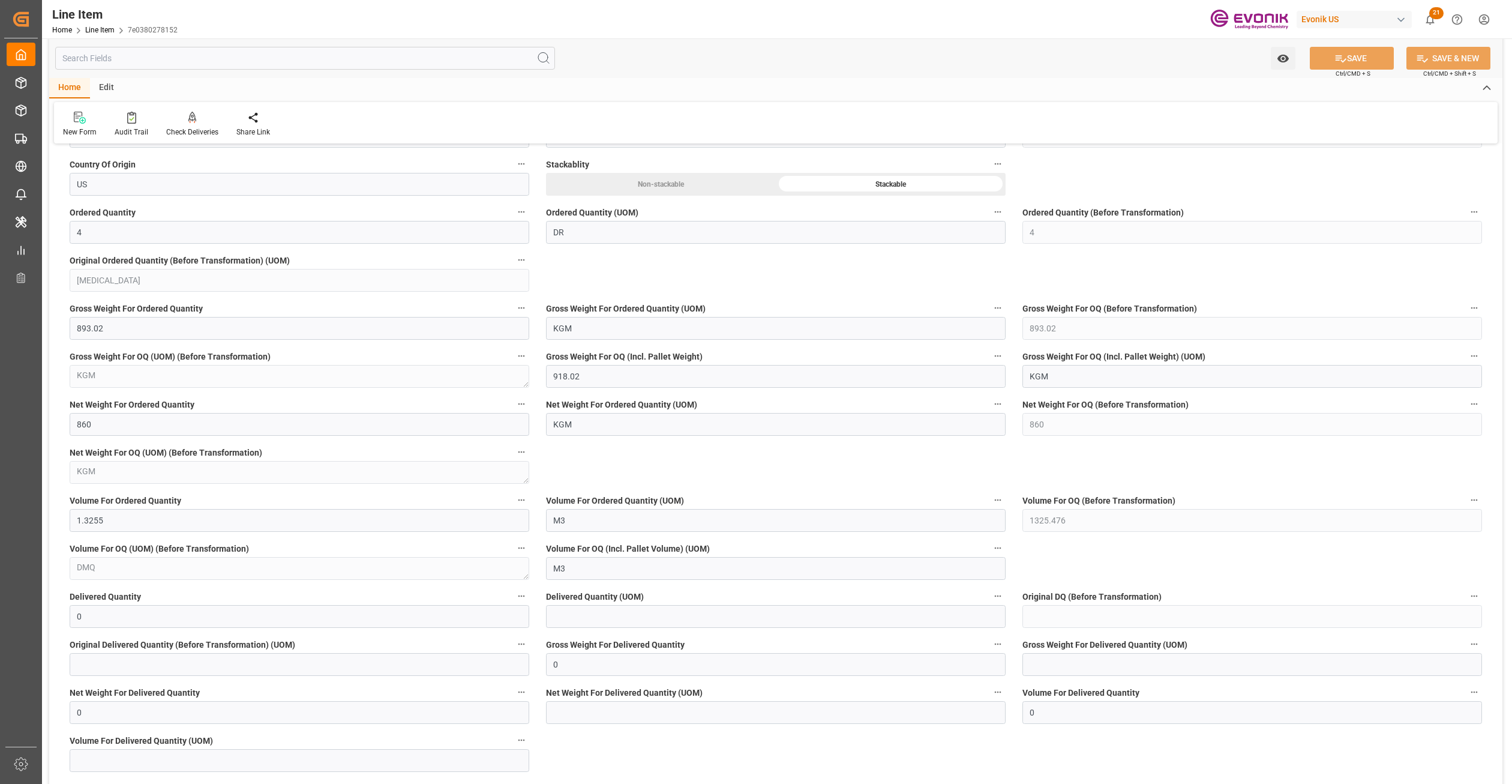
click at [234, 60] on input "text" at bounding box center [305, 59] width 500 height 23
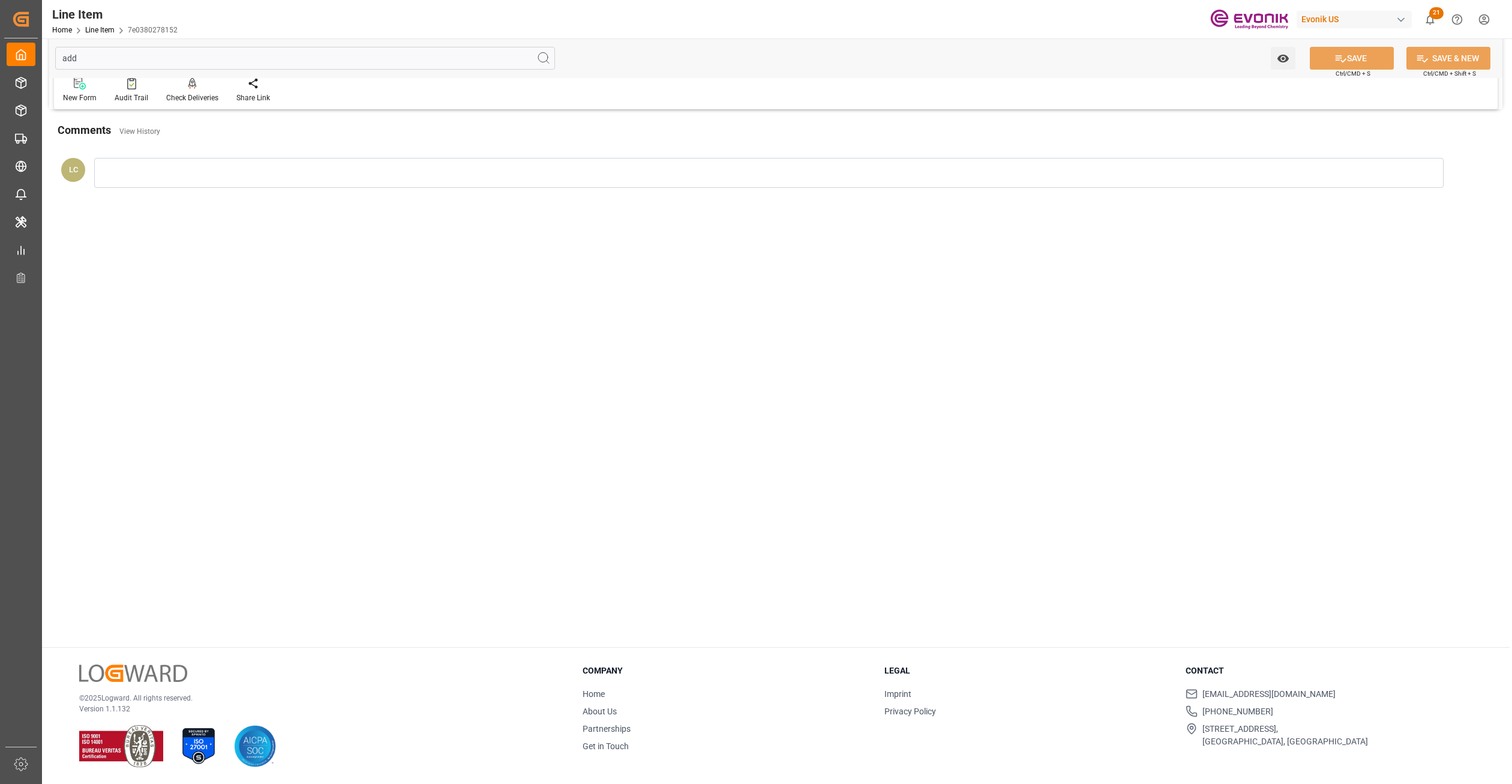
scroll to position [0, 0]
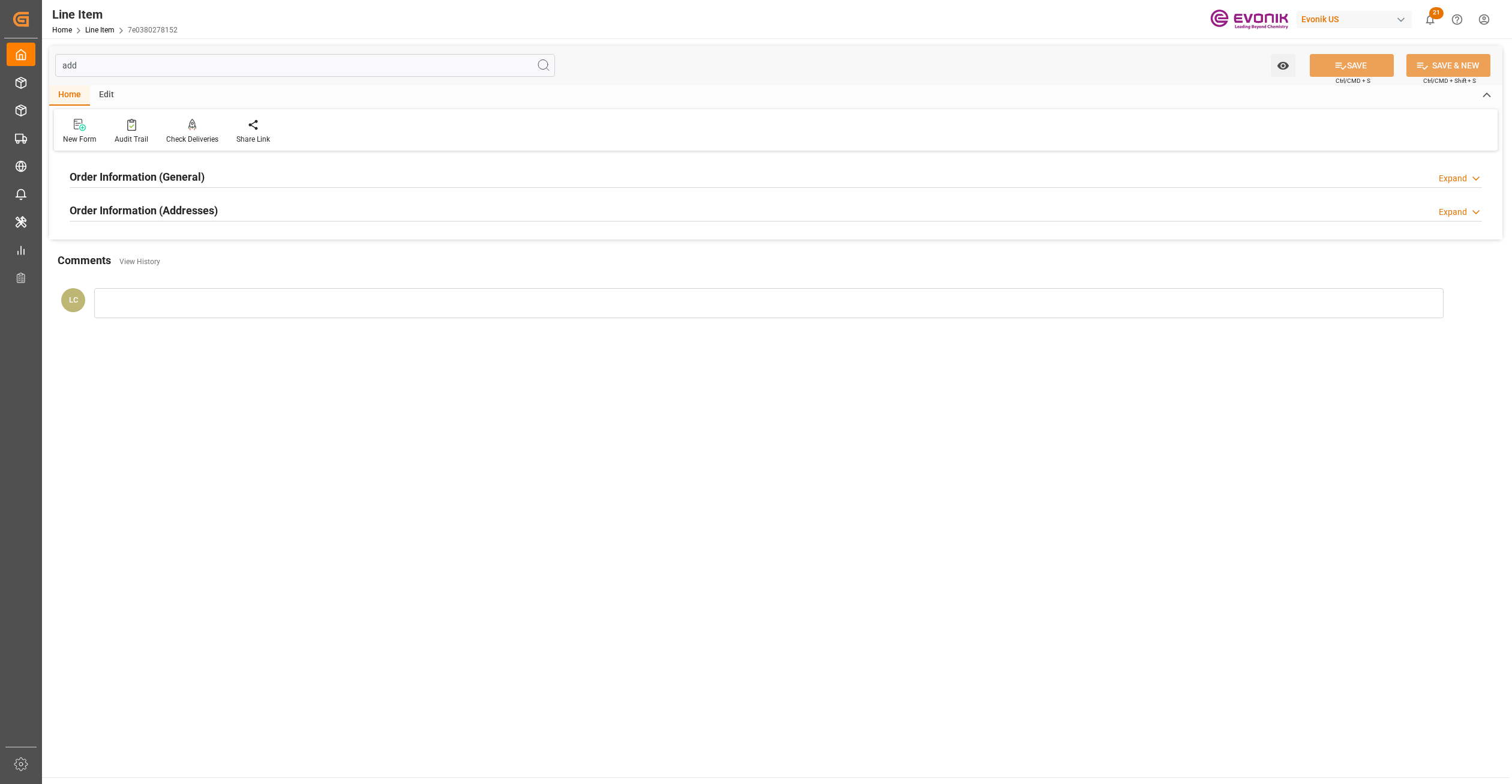
type input "add"
click at [504, 213] on div "Order Information (Addresses) Expand" at bounding box center [775, 209] width 1412 height 23
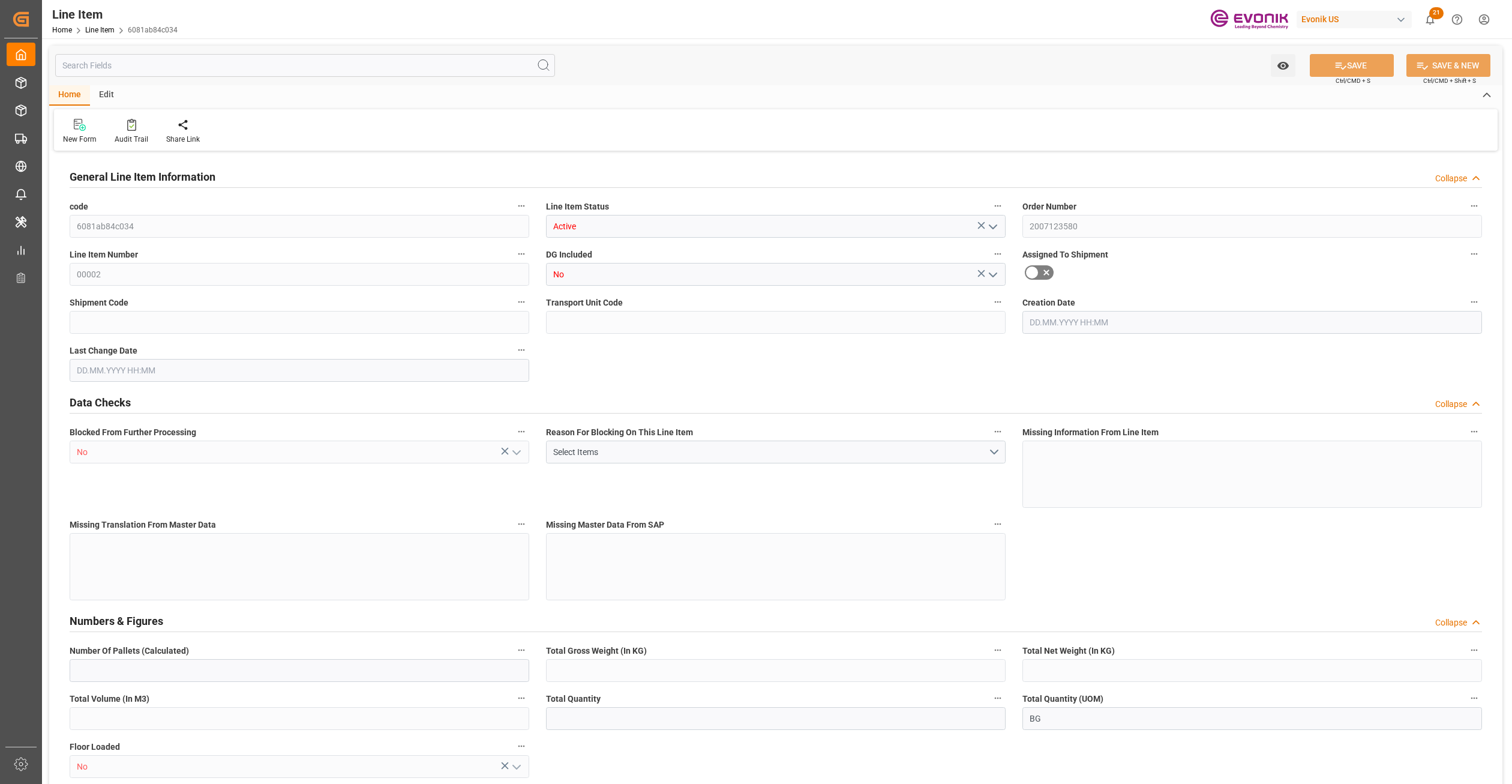
type input "16"
type input "4485.12"
type input "4354.56"
type input "22.9469"
type input "480"
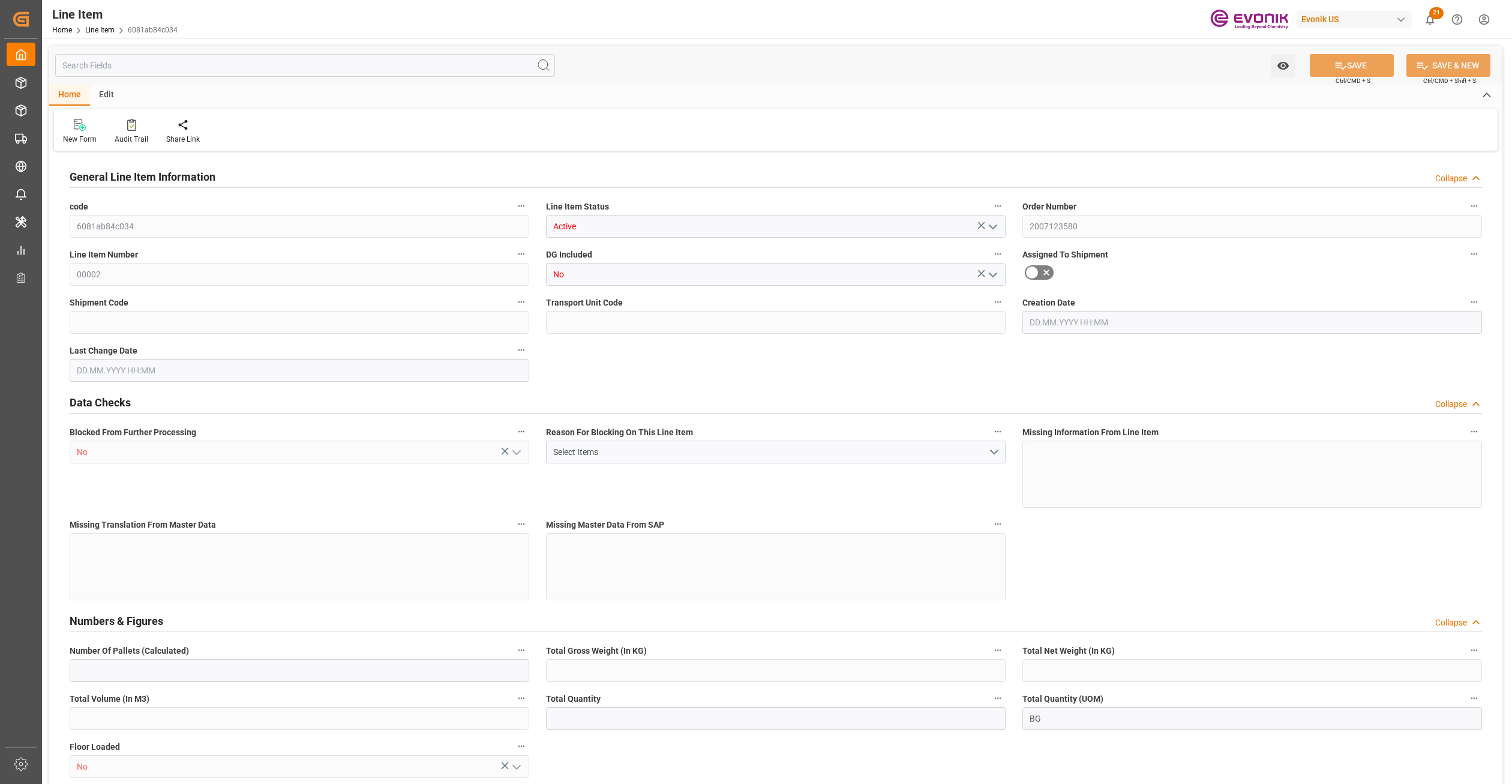
type input "16895.69"
type input "480"
type input "4485.12"
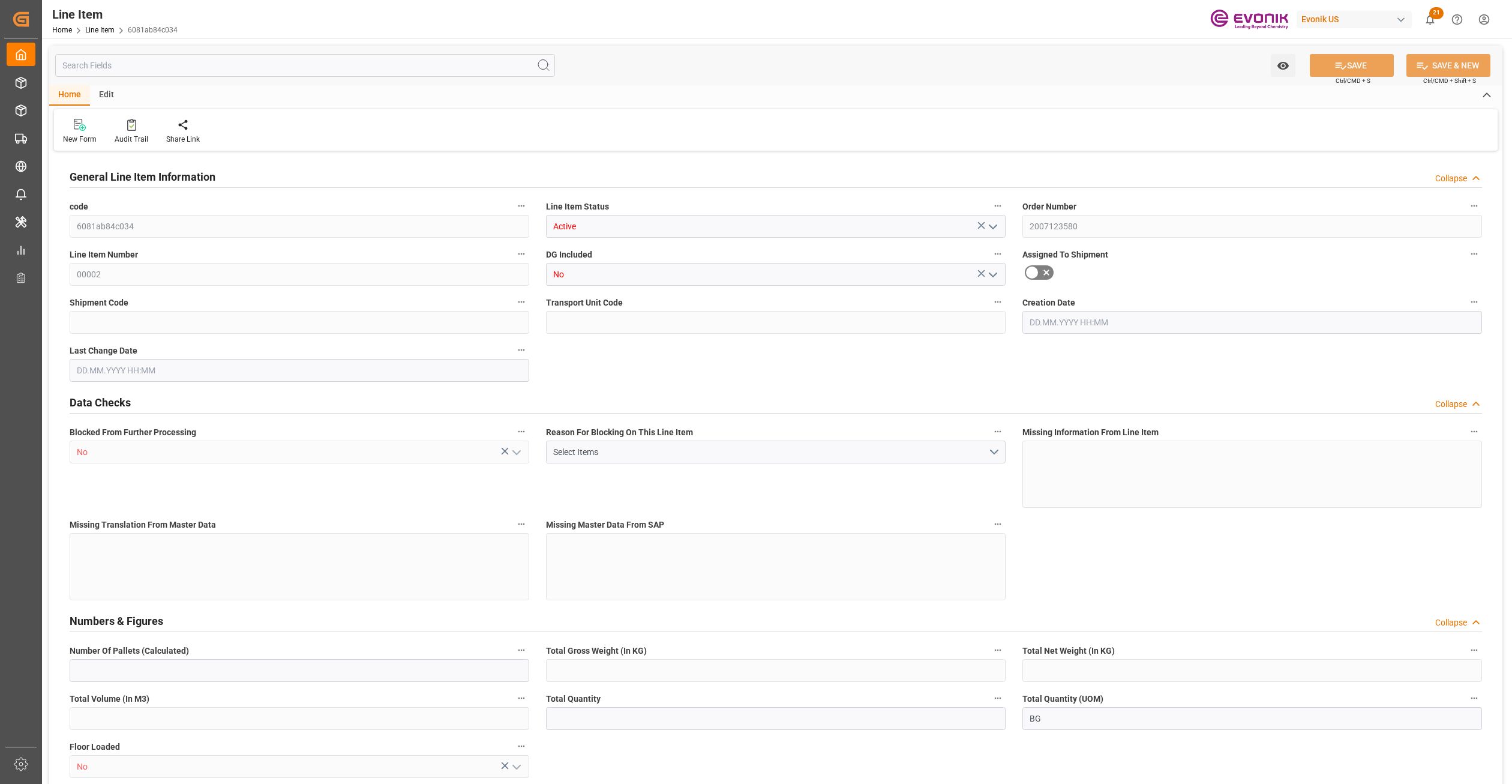
type input "4739.52"
type input "4354.56"
type input "22.9469"
type input "22946.88"
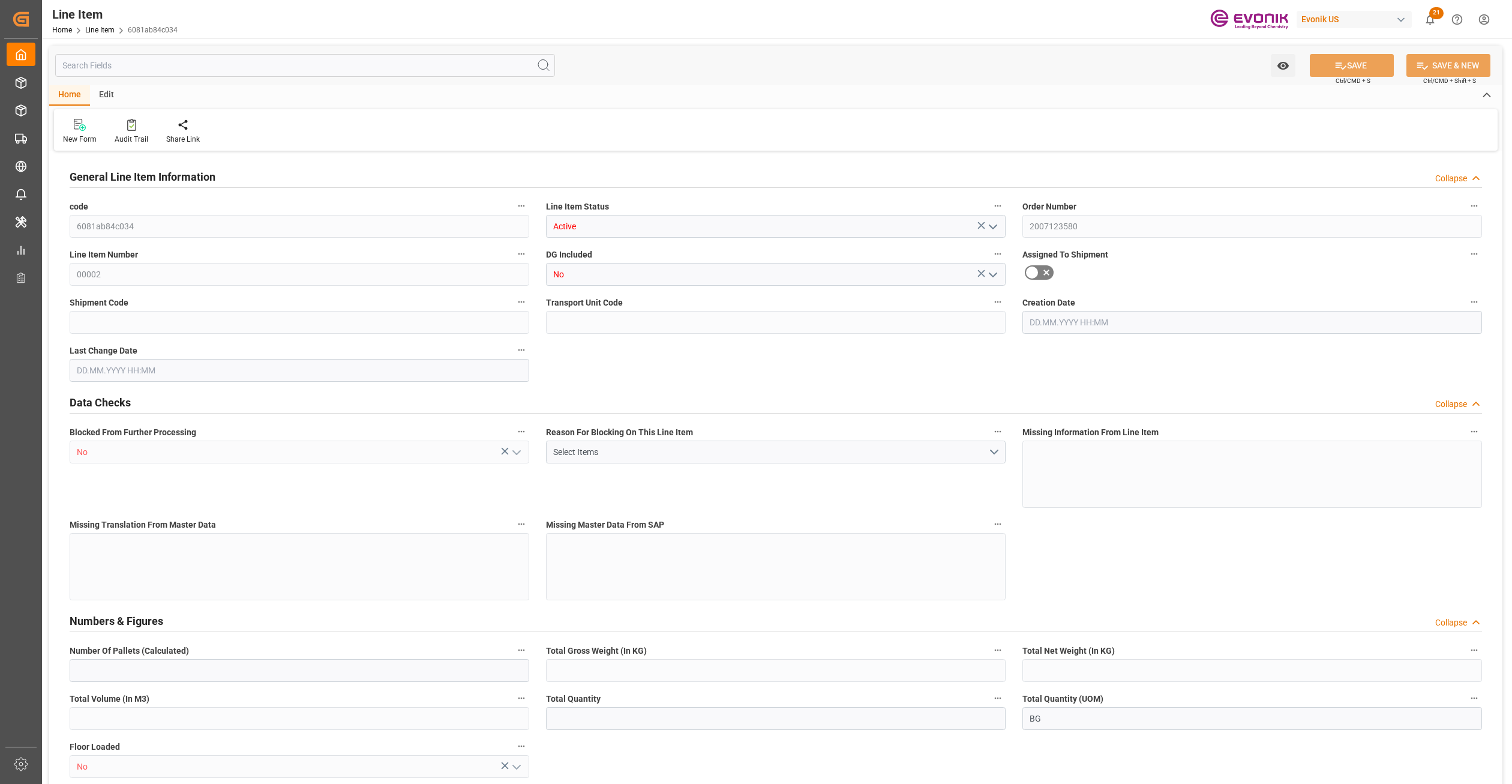
type input "0"
type input "[DATE] 12:54"
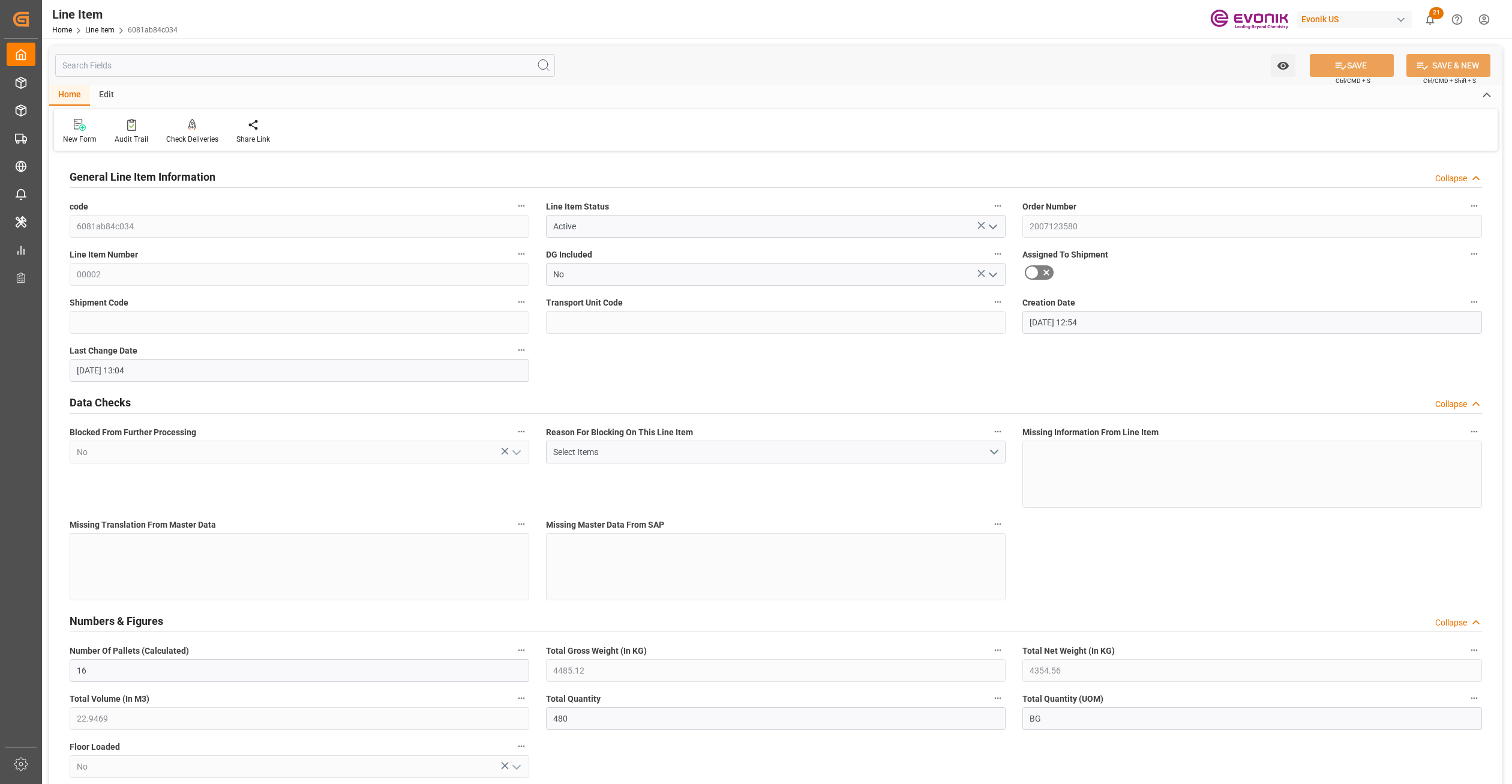
type input "[DATE] 13:04"
type input "[DATE]"
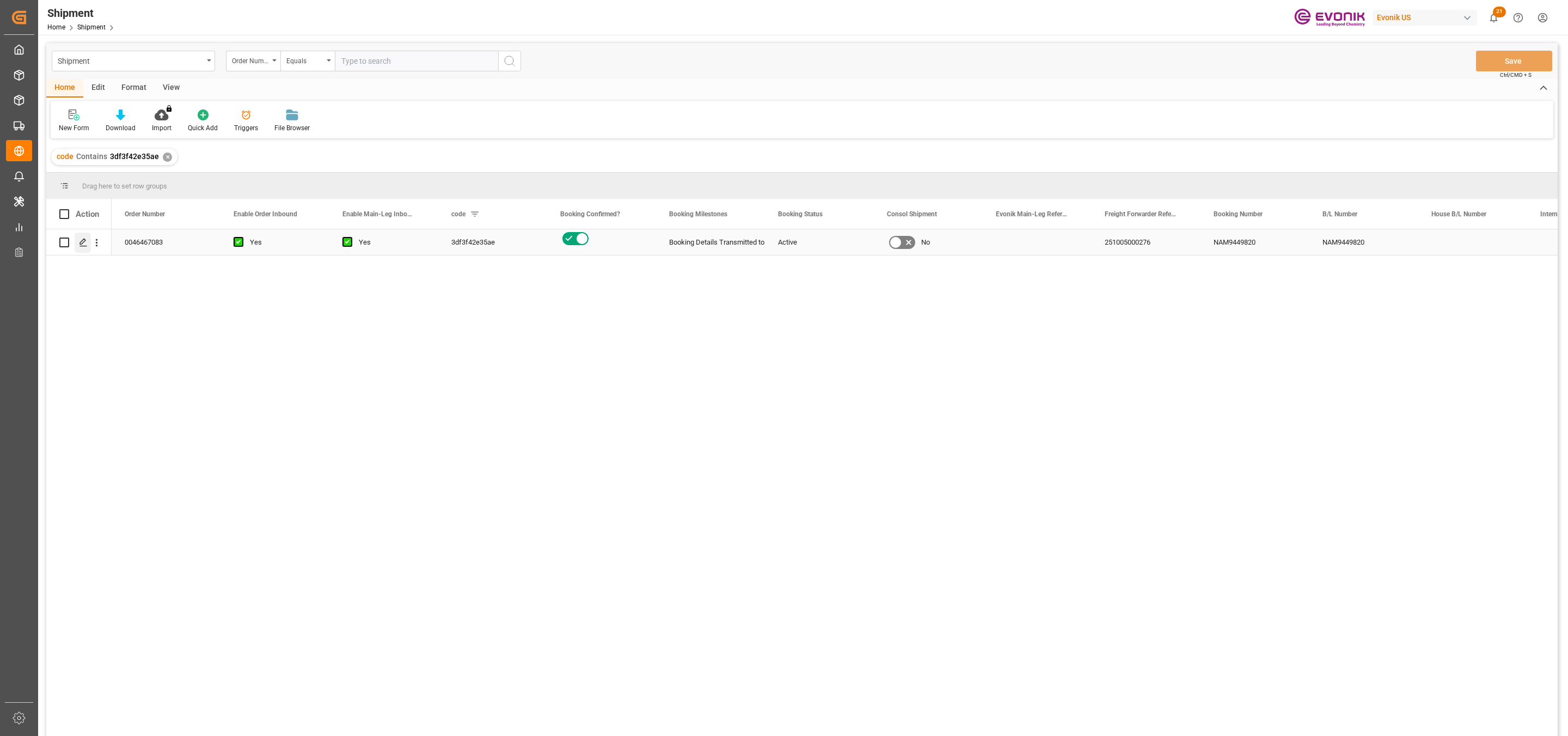
click at [86, 242] on icon "Press SPACE to select this row." at bounding box center [83, 242] width 9 height 9
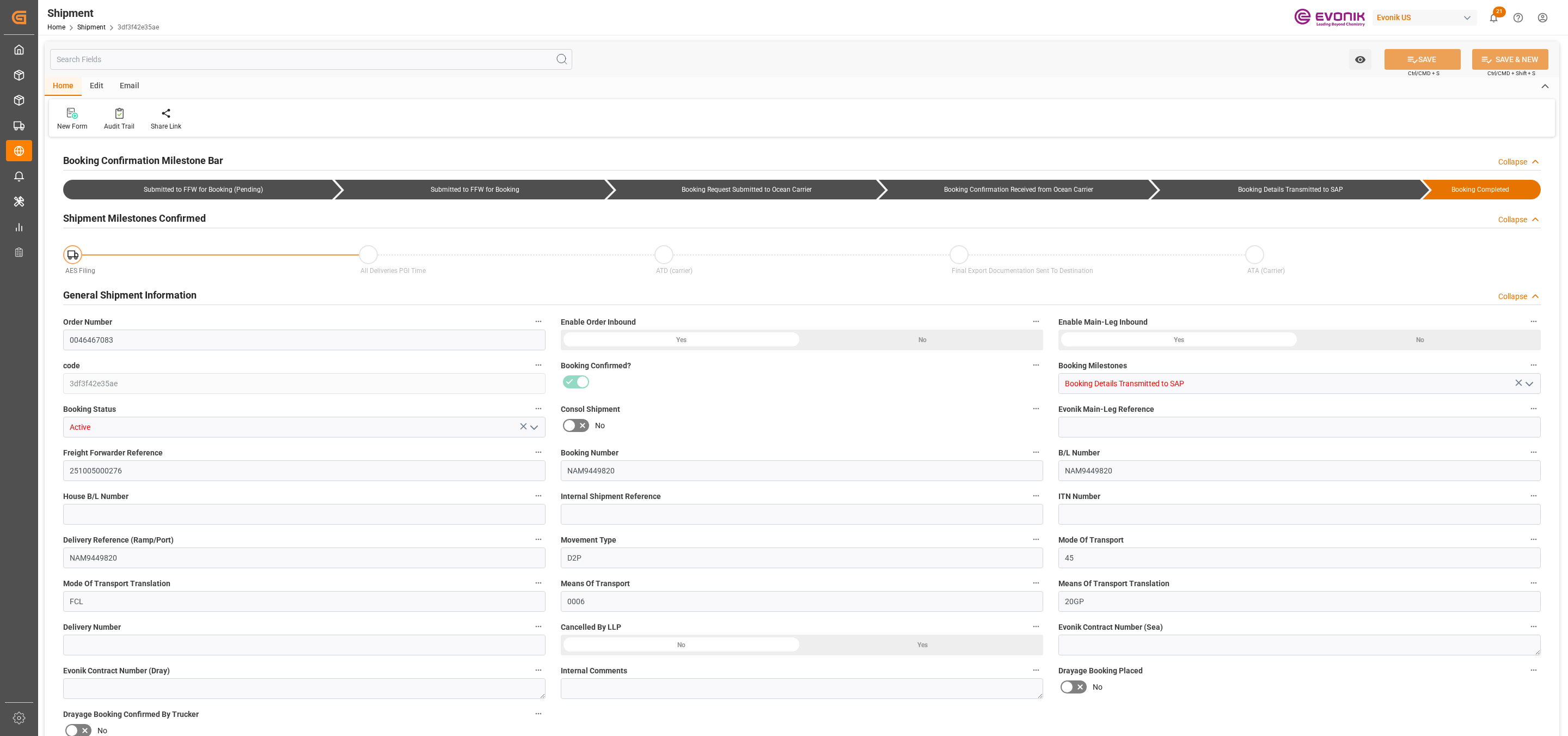
type input "CMACGM"
type input "CMA CGM Group"
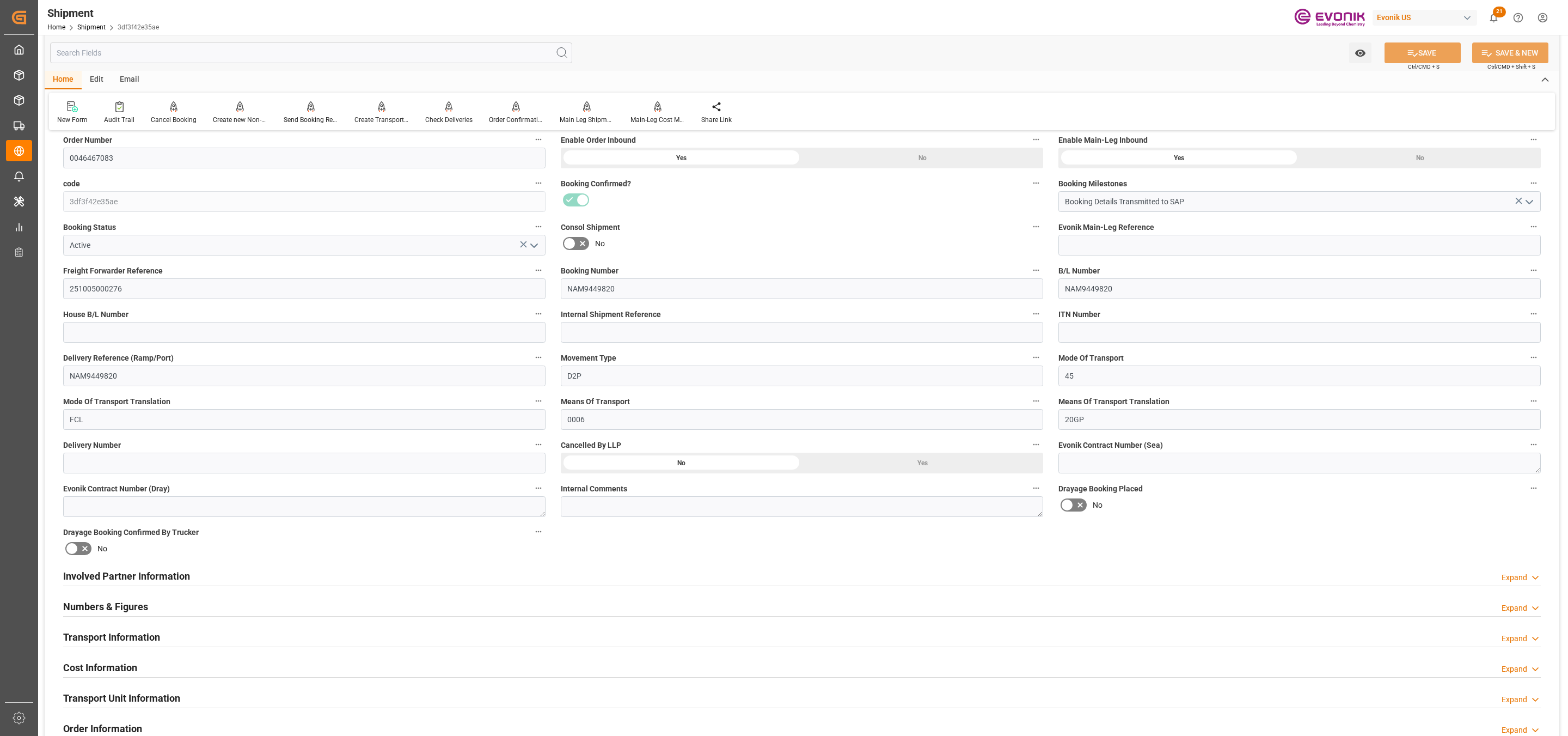
scroll to position [455, 0]
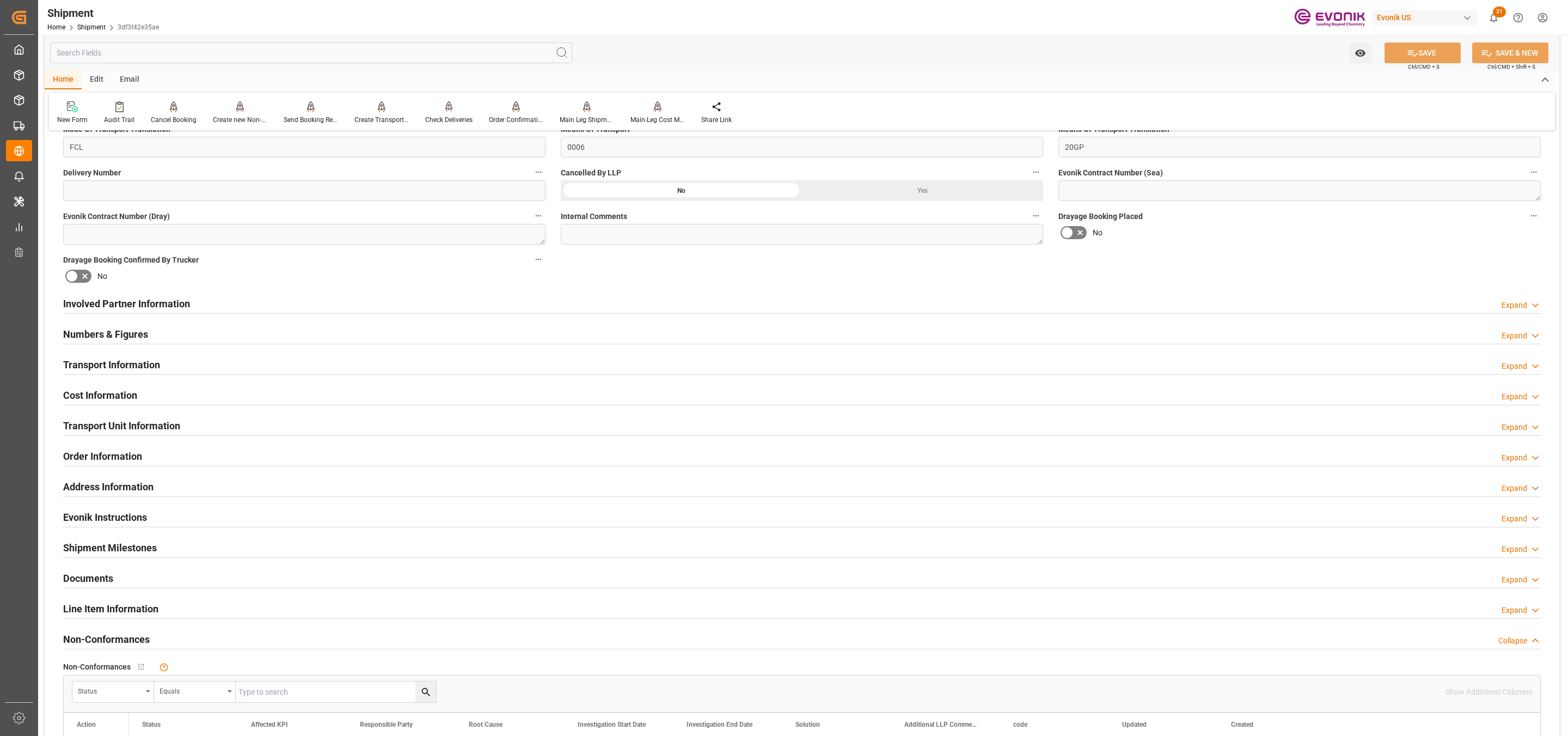
click at [427, 307] on div "Involved Partner Information Expand" at bounding box center [802, 303] width 1477 height 21
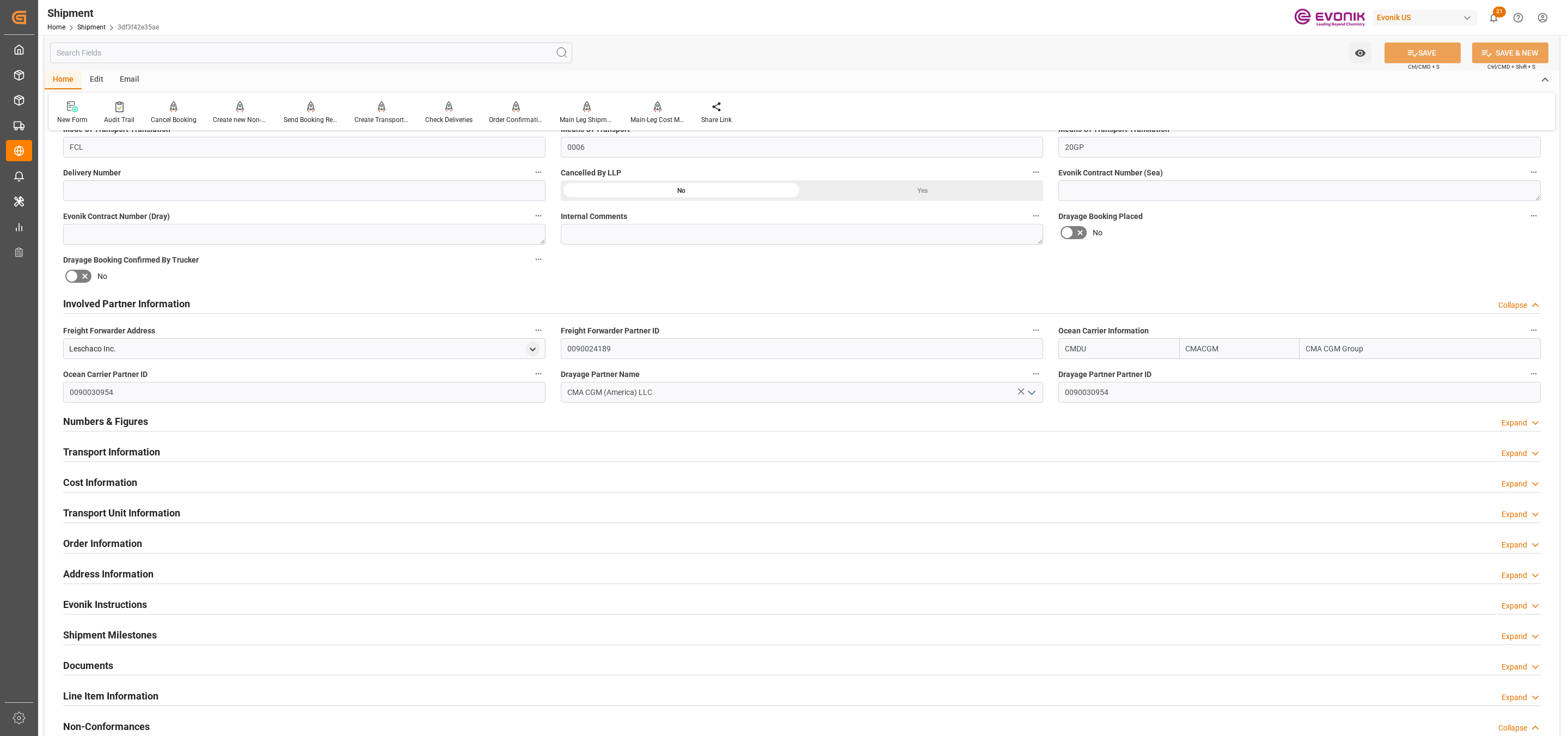
click at [510, 451] on div "Transport Information Expand" at bounding box center [802, 451] width 1477 height 21
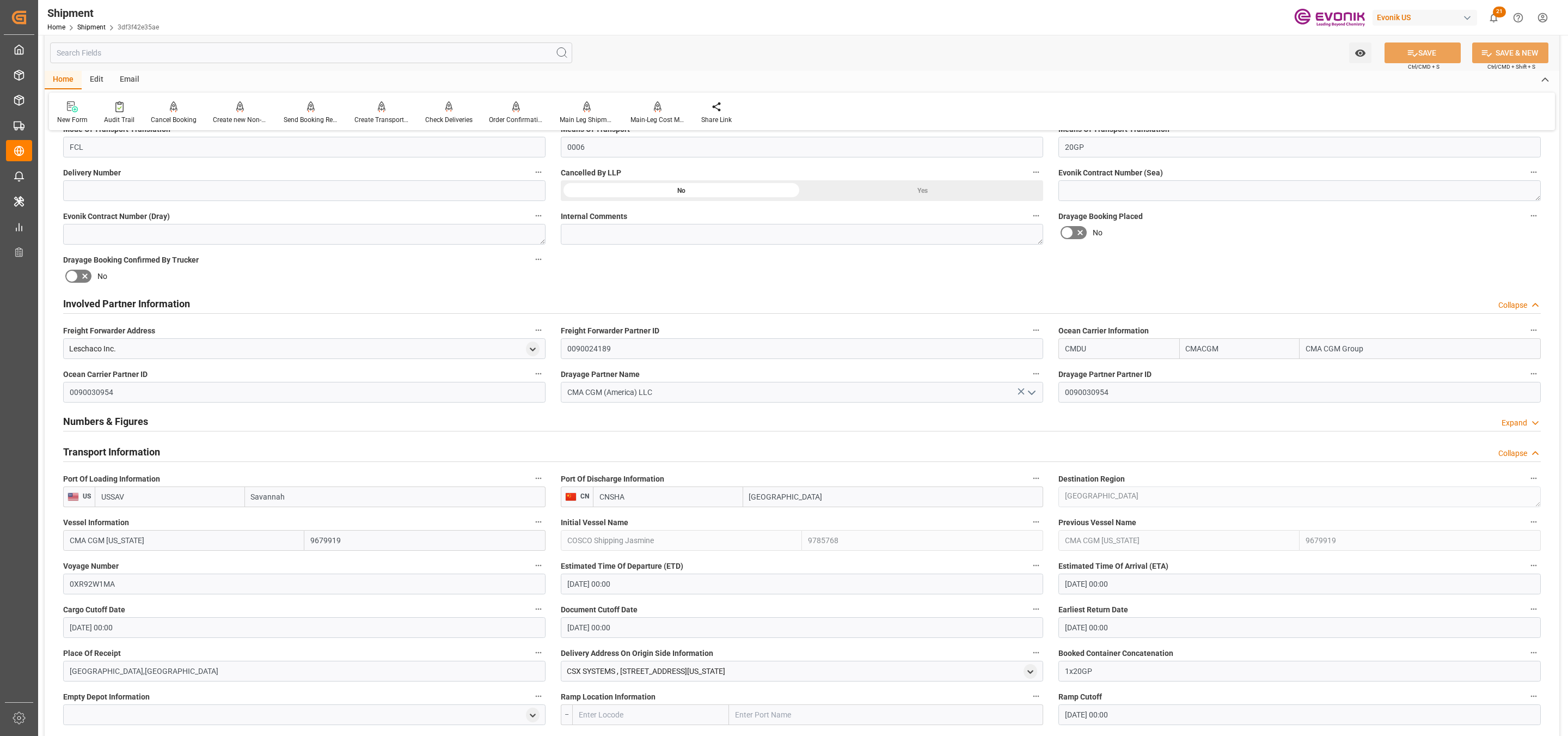
scroll to position [727, 0]
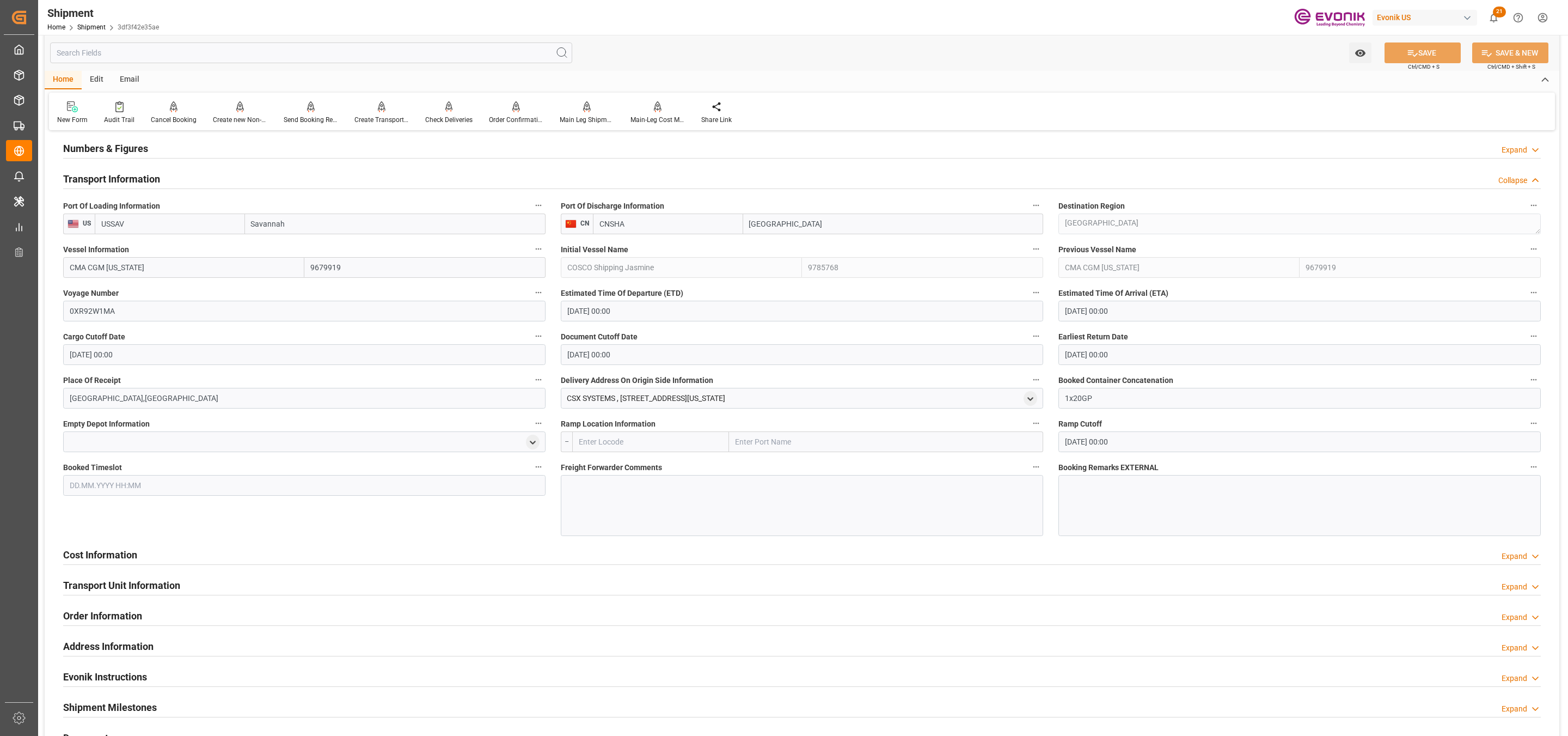
drag, startPoint x: 162, startPoint y: 263, endPoint x: 53, endPoint y: 262, distance: 109.0
click at [53, 262] on div "Booking Confirmation Milestone Bar Collapse Submitted to FFW for Booking (Pendi…" at bounding box center [802, 192] width 1515 height 1559
drag, startPoint x: 80, startPoint y: 311, endPoint x: 53, endPoint y: 307, distance: 27.3
click at [53, 307] on div "Booking Confirmation Milestone Bar Collapse Submitted to FFW for Booking (Pendi…" at bounding box center [802, 192] width 1515 height 1559
click at [231, 538] on div "Booked Timeslot" at bounding box center [305, 498] width 498 height 84
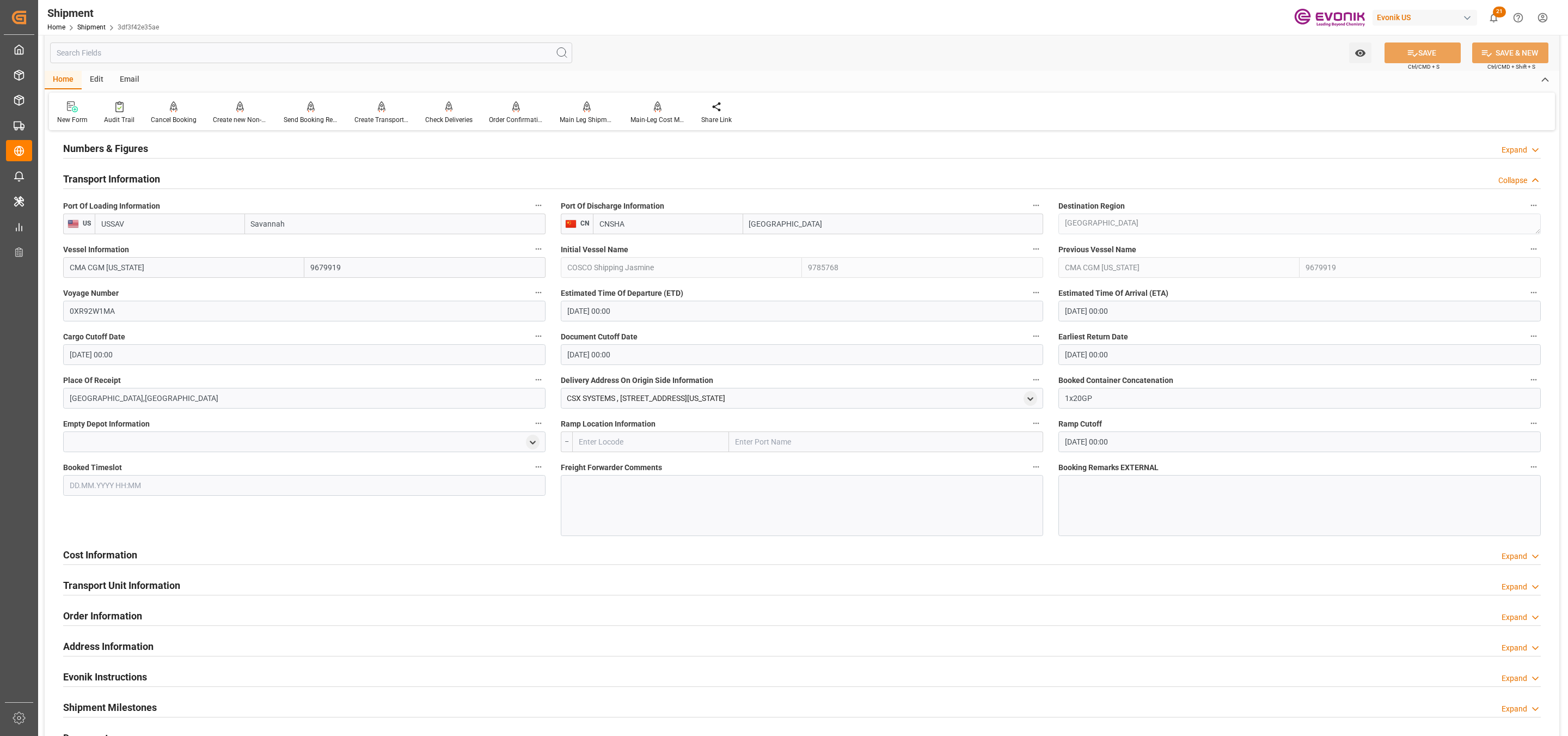
click at [686, 554] on div "Cost Information Expand" at bounding box center [802, 554] width 1477 height 21
